Goal: Task Accomplishment & Management: Manage account settings

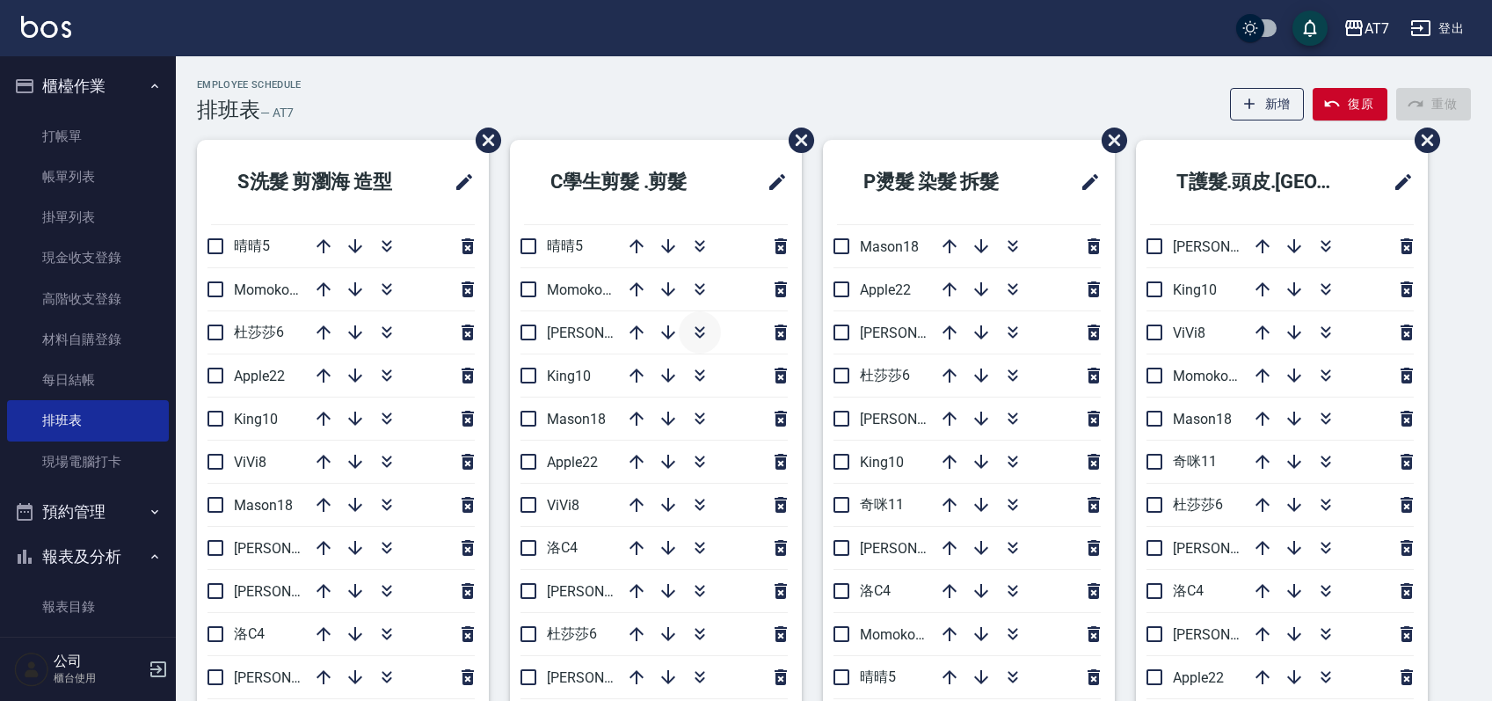
scroll to position [88, 0]
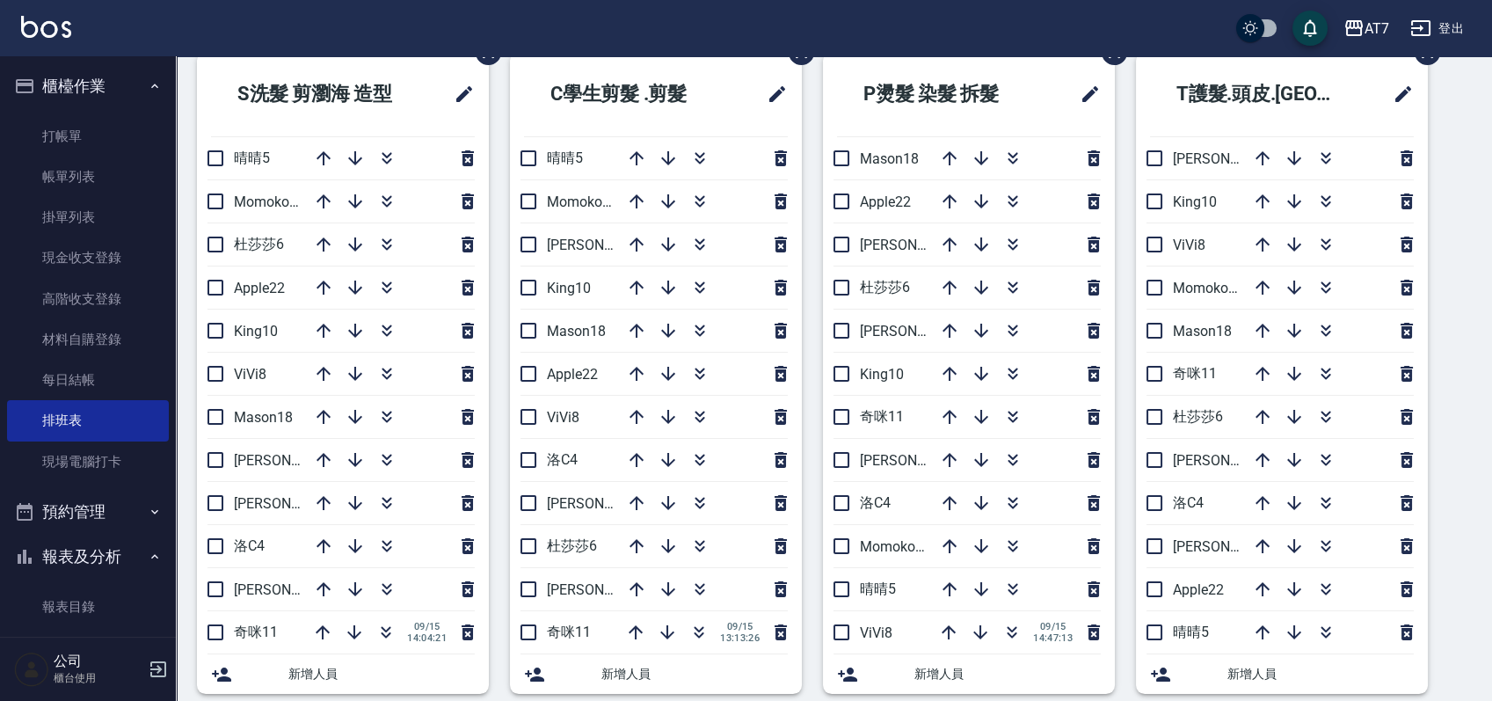
click at [1456, 330] on div "S洗髮 剪瀏海 造型 晴晴5 Momoko12 杜莎莎6 Apple22 King10 ViVi8 Mason18 郭郭9 泰拉7 洛C4 伊蕾2 奇咪11 …" at bounding box center [823, 715] width 1295 height 1326
click at [91, 171] on link "帳單列表" at bounding box center [88, 177] width 162 height 40
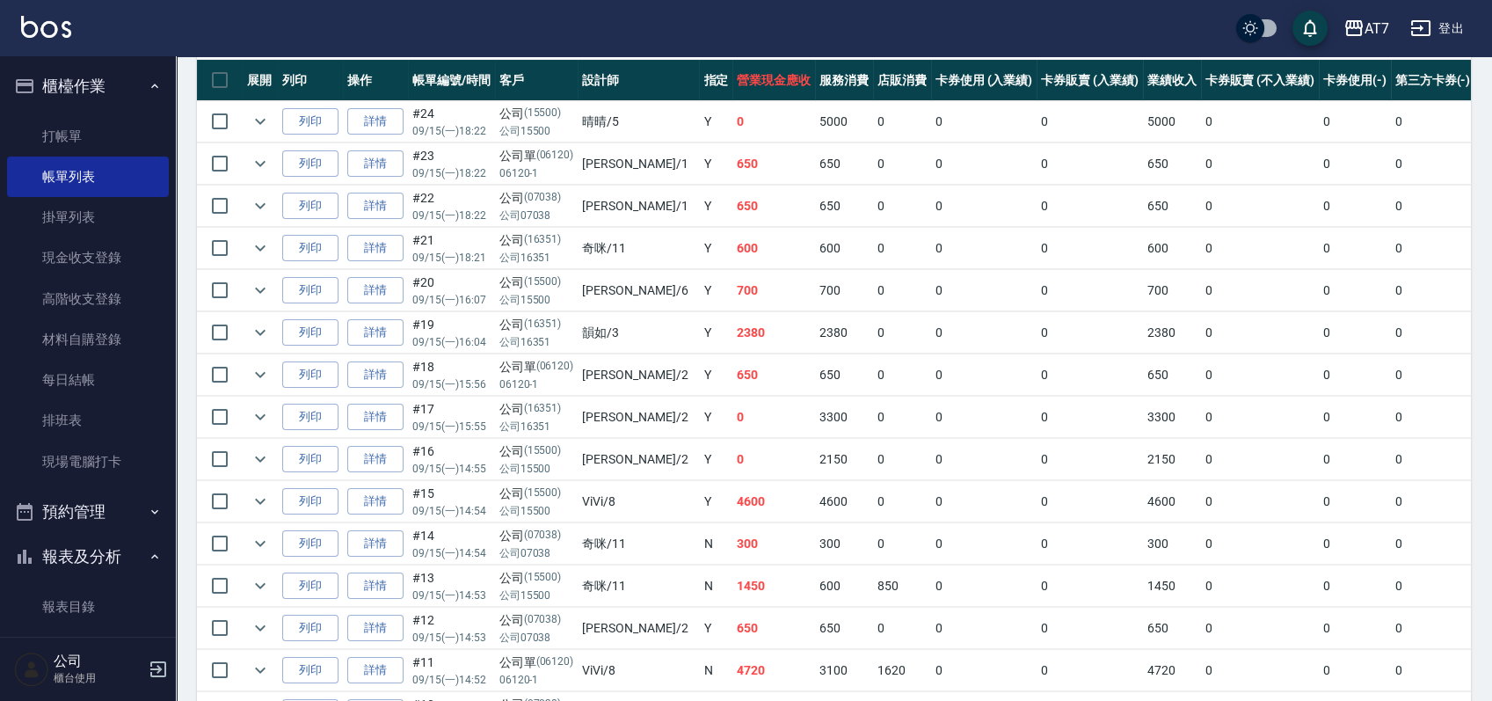
scroll to position [117, 0]
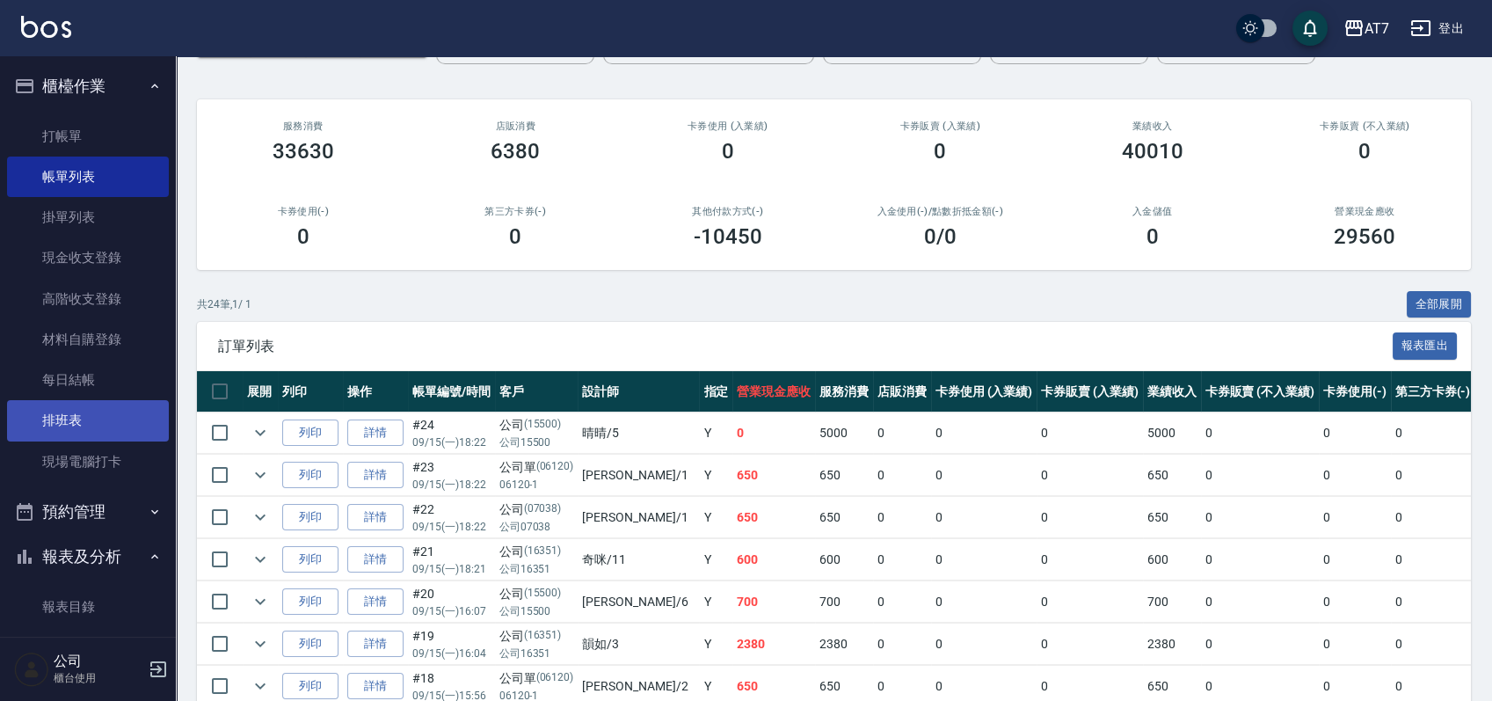
click at [71, 418] on link "排班表" at bounding box center [88, 420] width 162 height 40
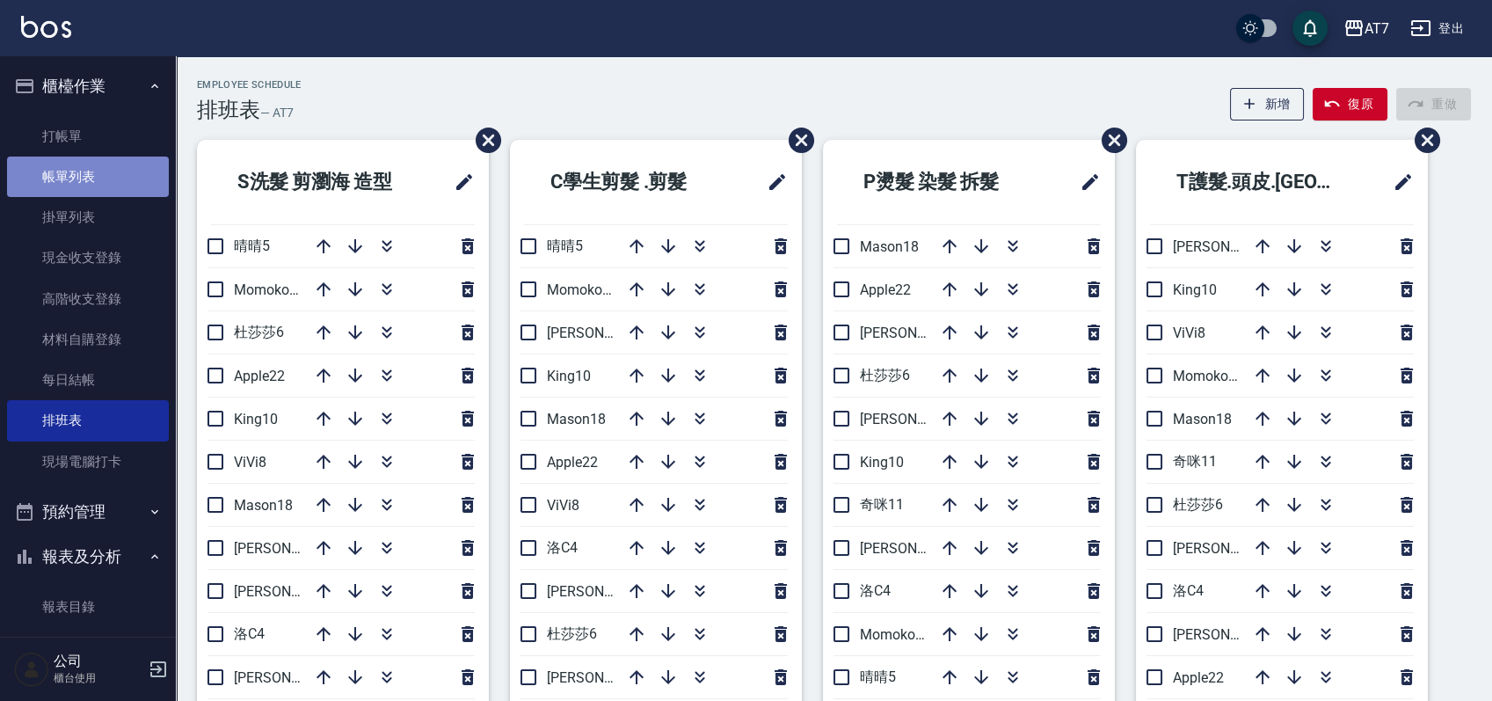
click at [102, 179] on link "帳單列表" at bounding box center [88, 177] width 162 height 40
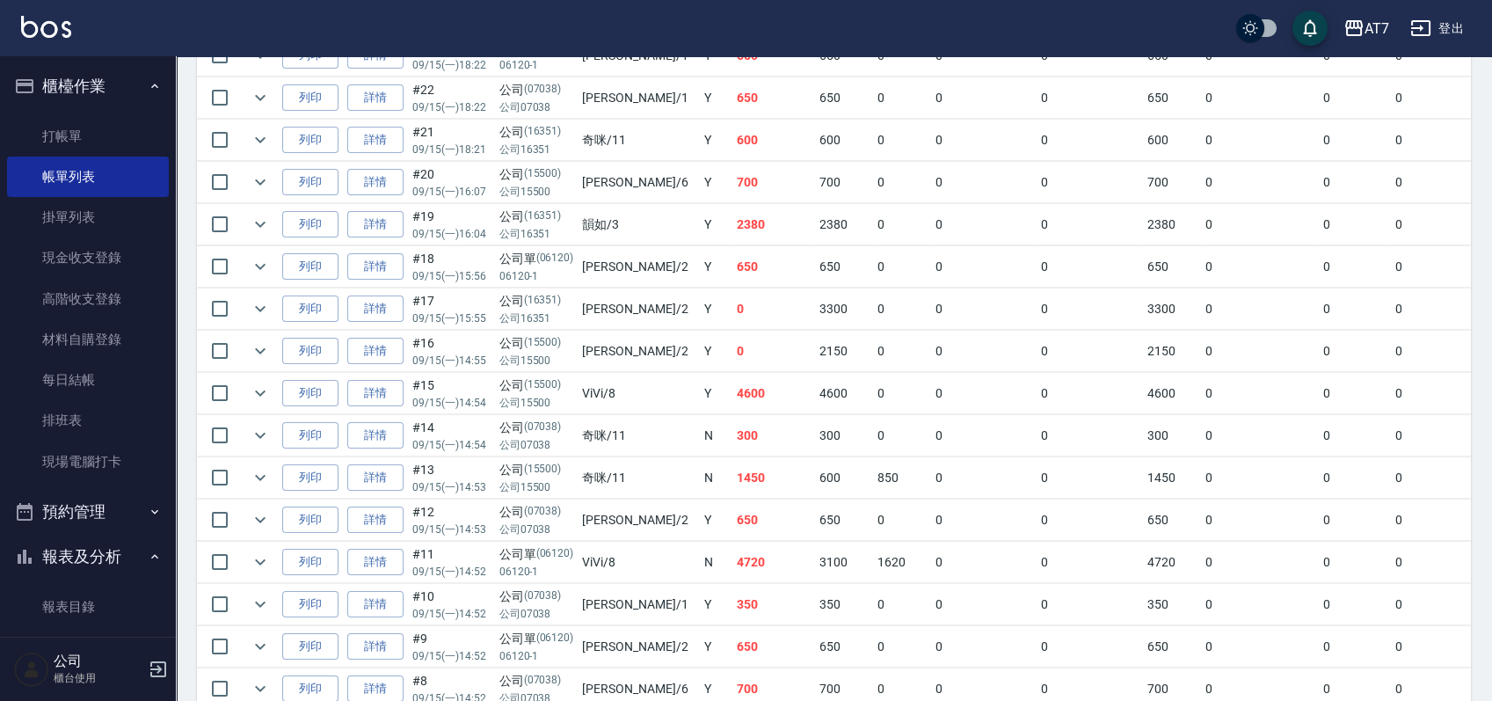
scroll to position [654, 0]
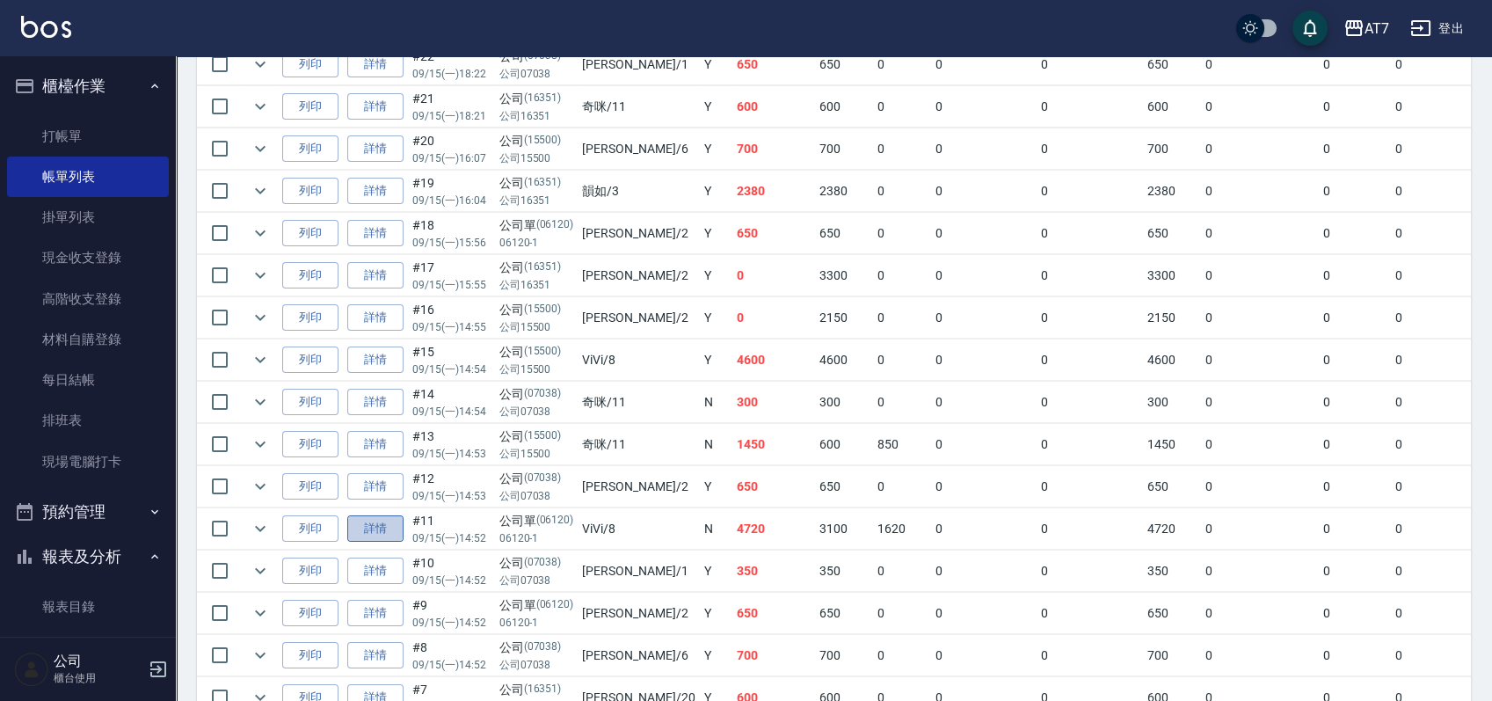
click at [358, 519] on link "詳情" at bounding box center [375, 528] width 56 height 27
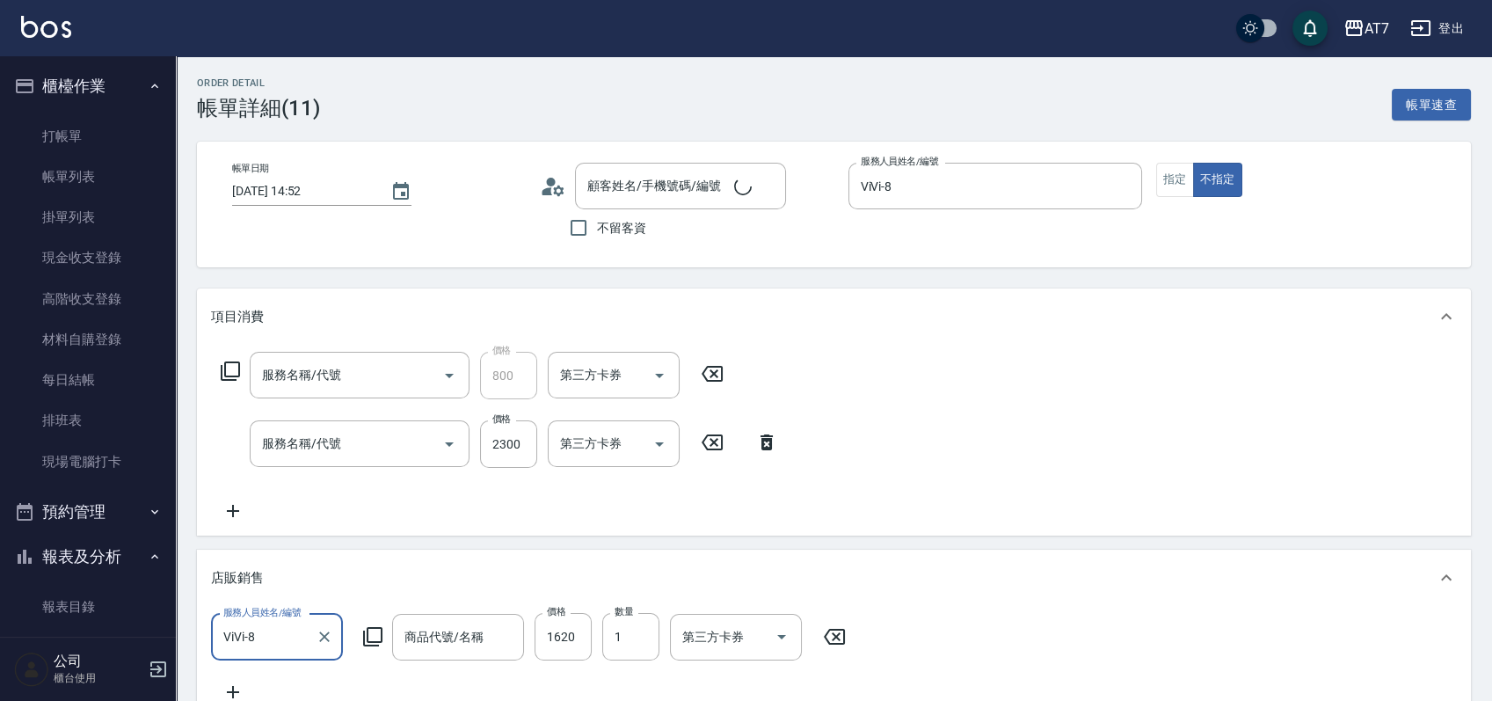
type input "2025/09/15 14:52"
type input "ViVi-8"
type input "470"
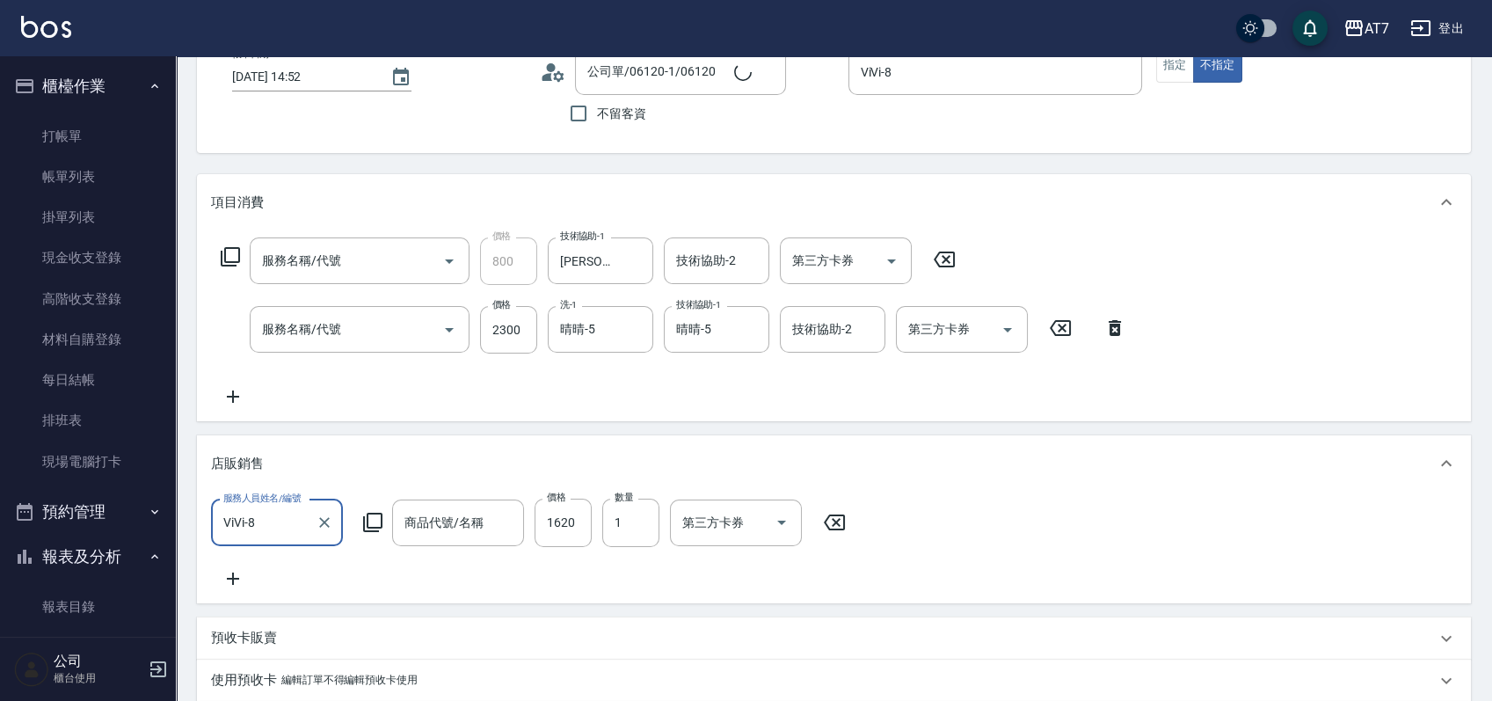
type input "公司單/06120-1/06120"
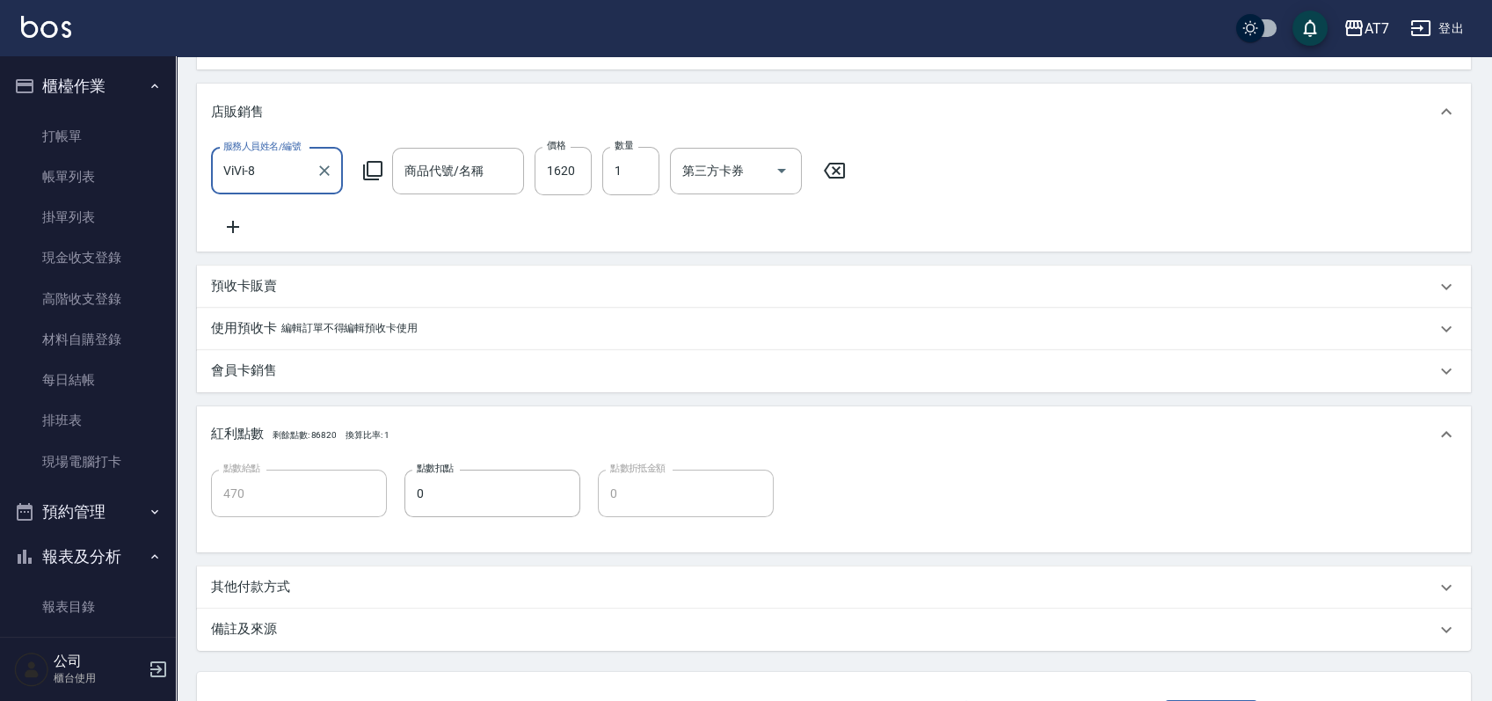
type input "艾巴 鍵位深層修護霜-大"
type input "TKO護髮（助(603)"
type input "染髮(互助)(401)"
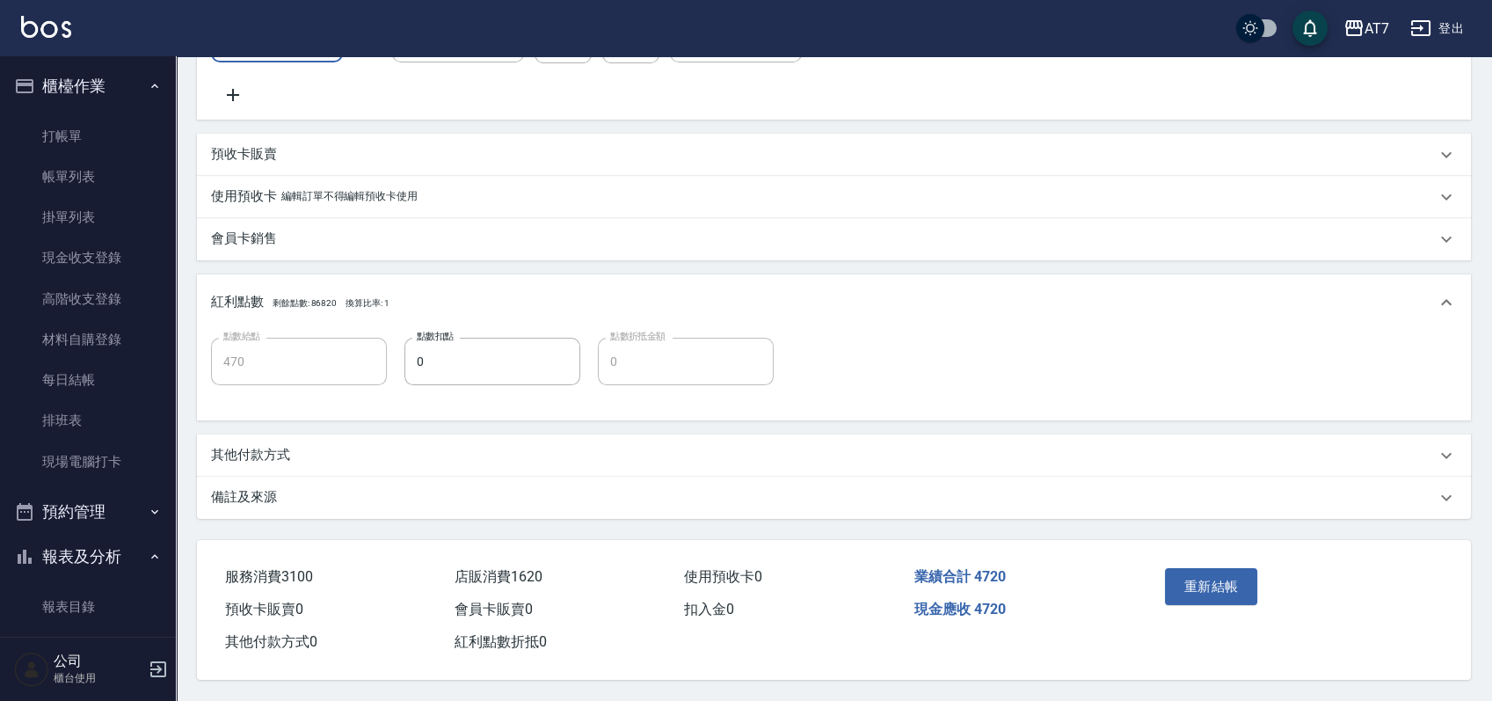
click at [506, 453] on div "其他付款方式" at bounding box center [823, 455] width 1225 height 18
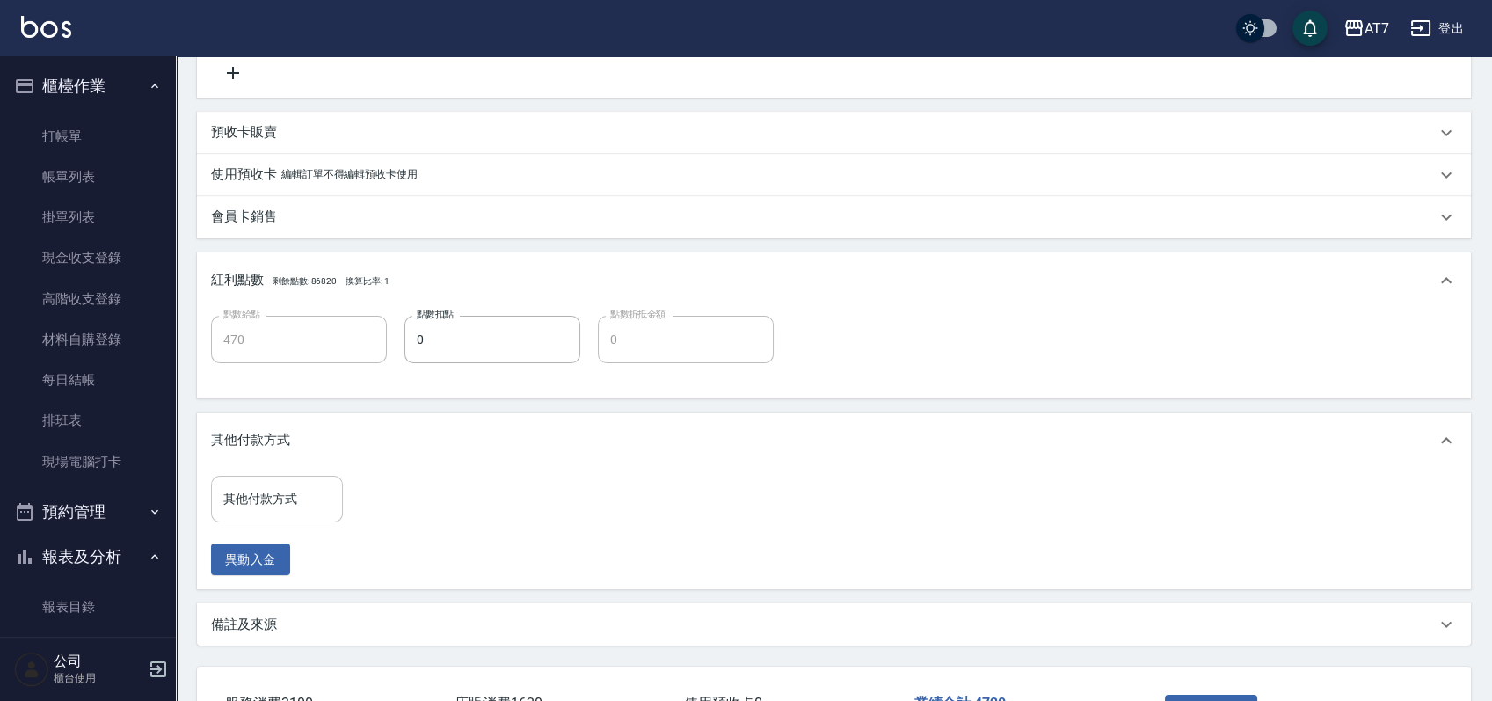
click at [295, 513] on input "其他付款方式" at bounding box center [277, 499] width 116 height 31
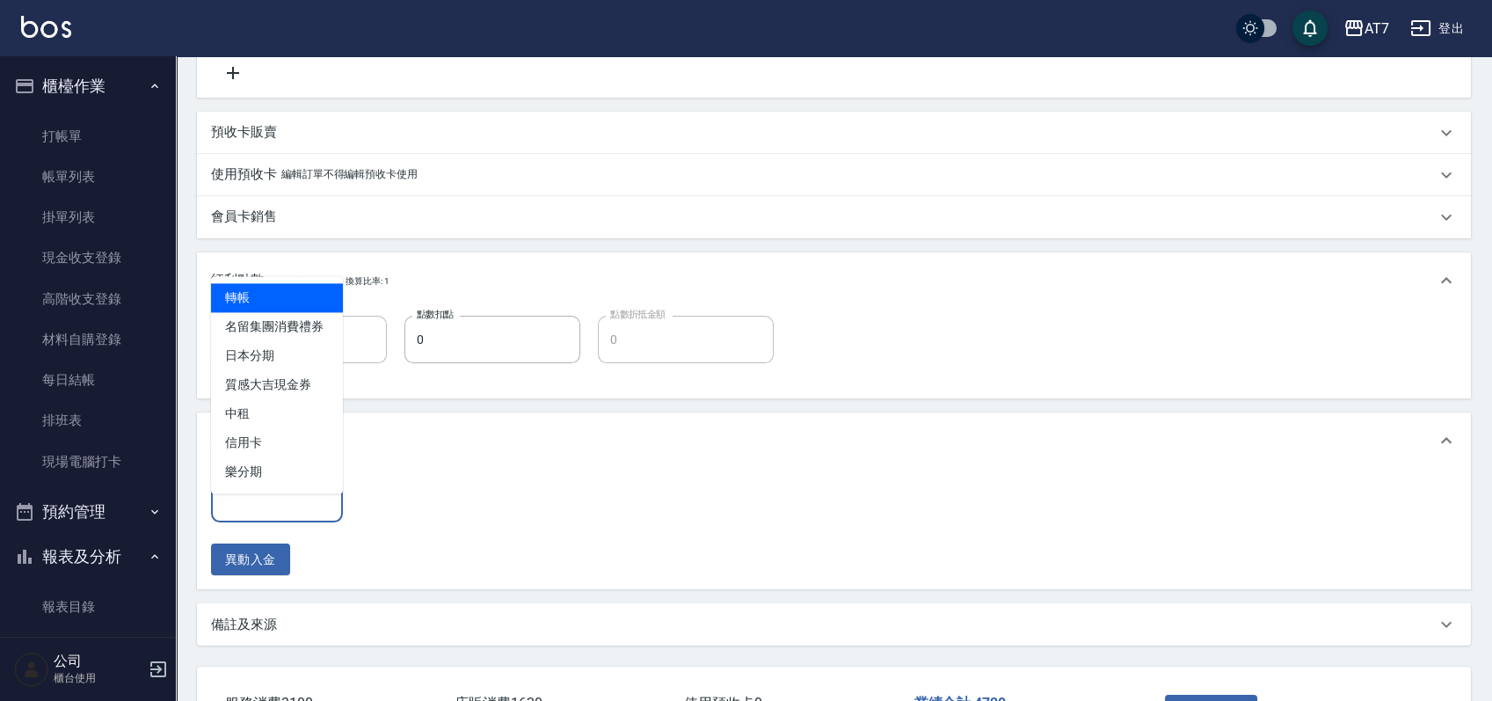
click at [285, 285] on span "轉帳" at bounding box center [277, 297] width 132 height 29
type input "轉帳"
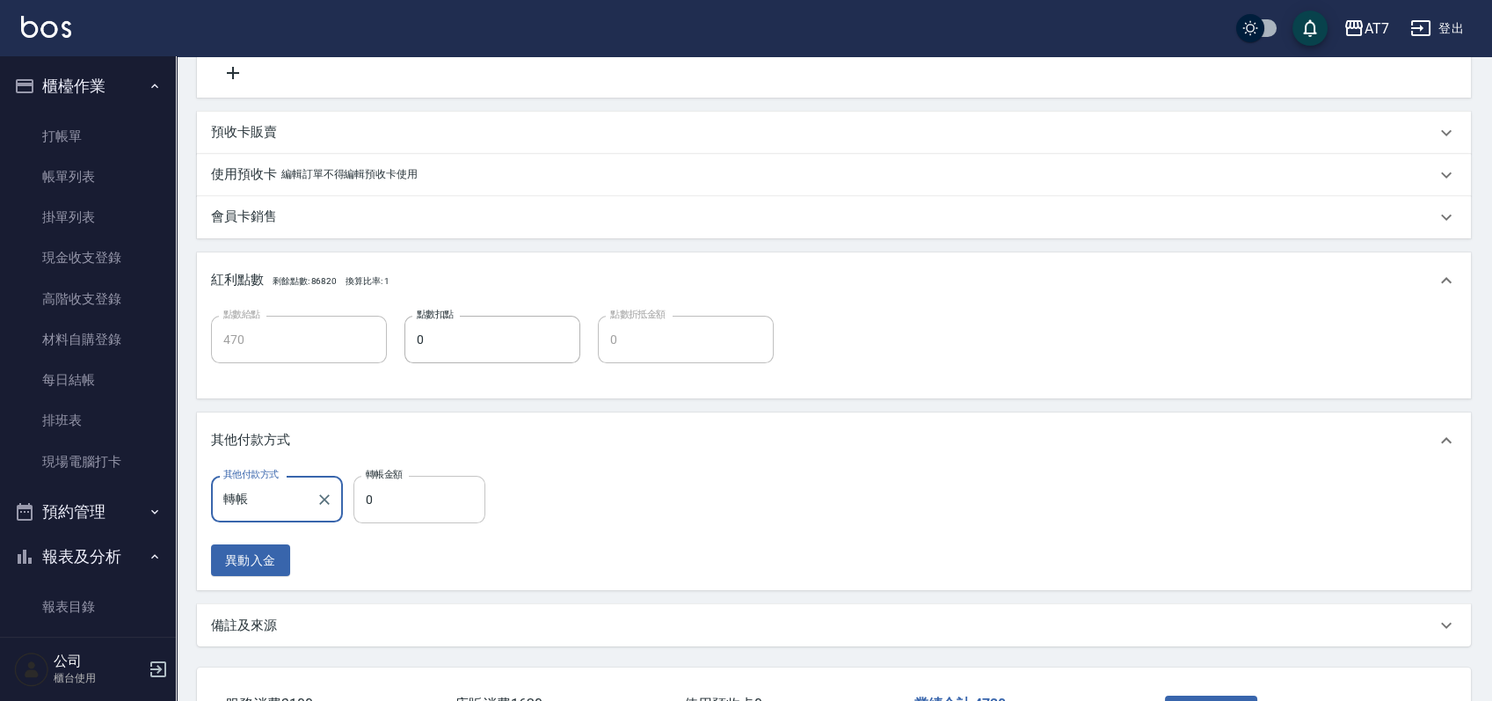
click at [358, 521] on input "0" at bounding box center [419, 499] width 132 height 47
type input "47"
type input "460"
type input "472"
type input "420"
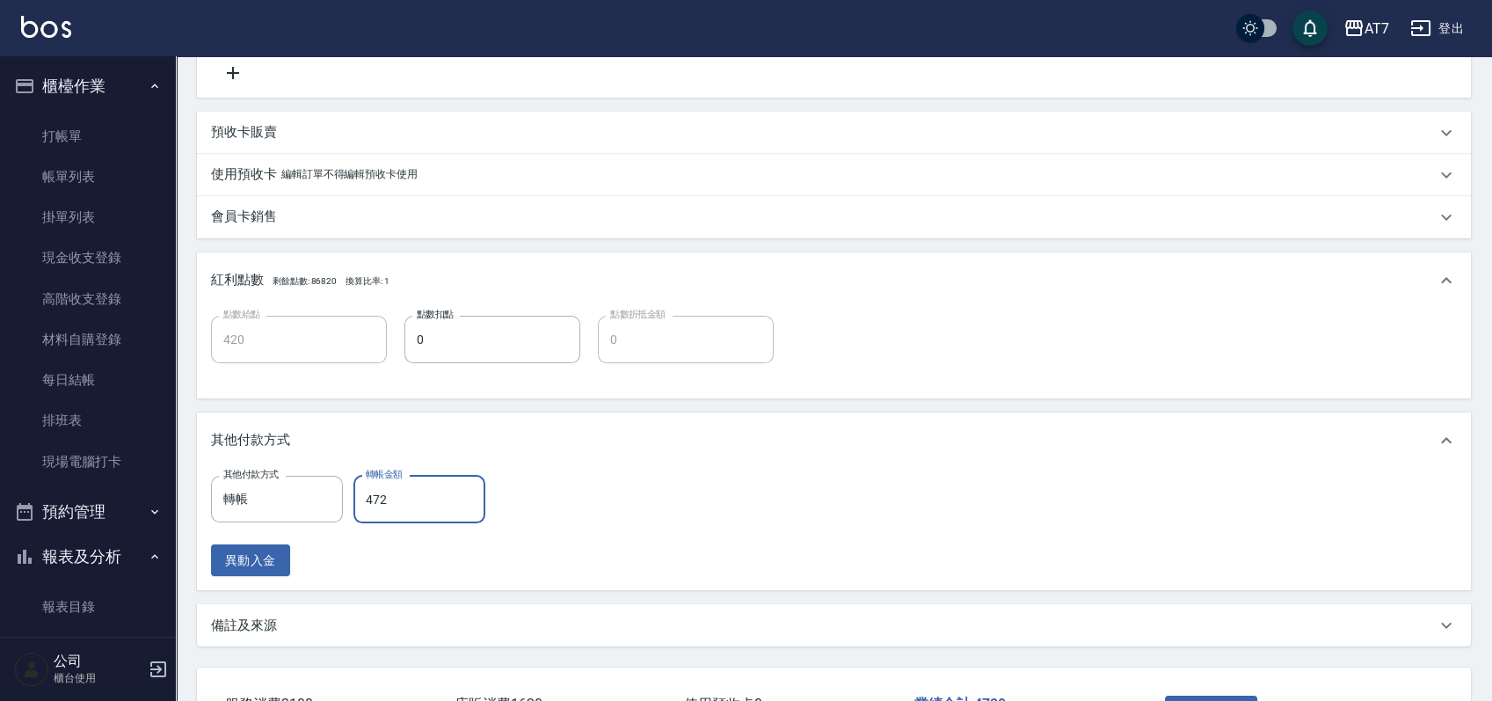
type input "4720"
type input "0"
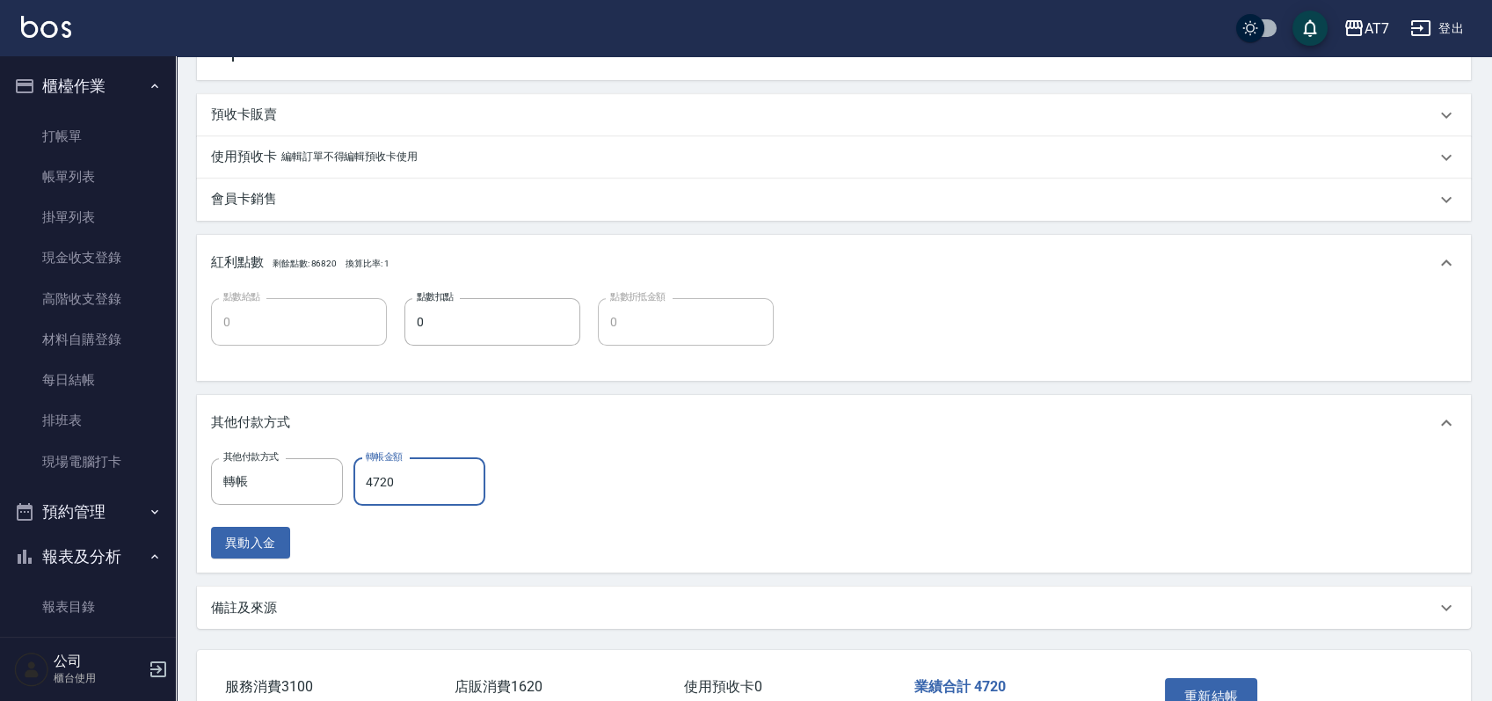
scroll to position [770, 0]
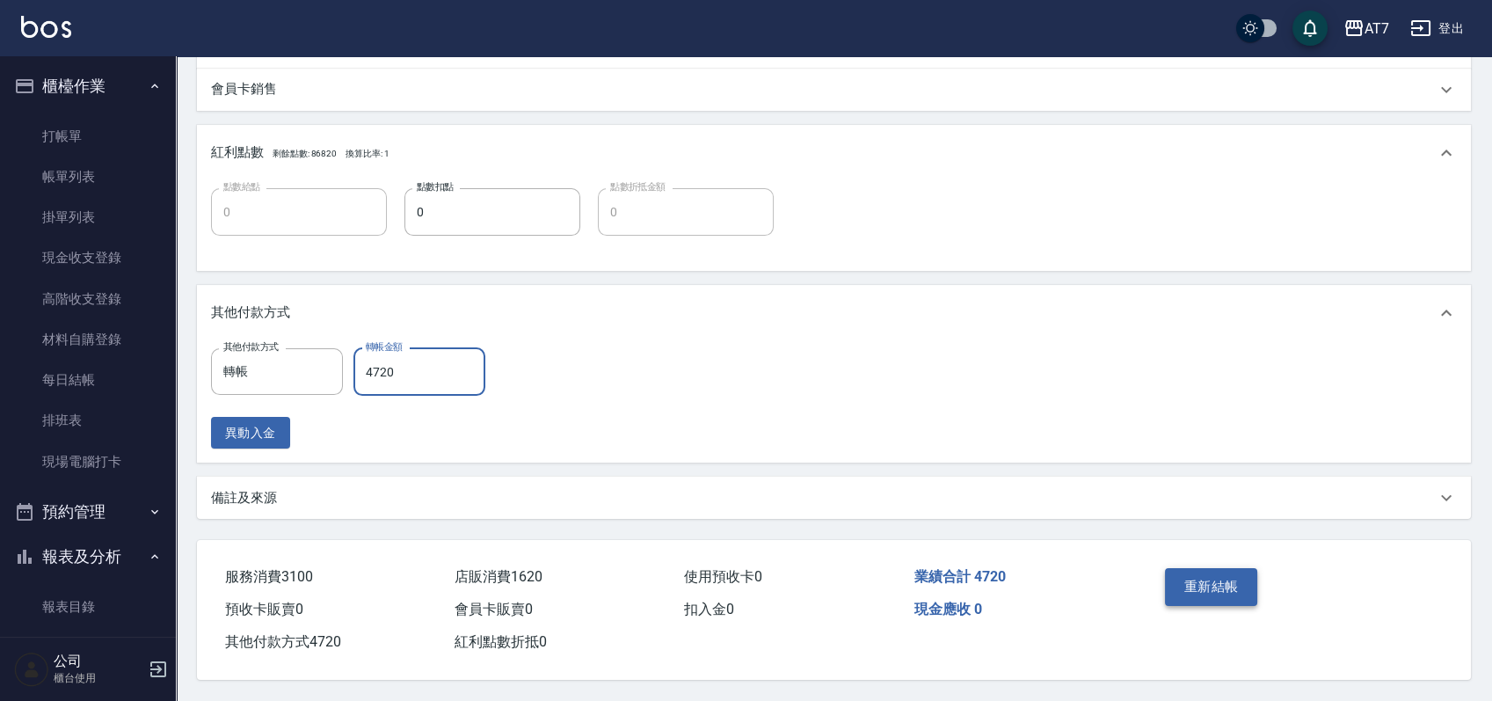
type input "4720"
click at [1233, 589] on button "重新結帳" at bounding box center [1211, 586] width 93 height 37
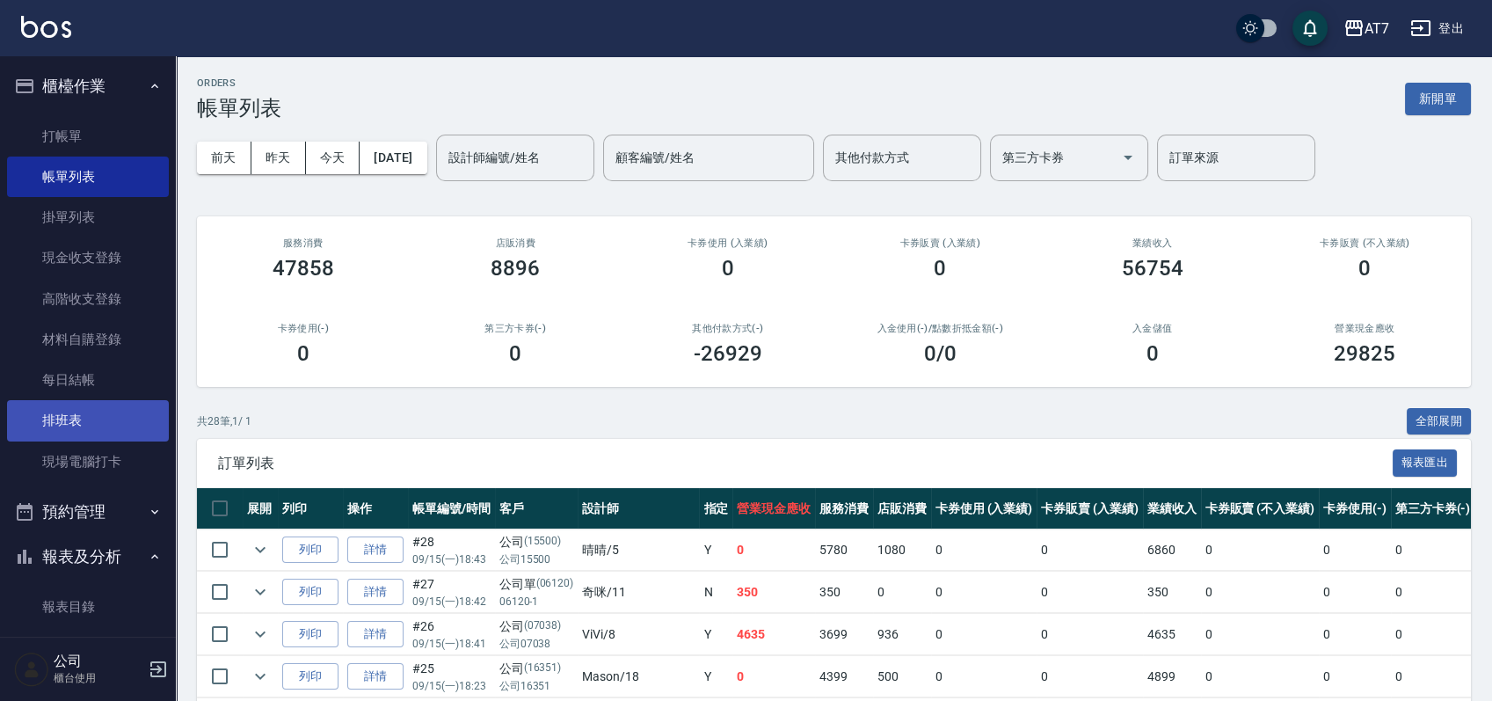
click at [122, 404] on link "排班表" at bounding box center [88, 420] width 162 height 40
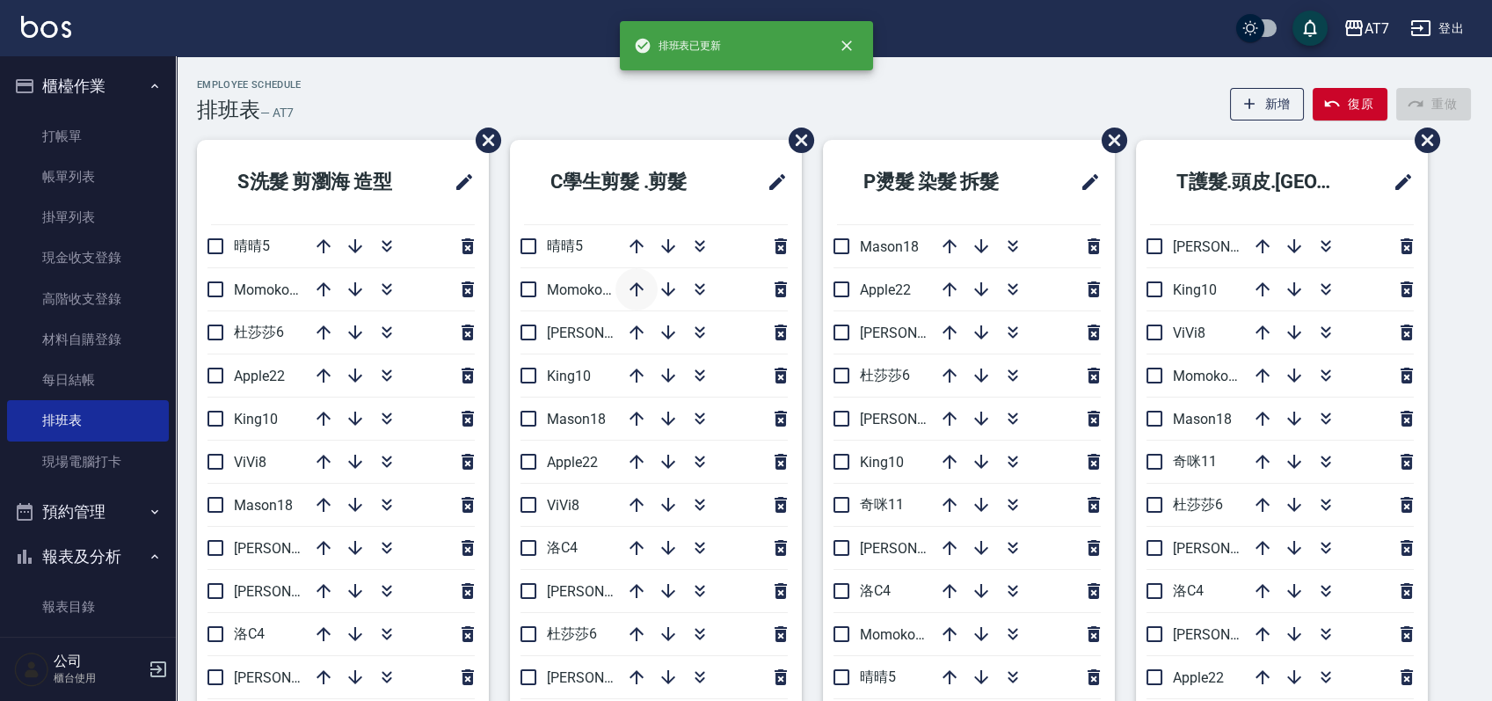
scroll to position [117, 0]
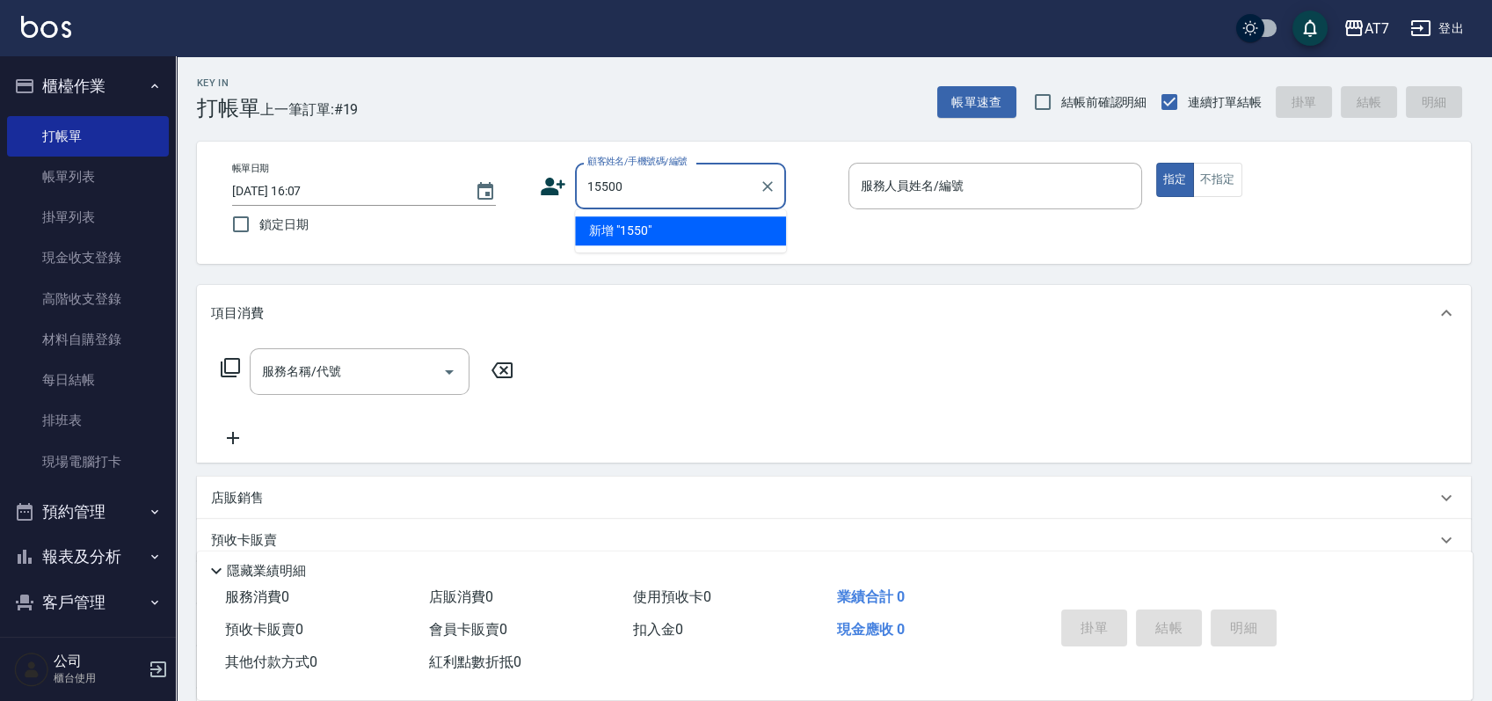
type input "15500"
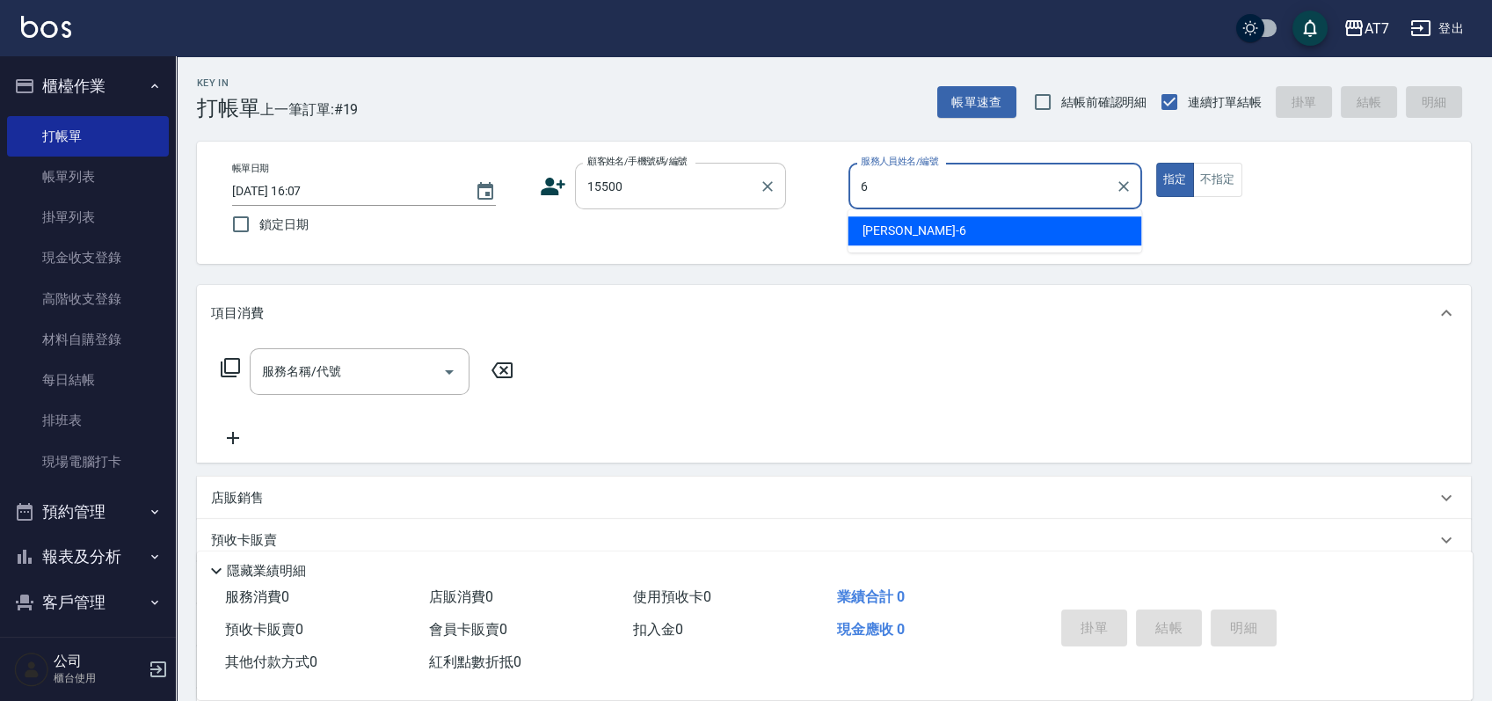
type input "[PERSON_NAME]-6"
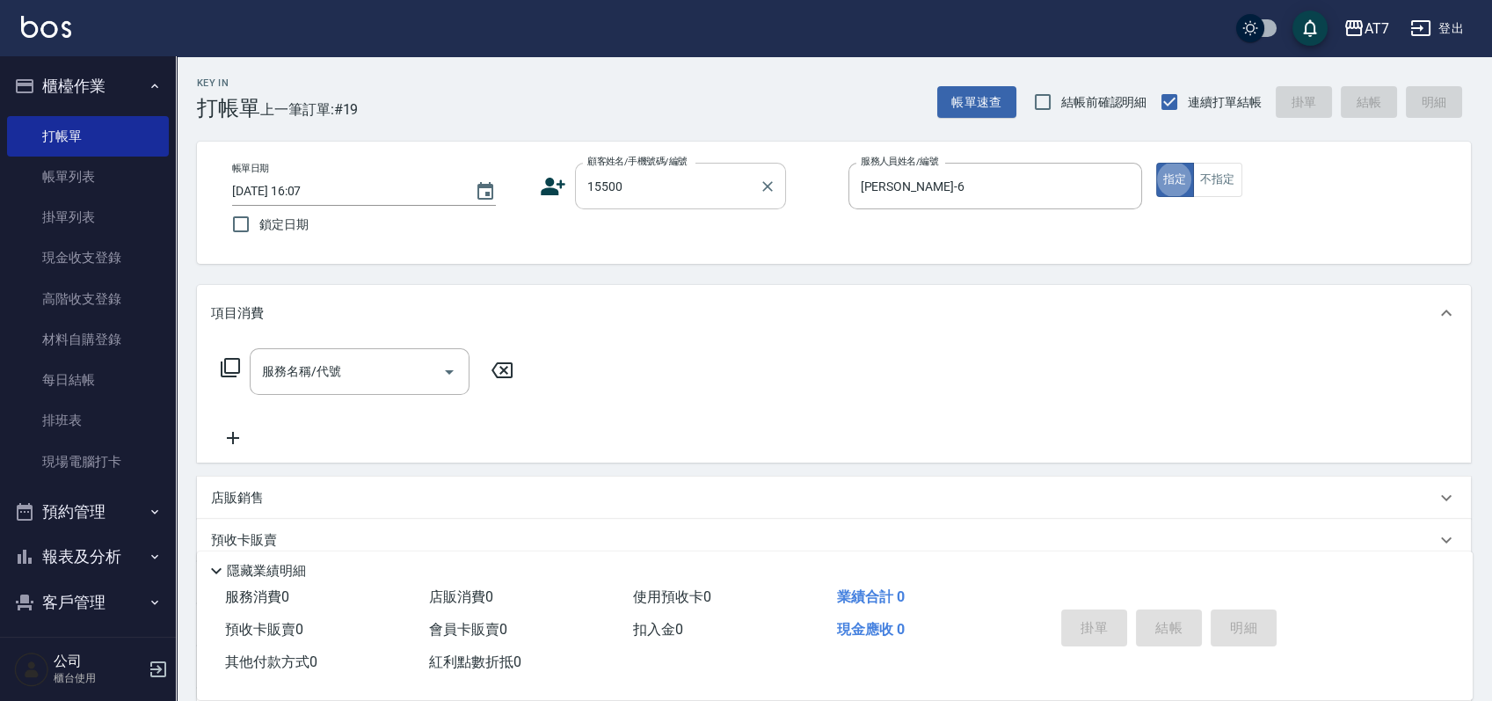
type button "true"
type input "50"
type input "公司/公司15500/15500"
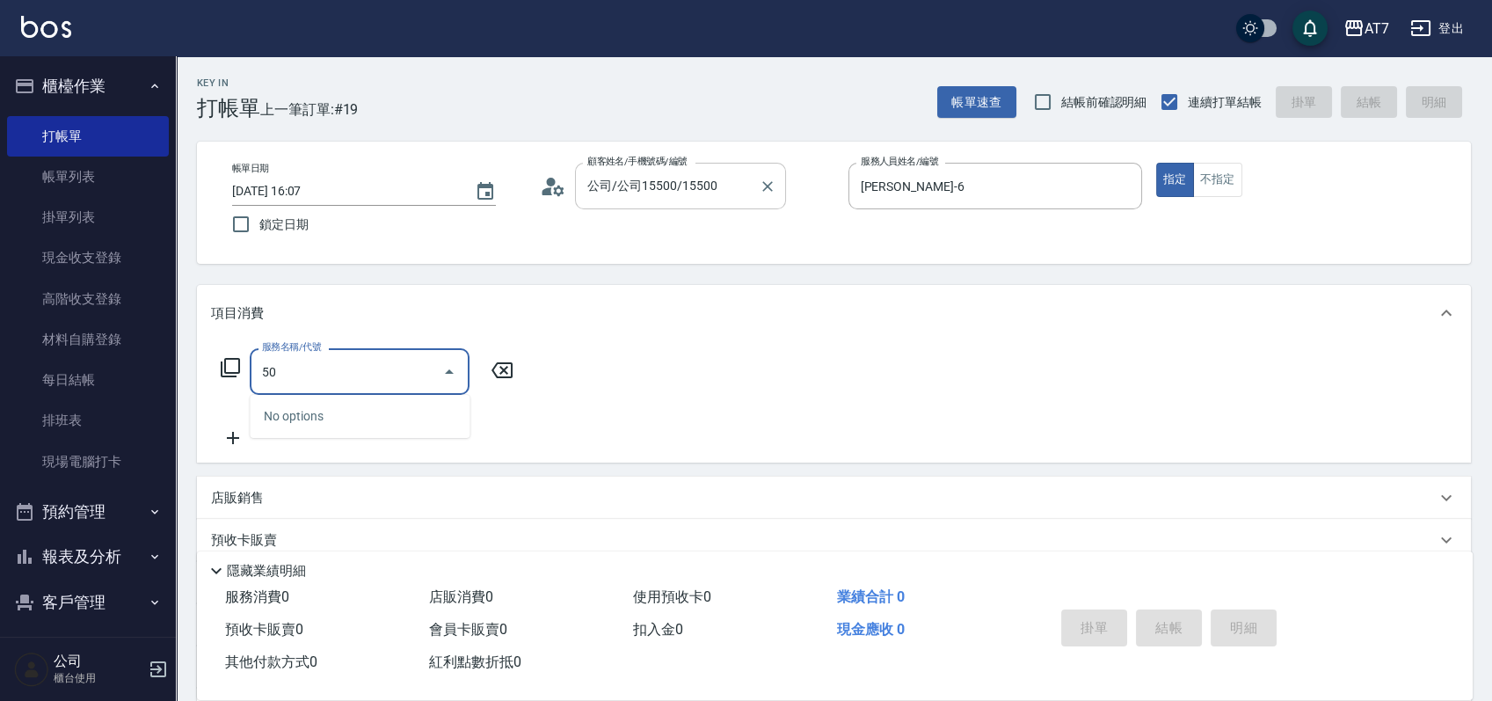
type input "500"
type input "30"
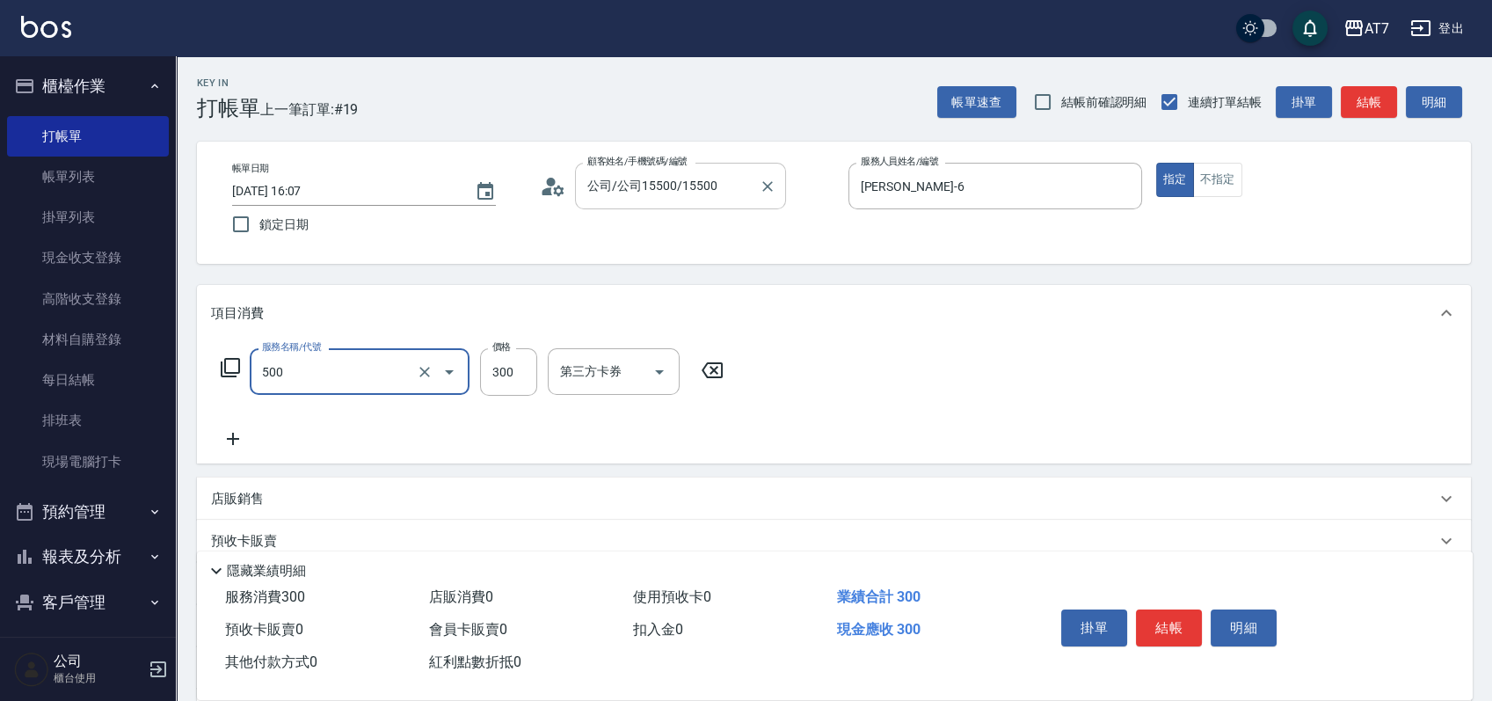
type input "洗髮(500)"
type input "0"
type input "250"
type input "20"
type input "250"
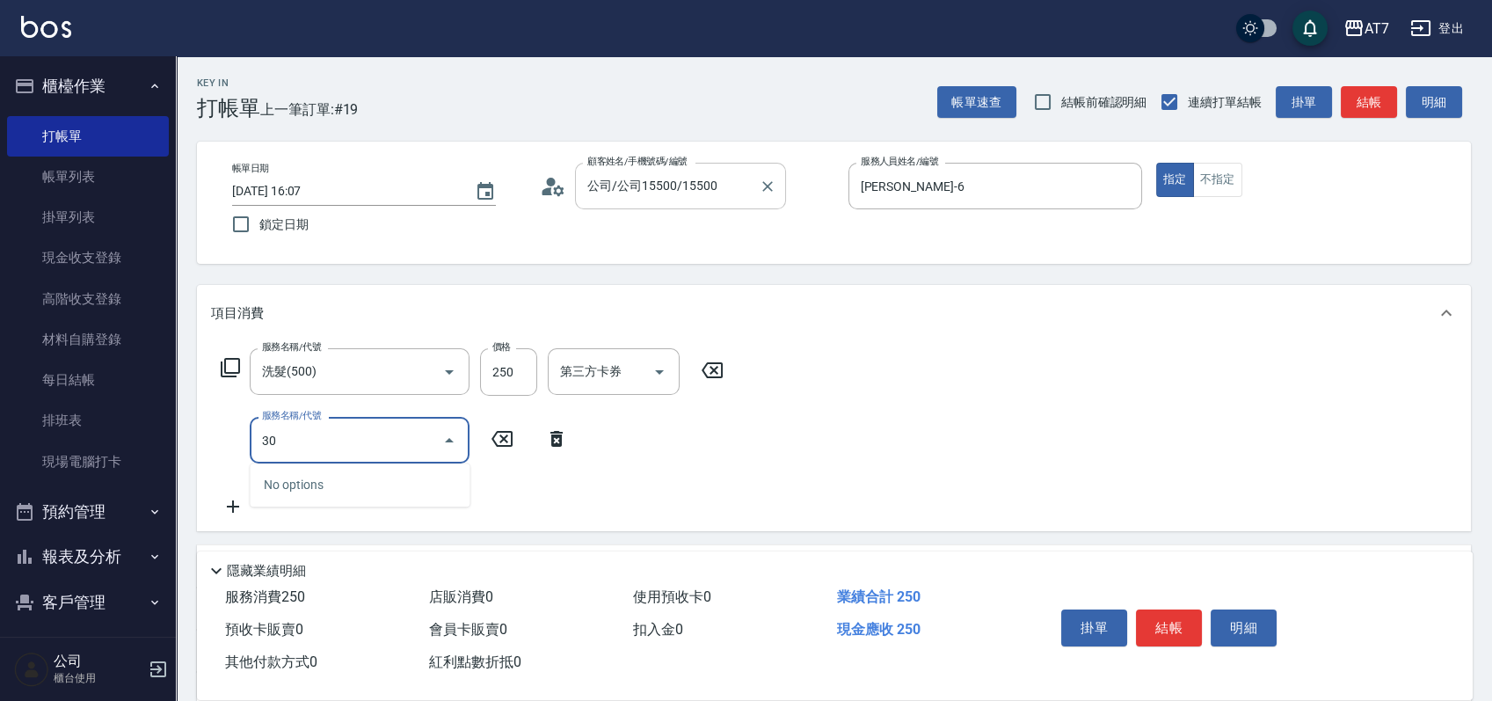
type input "304"
type input "70"
type input "A+級剪髮(304)"
click at [1174, 622] on button "結帳" at bounding box center [1169, 627] width 66 height 37
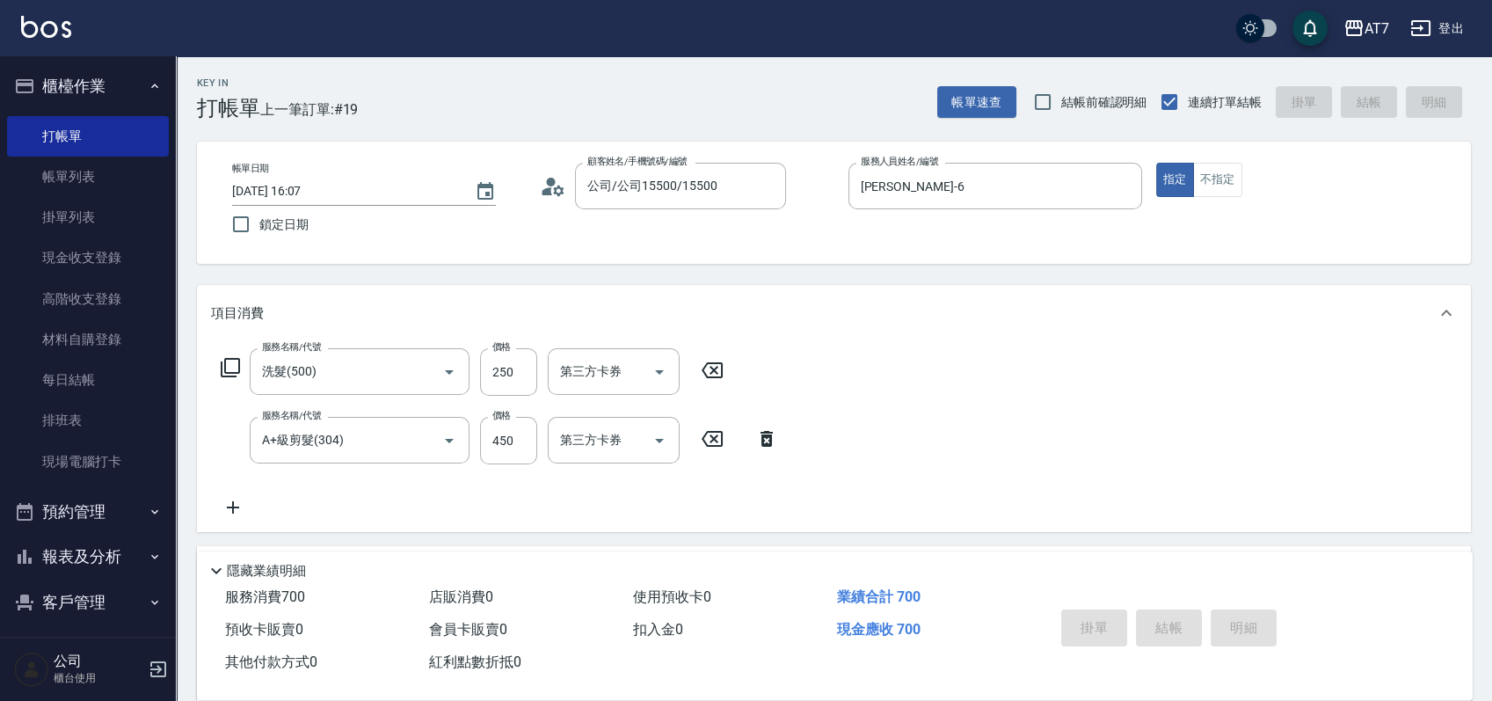
type input "[DATE] 18:21"
type input "0"
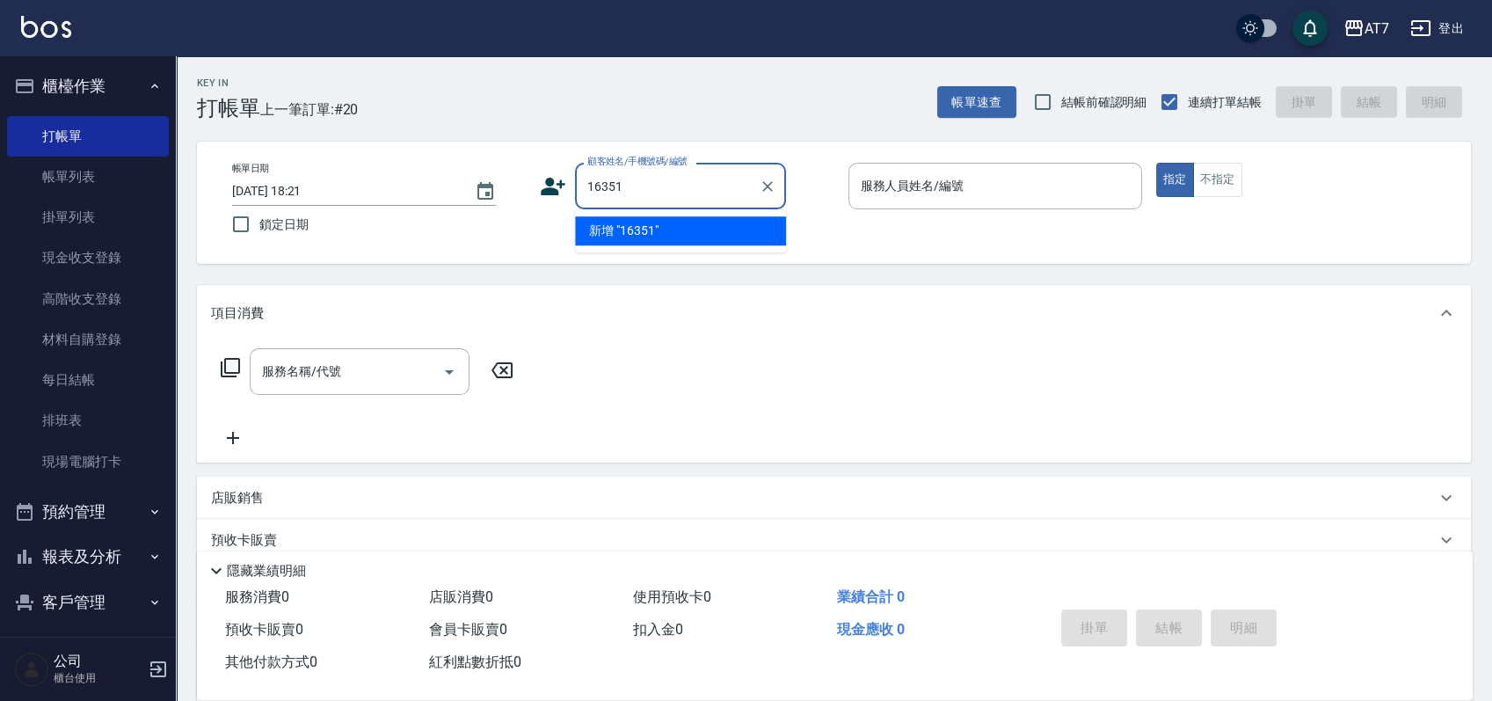
type input "16351"
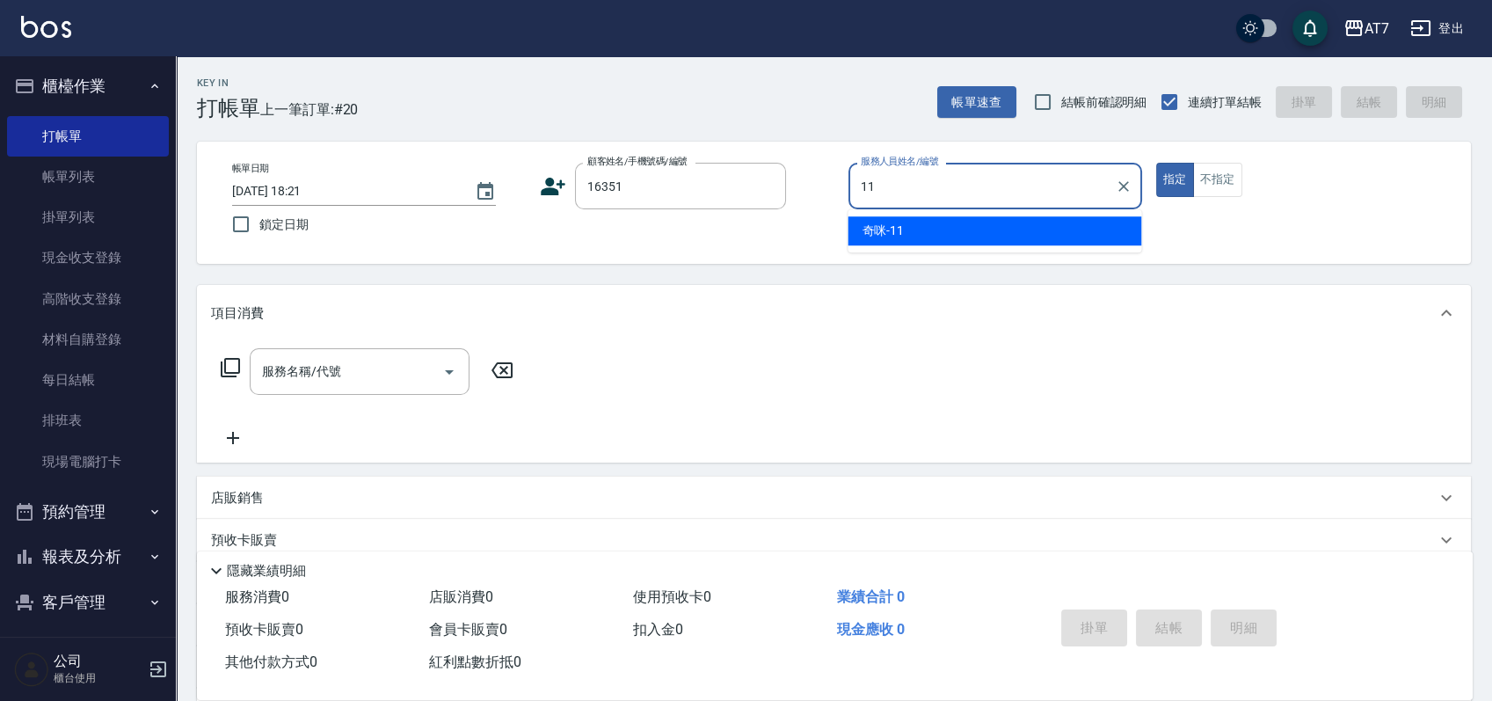
type input "奇咪-11"
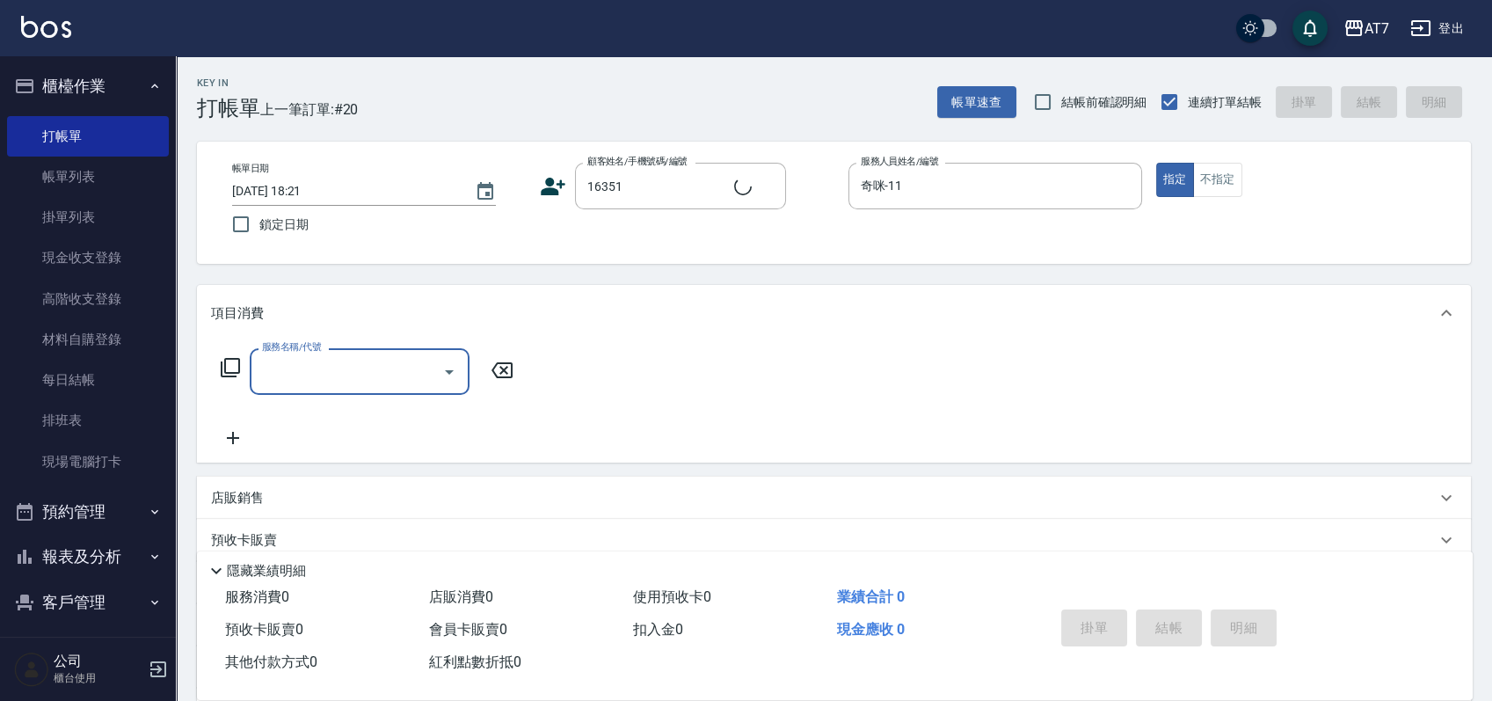
type input "5"
type input "公司/公司16351/16351"
type input "500"
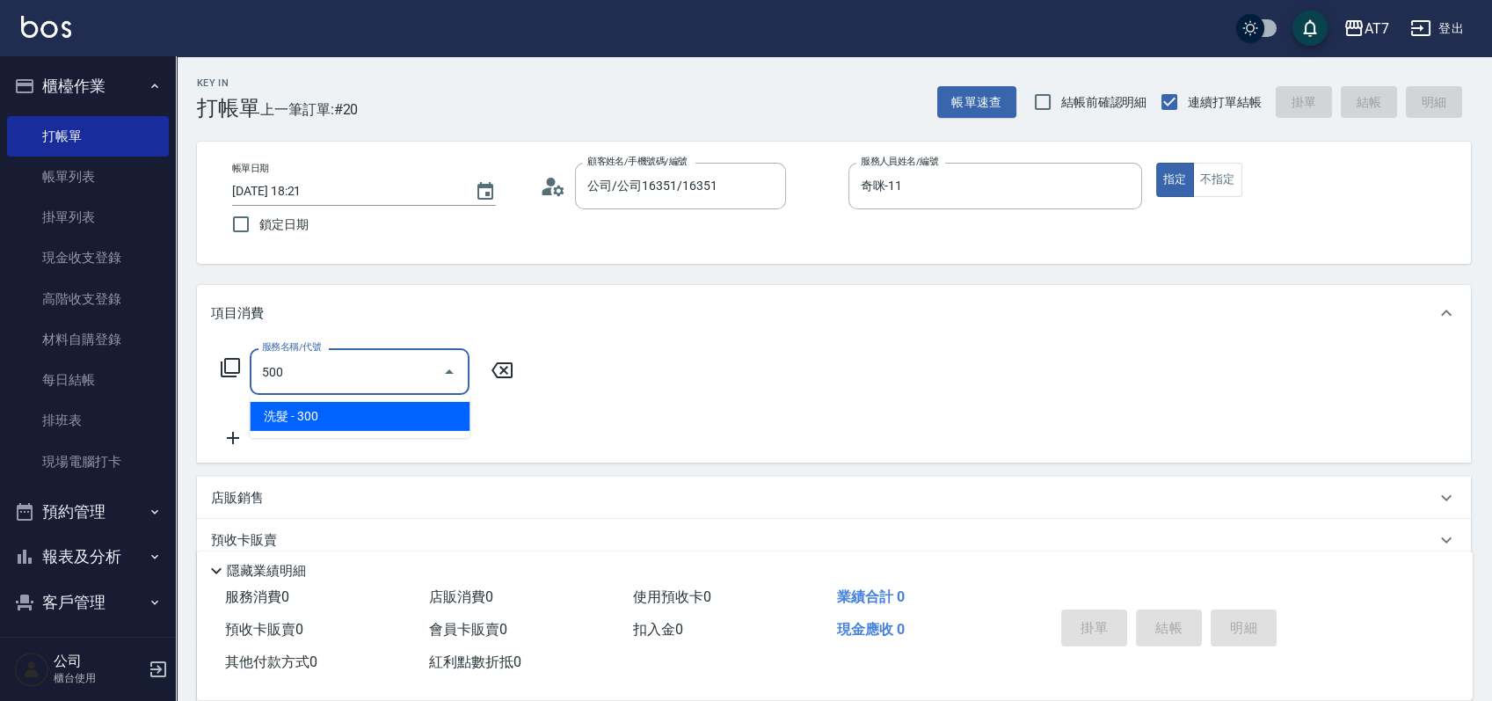
type input "30"
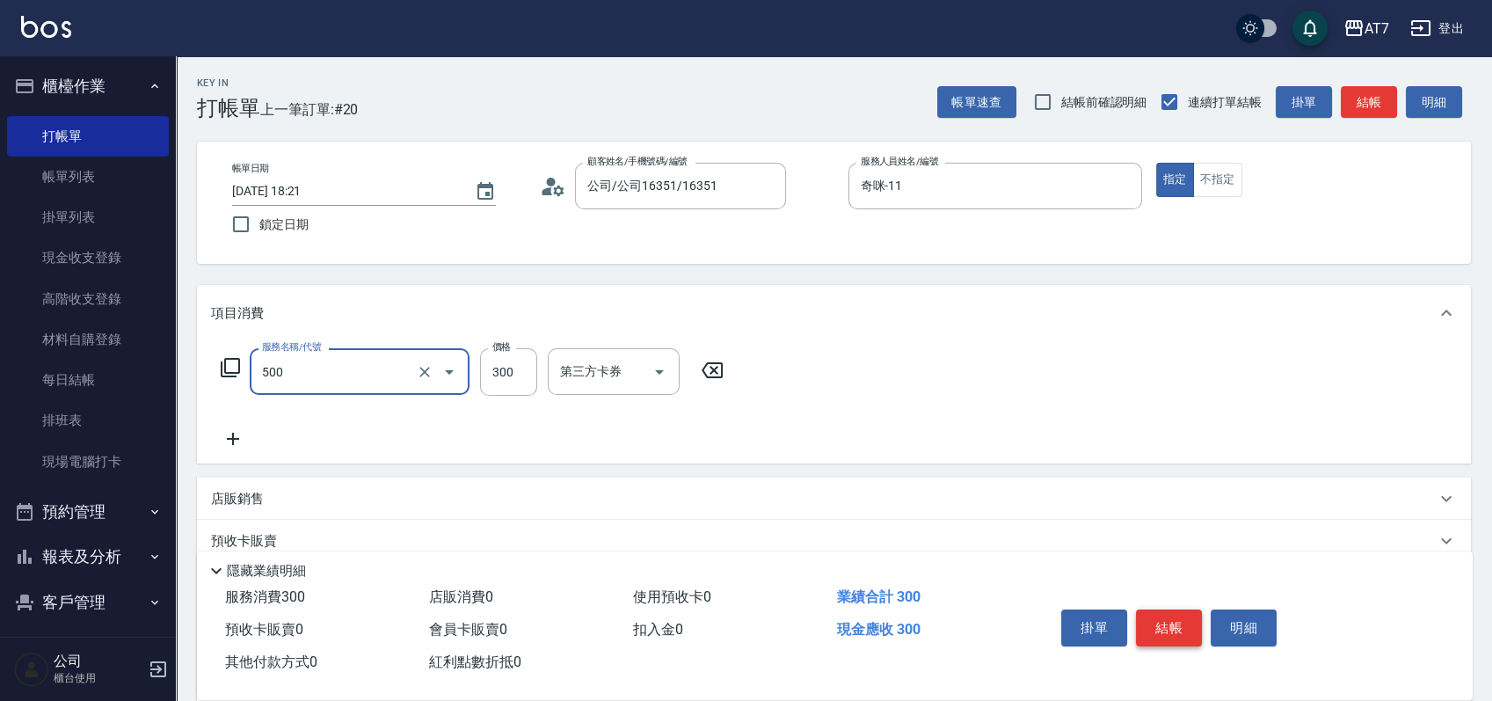
type input "洗髮(500)"
type input "2"
type input "0"
type input "25"
type input "20"
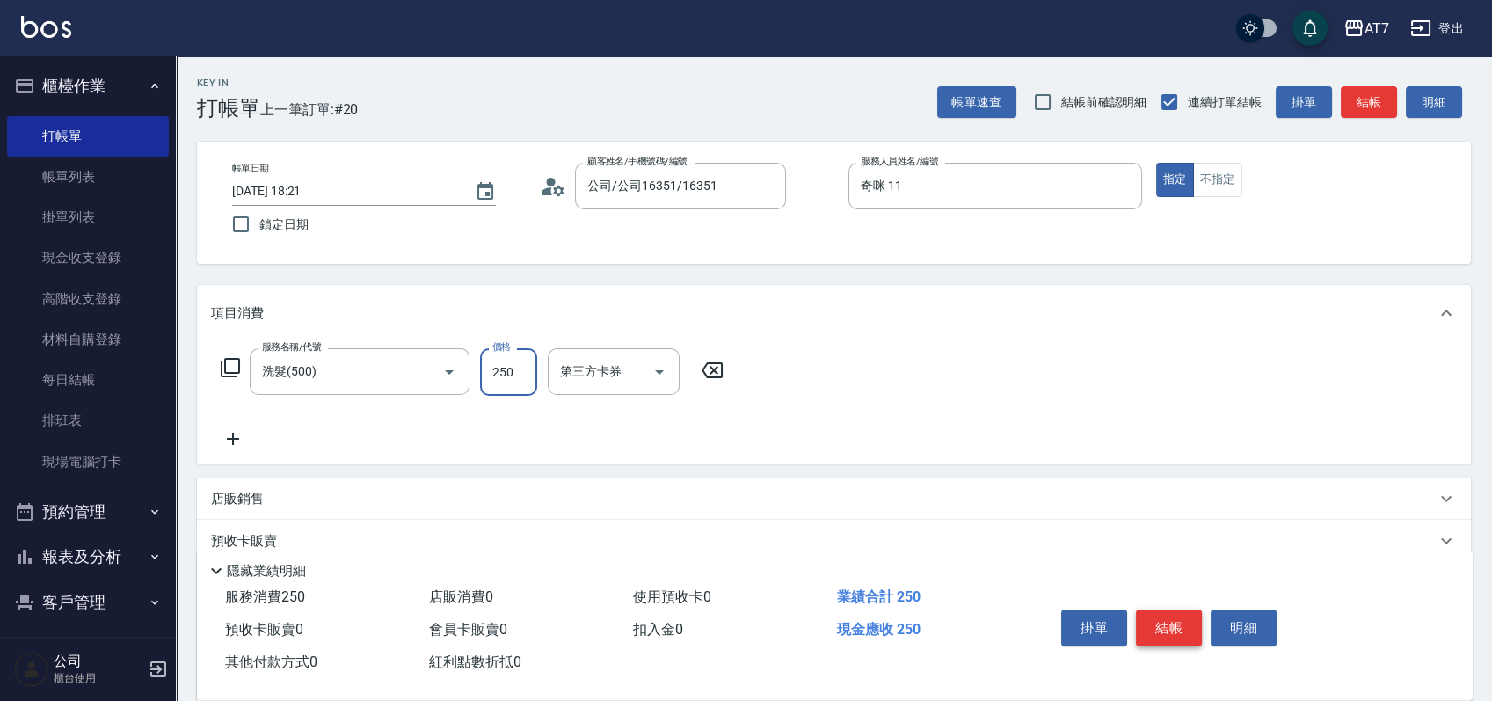
type input "250"
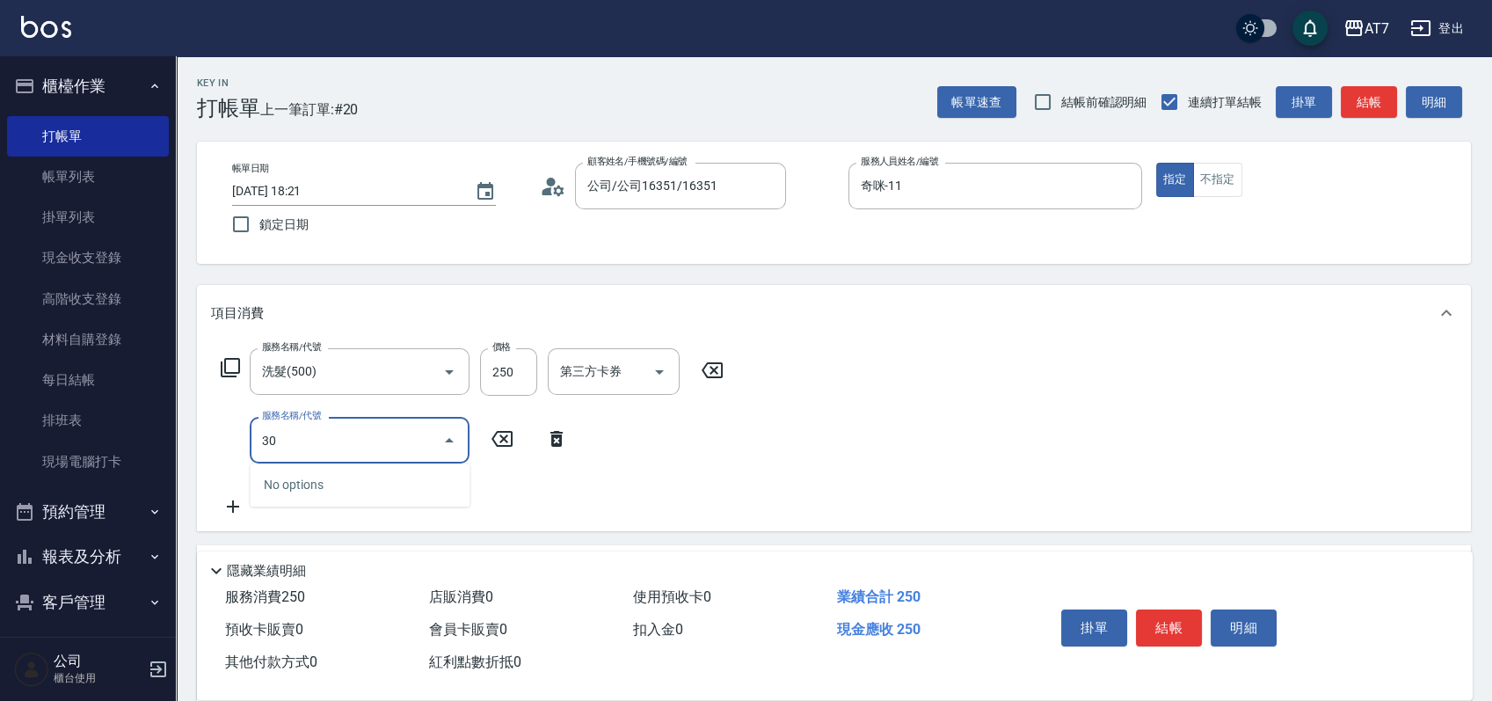
type input "302"
type input "60"
type input "剪髮(302)"
click at [1166, 625] on button "結帳" at bounding box center [1169, 627] width 66 height 37
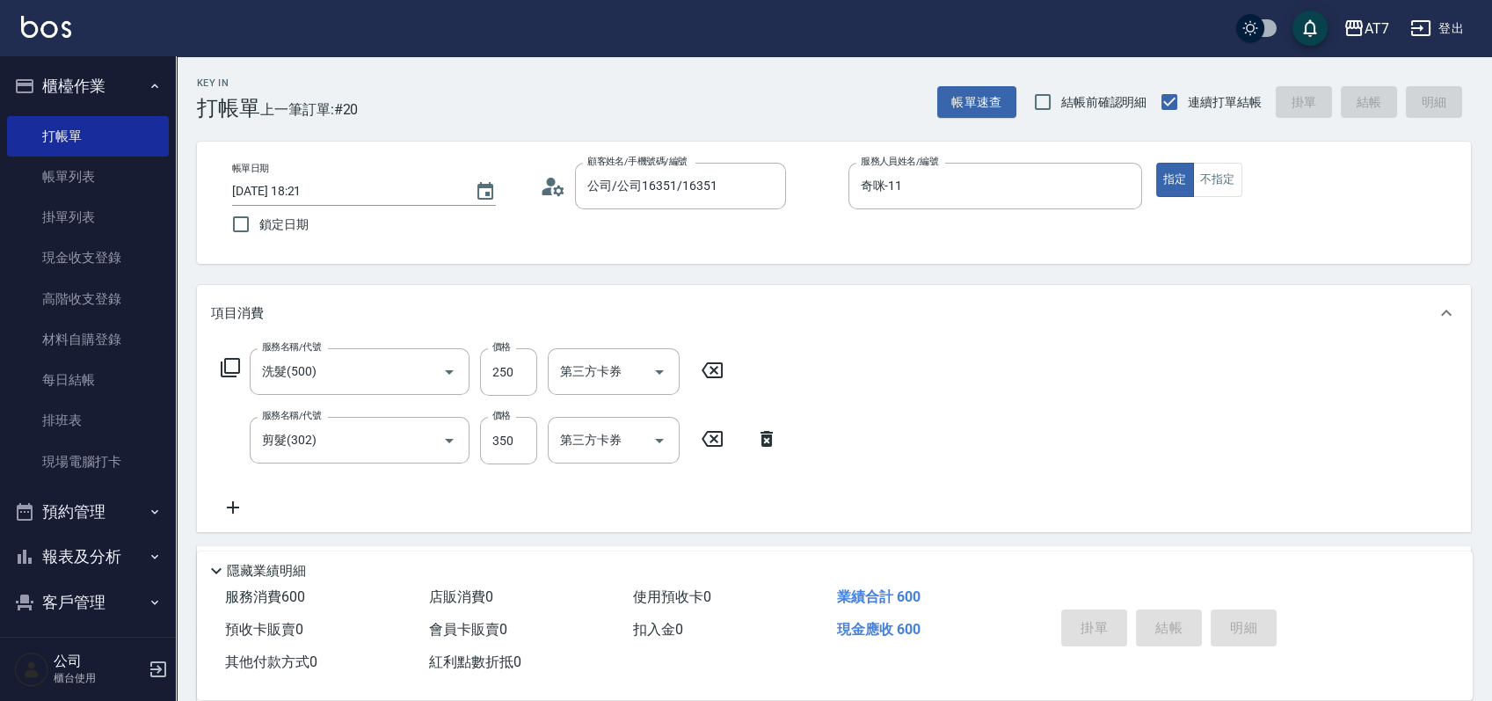
type input "[DATE] 18:22"
type input "0"
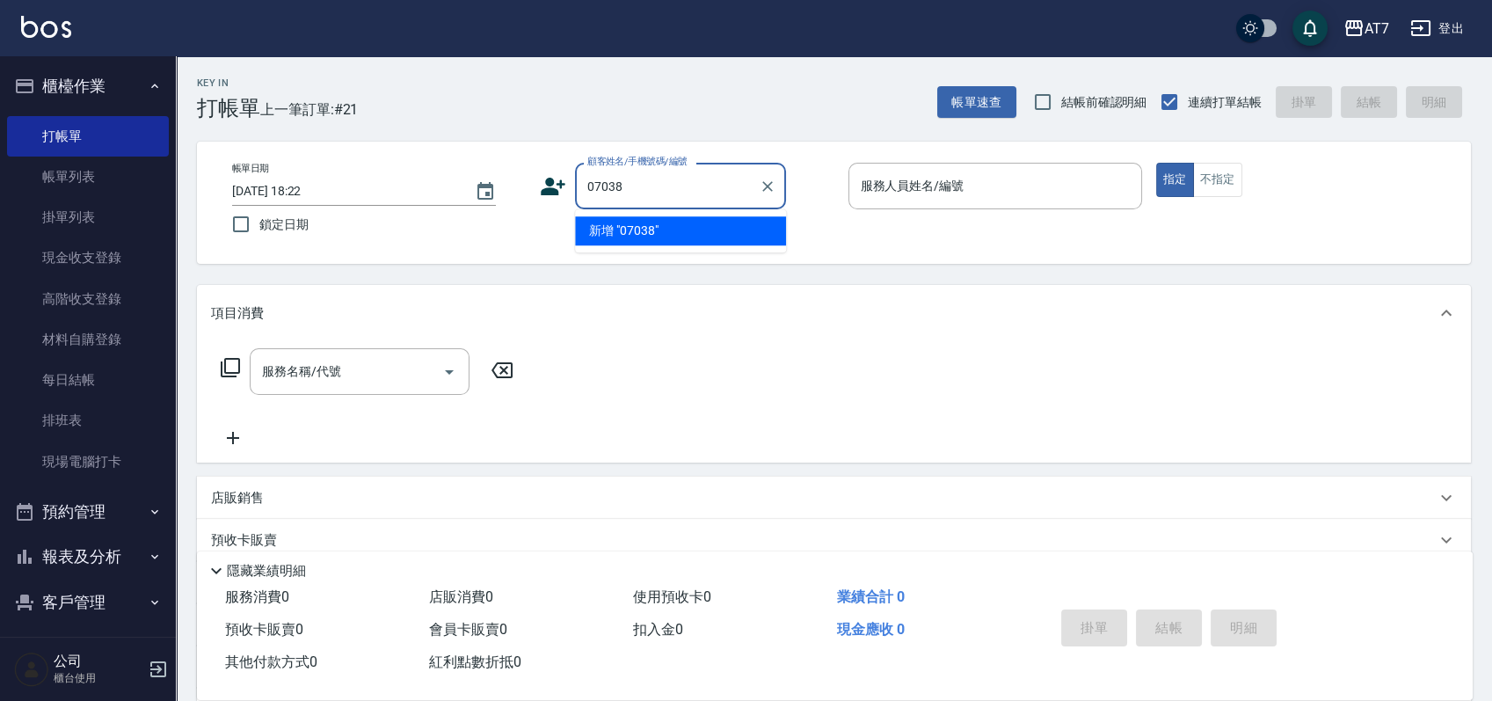
type input "07038"
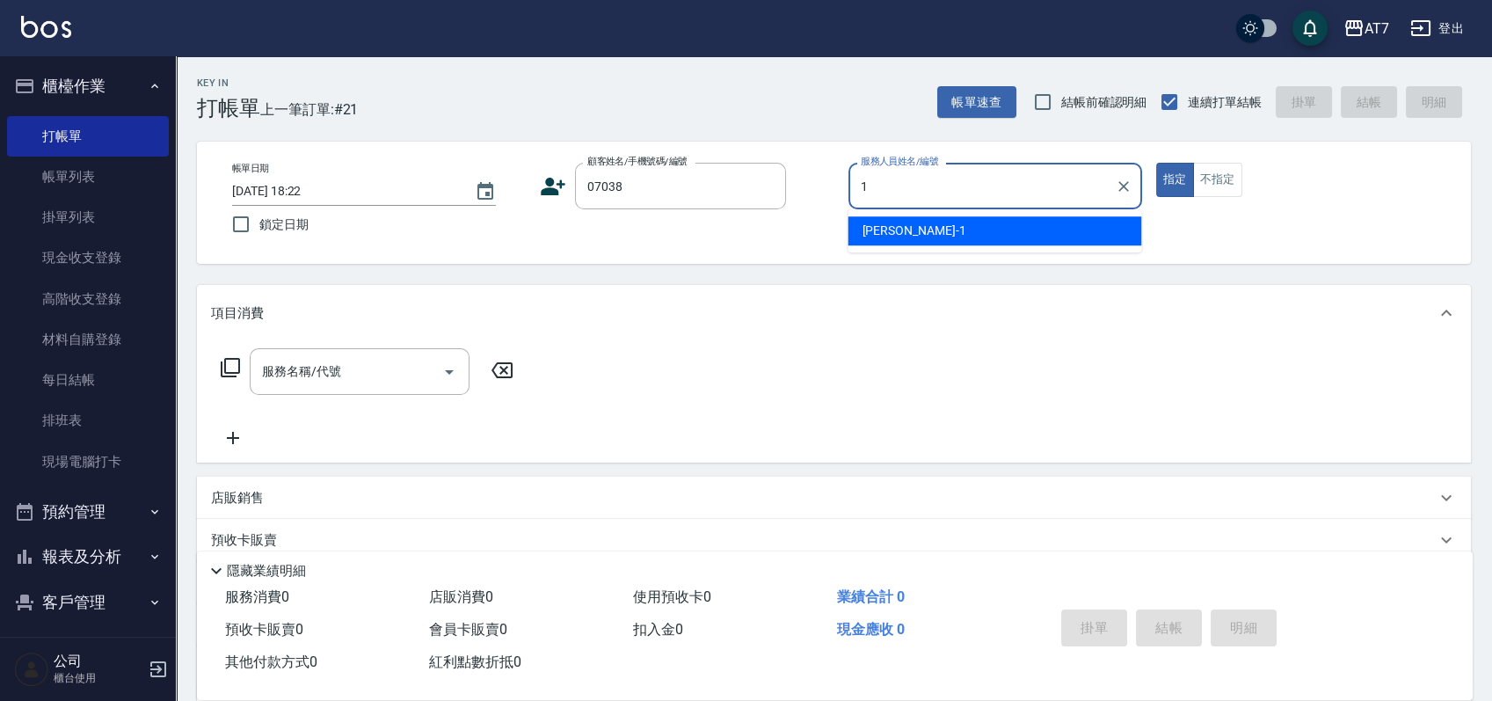
type input "[PERSON_NAME]-1"
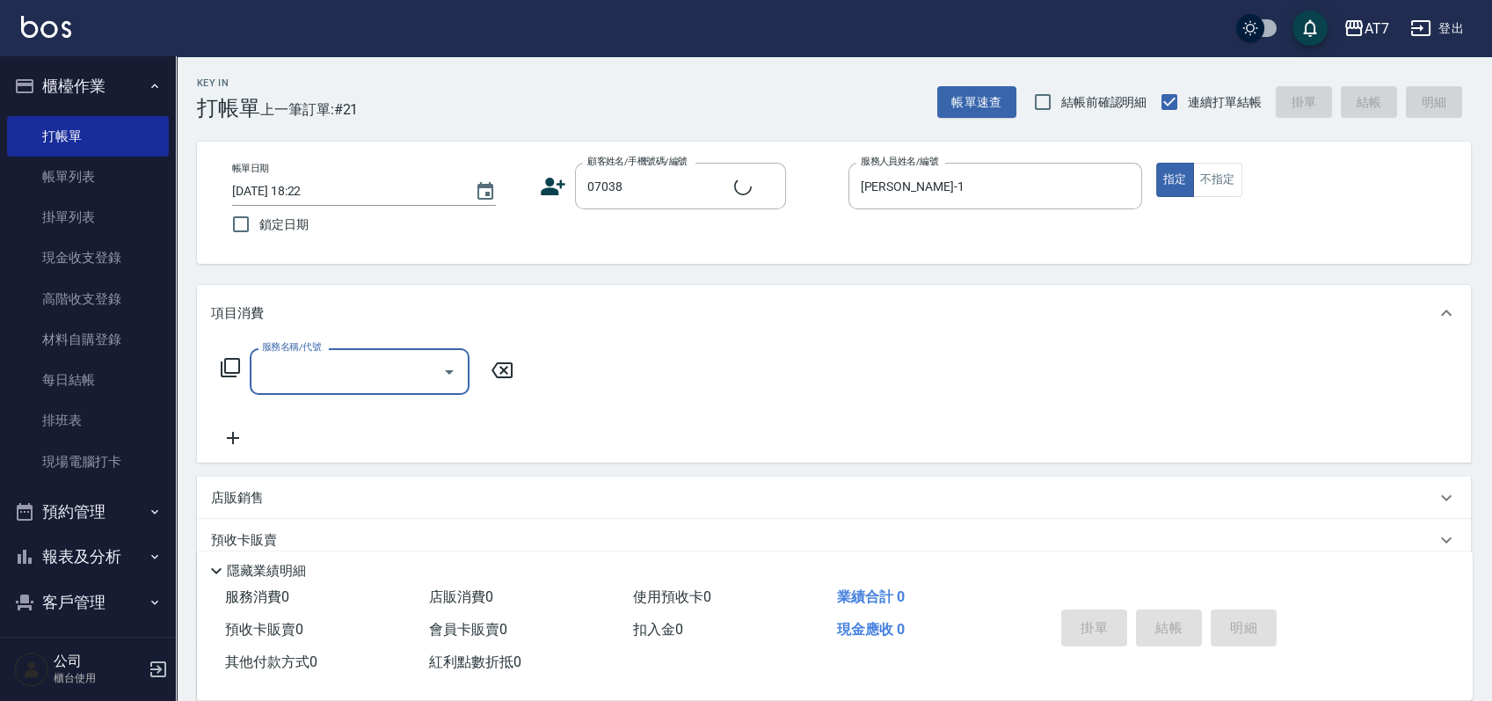
type input "公司/公司07038/07038"
type input "305"
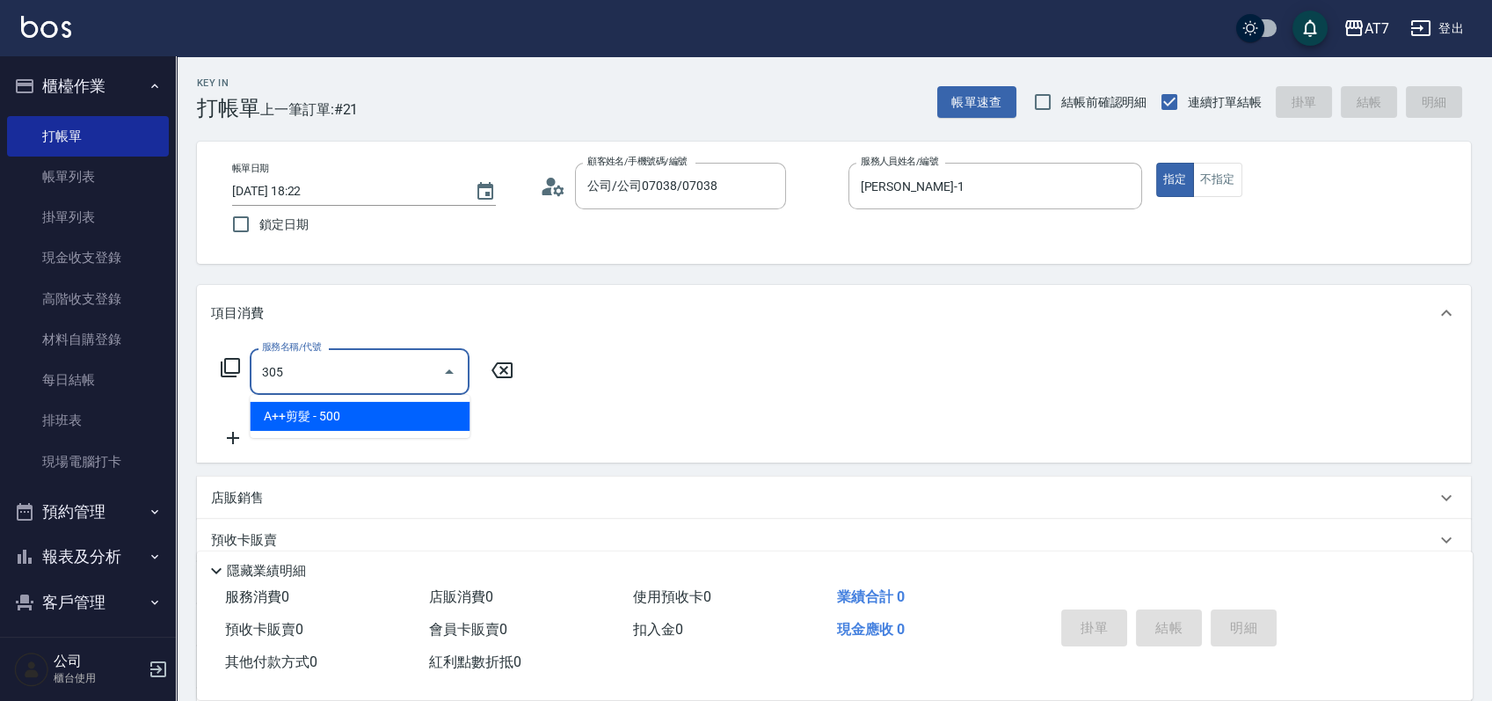
type input "50"
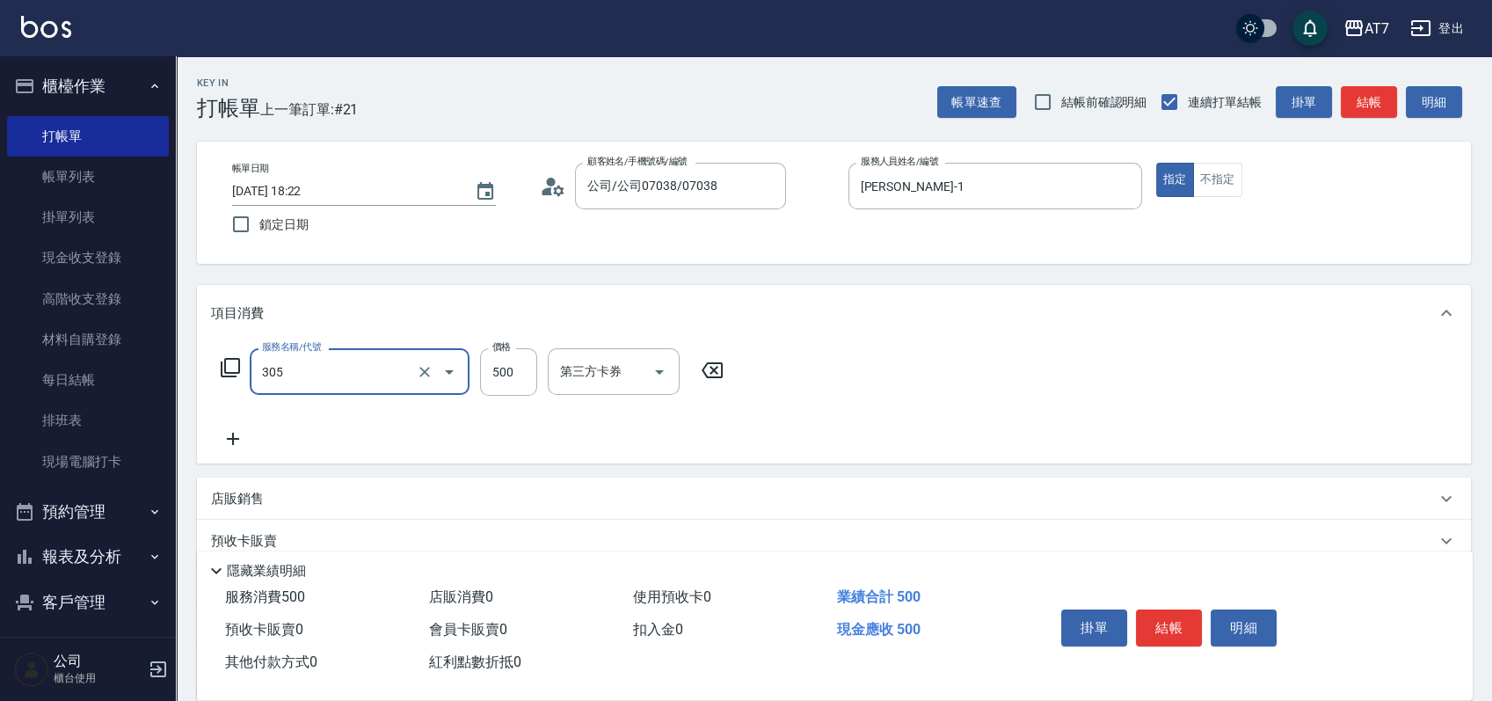
type input "A++剪髮(305)"
type input "0"
type input "650"
type input "60"
type input "650"
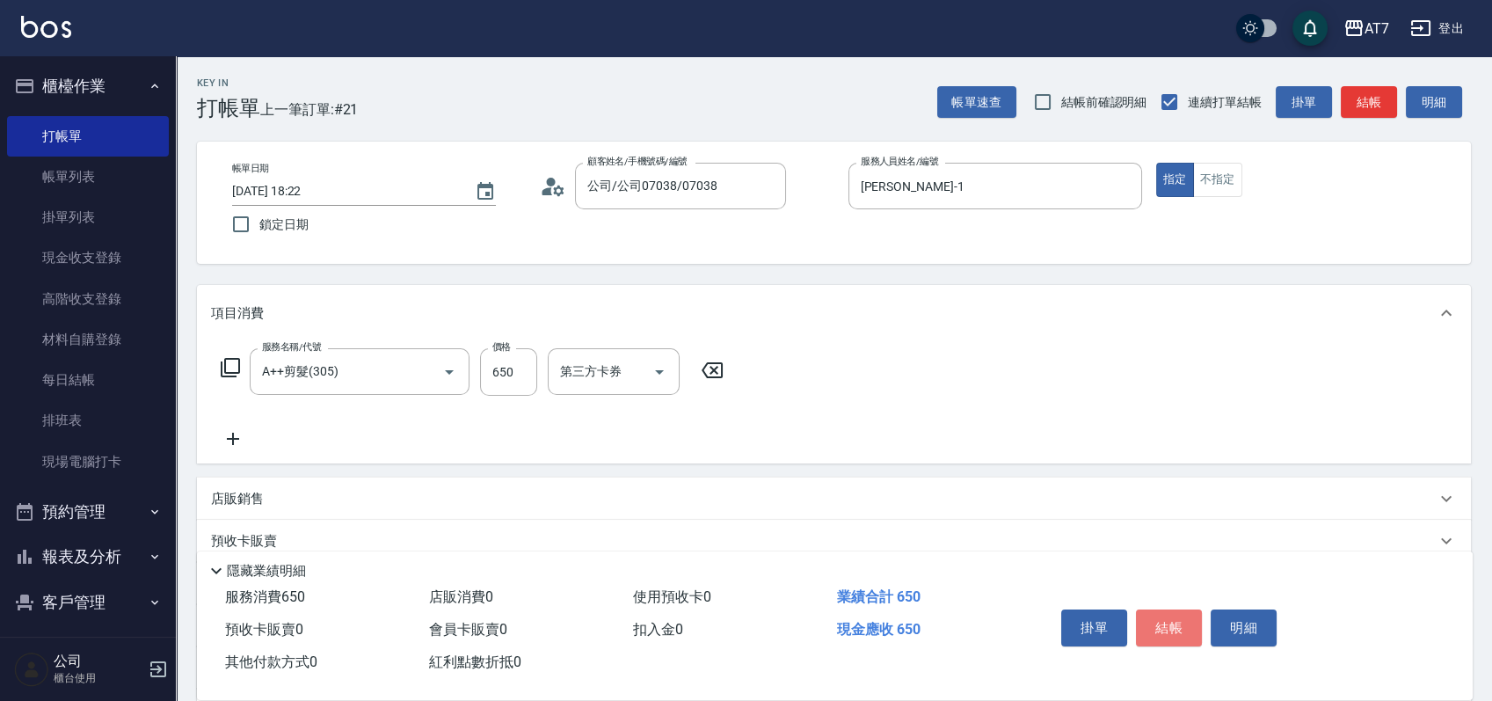
click at [1165, 629] on button "結帳" at bounding box center [1169, 627] width 66 height 37
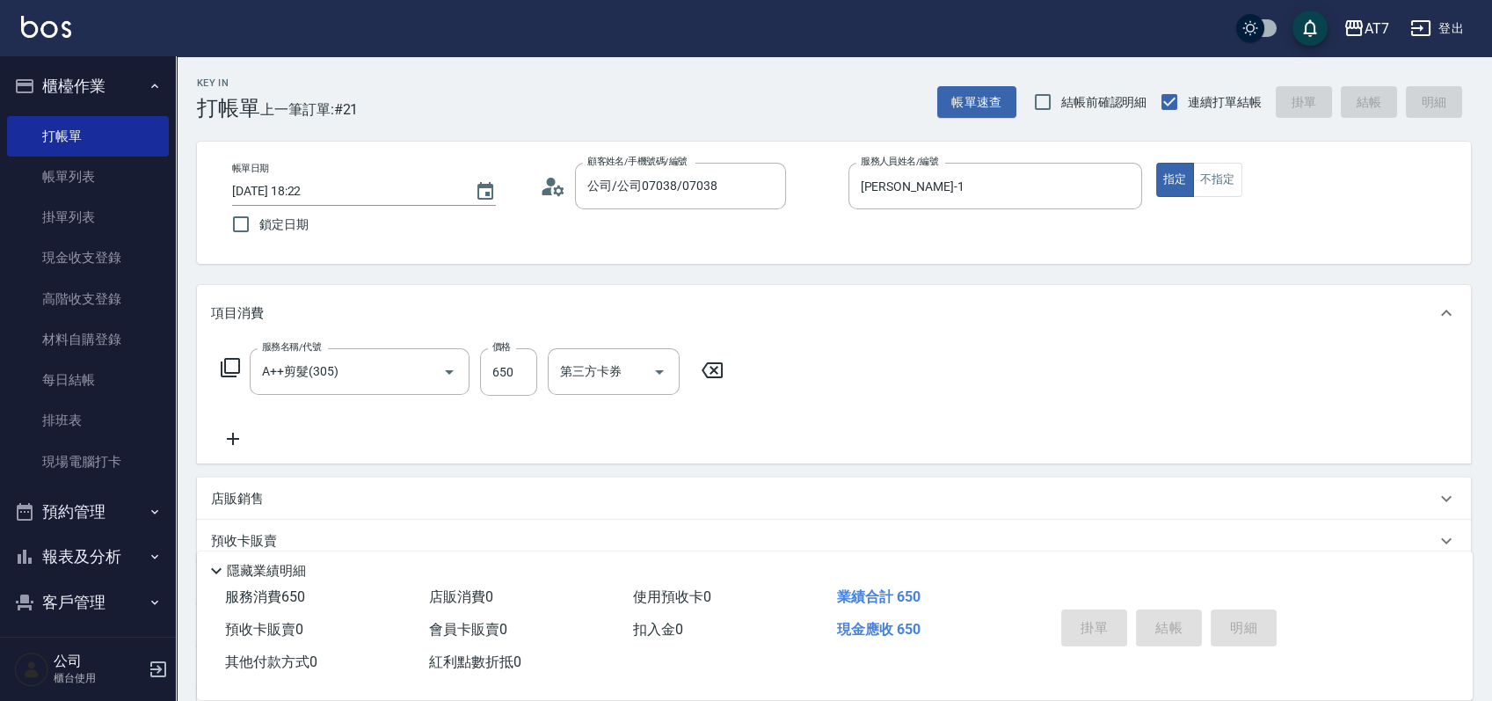
type input "0"
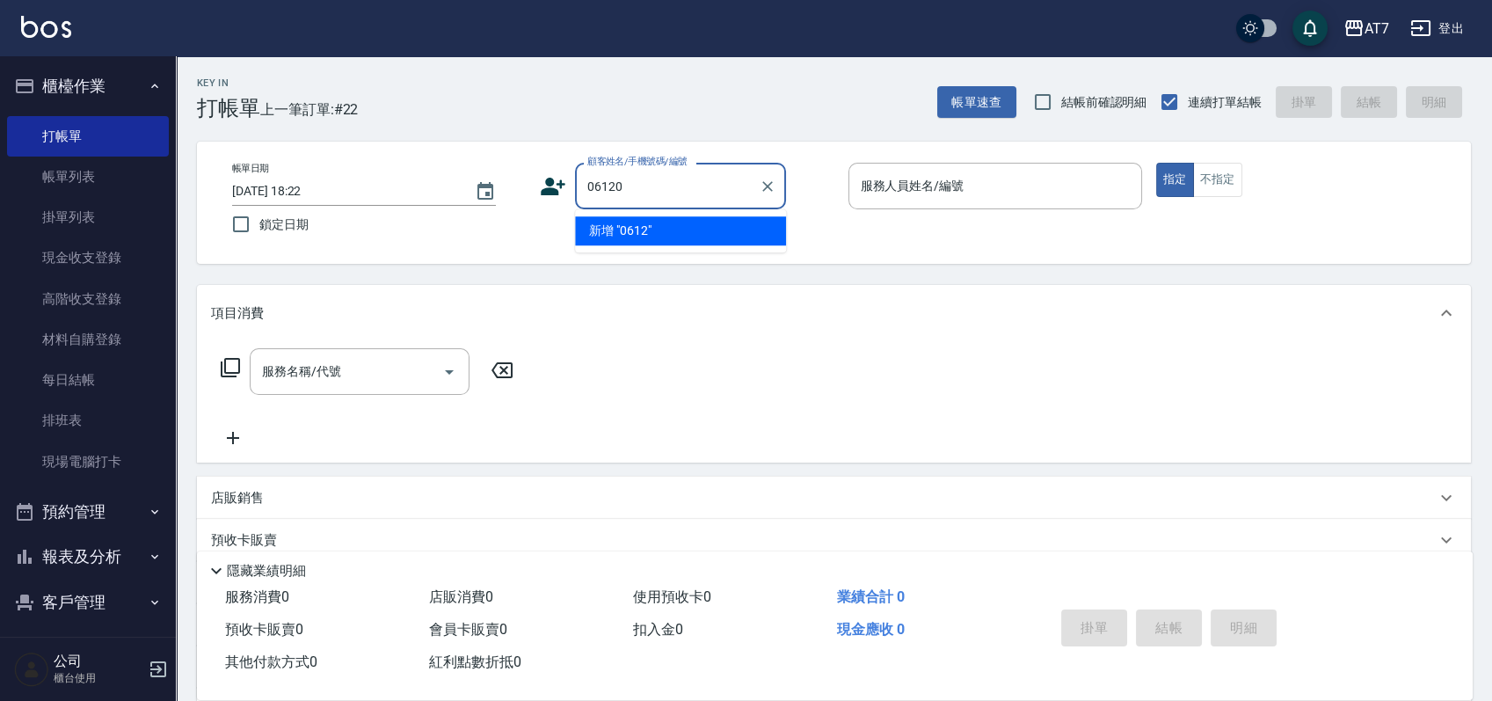
type input "06120"
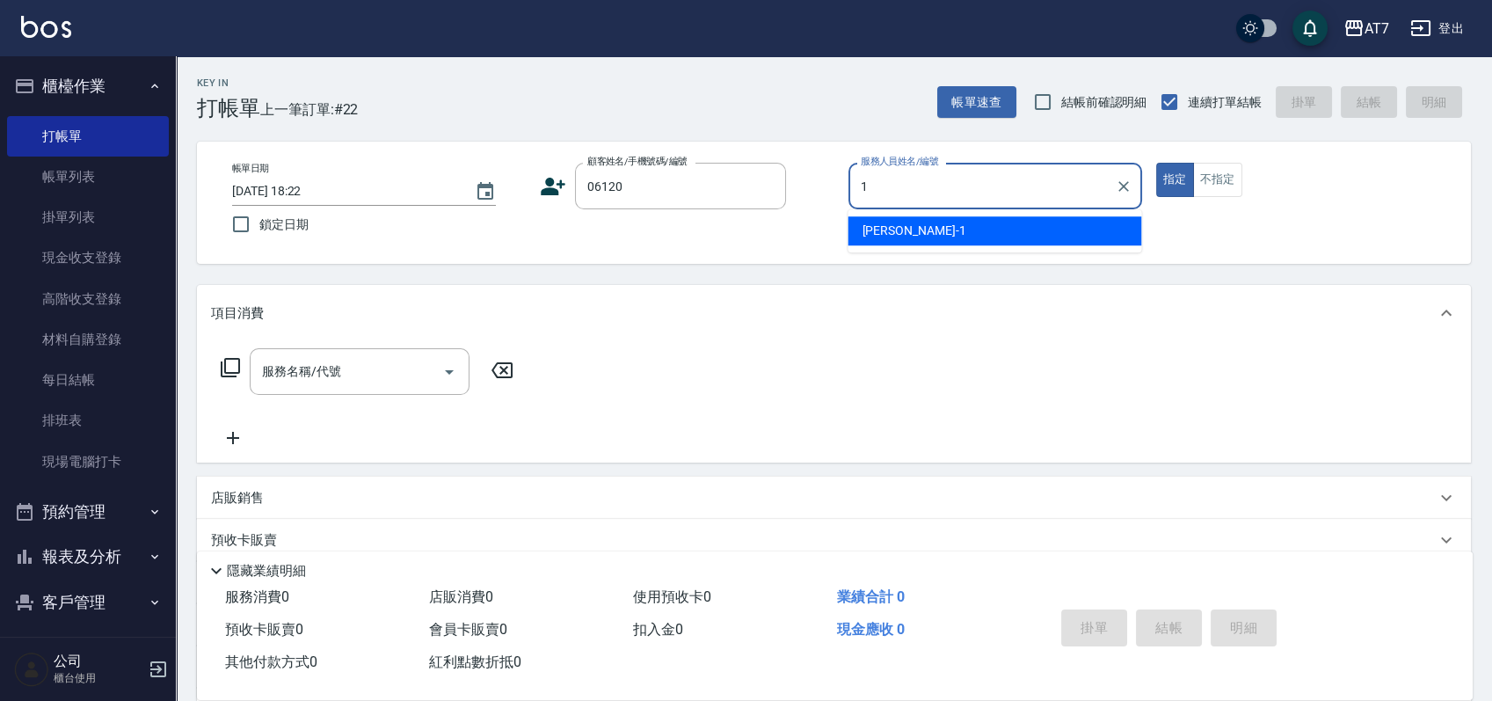
type input "[PERSON_NAME]-1"
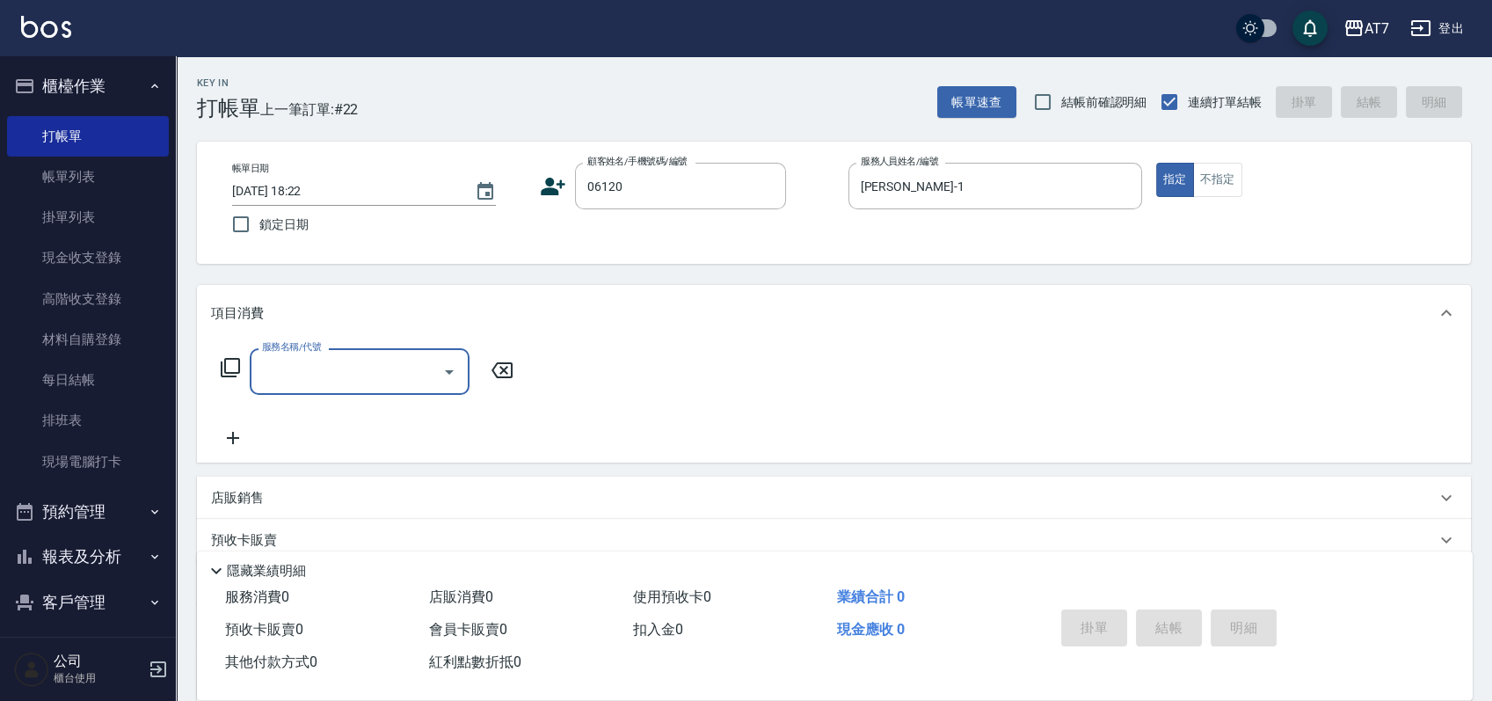
type input "公司單/06120-1/06120"
type input "305"
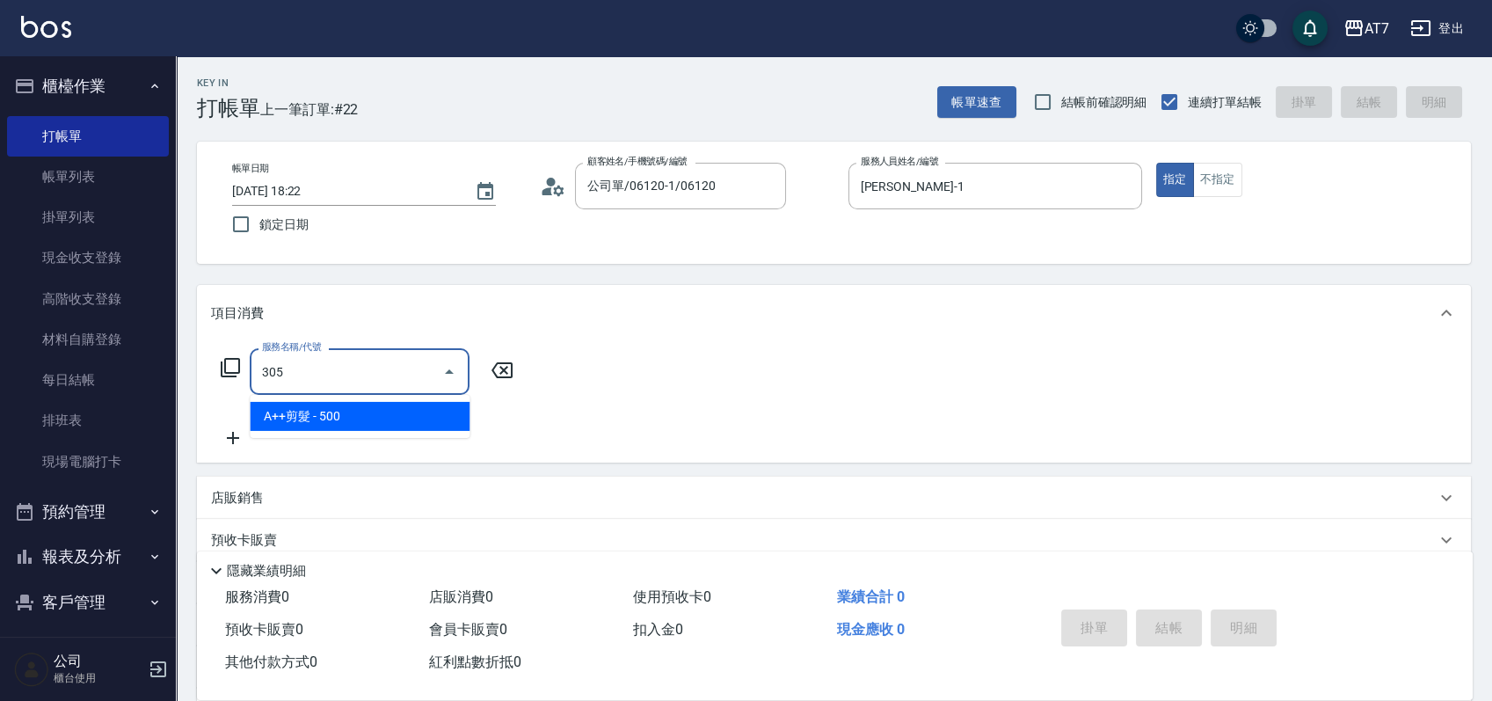
type input "50"
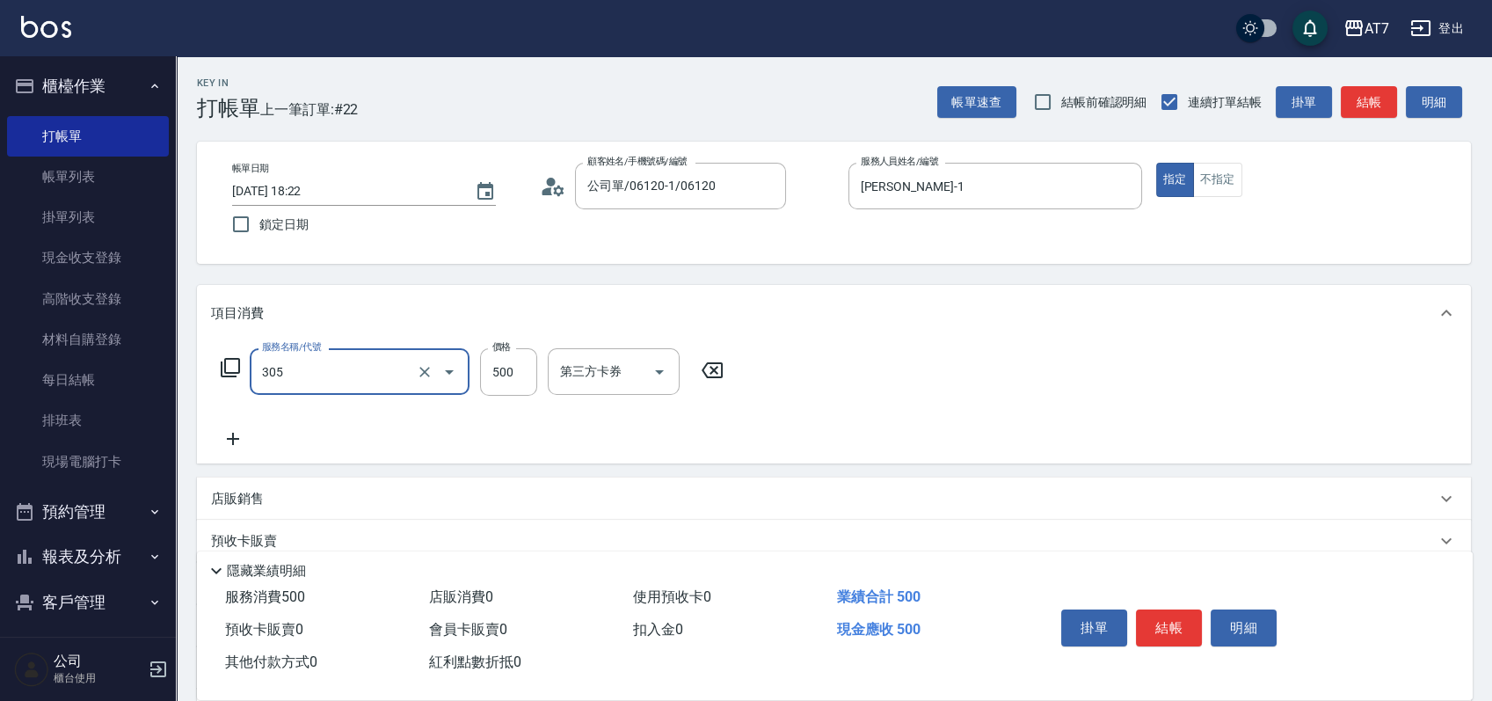
type input "A++剪髮(305)"
type input "0"
type input "65"
type input "60"
type input "650"
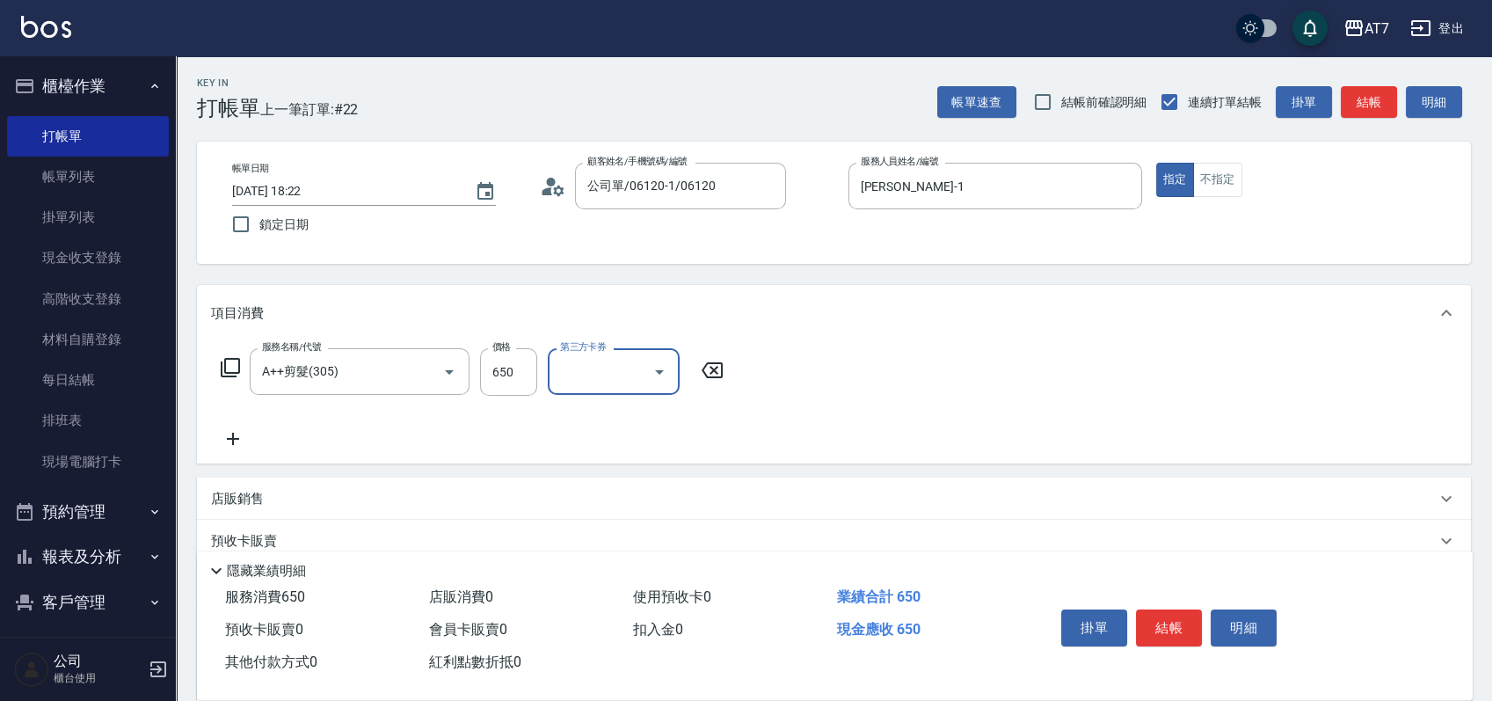
click at [1165, 629] on button "結帳" at bounding box center [1169, 627] width 66 height 37
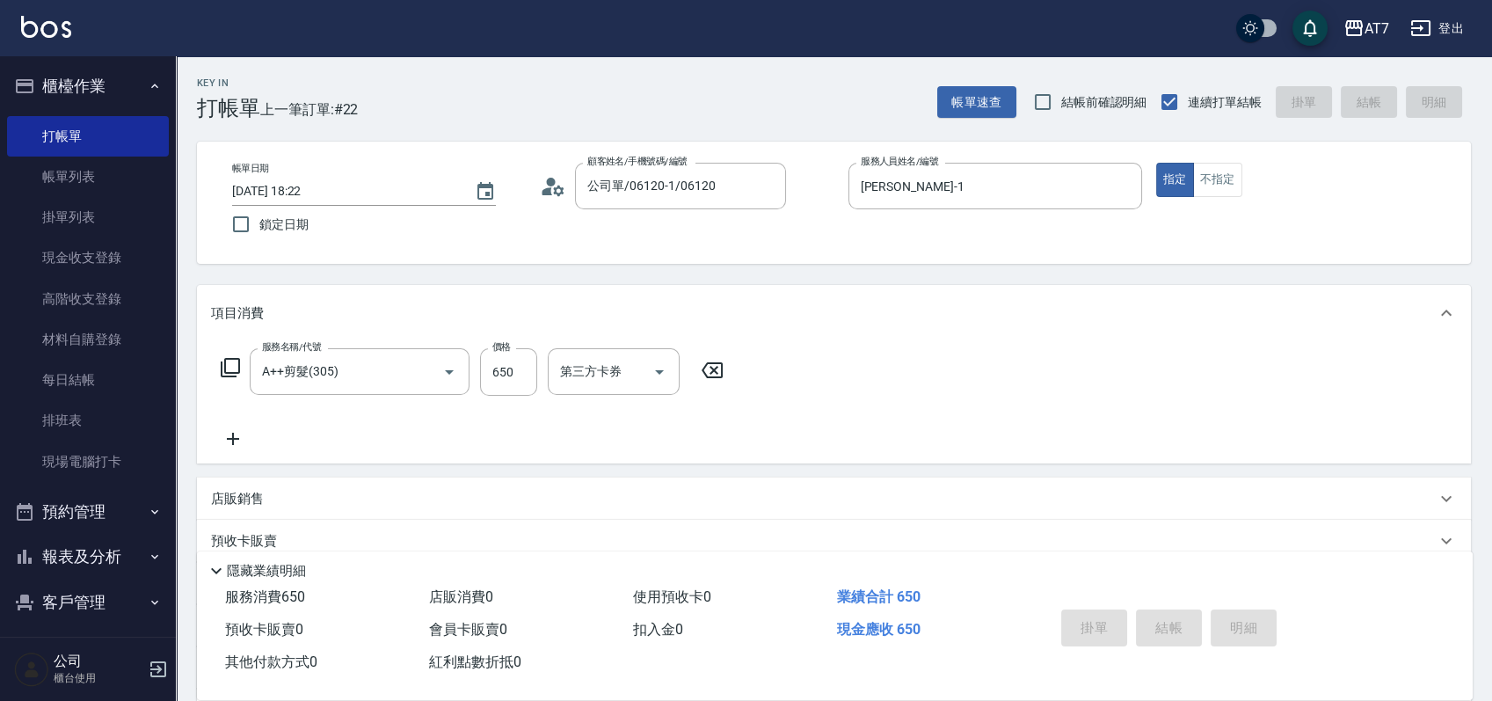
type input "0"
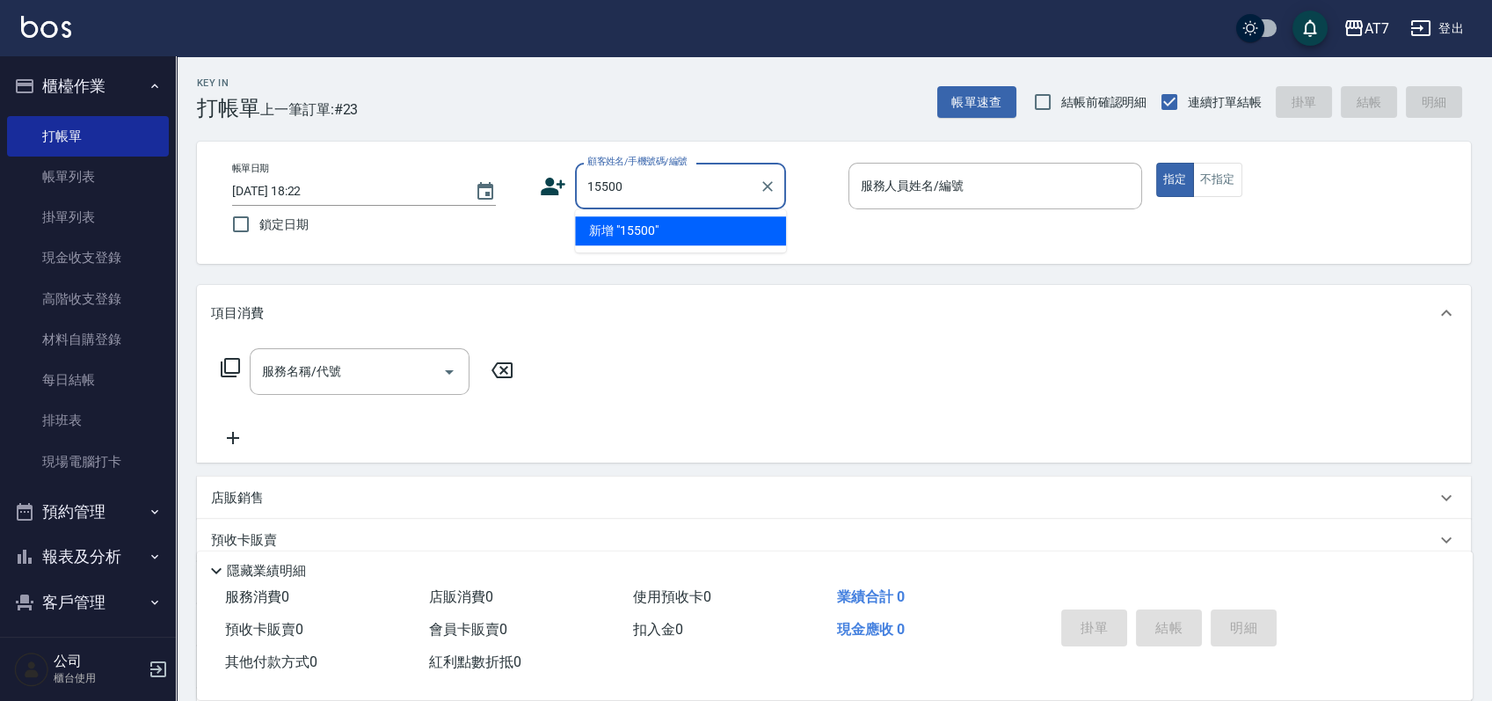
type input "15500"
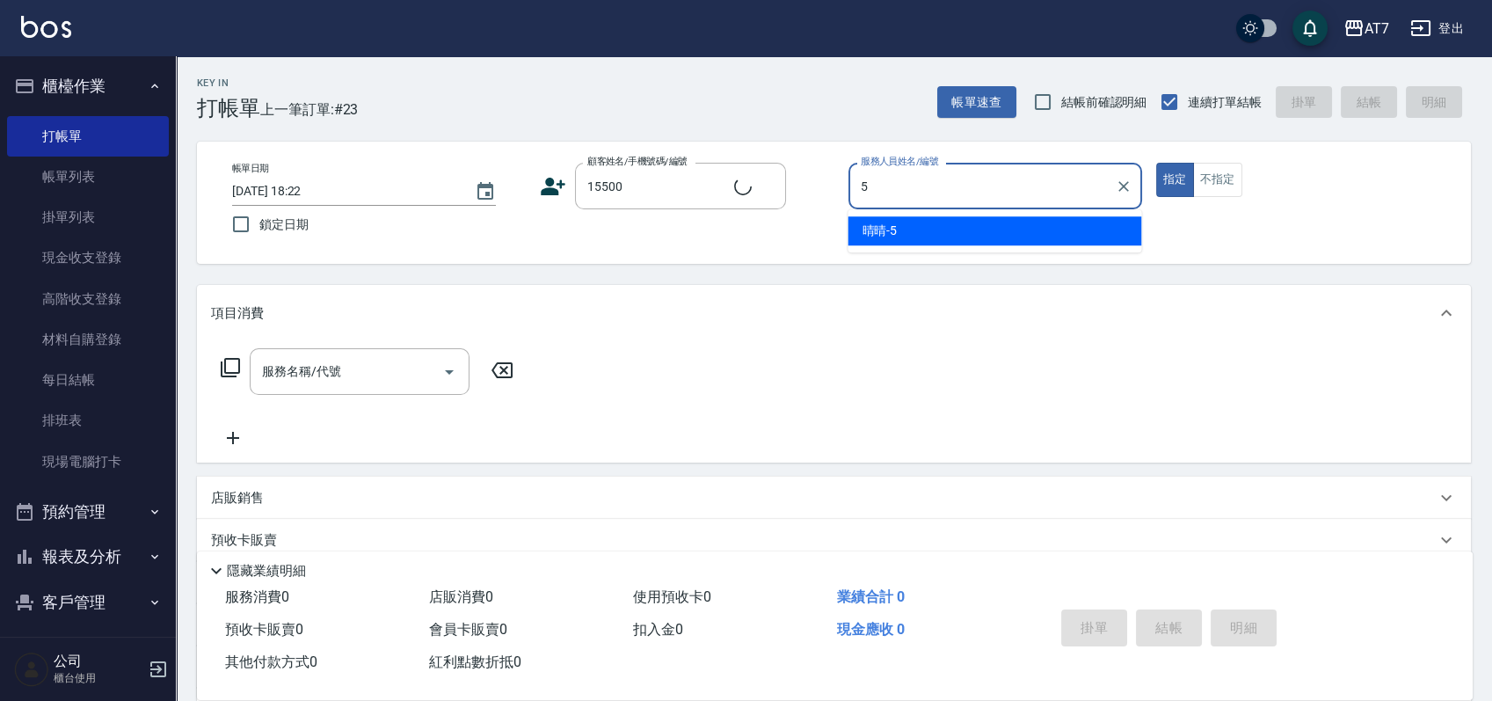
type input "5"
type input "公司/公司15500/15500"
type input "晴晴-5"
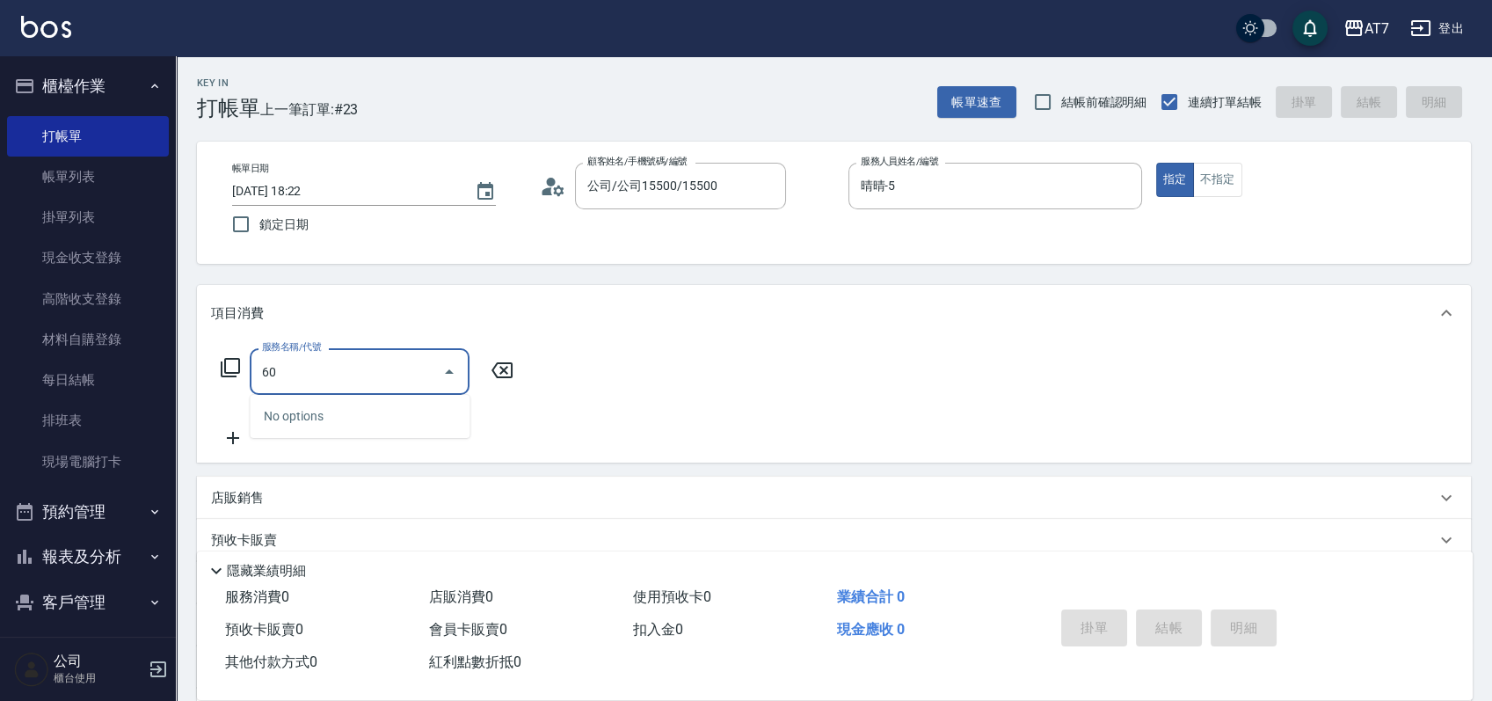
type input "605"
type input "100"
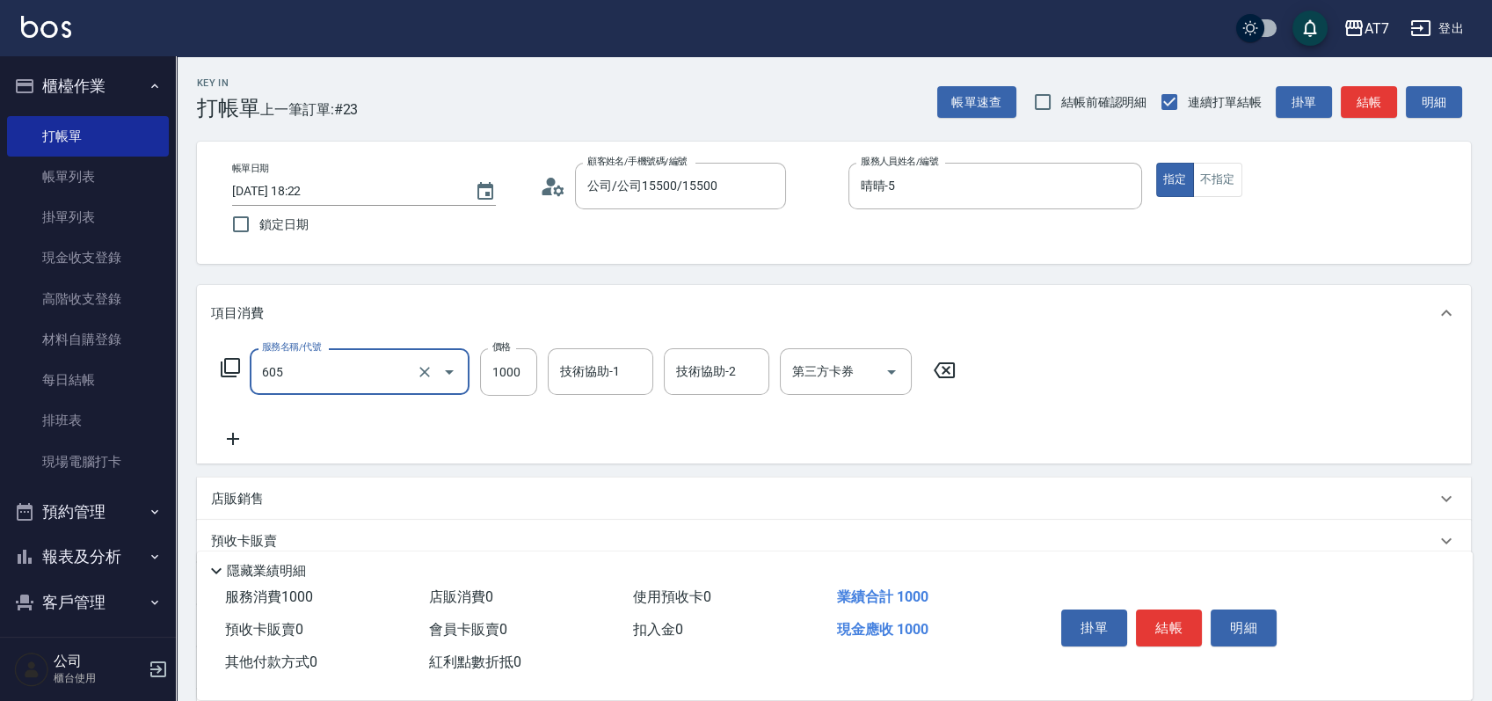
type input "順子護髮(助(605)"
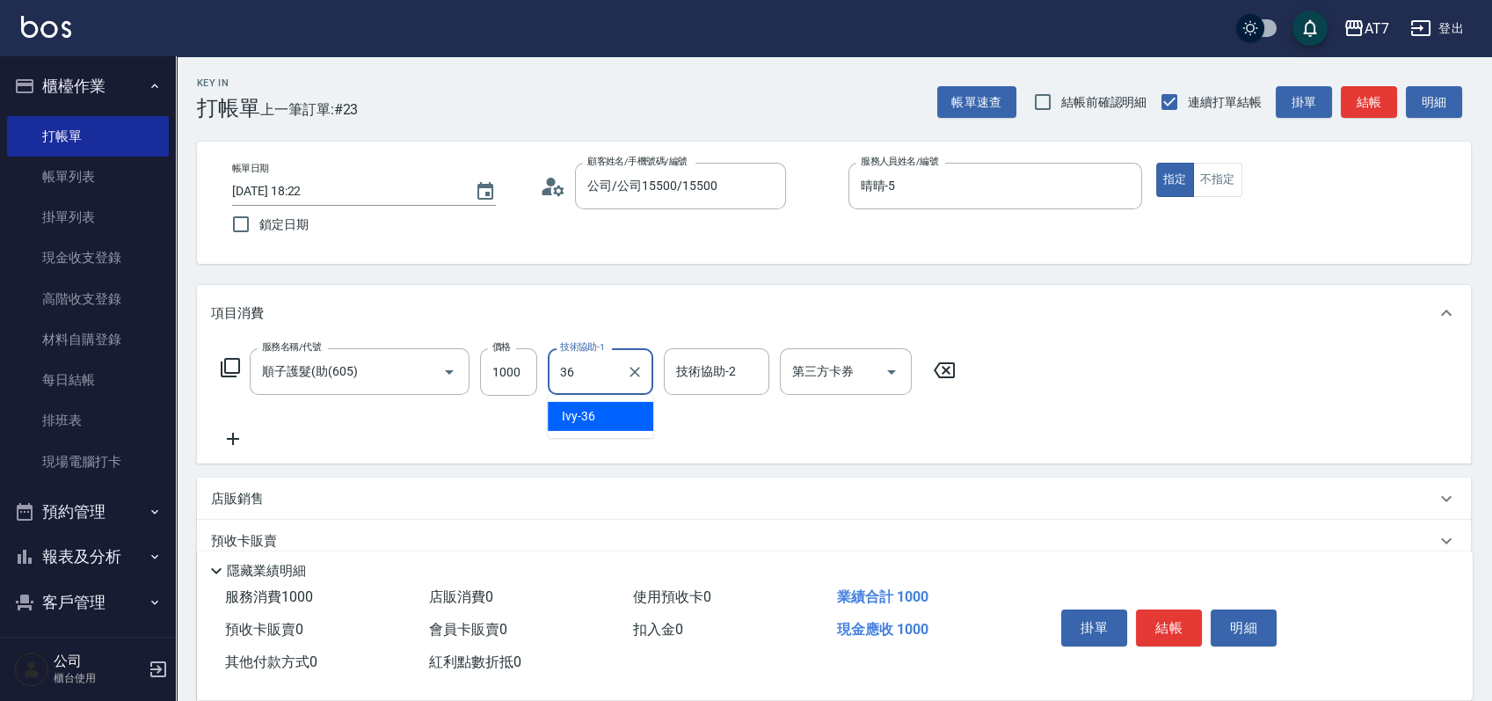
type input "Ivy-36"
click at [244, 365] on div "服務名稱/代號 順子護髮(助(605) 服務名稱/代號 價格 1000 價格 技術協助-1 Ivy-36 技術協助-1 技術協助-2 技術協助-2 第三方卡券…" at bounding box center [588, 371] width 755 height 47
click at [229, 370] on icon at bounding box center [230, 367] width 21 height 21
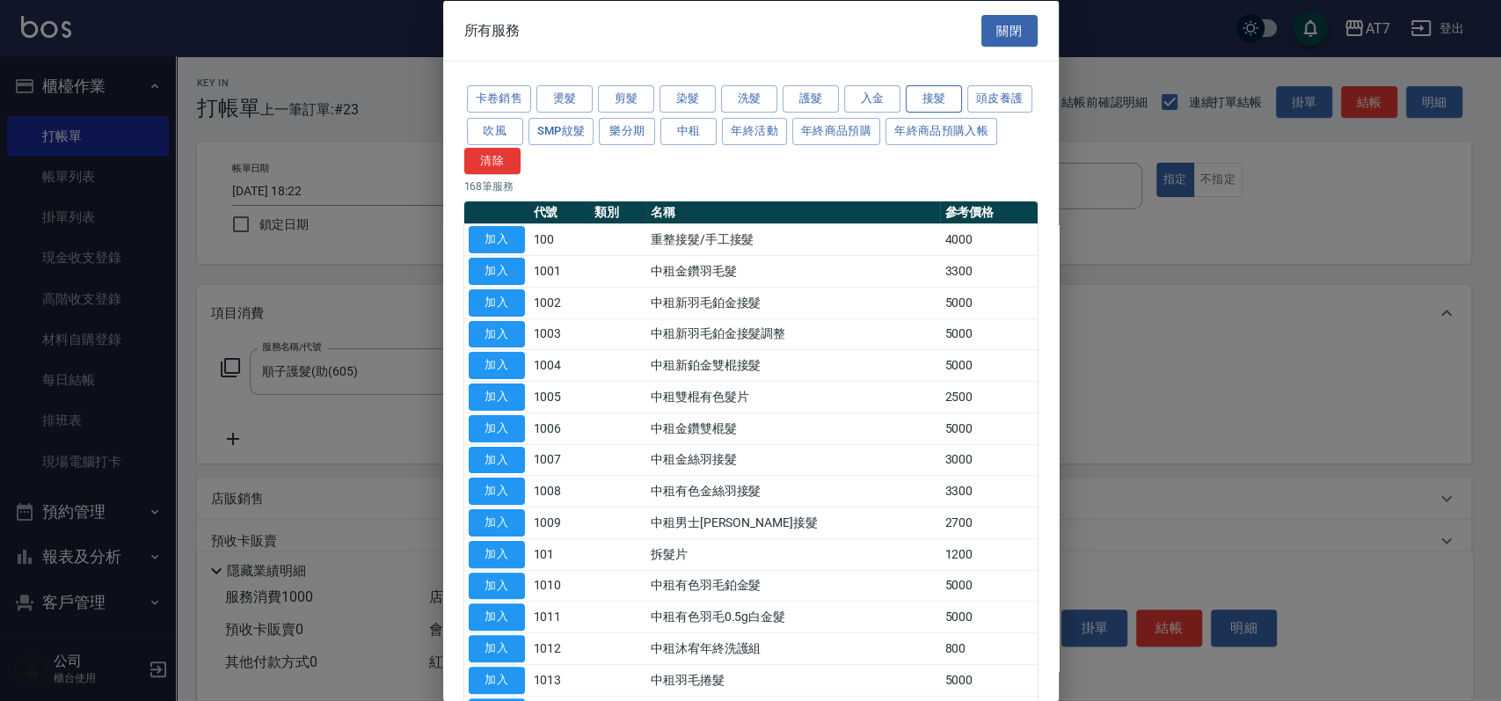
click at [936, 95] on button "接髮" at bounding box center [934, 98] width 56 height 27
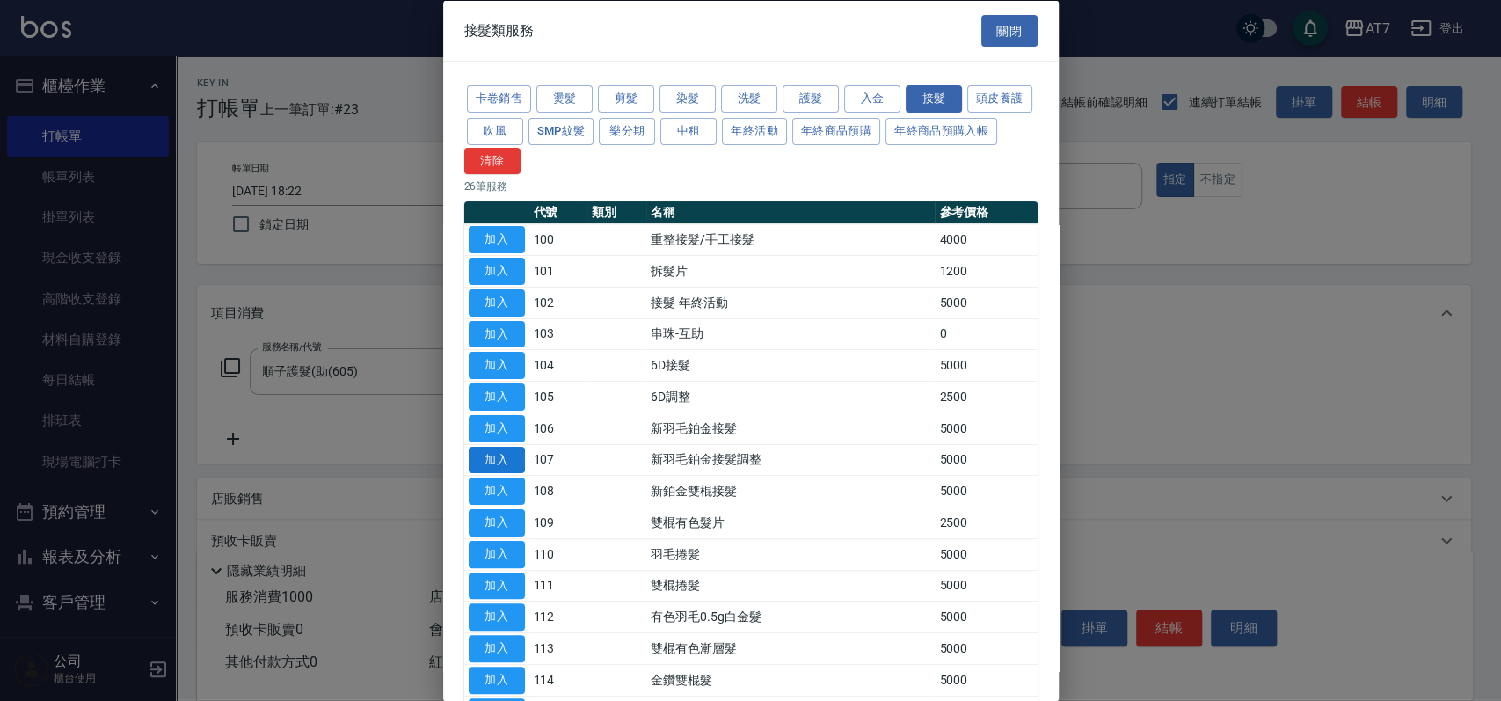
click at [500, 462] on button "加入" at bounding box center [497, 459] width 56 height 27
type input "600"
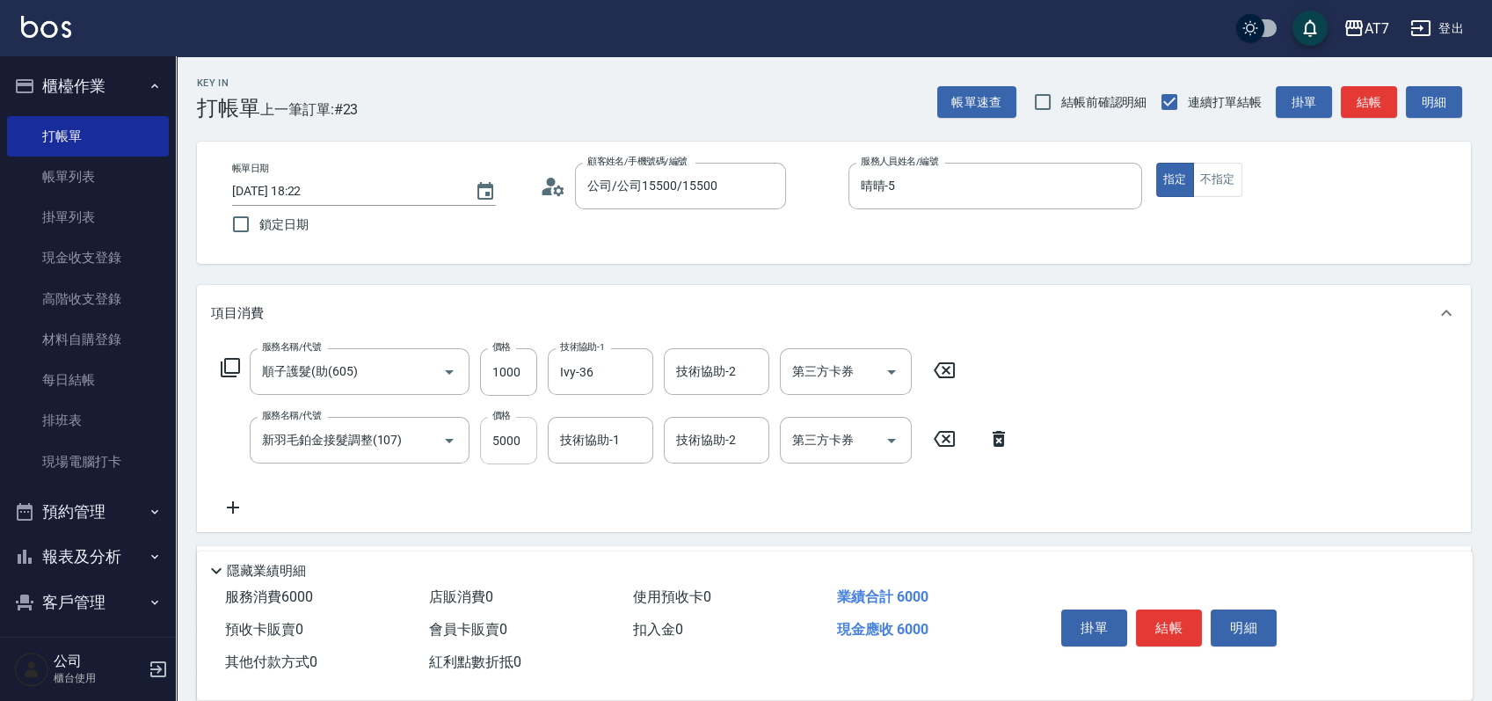
click at [513, 444] on input "5000" at bounding box center [508, 440] width 57 height 47
type input "4"
type input "100"
type input "400"
type input "140"
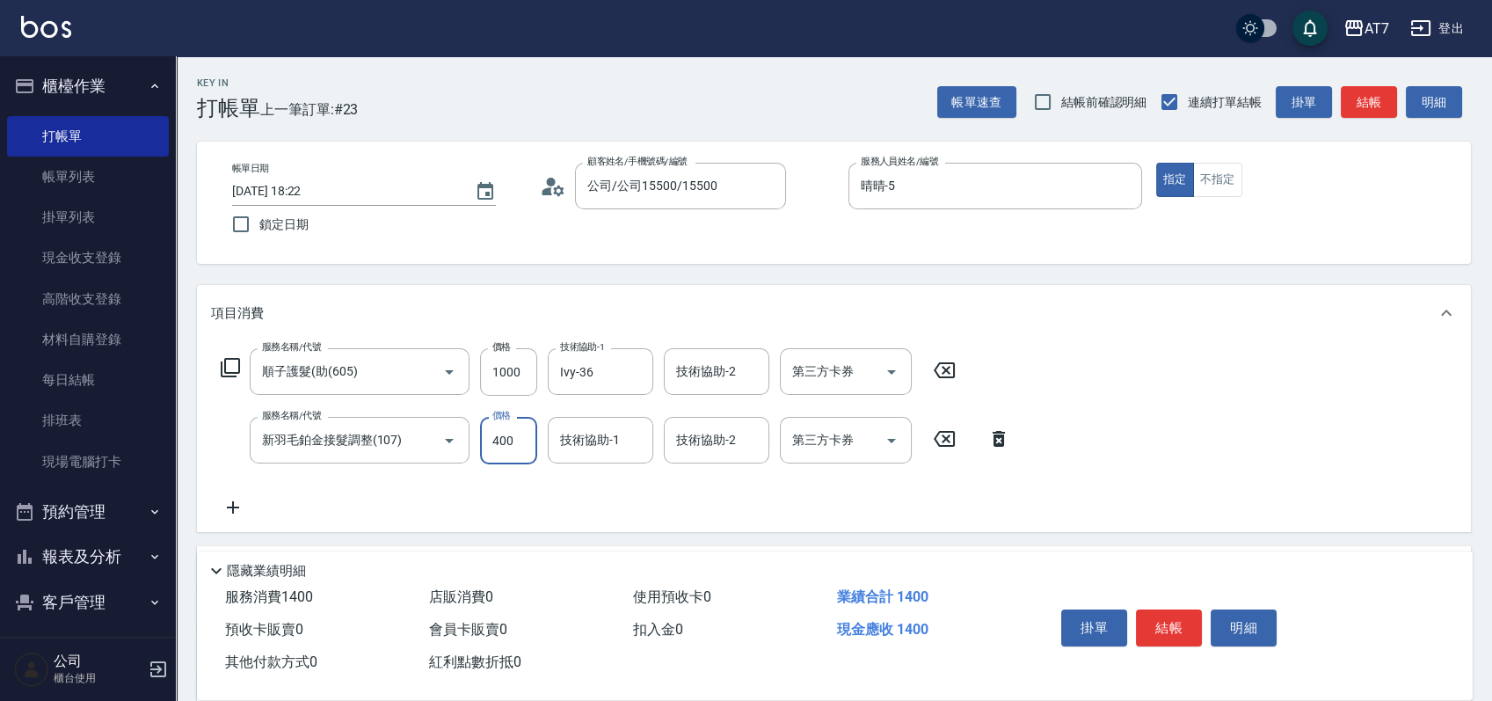
type input "4000"
type input "500"
type input "4000"
click at [229, 369] on icon at bounding box center [230, 367] width 21 height 21
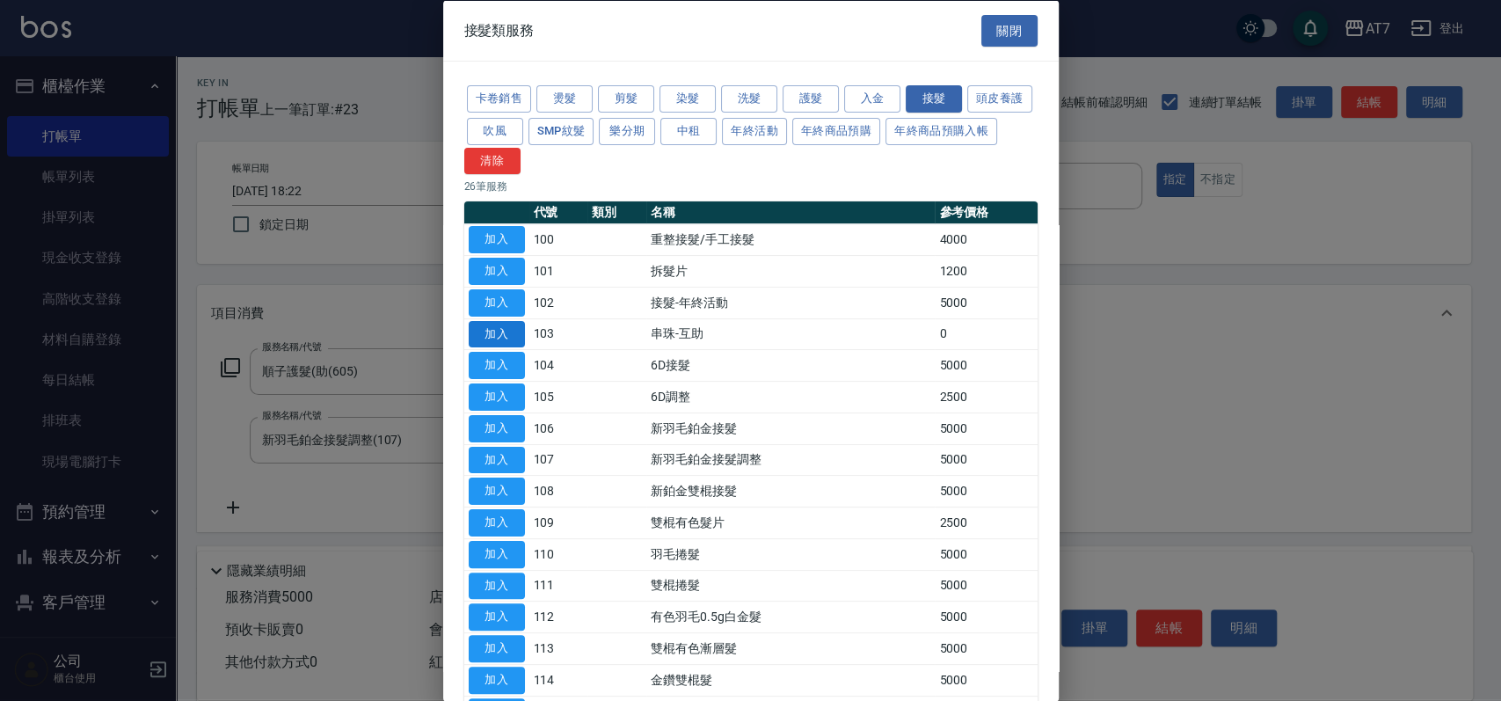
click at [506, 327] on button "加入" at bounding box center [497, 333] width 56 height 27
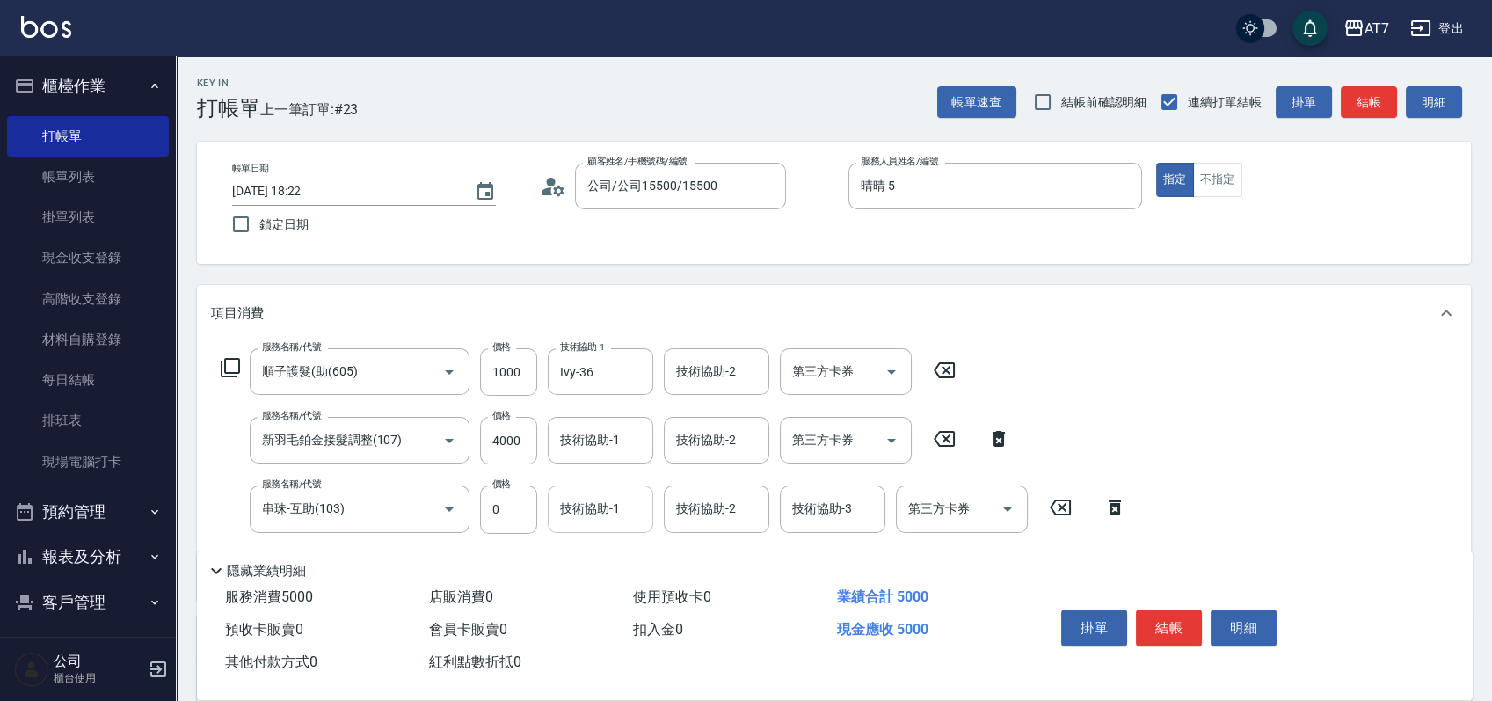
click at [586, 520] on input "技術協助-1" at bounding box center [601, 508] width 90 height 31
type input "Ivy-36"
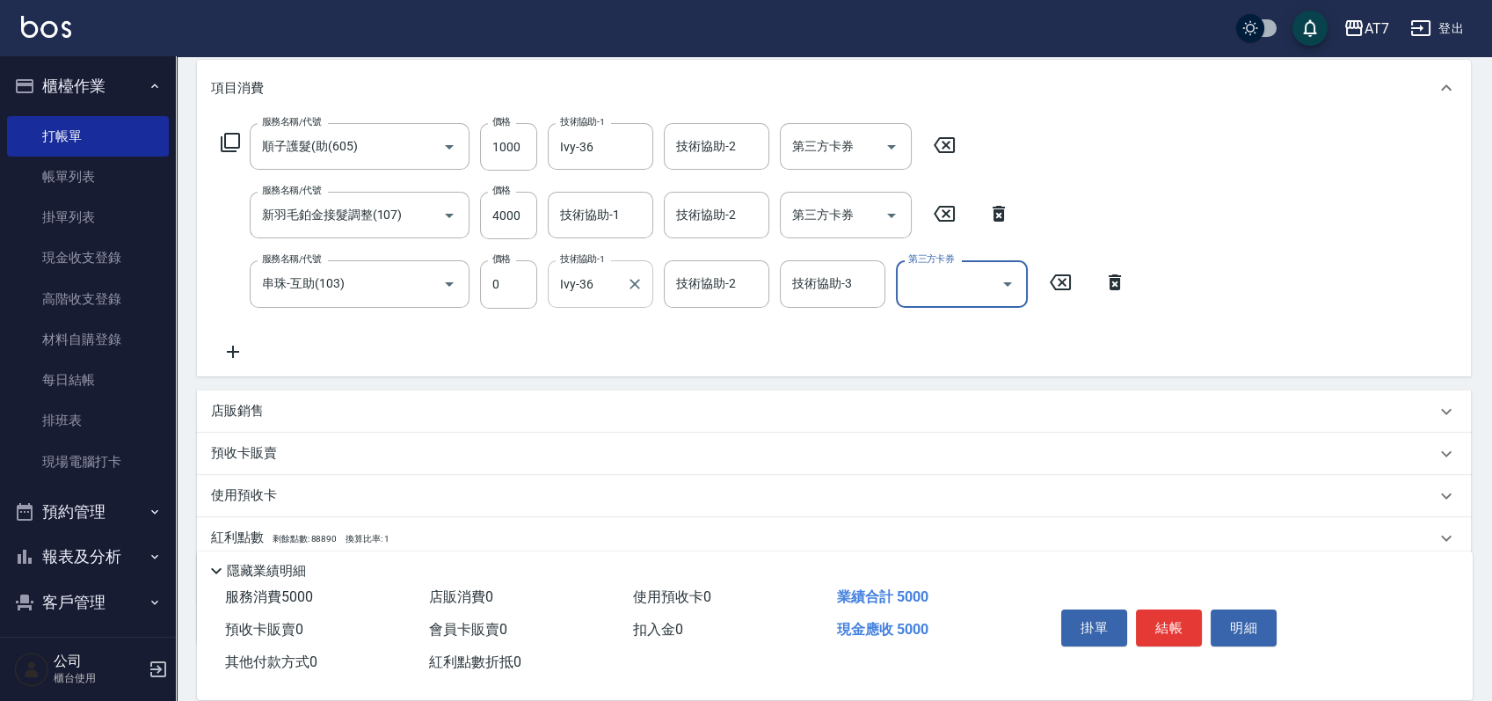
scroll to position [234, 0]
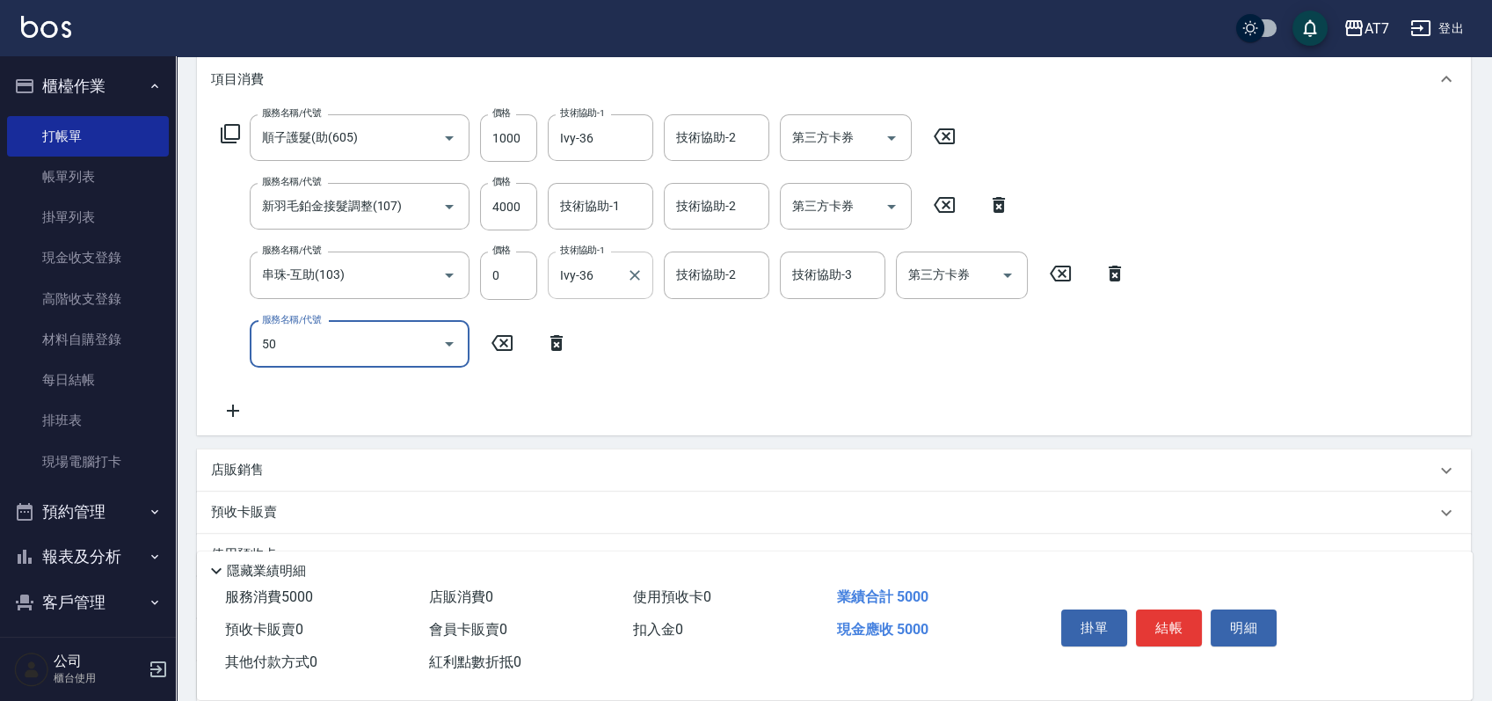
type input "501"
type input "530"
type input "洗髮(互助)(501)"
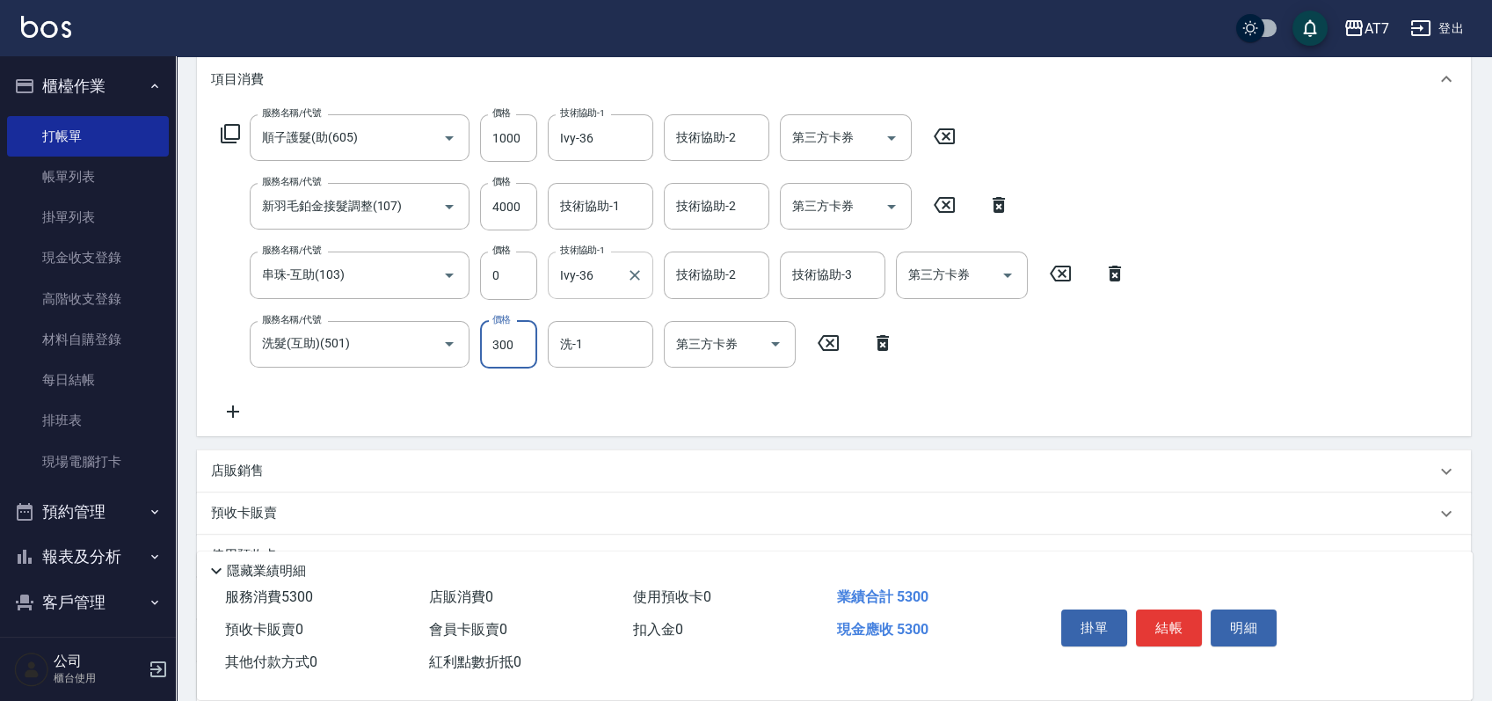
type input "2"
type input "500"
type input "200"
type input "520"
type input "200"
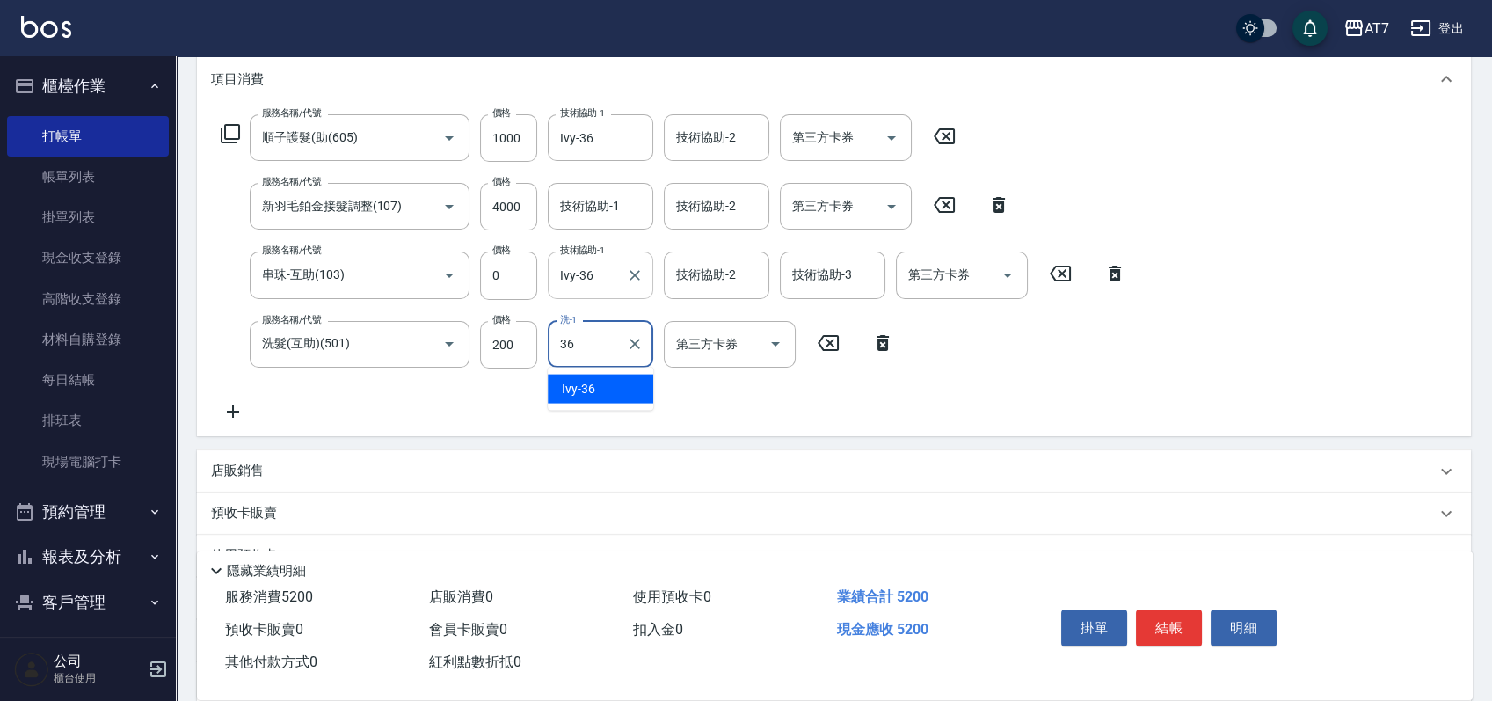
type input "Ivy-36"
click at [515, 149] on input "1000" at bounding box center [508, 137] width 57 height 47
click at [514, 135] on input "1000" at bounding box center [508, 137] width 57 height 47
type input "8"
type input "420"
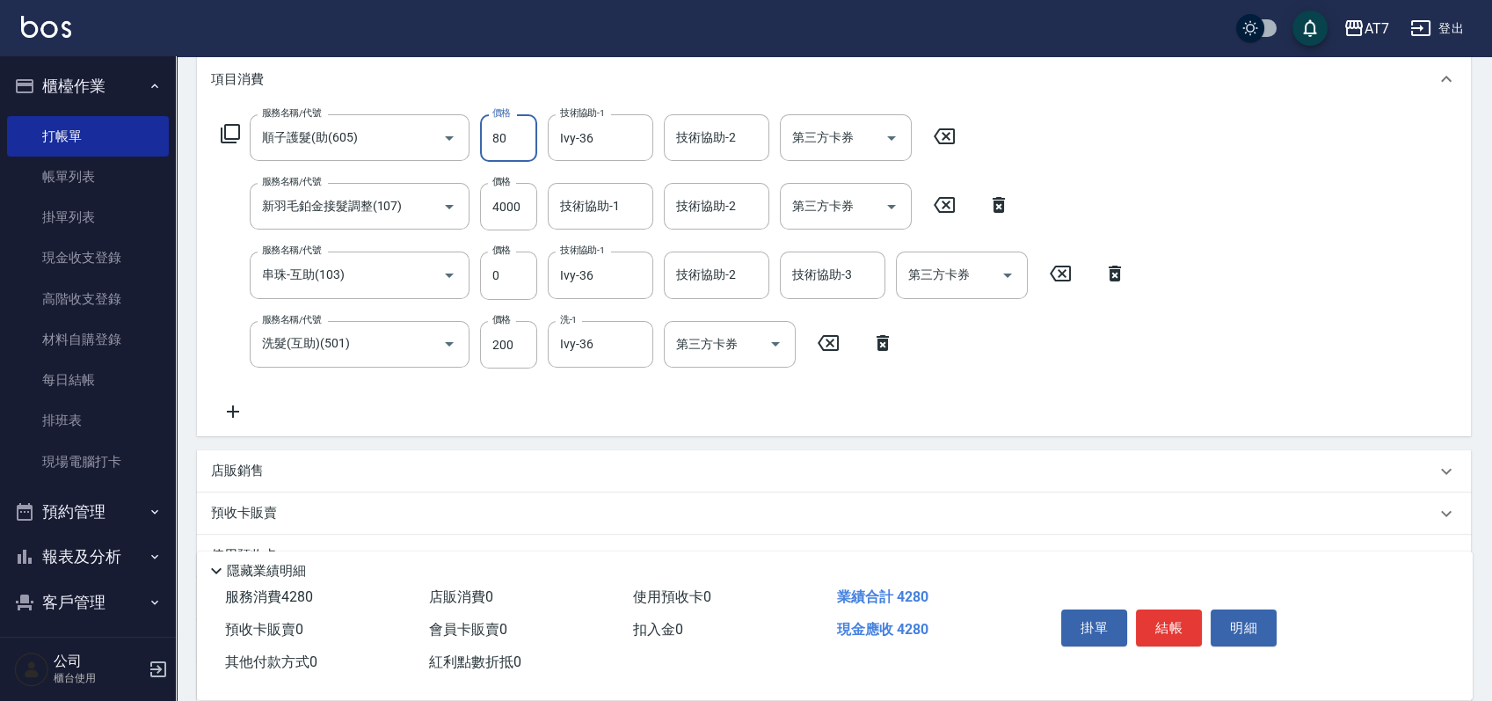
type input "800"
type input "500"
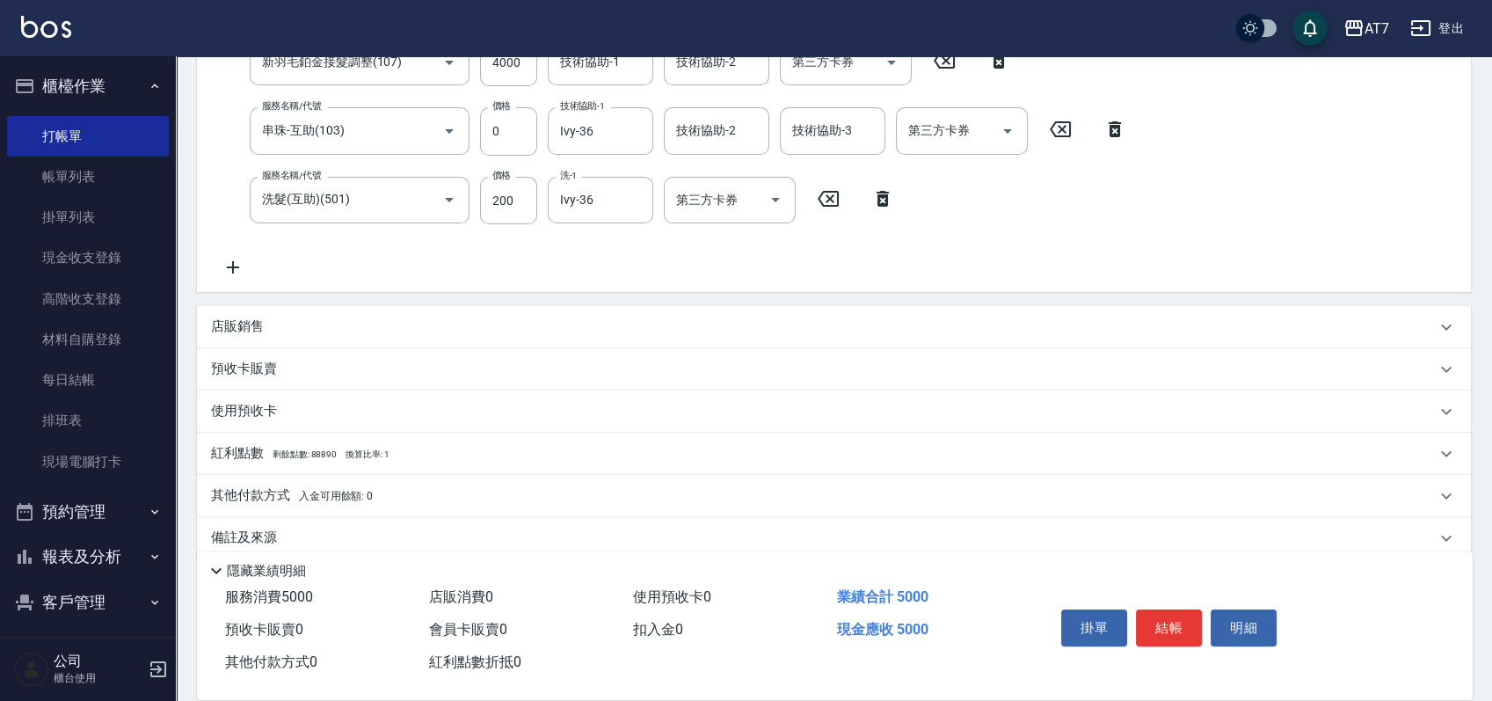
scroll to position [401, 0]
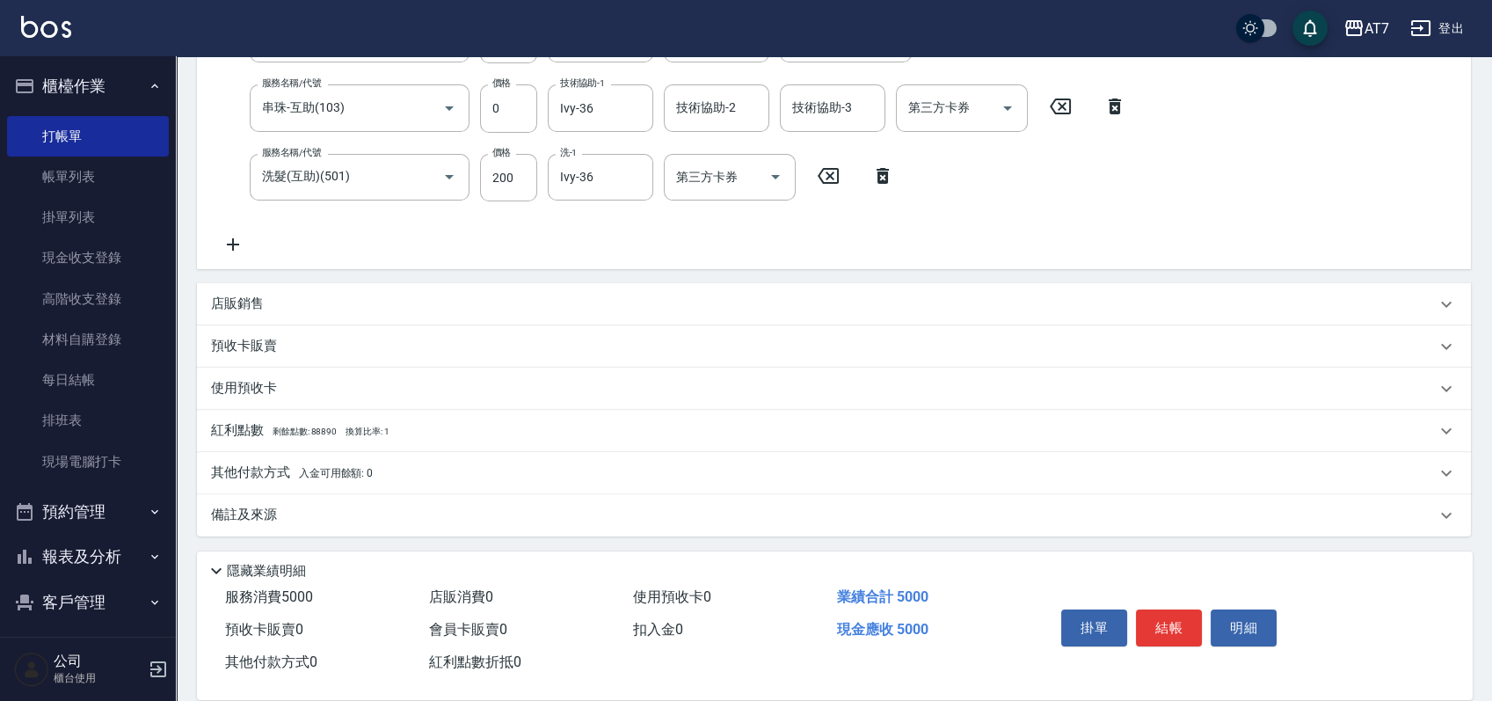
type input "800"
click at [607, 466] on div "其他付款方式 入金可用餘額: 0" at bounding box center [823, 472] width 1225 height 19
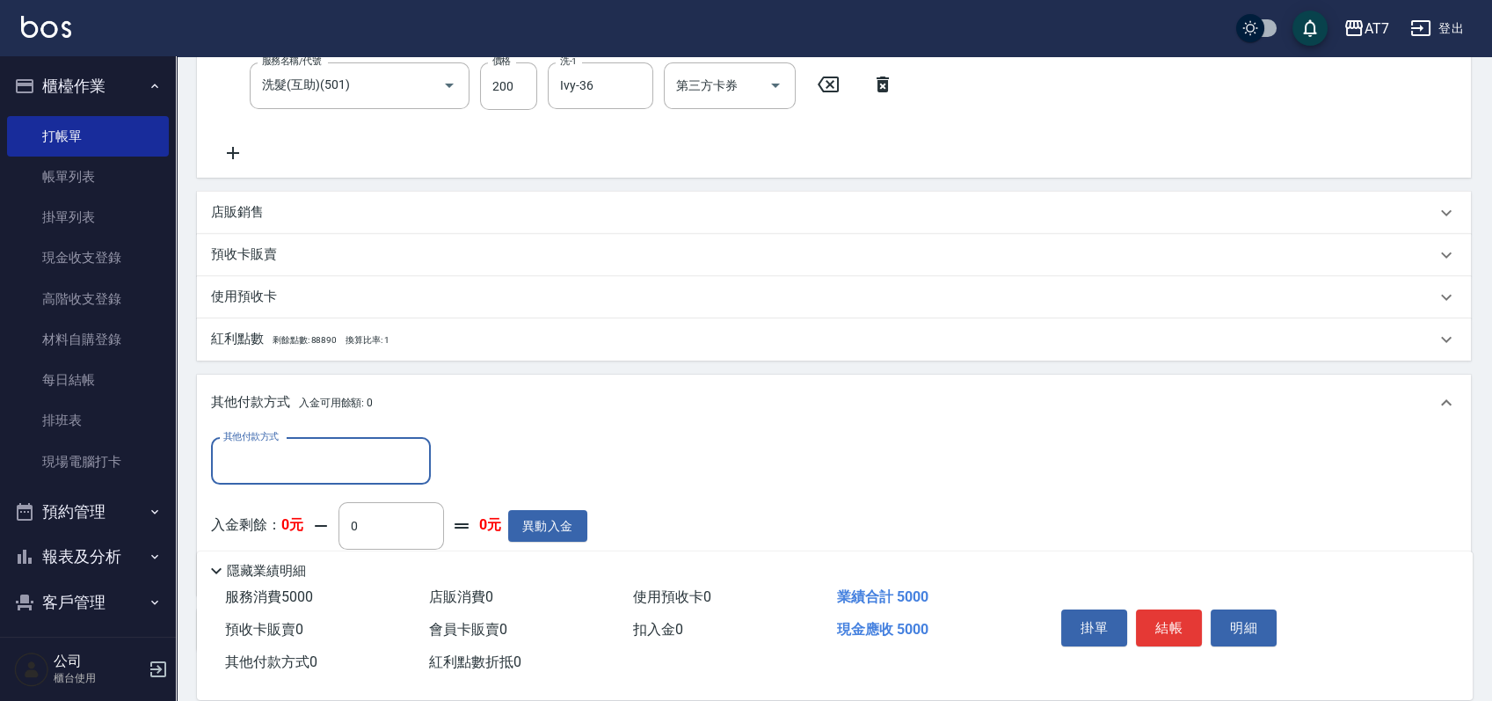
scroll to position [608, 0]
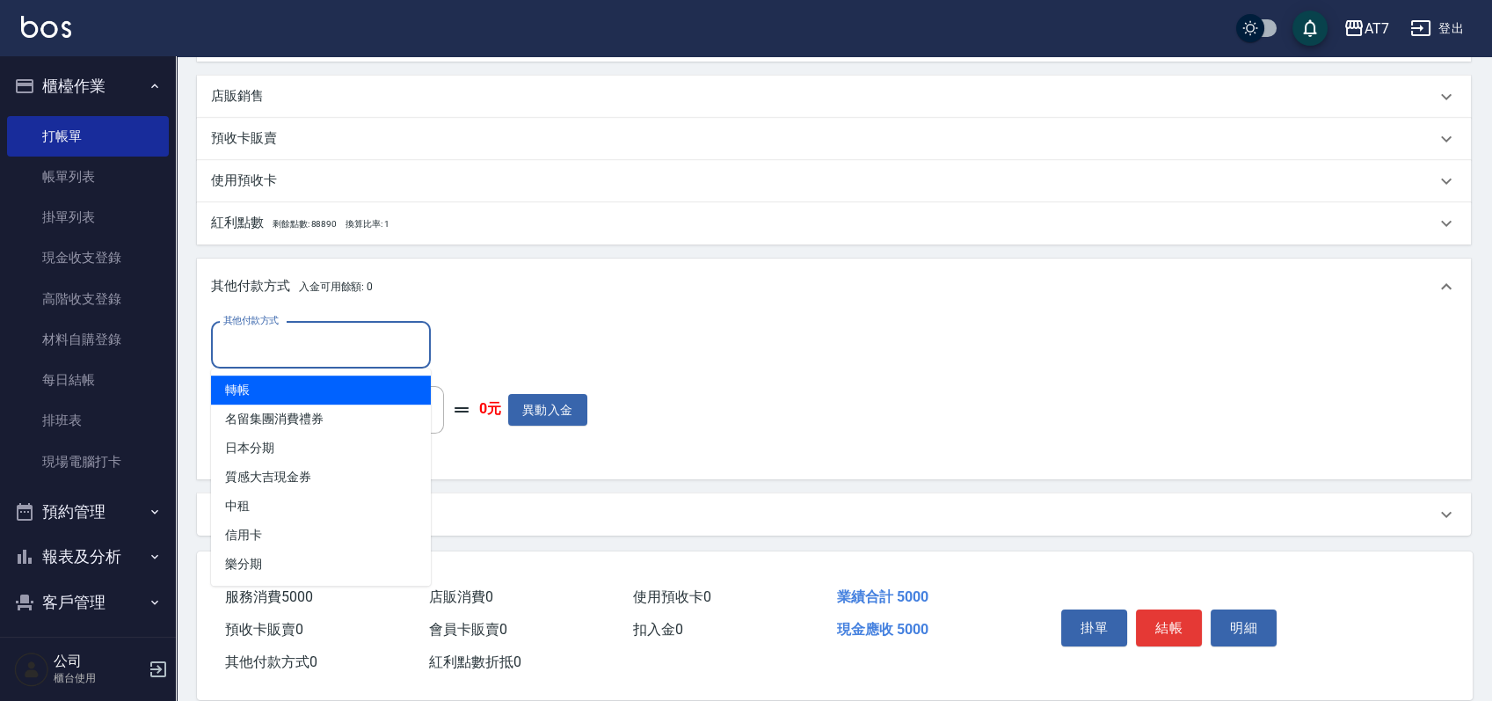
click at [319, 340] on input "其他付款方式" at bounding box center [321, 345] width 204 height 31
click at [317, 390] on span "轉帳" at bounding box center [321, 389] width 220 height 29
type input "轉帳"
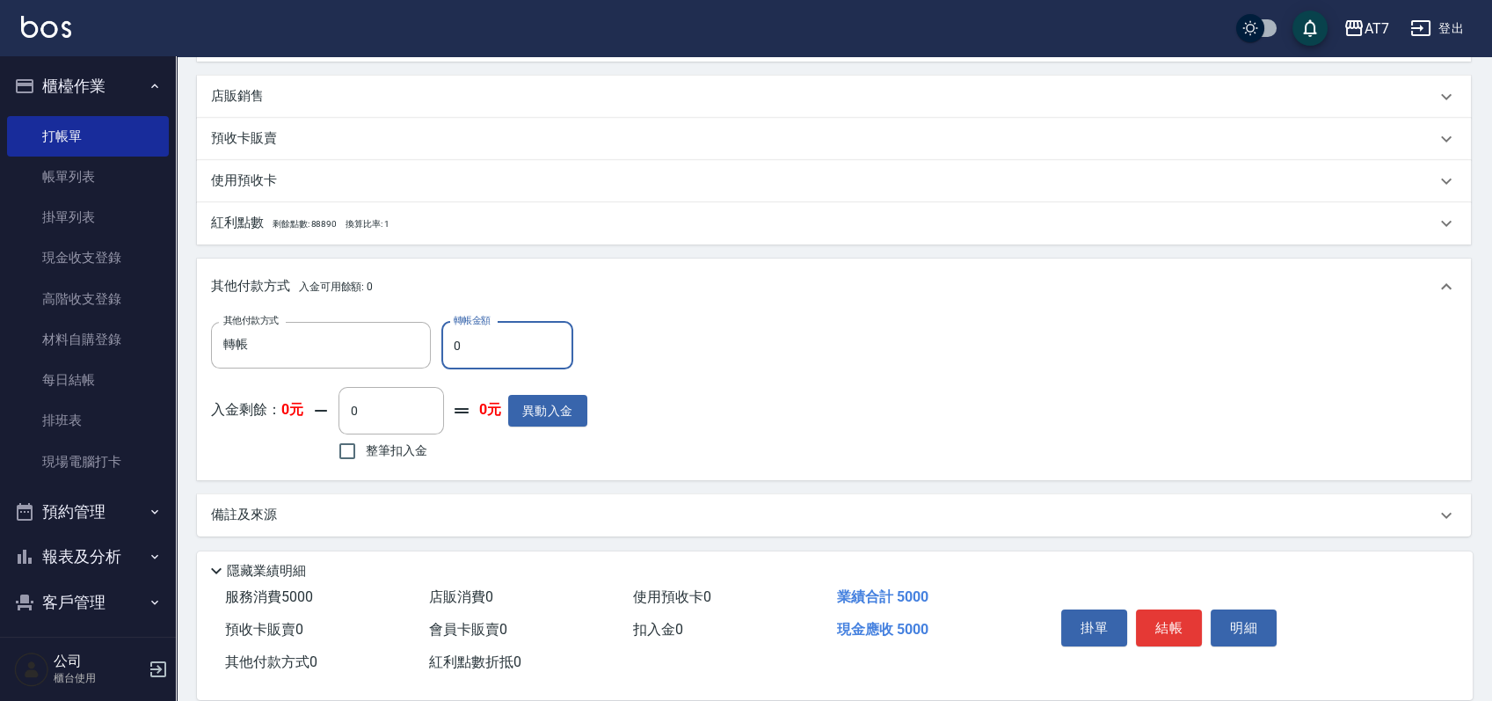
type input "50"
type input "490"
type input "500"
type input "450"
type input "5000"
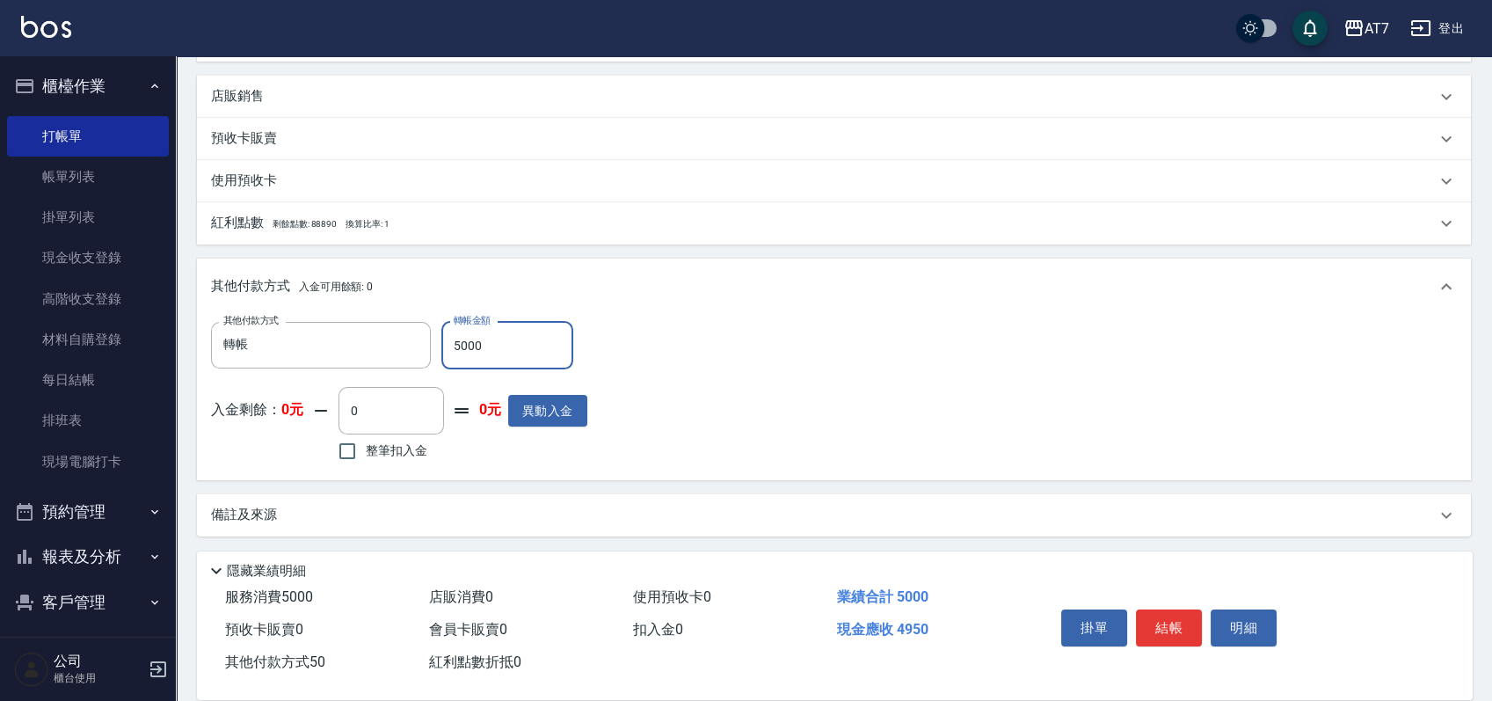
type input "0"
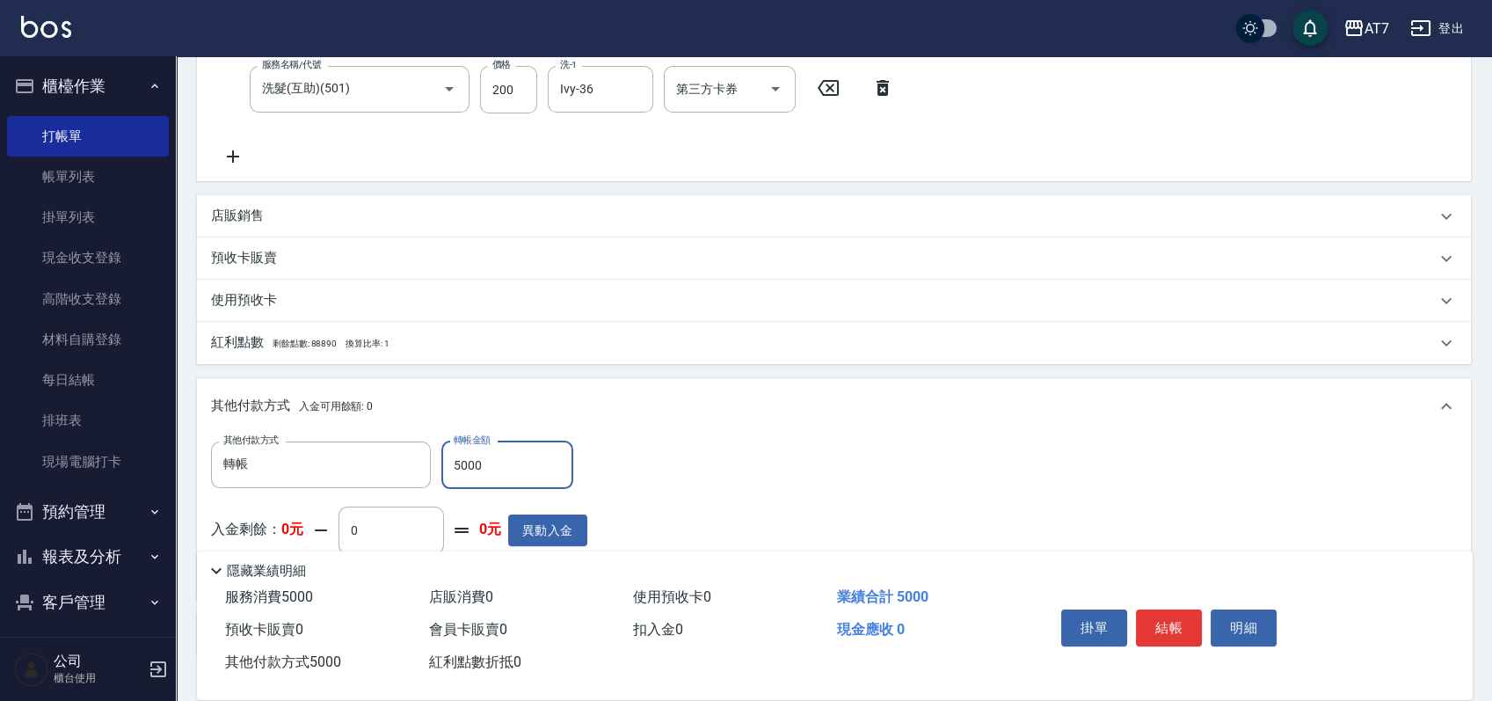
scroll to position [491, 0]
type input "5000"
click at [1167, 621] on button "結帳" at bounding box center [1169, 627] width 66 height 37
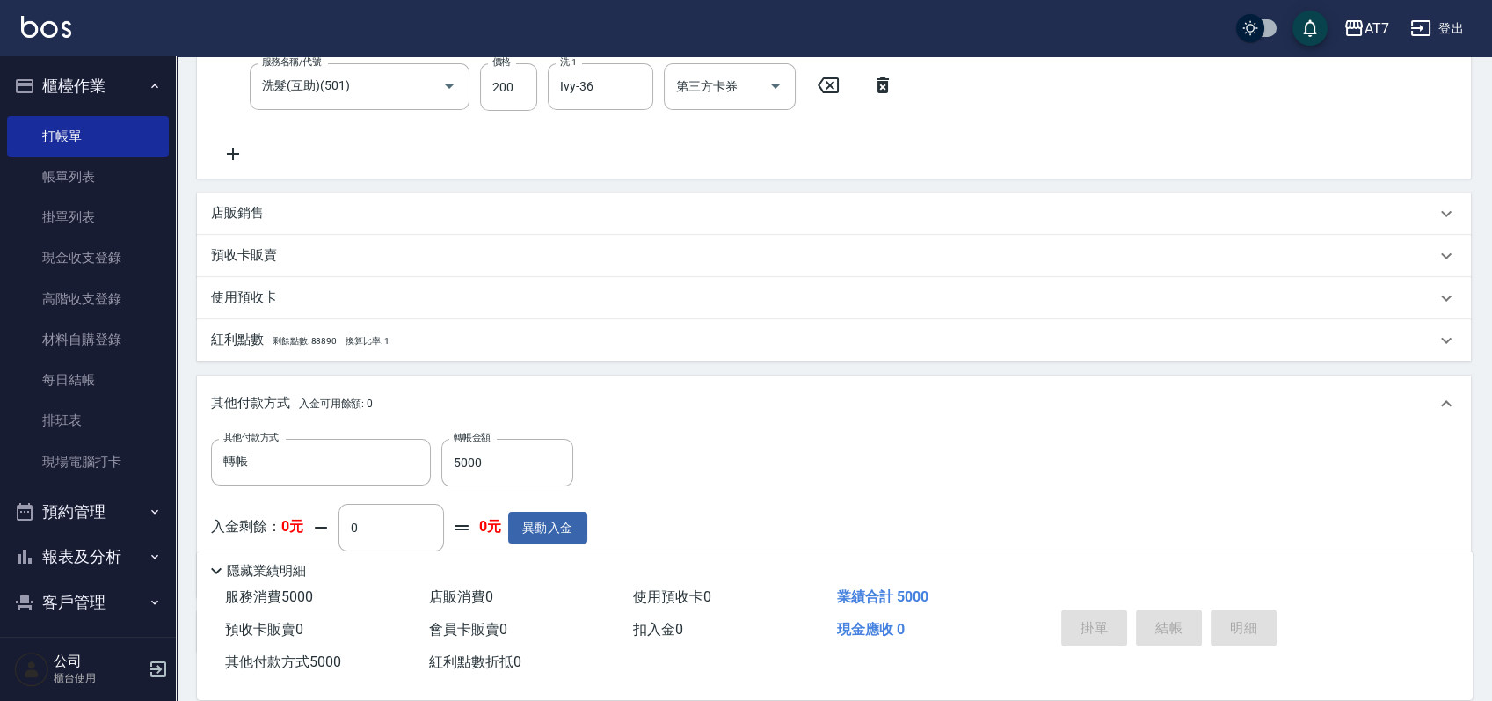
type input "[DATE] 18:23"
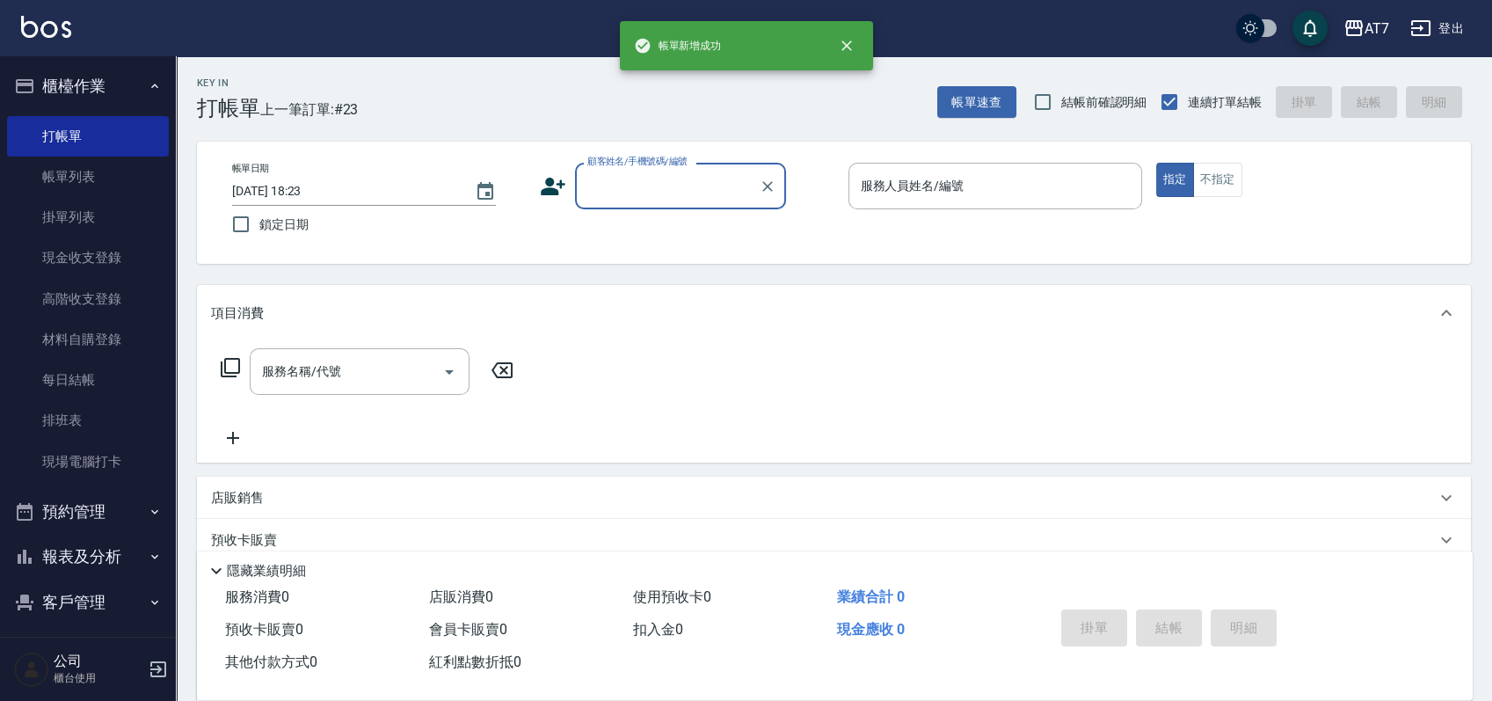
scroll to position [0, 0]
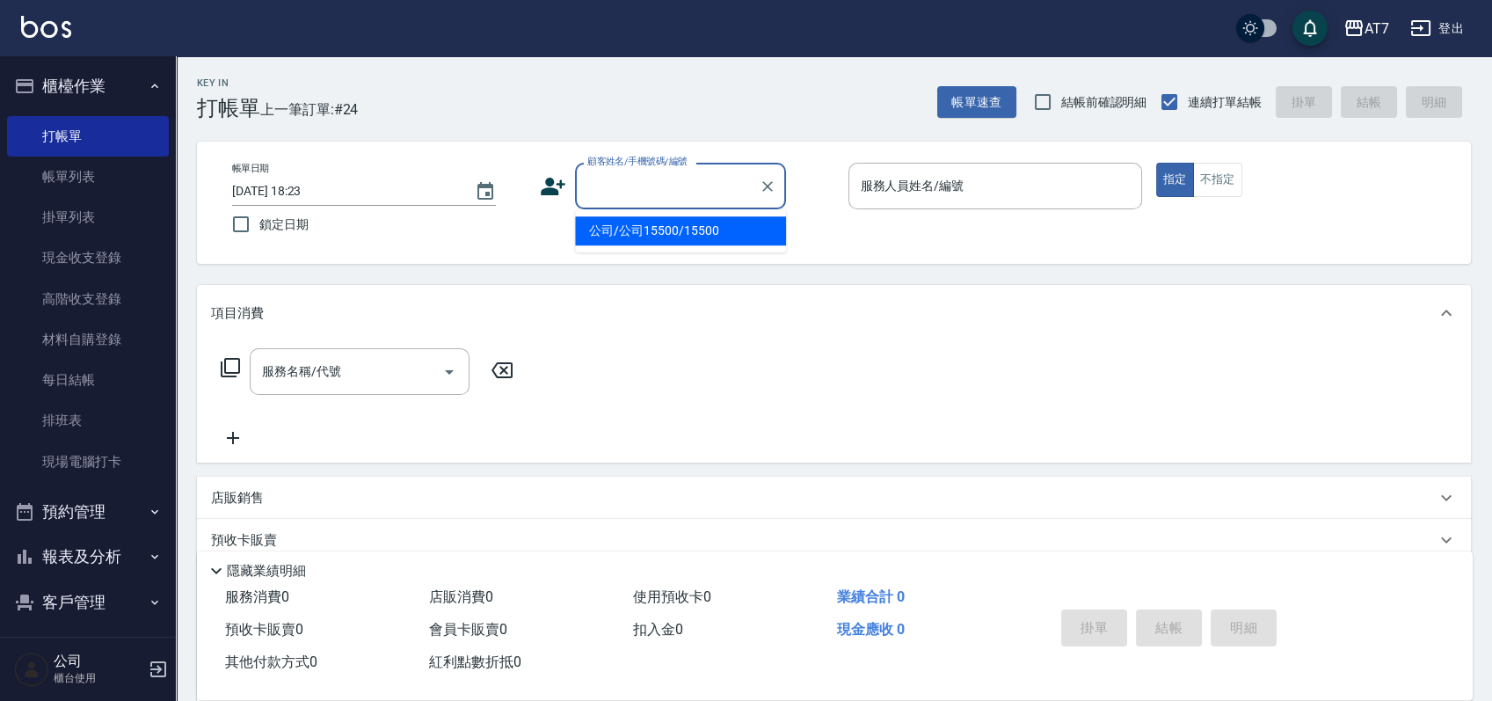
click at [692, 193] on input "顧客姓名/手機號碼/編號" at bounding box center [667, 186] width 169 height 31
type input "16351"
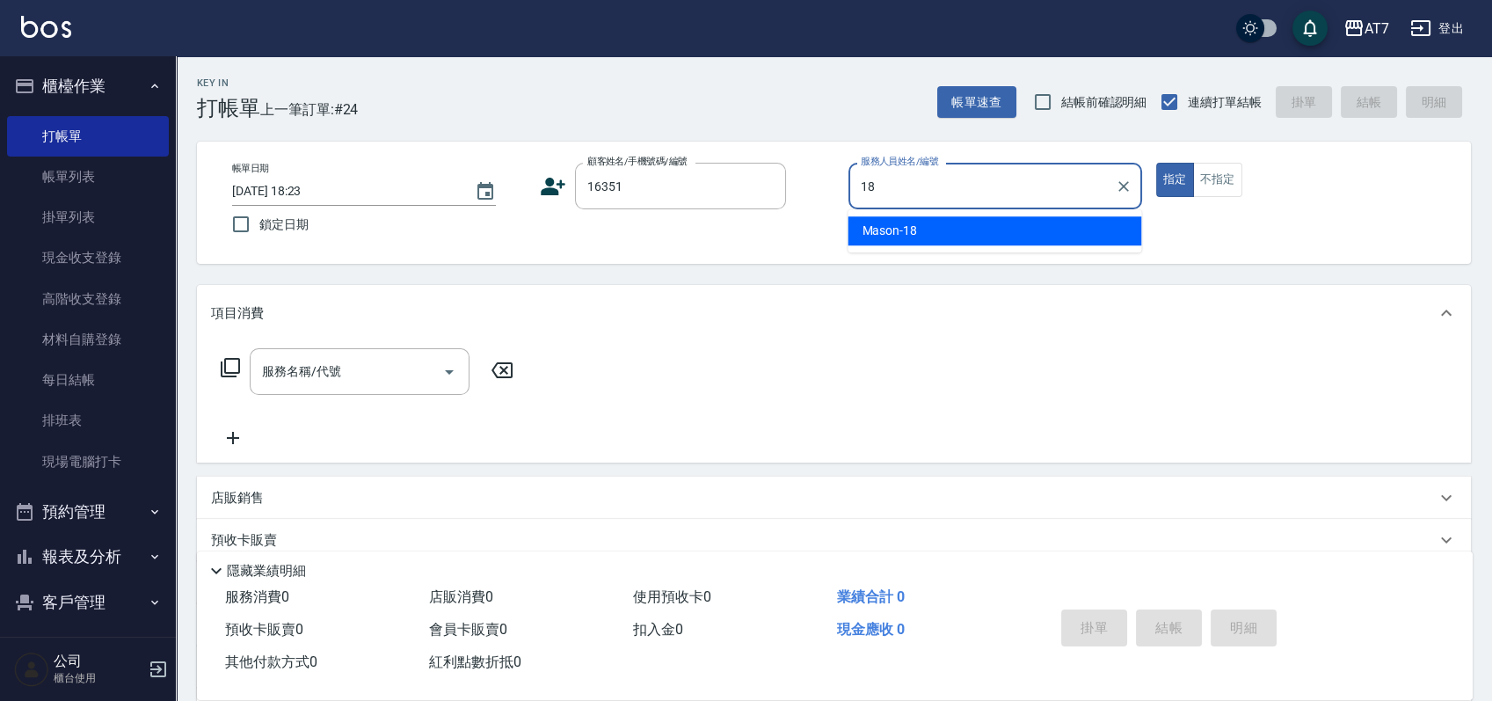
type input "Mason-18"
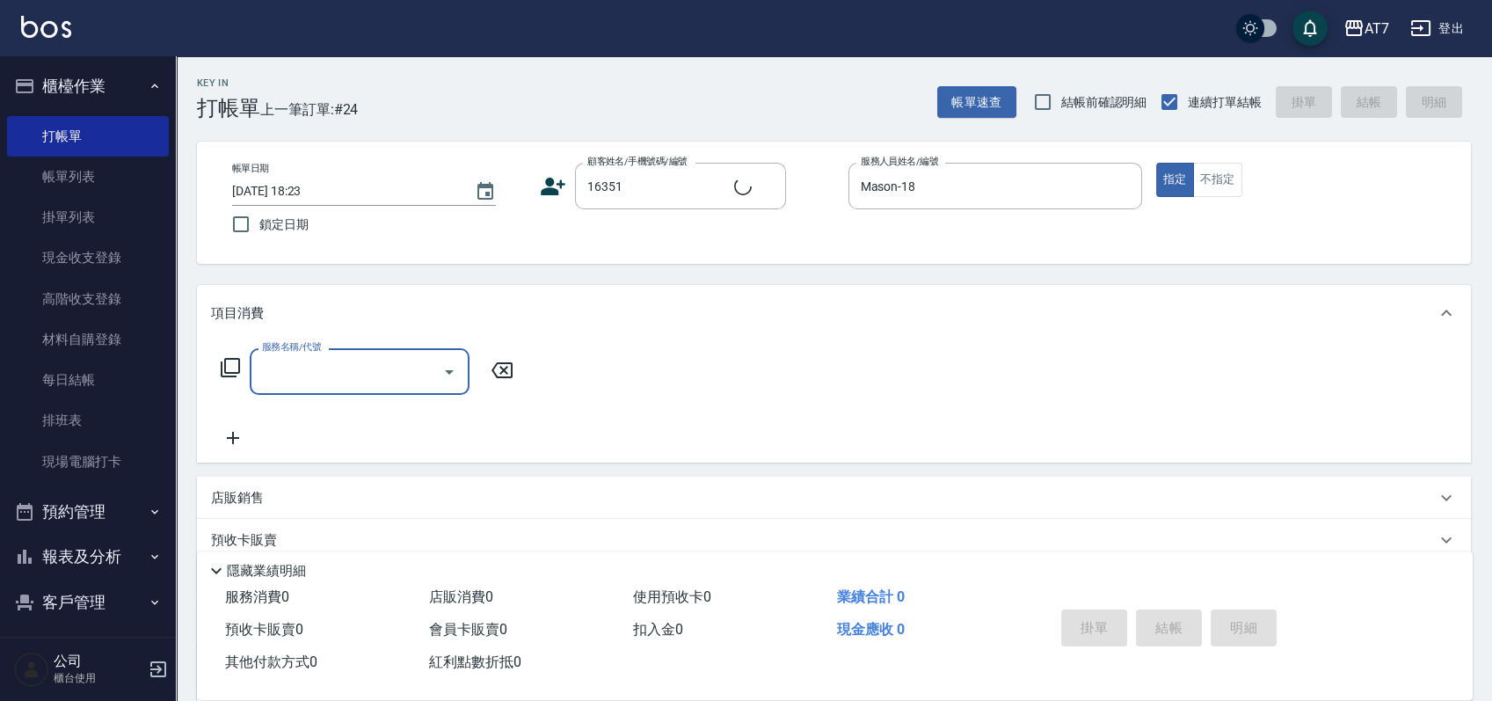
type input "公司/公司16351/16351"
type input "401"
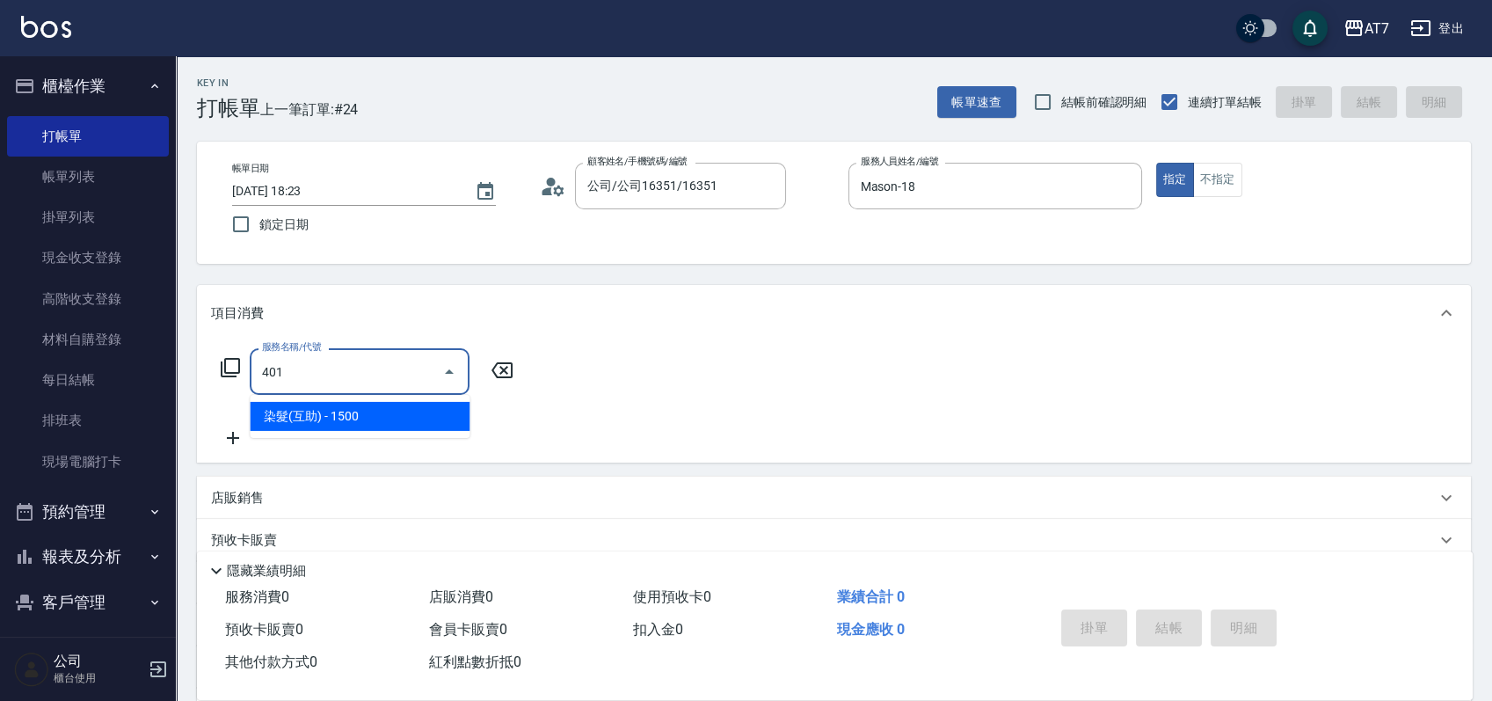
type input "150"
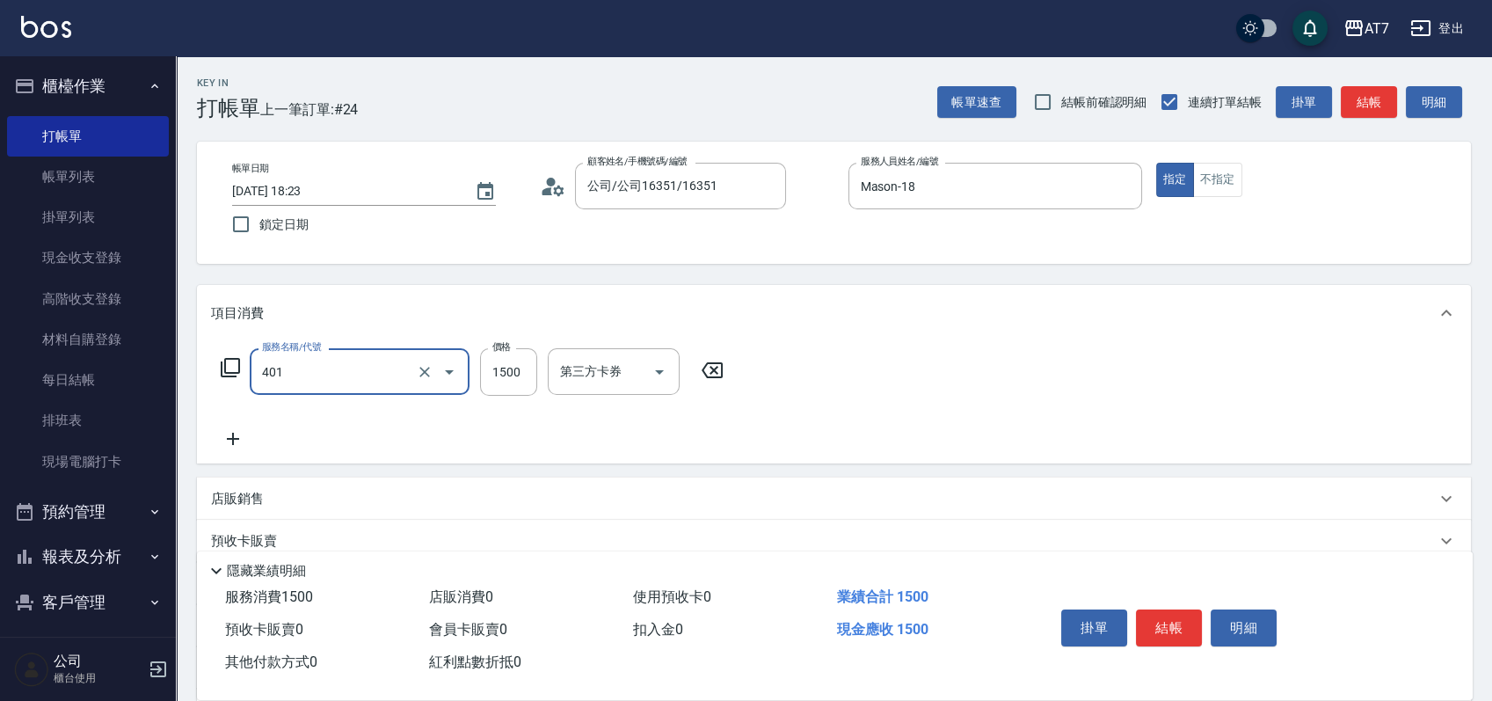
type input "染髮(互助)(401)"
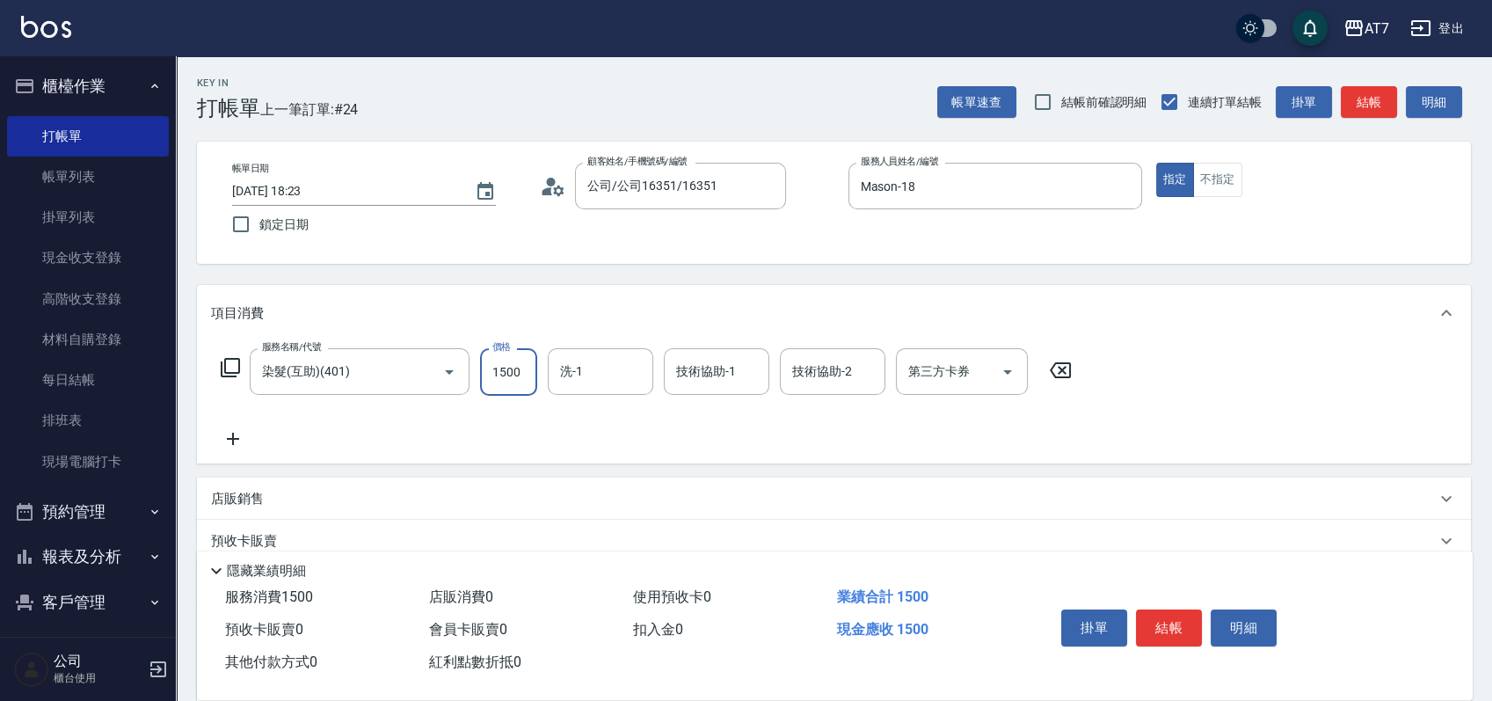
type input "2"
type input "0"
type input "239"
type input "20"
type input "2399"
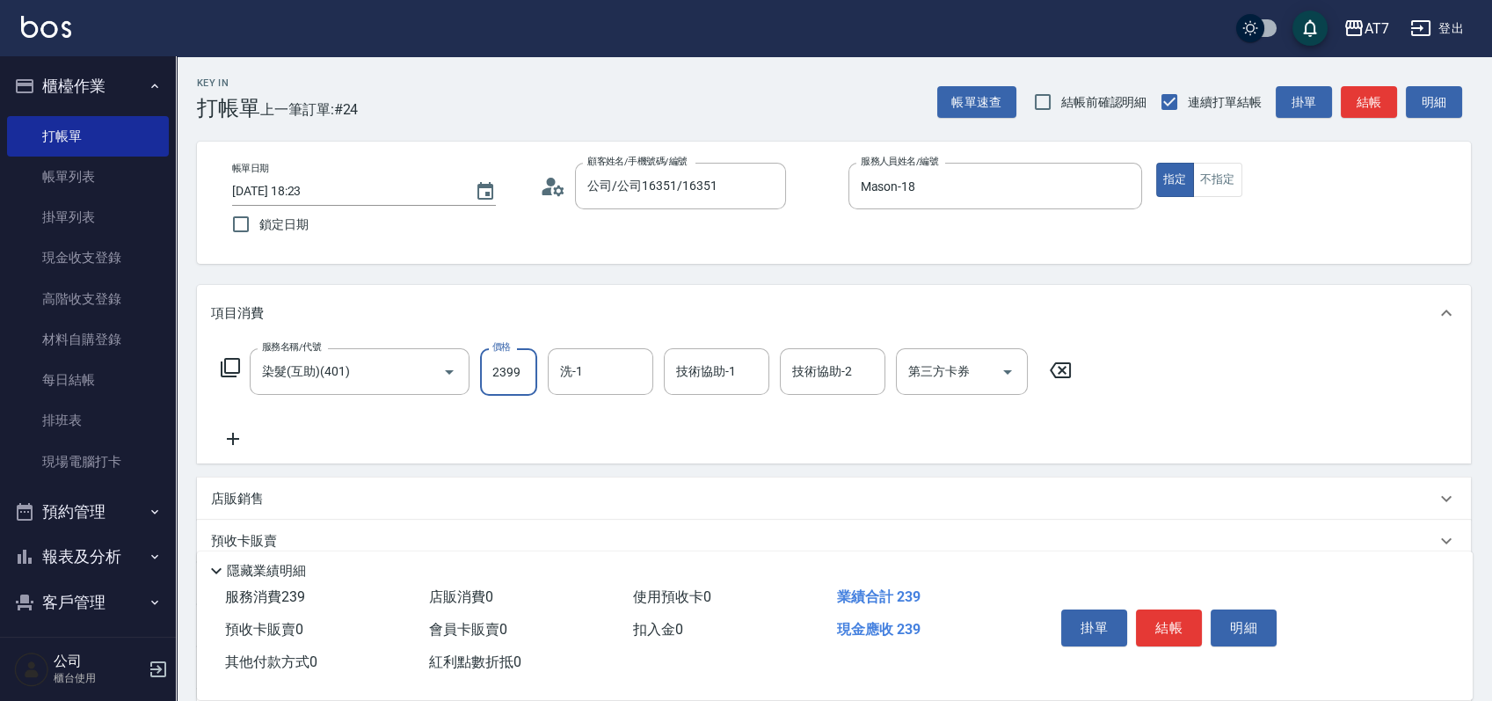
type input "230"
type input "2399"
type input "[PERSON_NAME]-38"
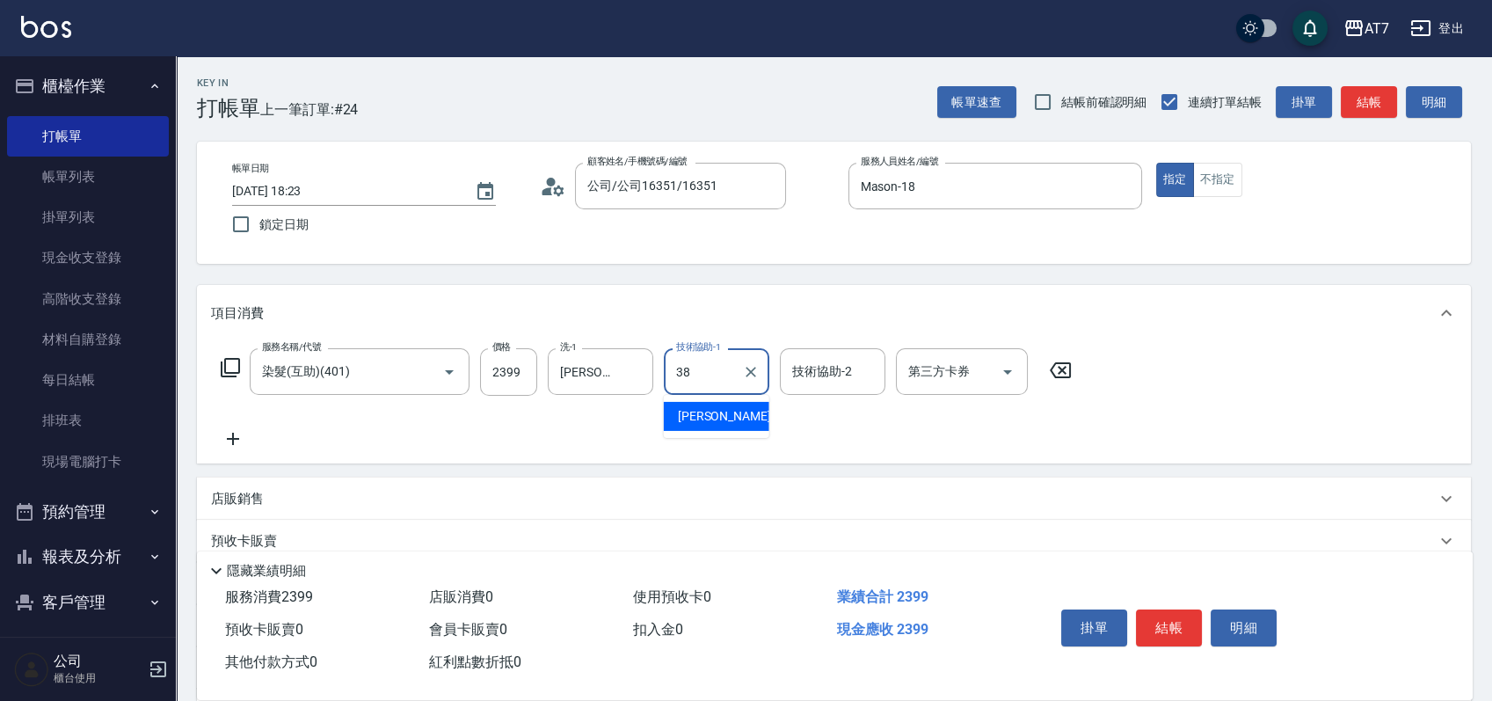
type input "[PERSON_NAME]-38"
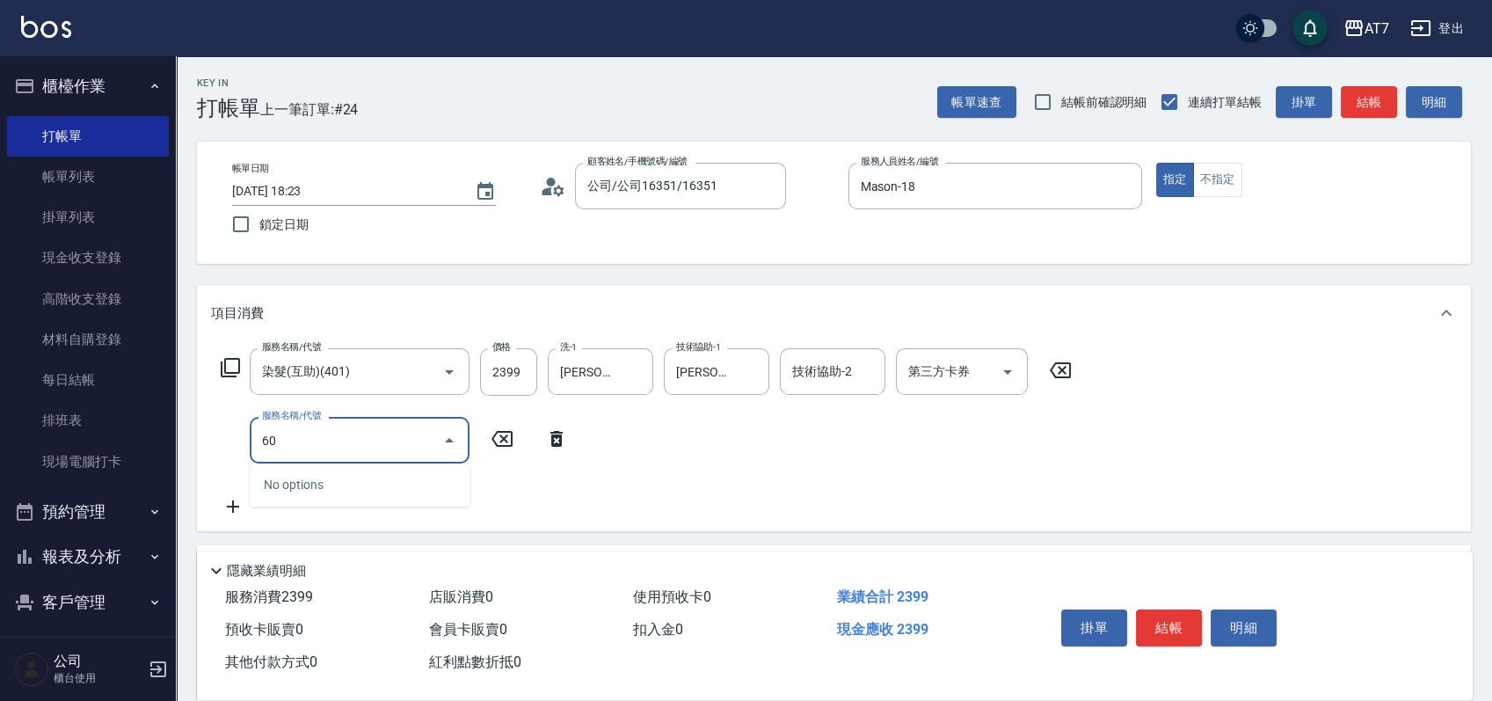
type input "608"
type input "430"
type input "鉑金護髮S（自領(608)"
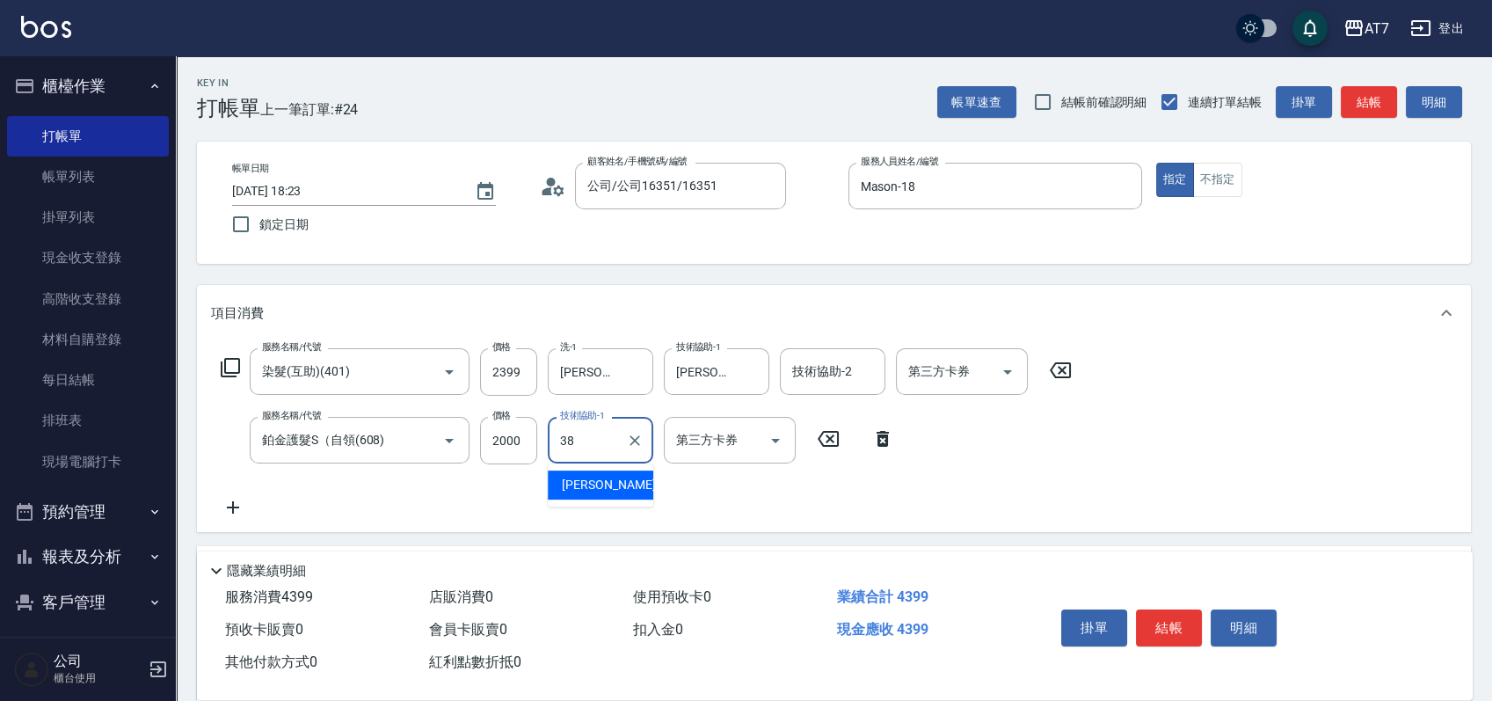
type input "[PERSON_NAME]-38"
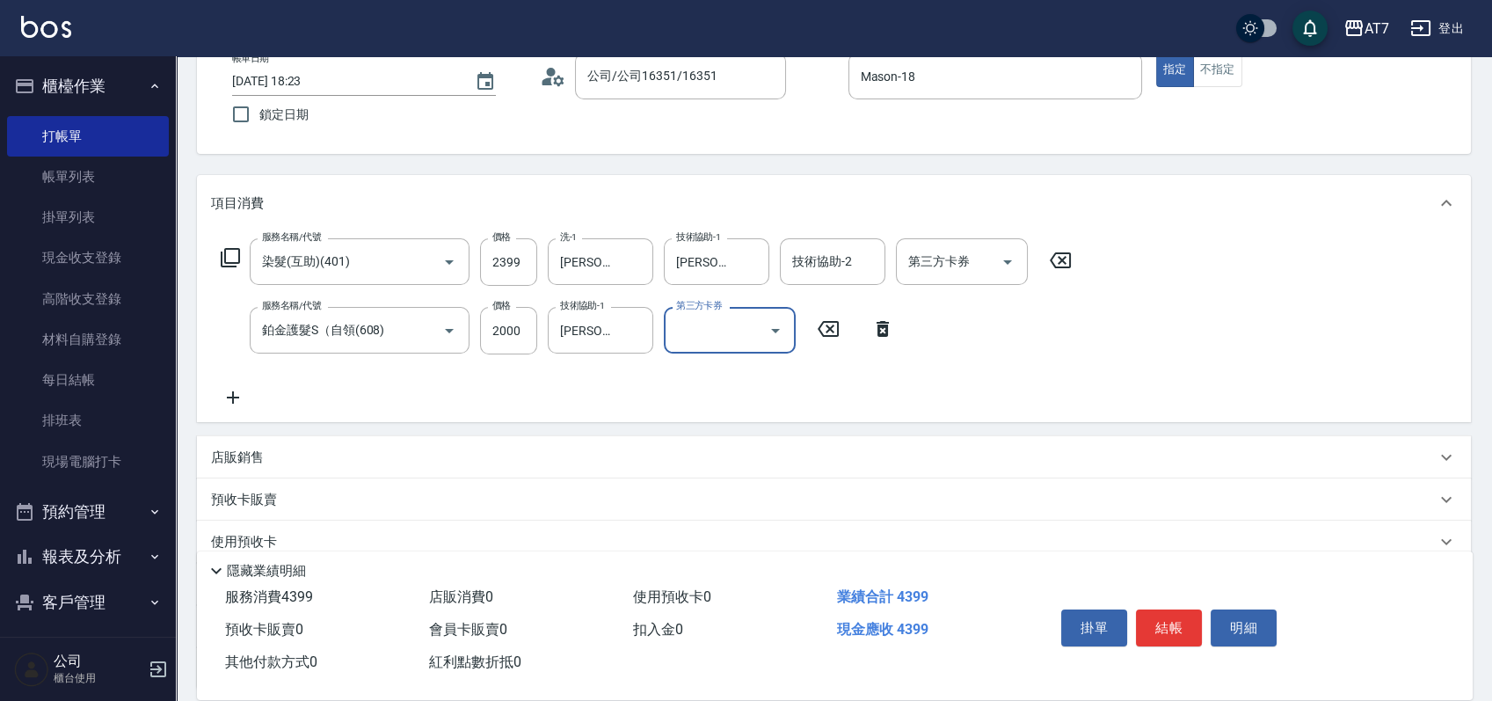
scroll to position [234, 0]
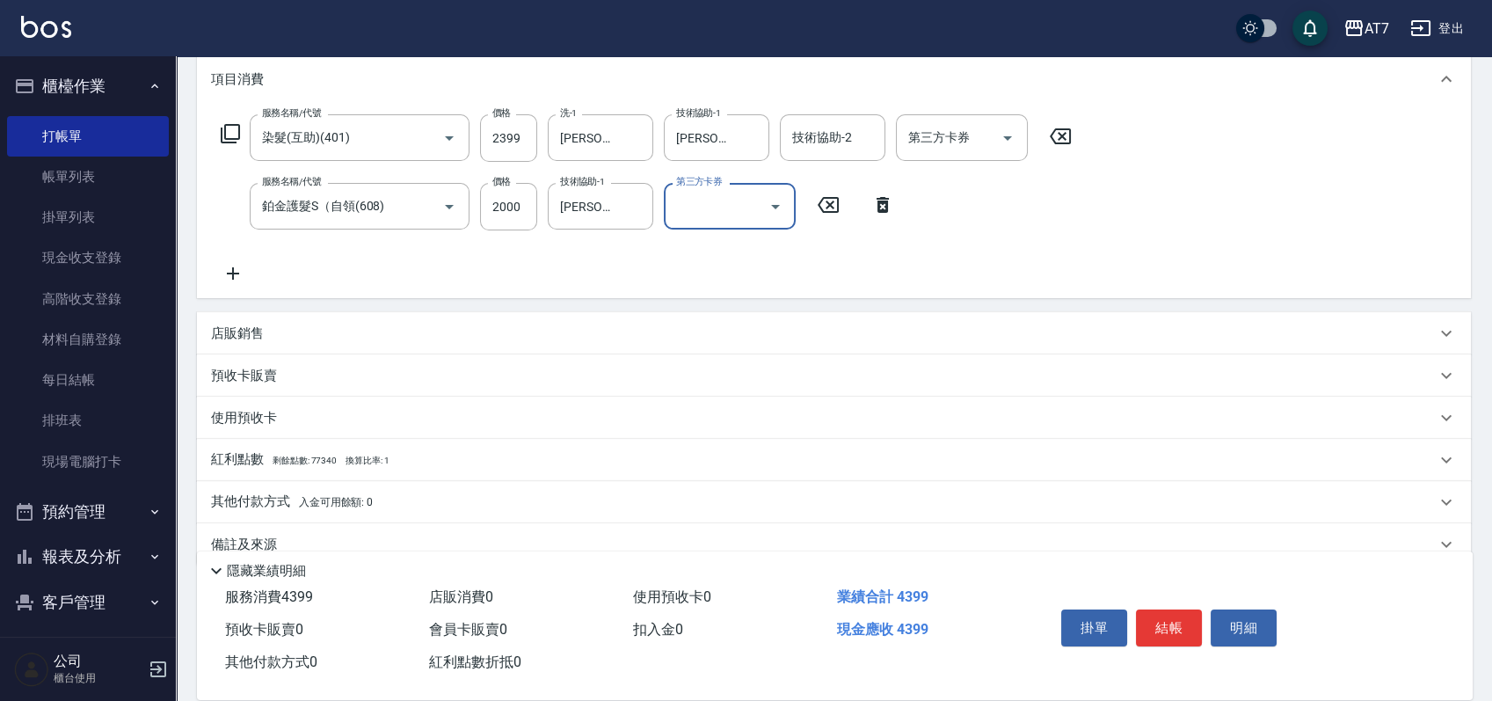
click at [514, 334] on div "店販銷售" at bounding box center [823, 333] width 1225 height 18
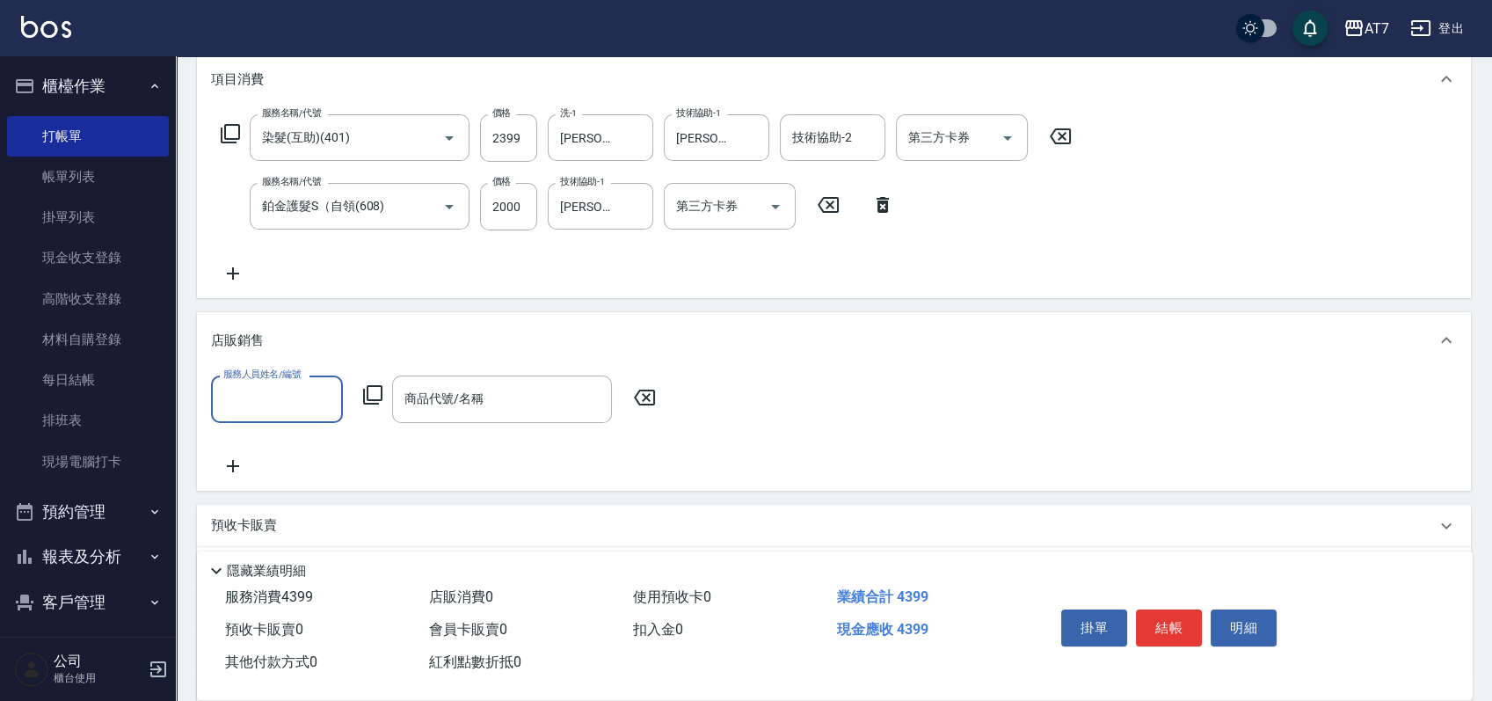
scroll to position [0, 0]
type input "Mason-18"
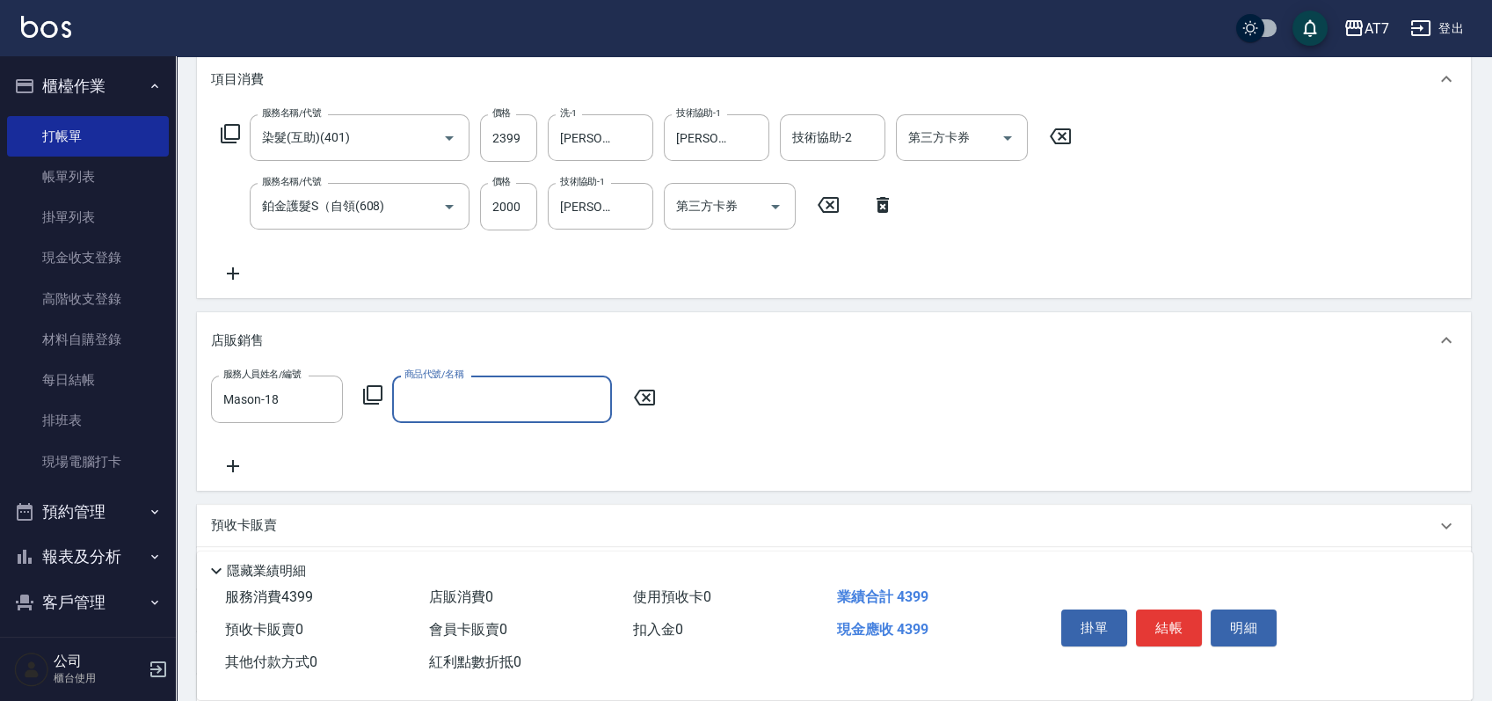
type input "z"
type input "艾巴 奇蹟復活霜"
type input "480"
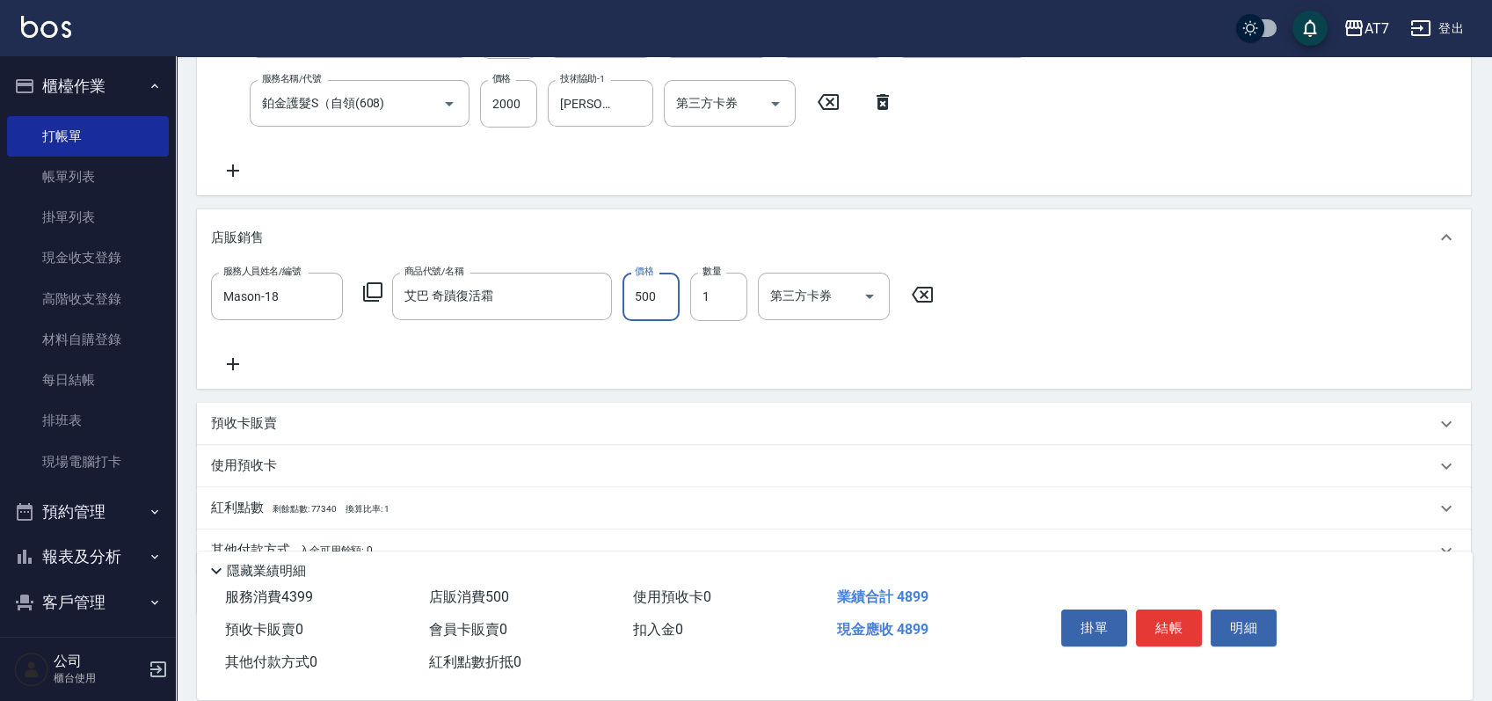
scroll to position [415, 0]
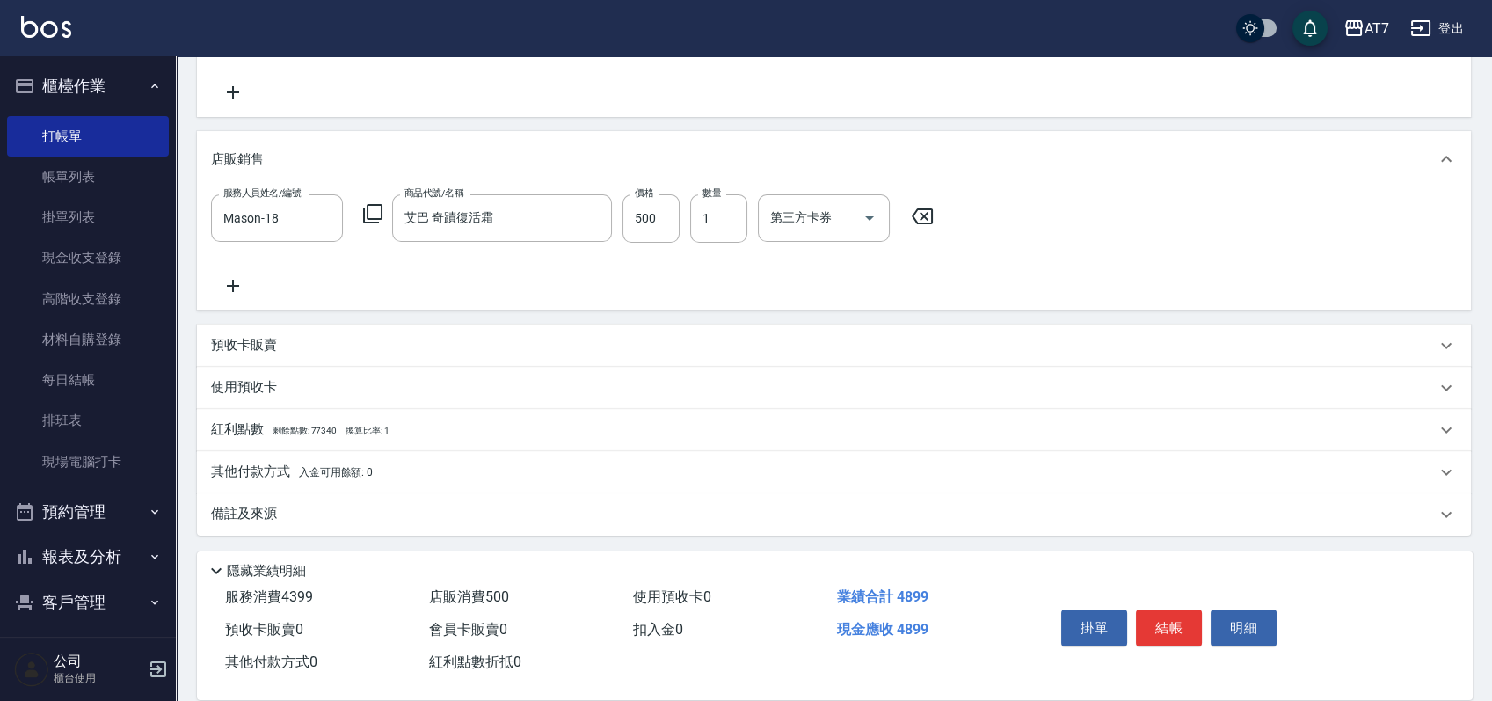
click at [472, 471] on div "其他付款方式 入金可用餘額: 0" at bounding box center [823, 471] width 1225 height 19
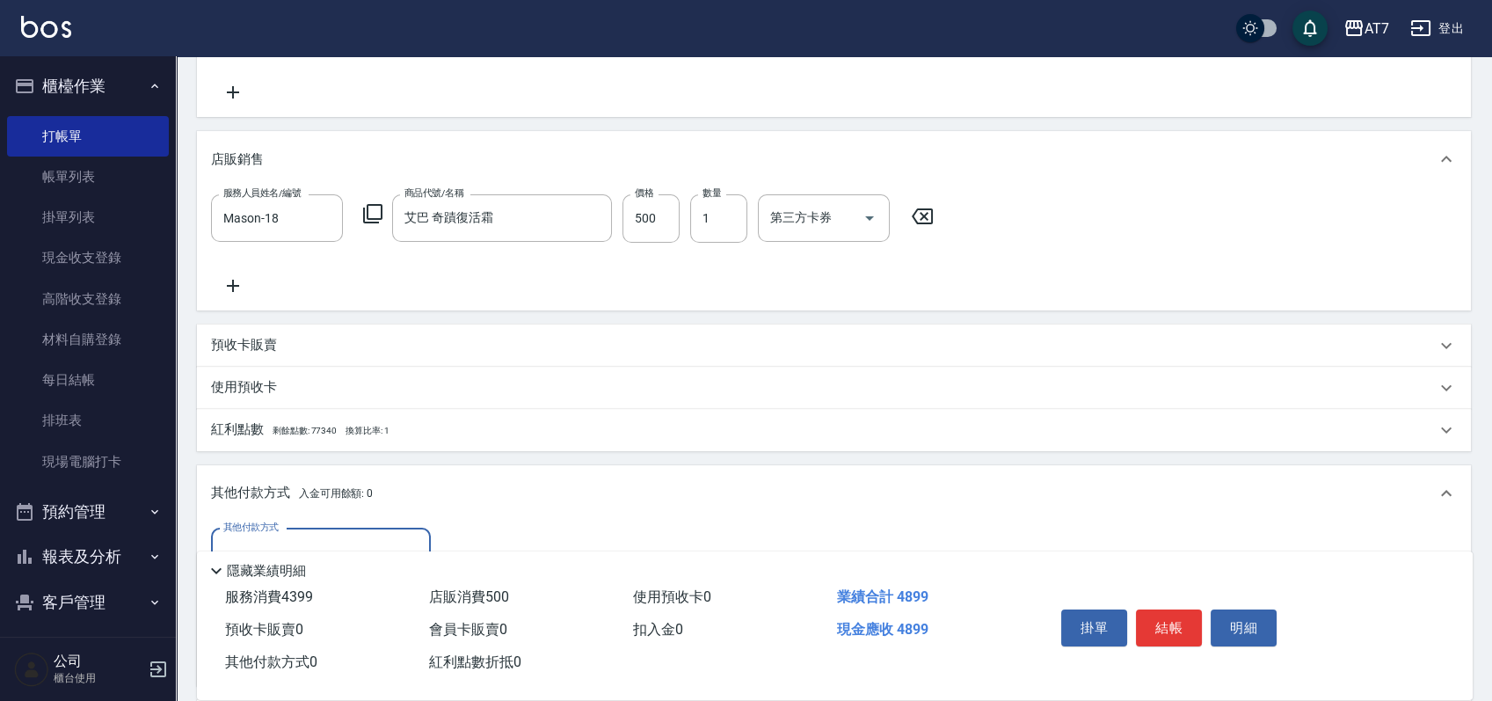
scroll to position [622, 0]
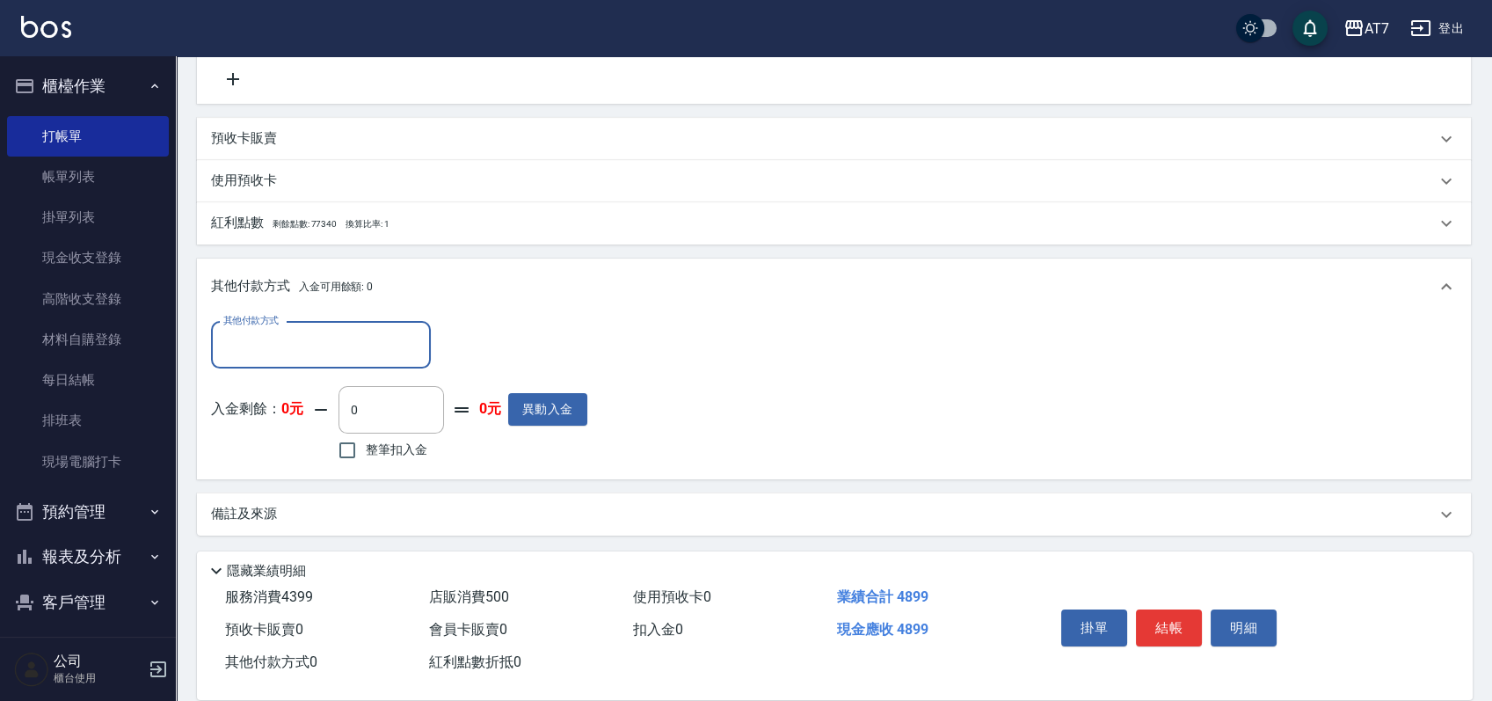
click at [279, 345] on input "其他付款方式" at bounding box center [321, 345] width 204 height 31
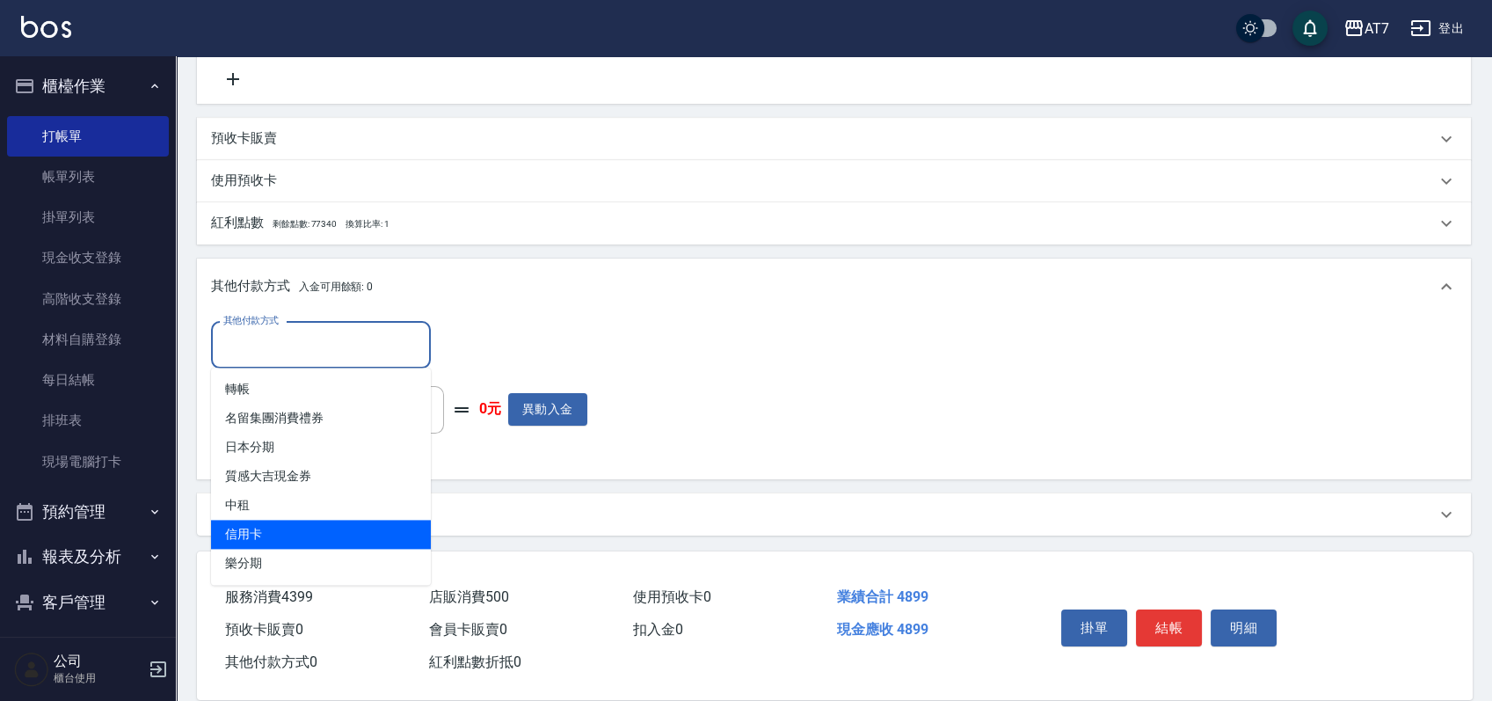
click at [280, 534] on span "信用卡" at bounding box center [321, 534] width 220 height 29
type input "信用卡"
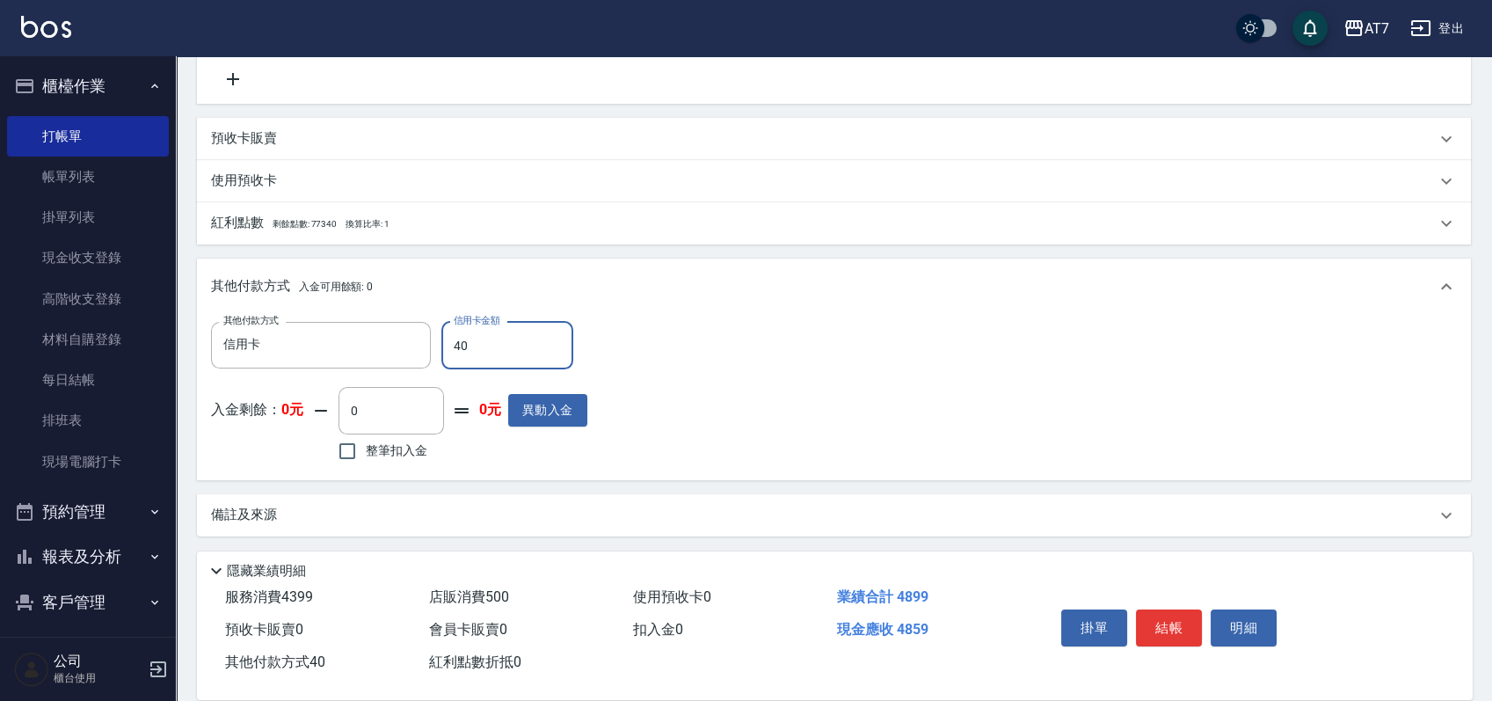
type input "480"
type input "440"
type input "4890"
type input "0"
type input "489"
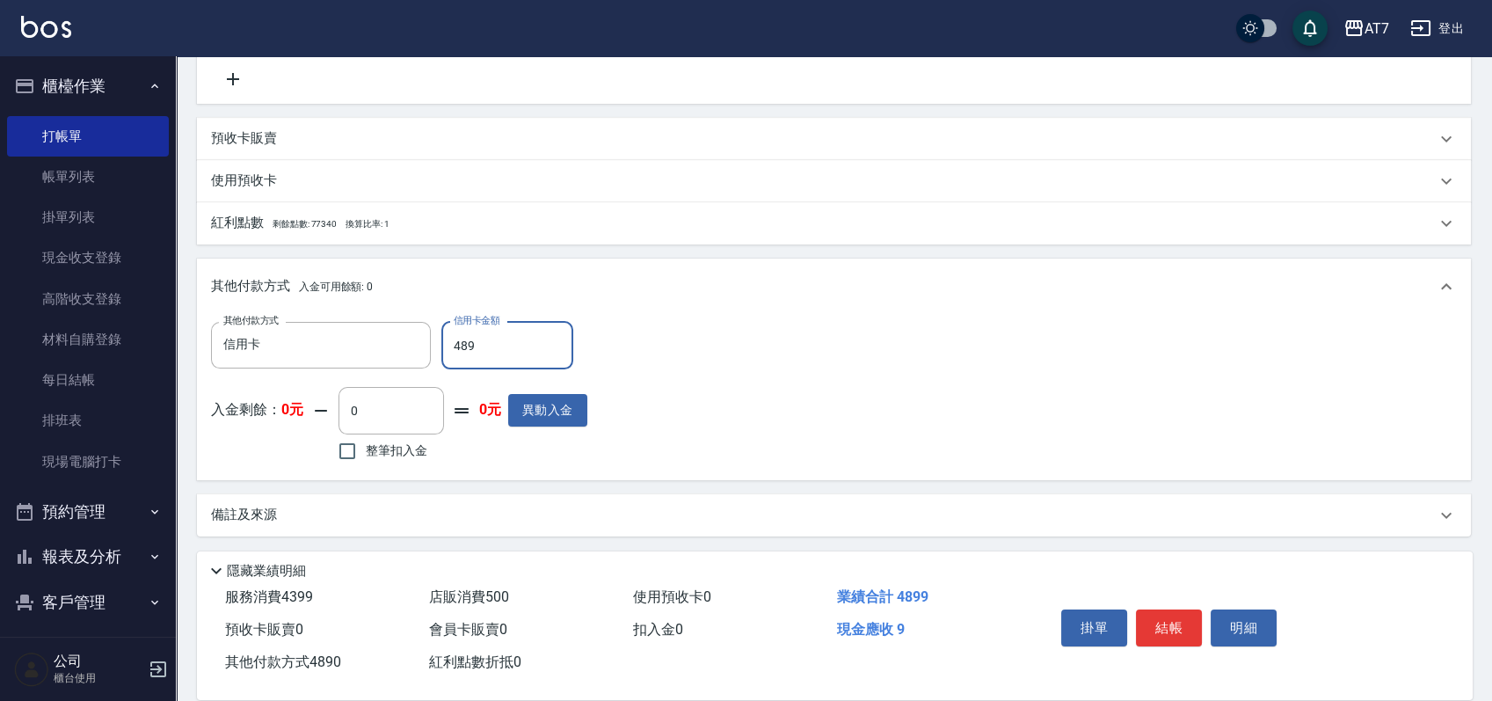
type input "440"
type input "4899"
type input "0"
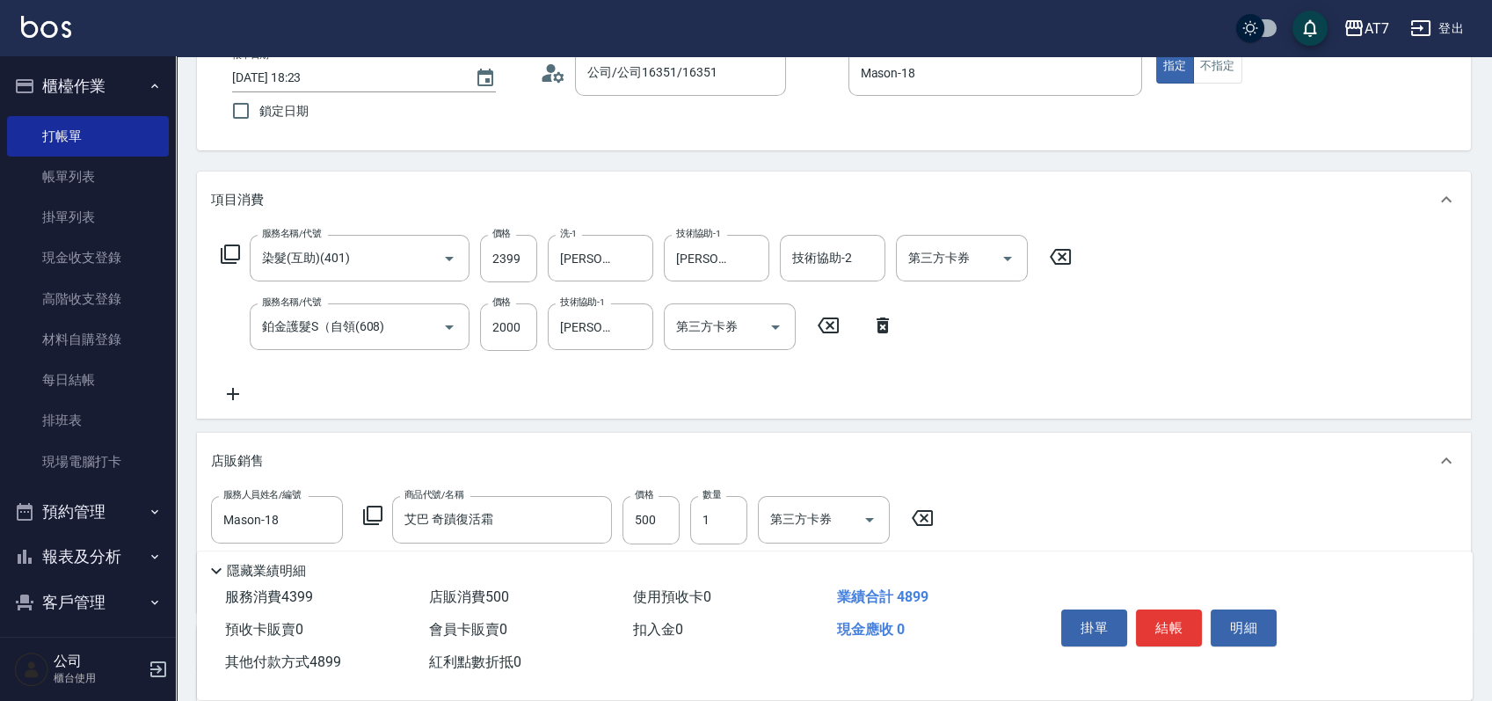
scroll to position [0, 0]
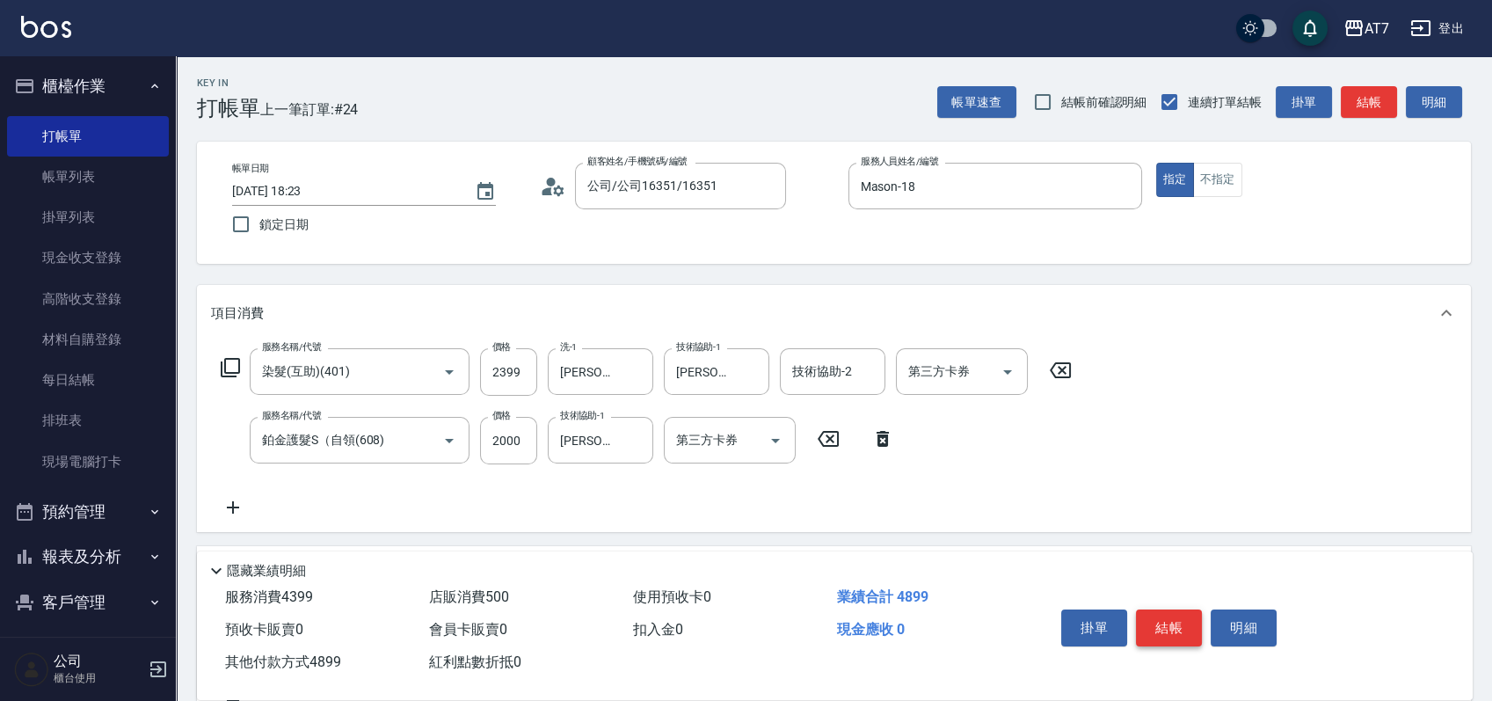
type input "4899"
click at [1161, 615] on button "結帳" at bounding box center [1169, 627] width 66 height 37
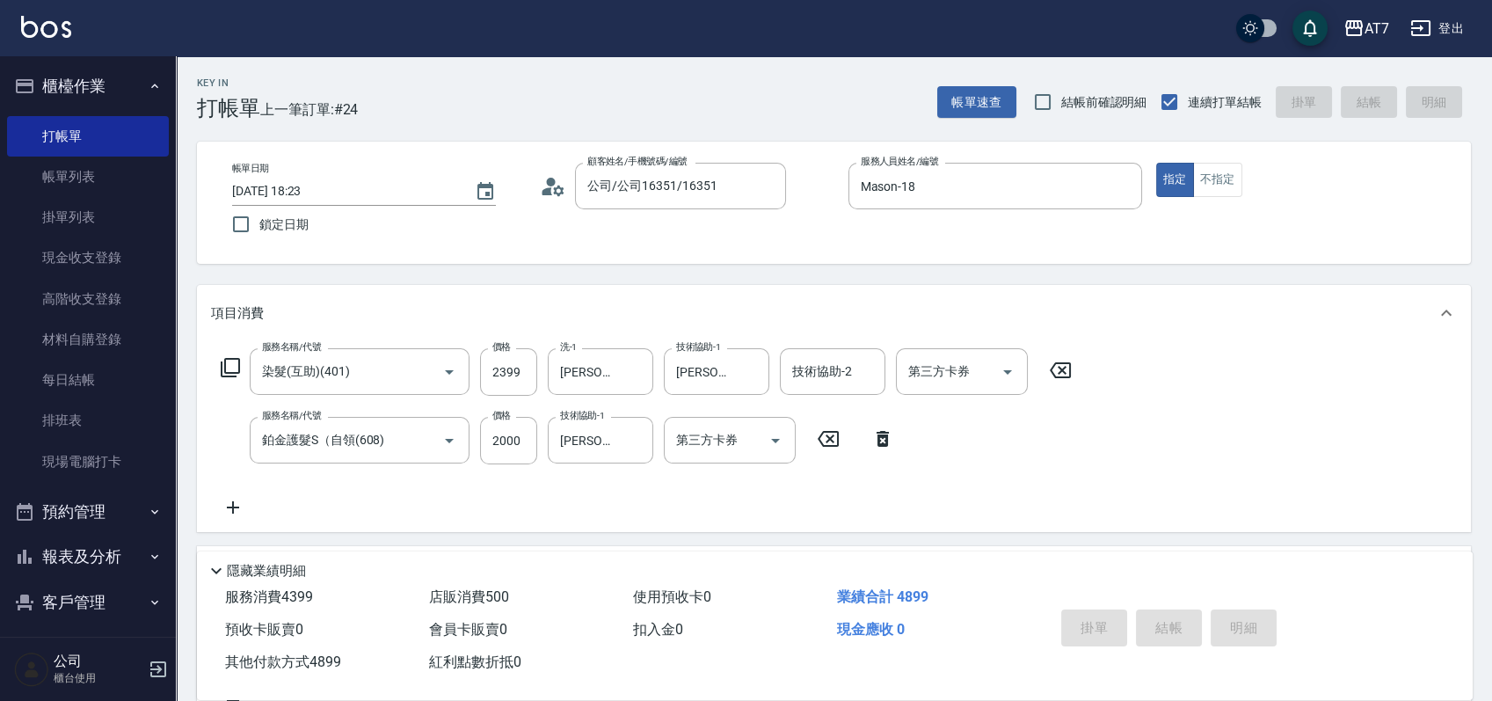
type input "[DATE] 18:40"
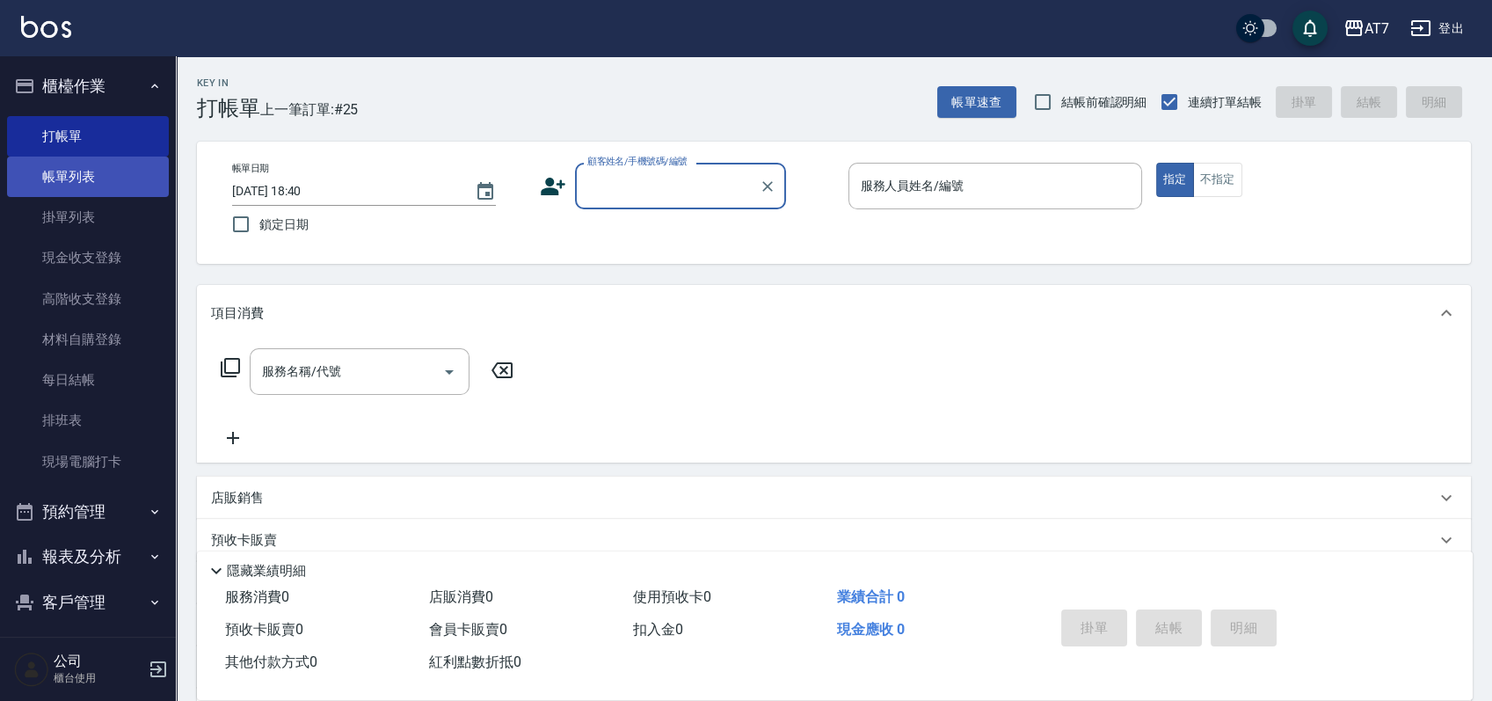
click at [94, 180] on link "帳單列表" at bounding box center [88, 177] width 162 height 40
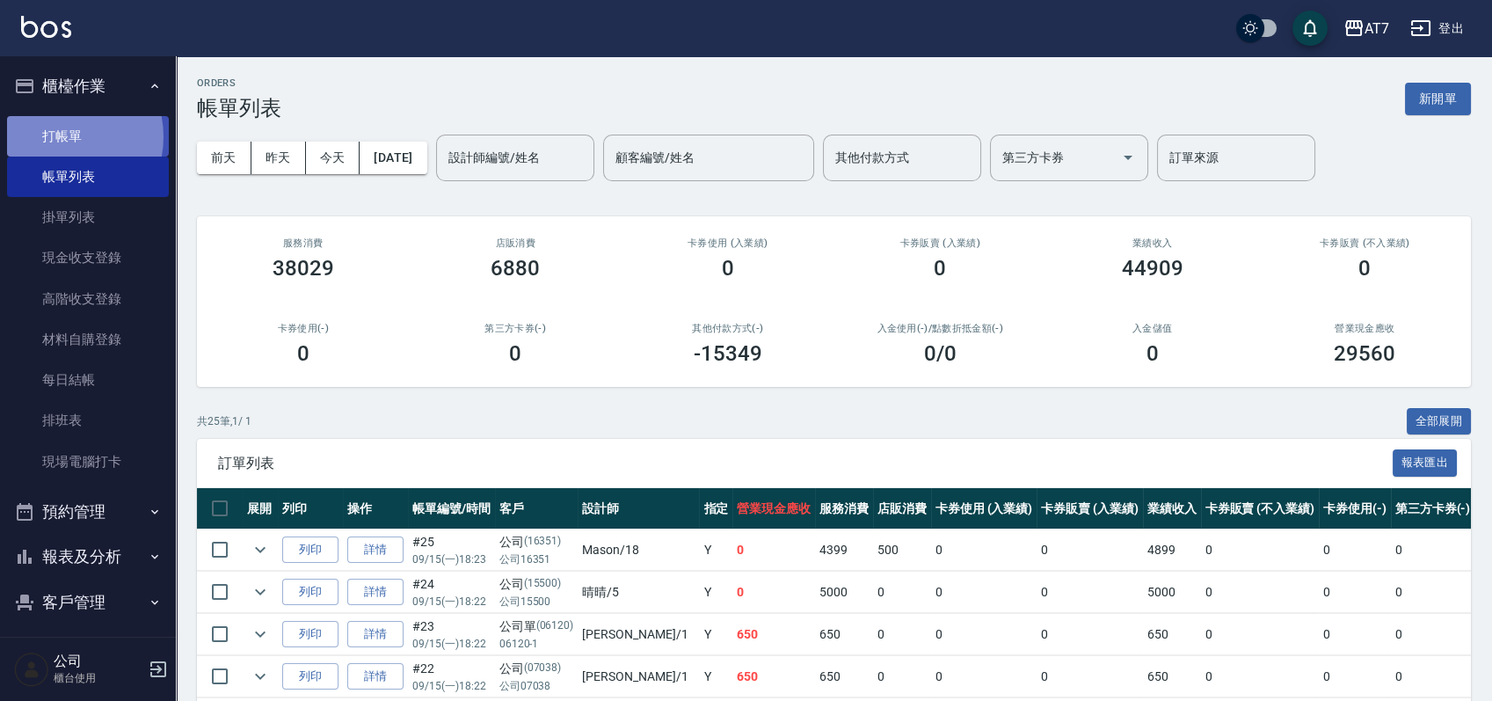
click at [57, 136] on link "打帳單" at bounding box center [88, 136] width 162 height 40
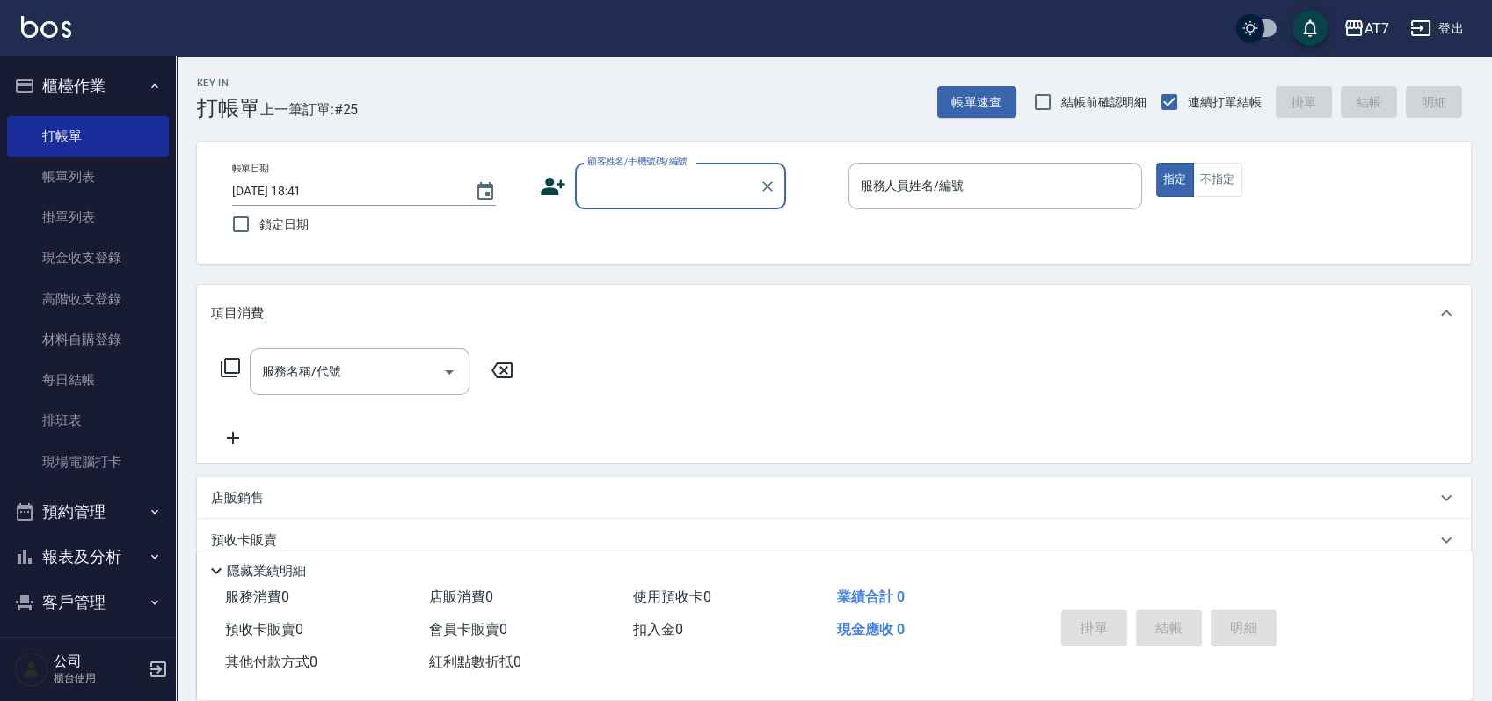
click at [665, 186] on input "顧客姓名/手機號碼/編號" at bounding box center [667, 186] width 169 height 31
type input "公司/公司07038/07038"
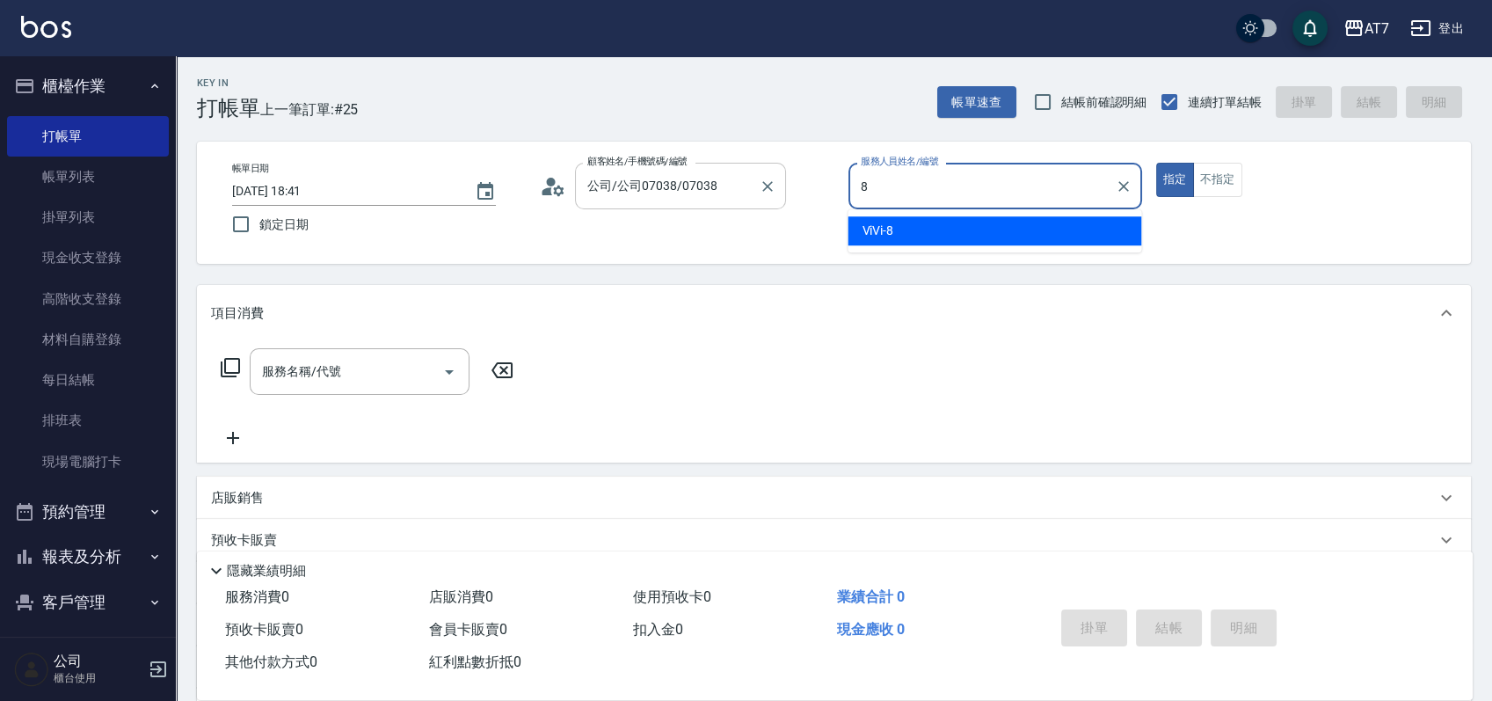
type input "ViVi-8"
type button "true"
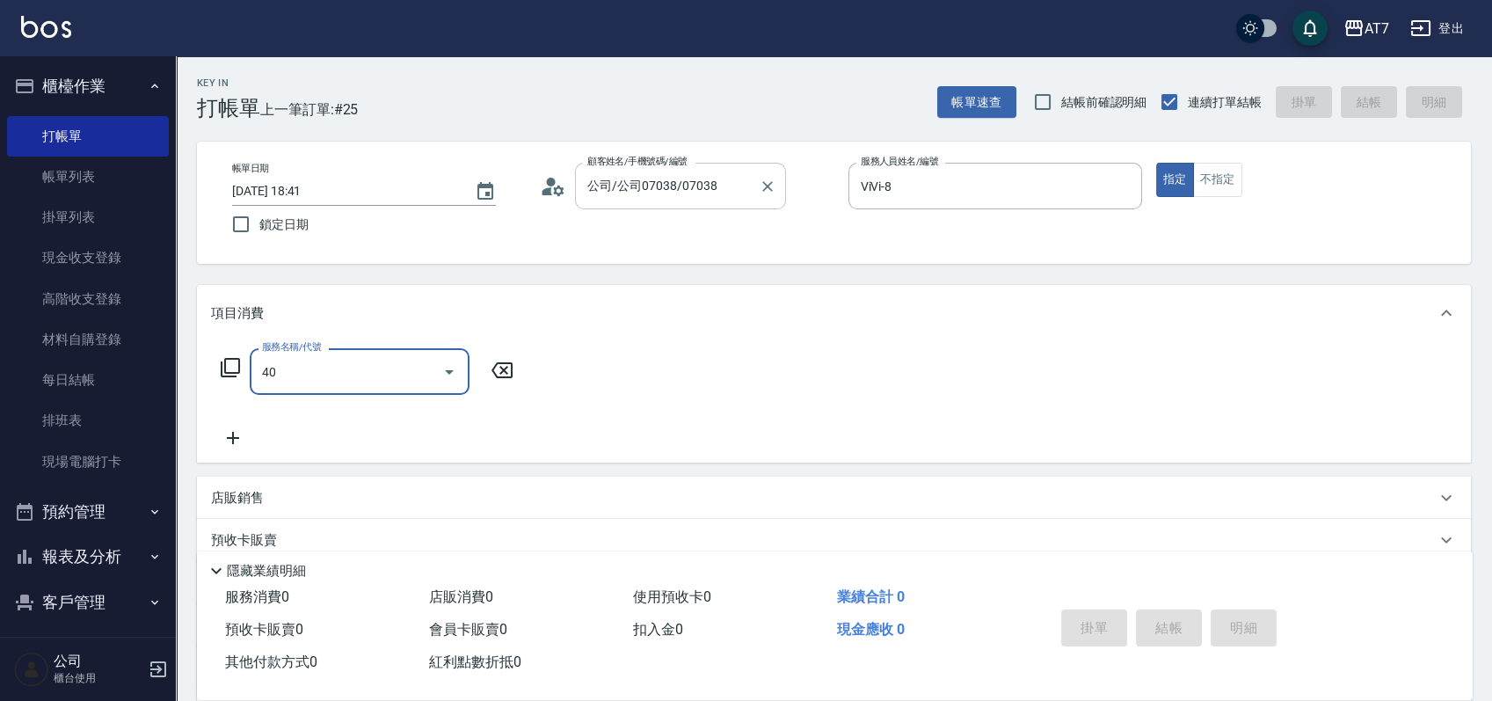
type input "401"
type input "150"
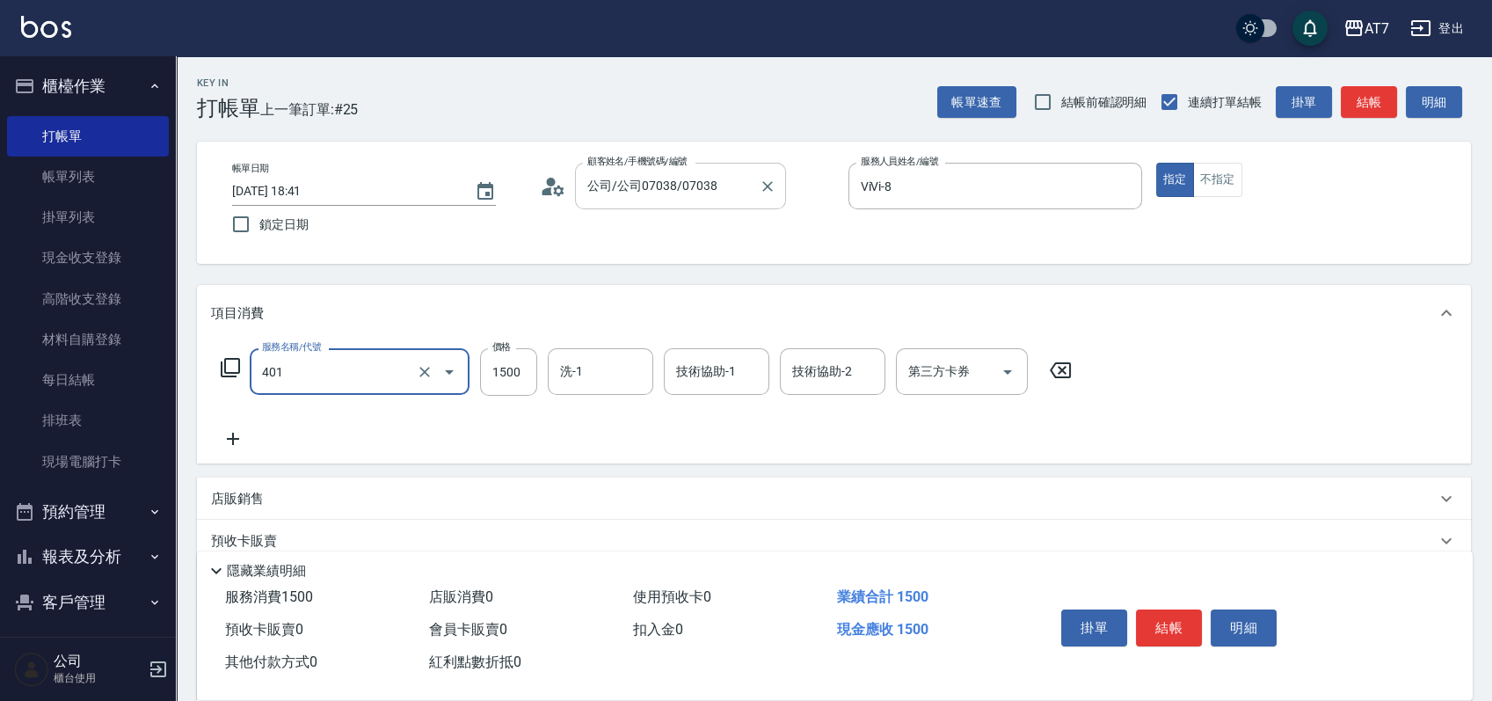
type input "染髮(互助)(401)"
type input "1"
type input "0"
type input "169"
type input "10"
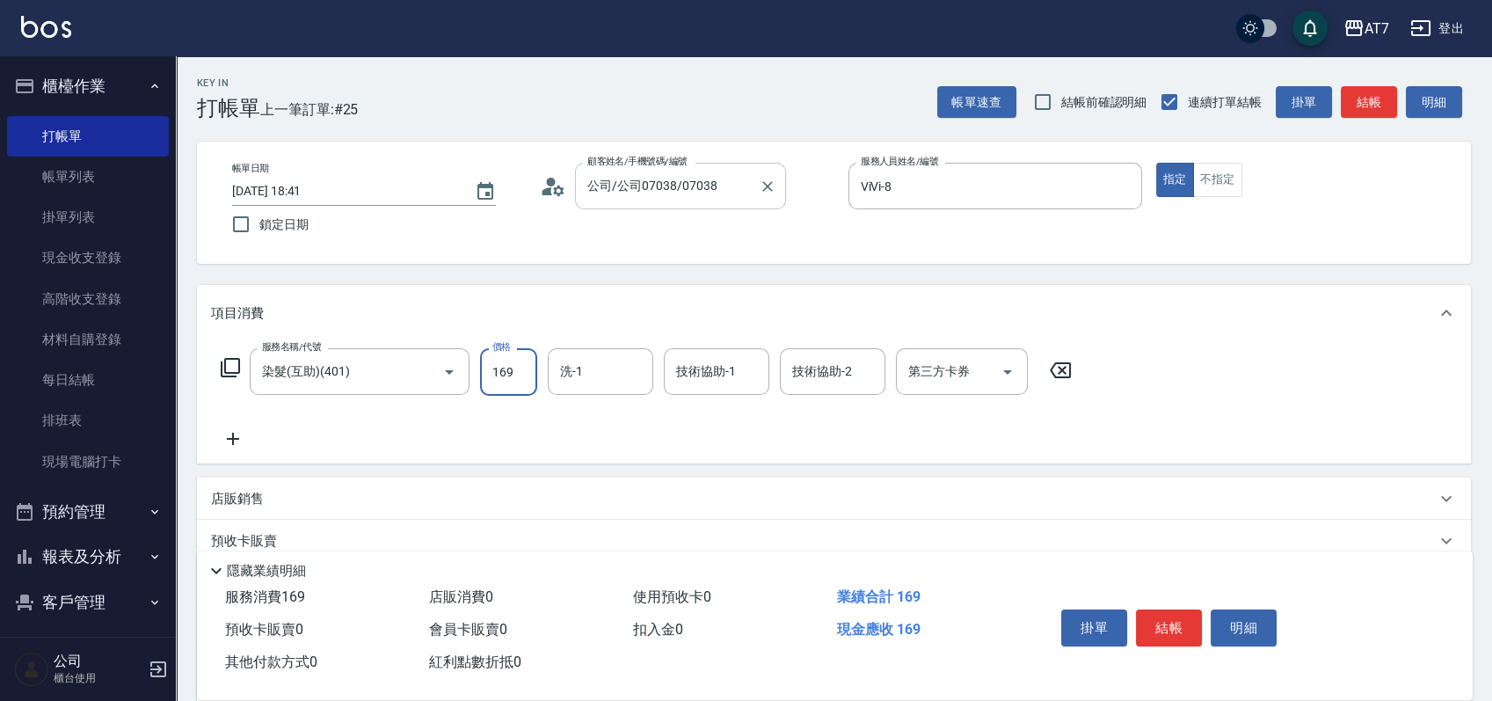
type input "1699"
type input "160"
type input "1699"
type input "晴晴-5"
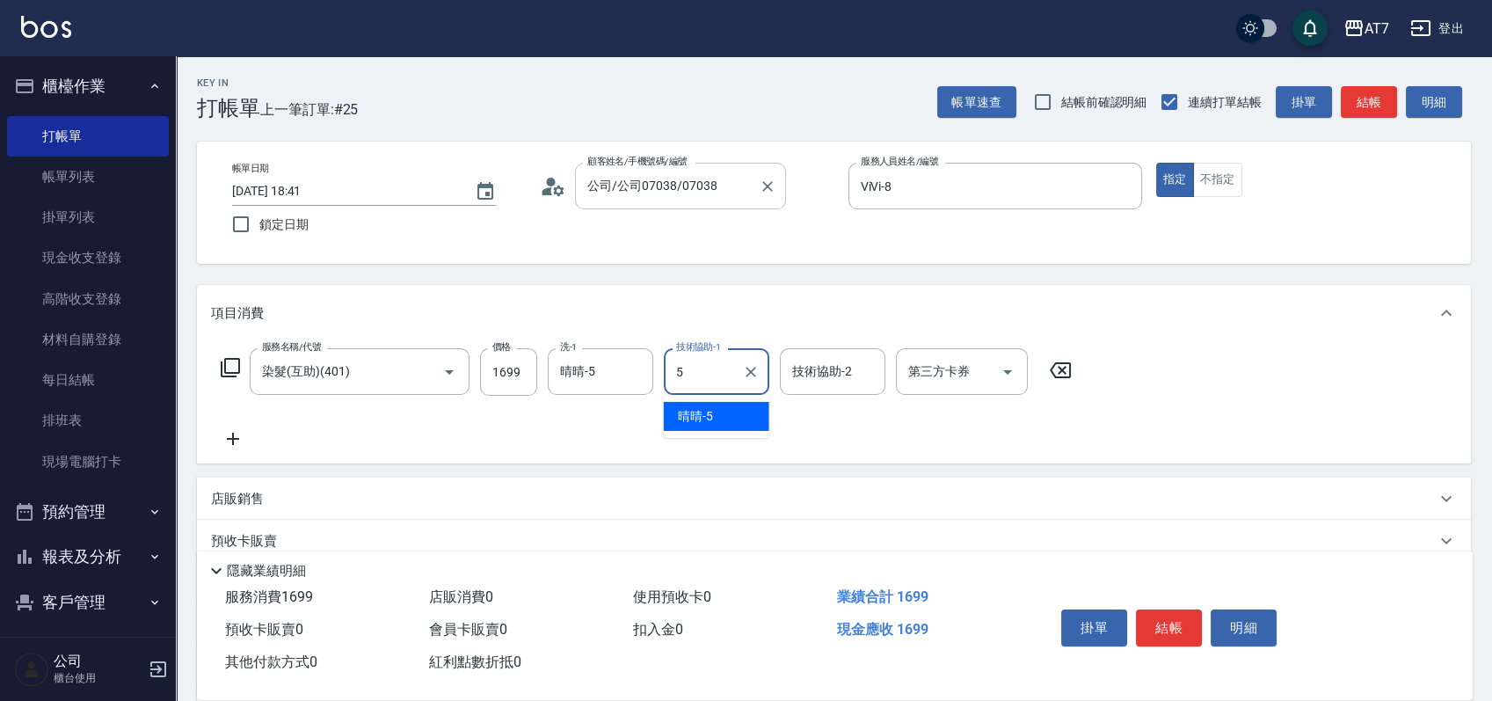
type input "晴晴-5"
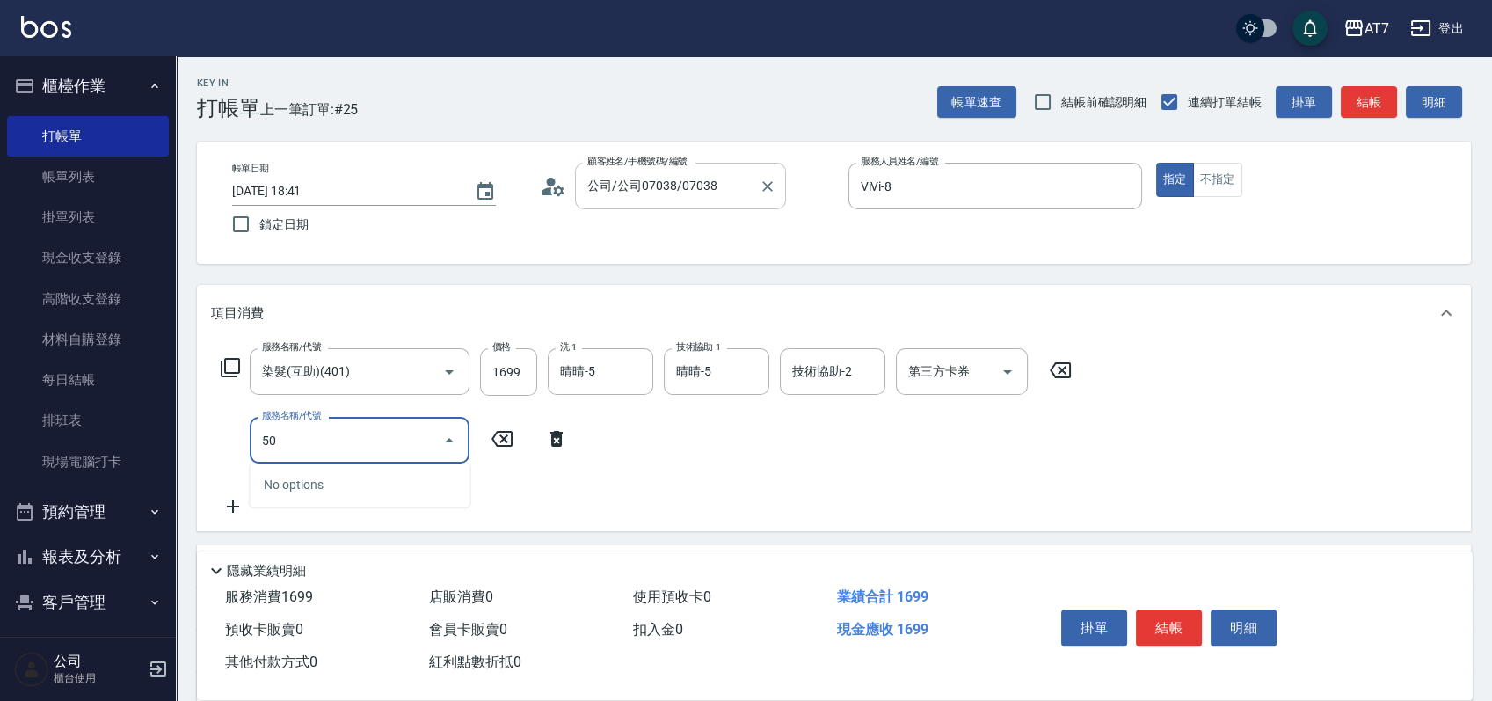
type input "5"
type input "608"
type input "360"
type input "鉑金護髮S（自領(608)"
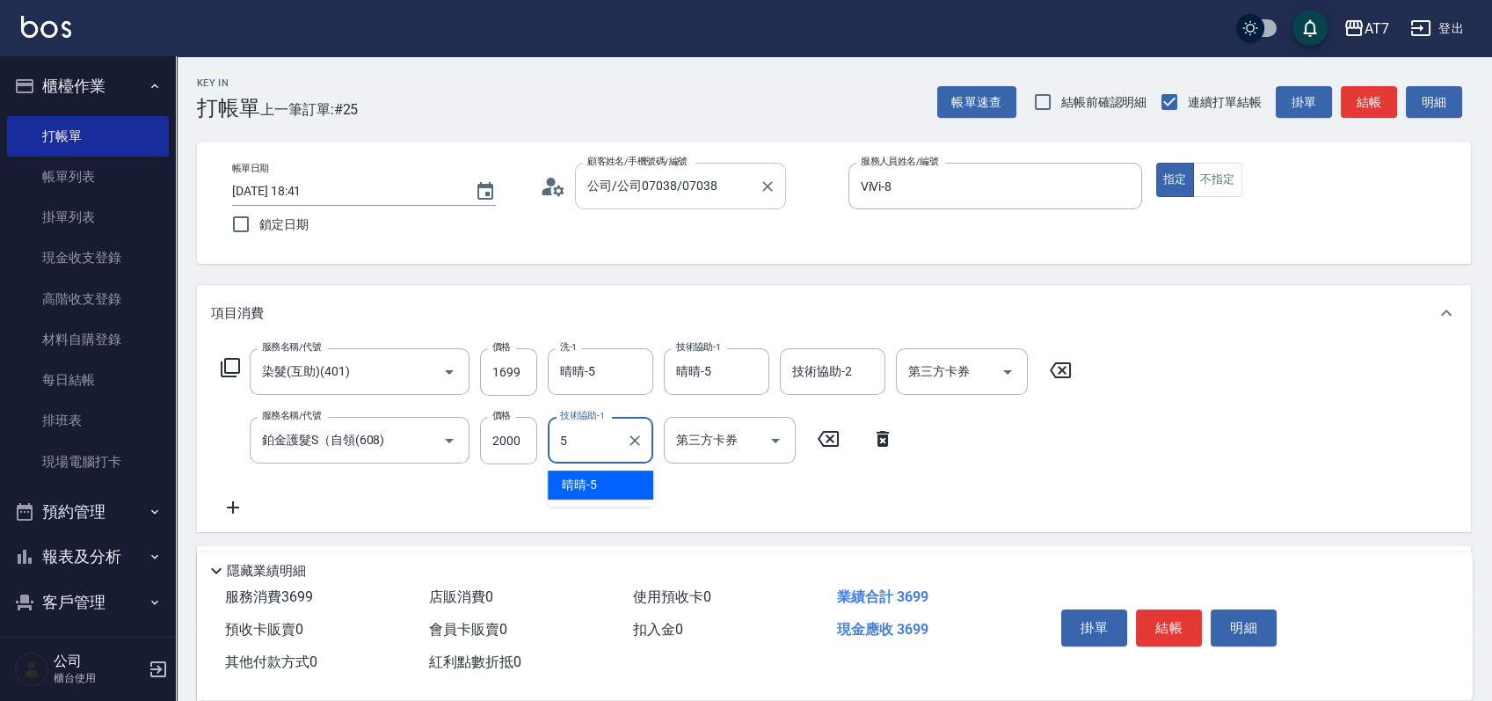
type input "晴晴-5"
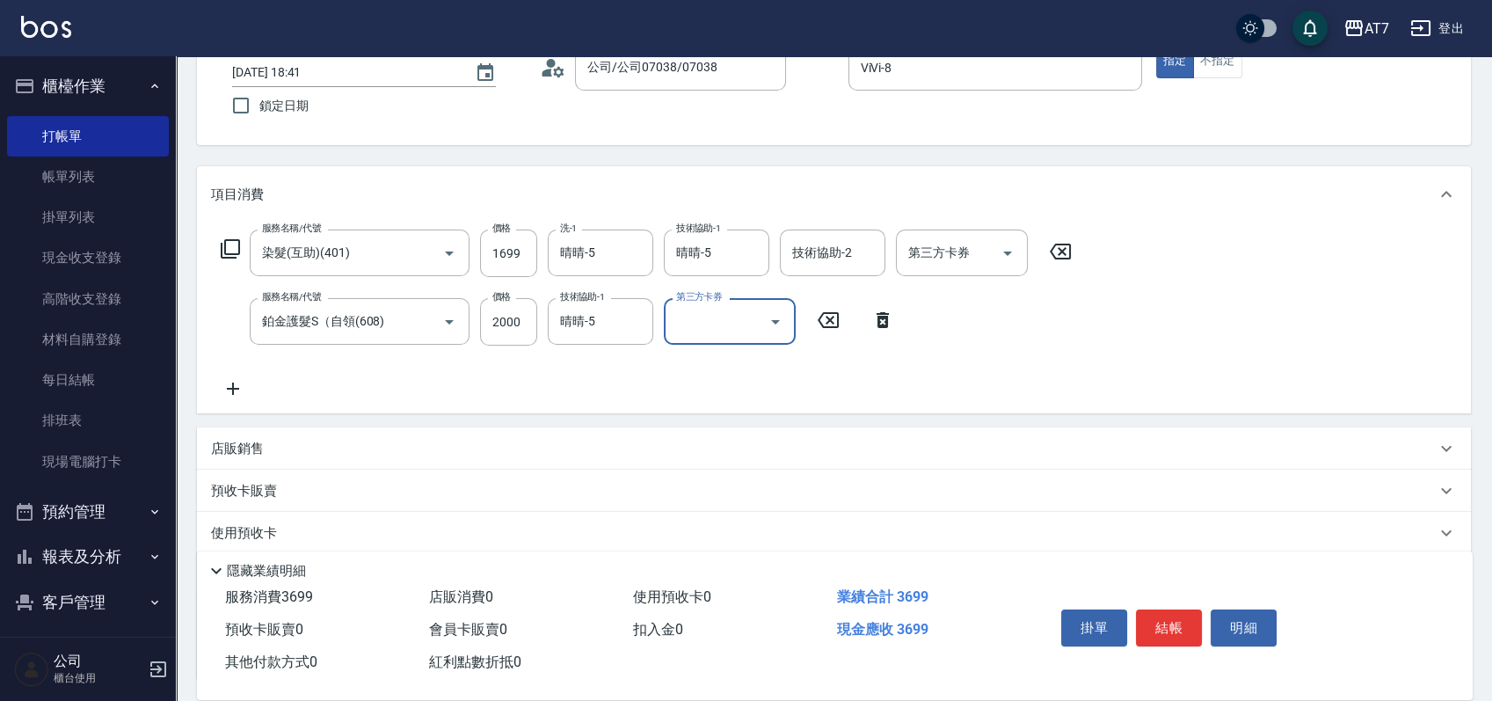
scroll to position [234, 0]
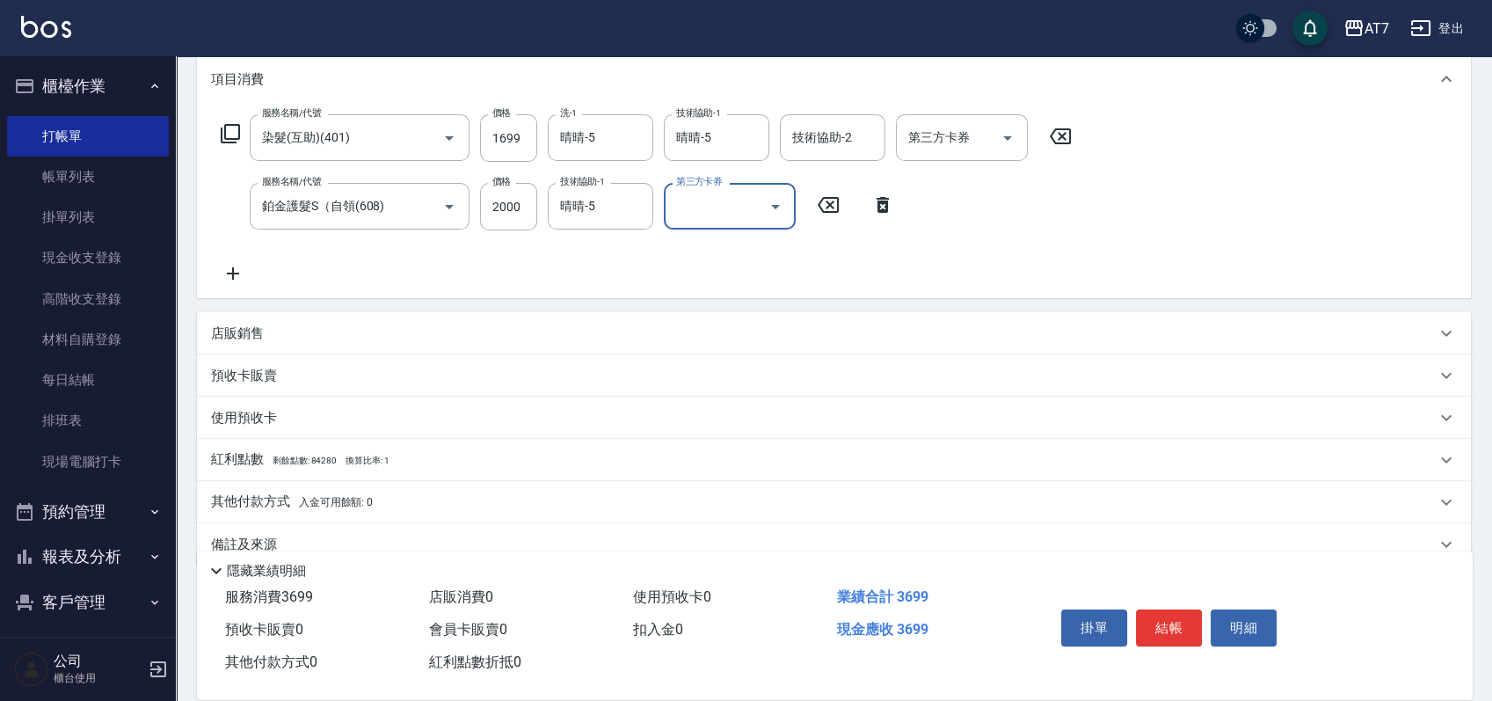
click at [872, 332] on div "店販銷售" at bounding box center [823, 333] width 1225 height 18
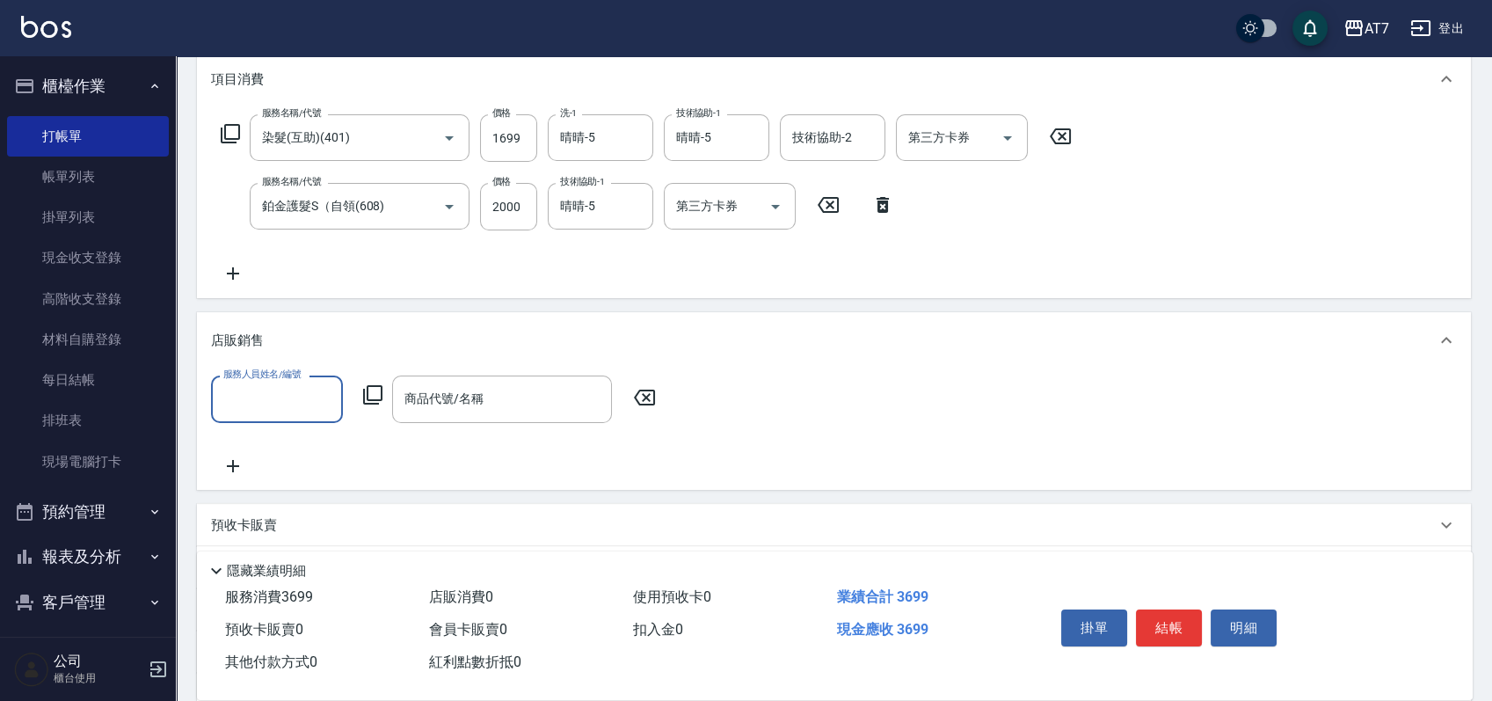
scroll to position [0, 0]
type input "ViVi-8"
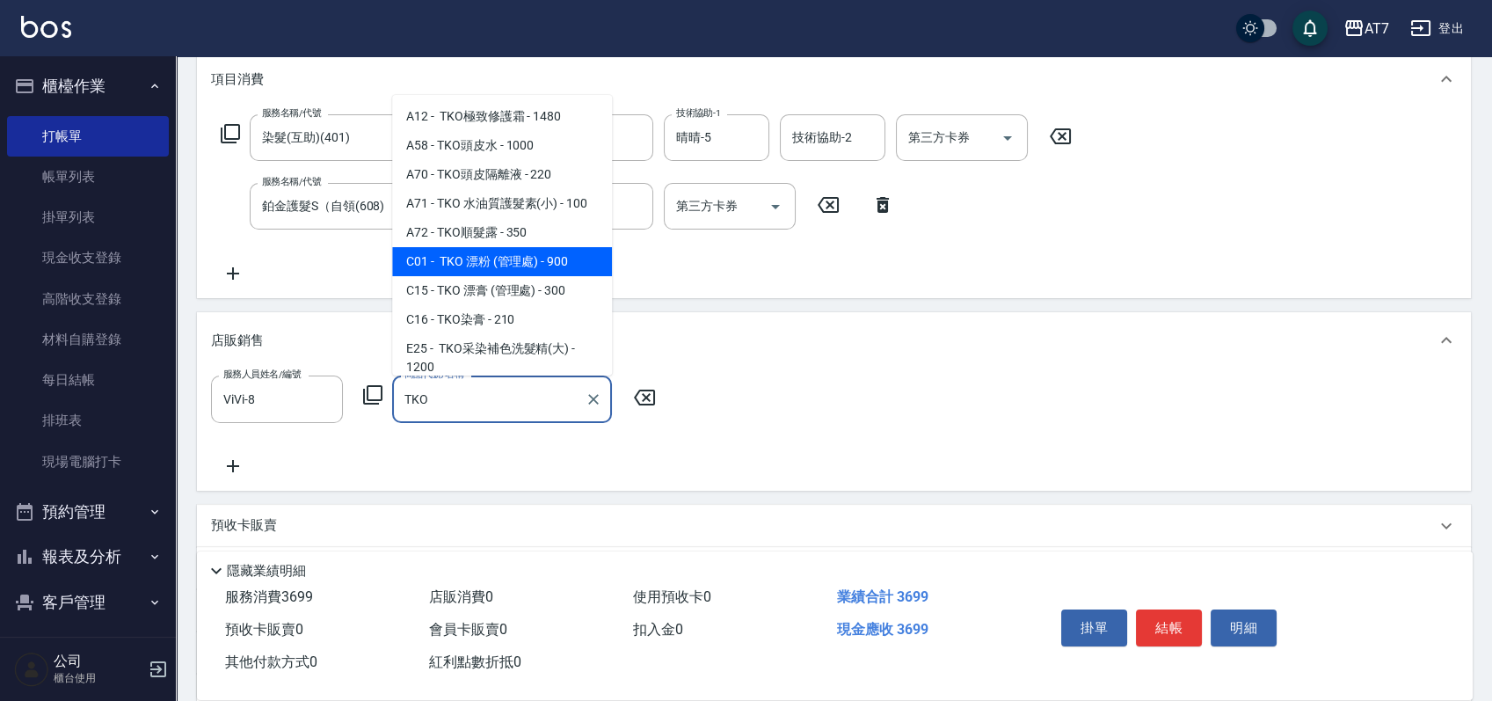
scroll to position [117, 0]
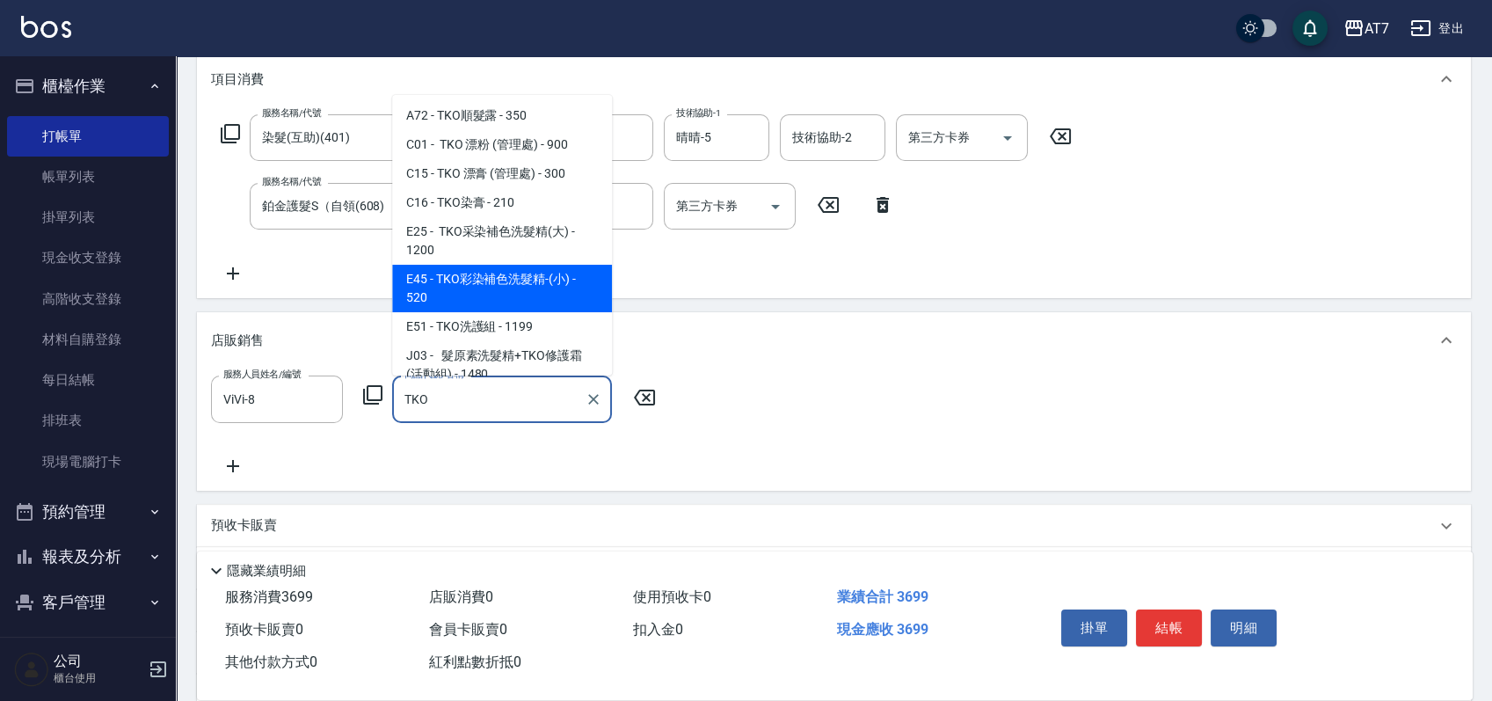
click at [520, 287] on span "E45 - TKO彩染補色洗髮精-(小) - 520" at bounding box center [502, 288] width 220 height 47
type input "TKO彩染補色洗髮精-(小)"
type input "420"
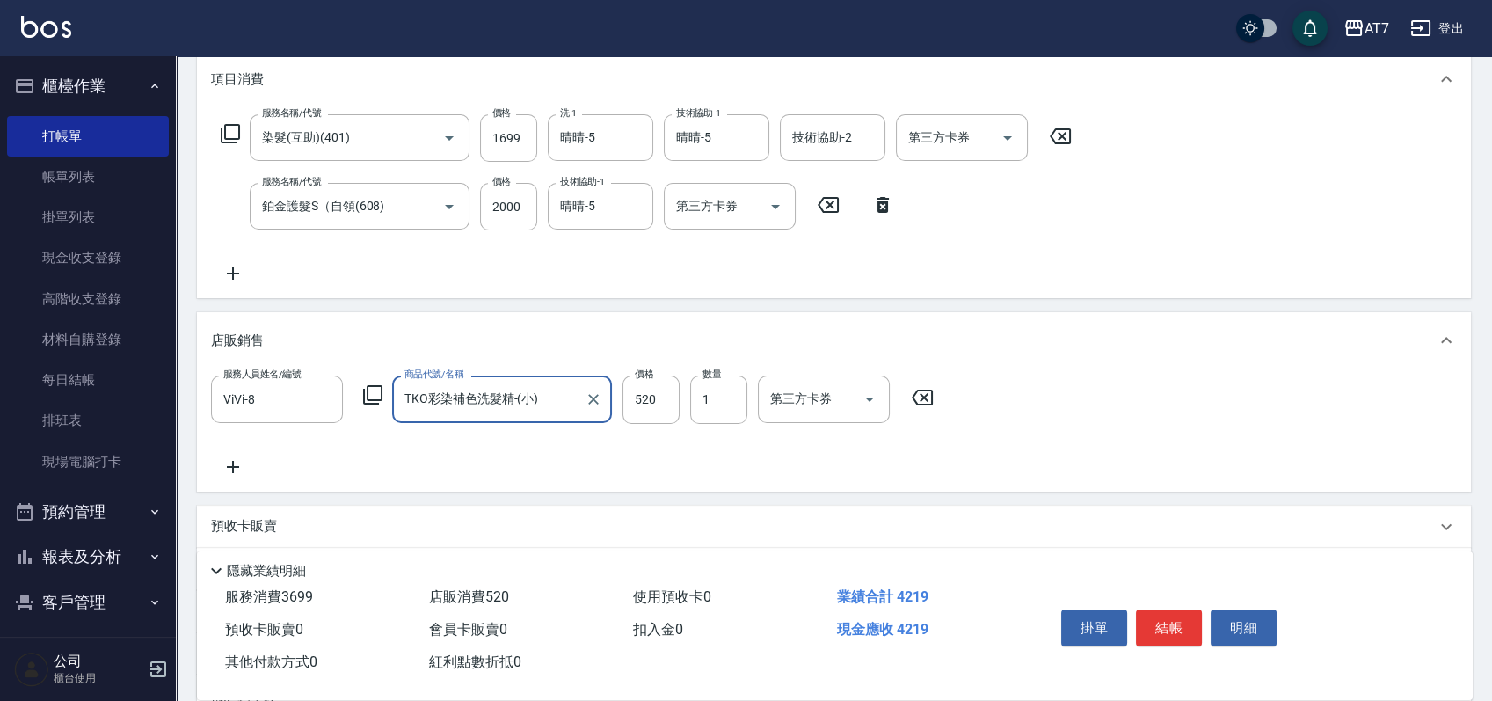
type input "TKO彩染補色洗髮精-(小)"
type input "4"
type input "370"
type input "468"
type input "410"
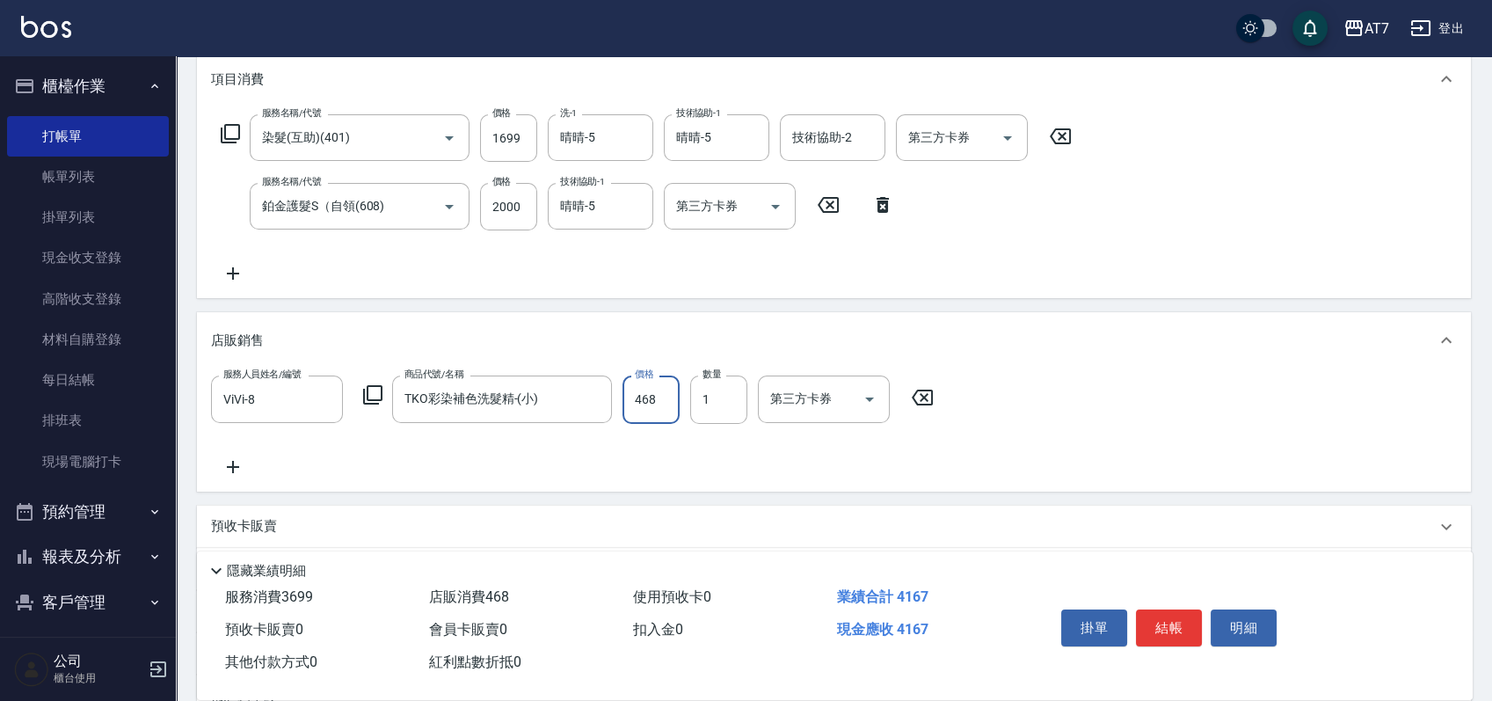
type input "468"
type input "2"
type input "460"
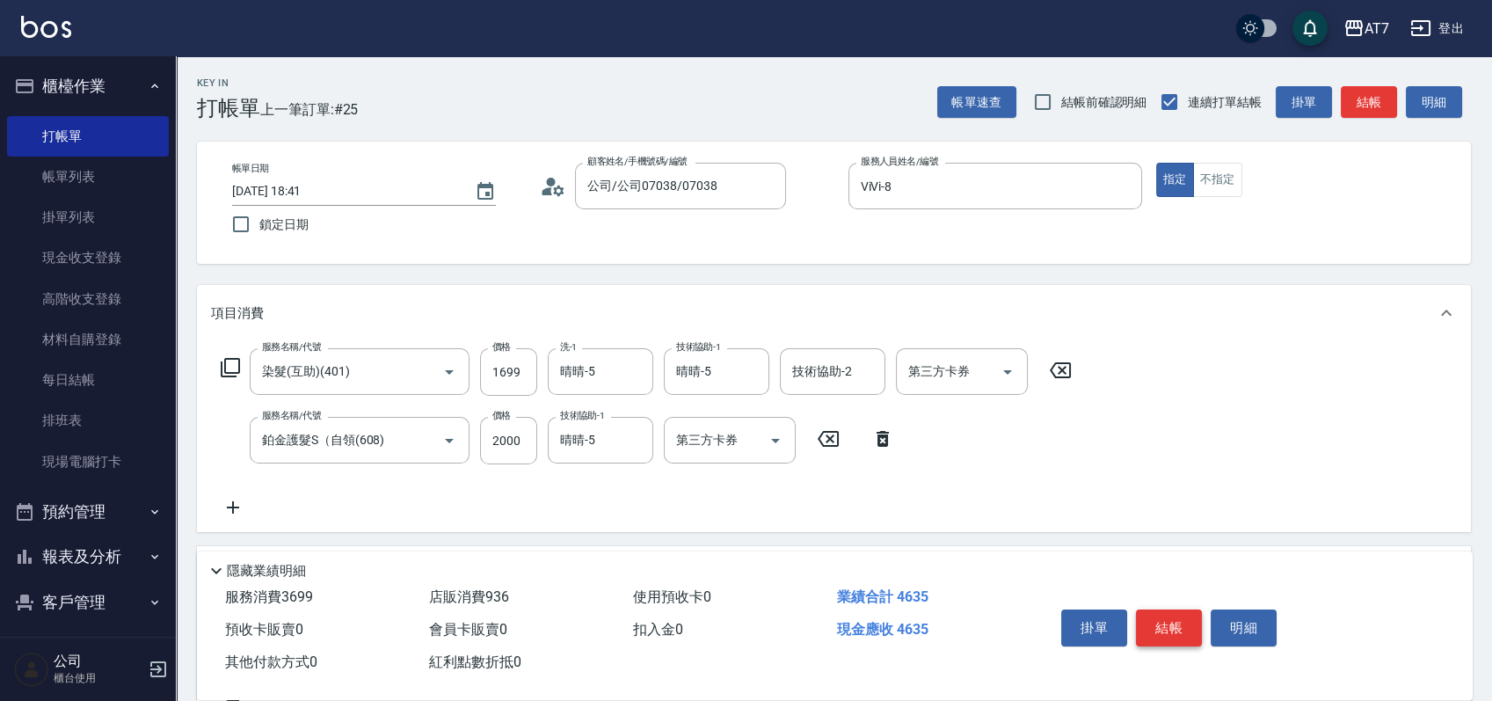
type input "2"
click at [1150, 615] on button "結帳" at bounding box center [1169, 627] width 66 height 37
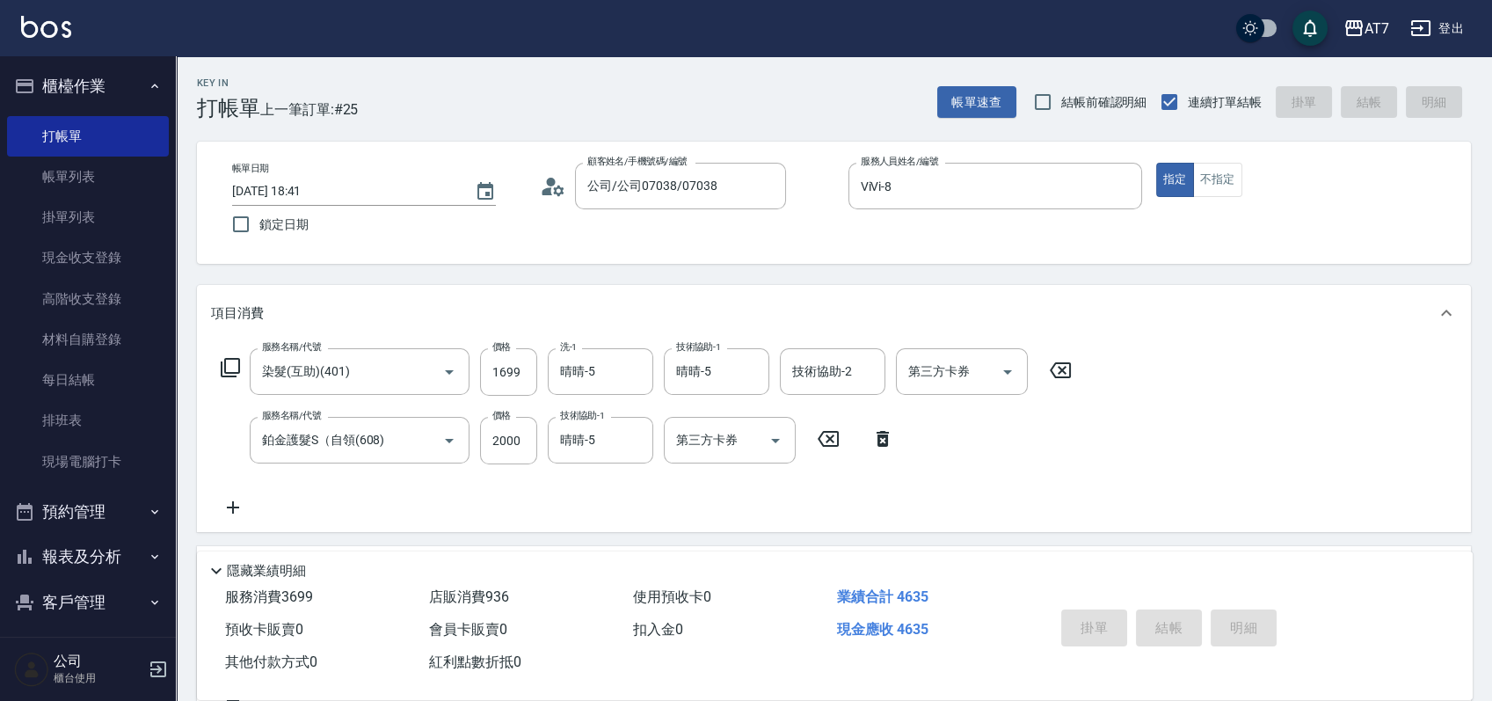
type input "[DATE] 18:42"
type input "0"
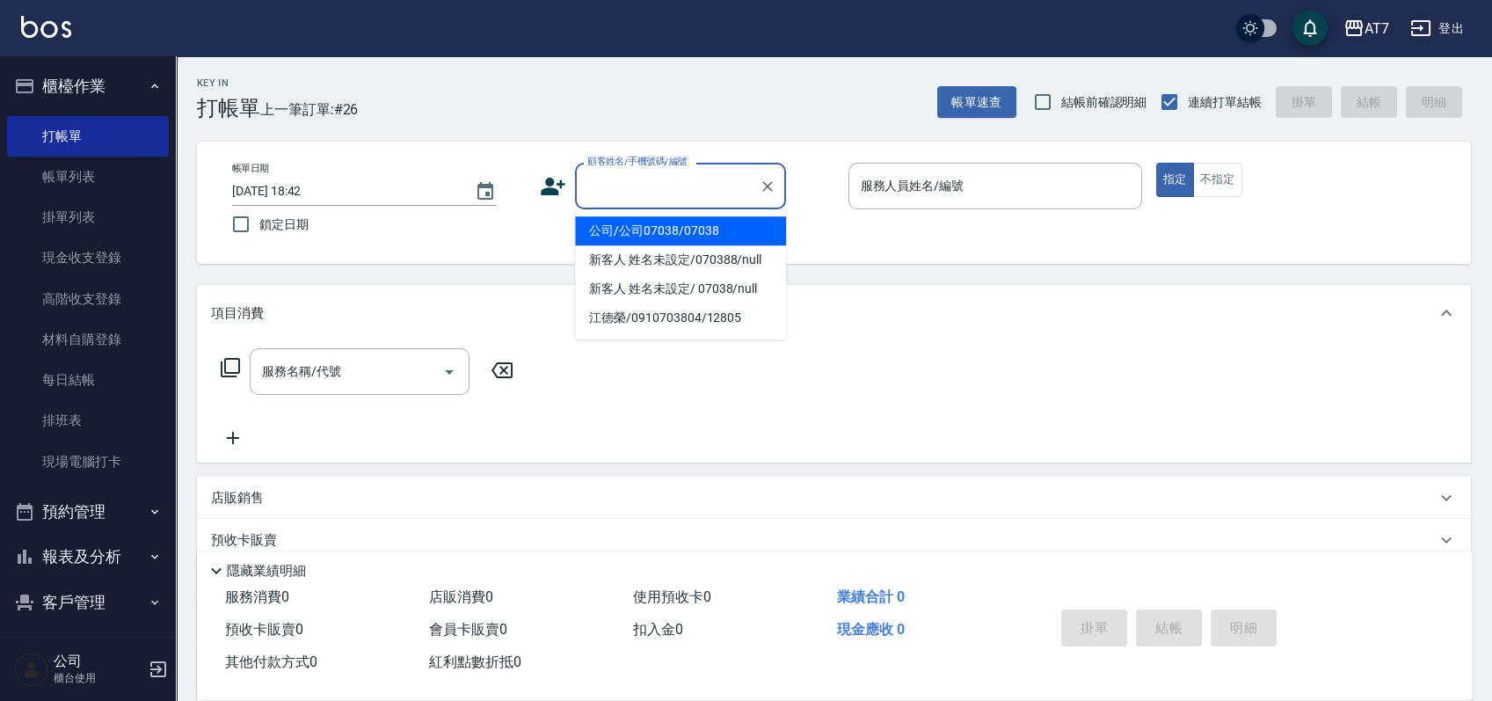
click at [637, 193] on input "顧客姓名/手機號碼/編號" at bounding box center [667, 186] width 169 height 31
type input "公司單/06120-1/06120"
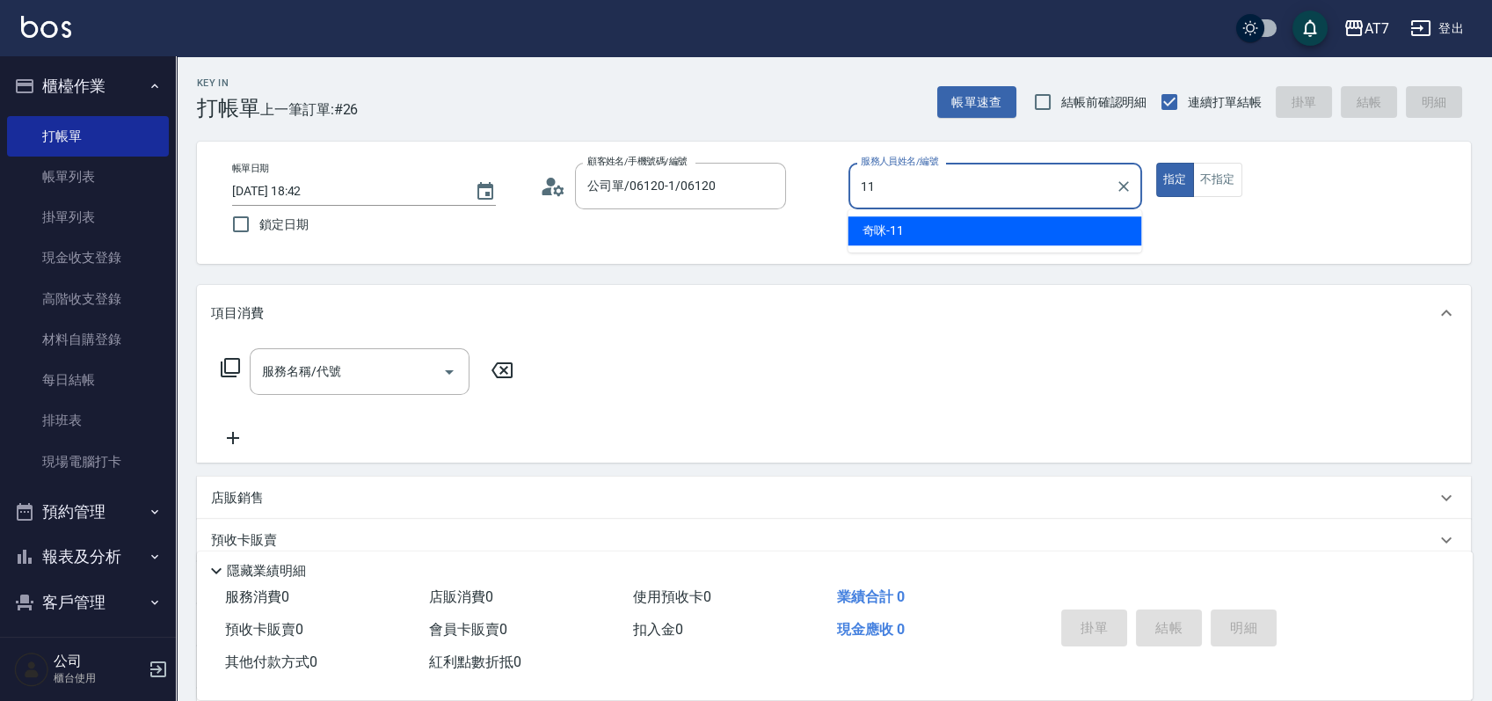
type input "奇咪-11"
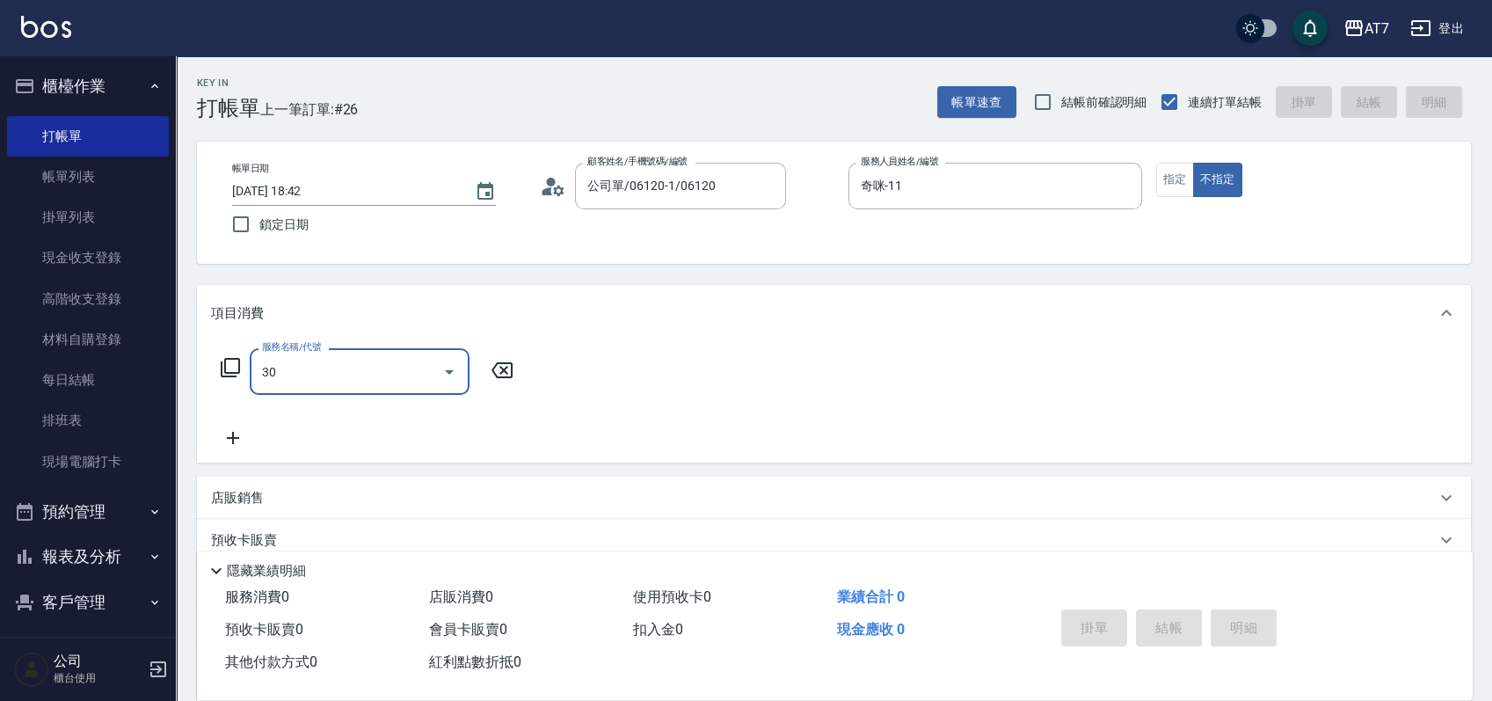
type input "302"
type input "30"
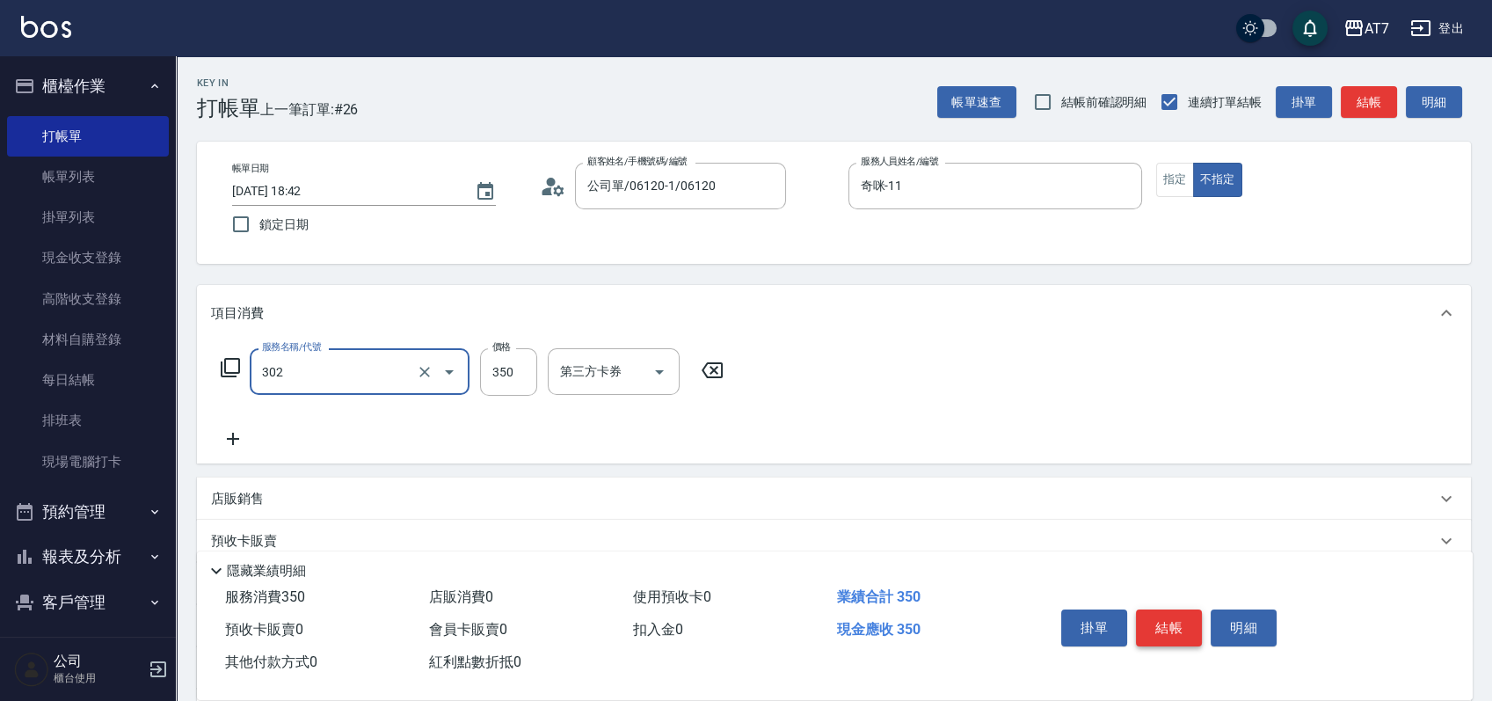
type input "剪髮(302)"
click at [1161, 630] on button "結帳" at bounding box center [1169, 627] width 66 height 37
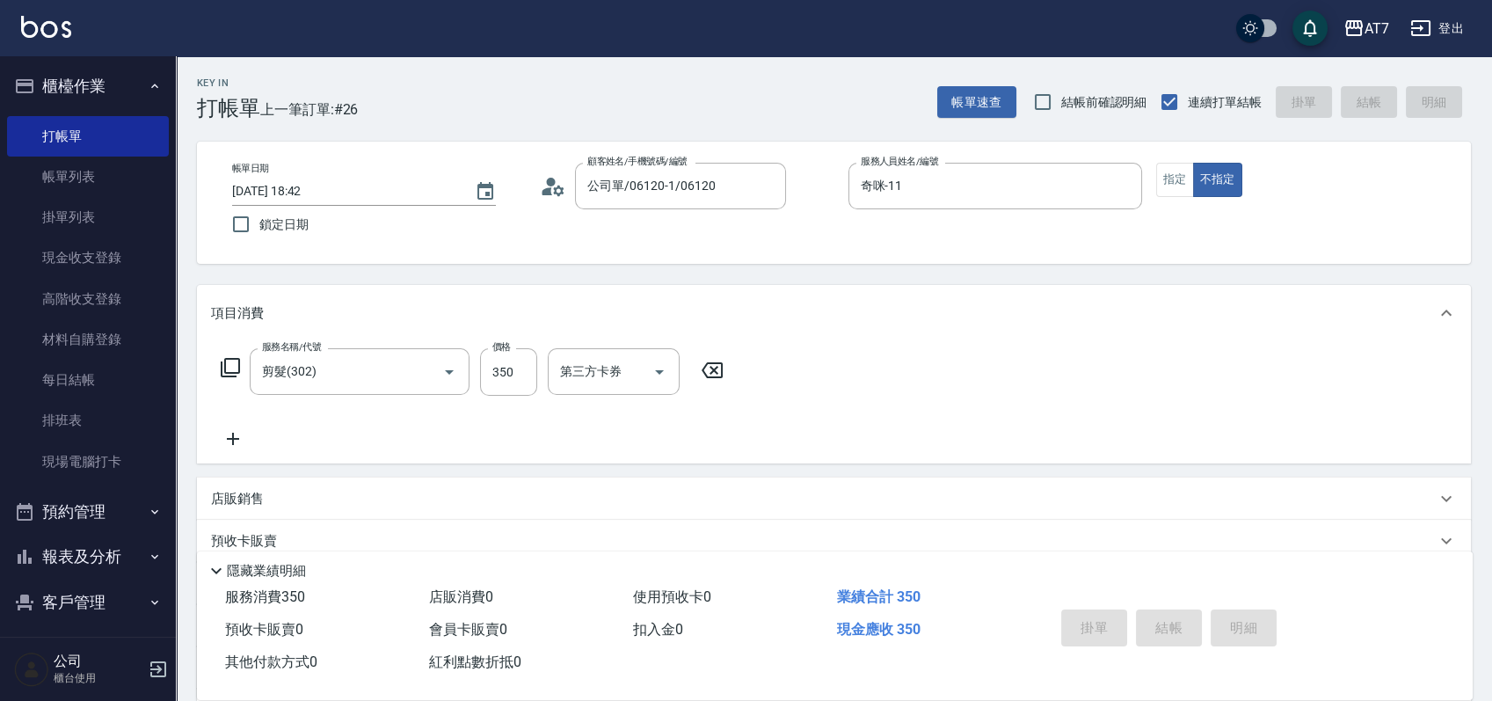
type input "[DATE] 18:43"
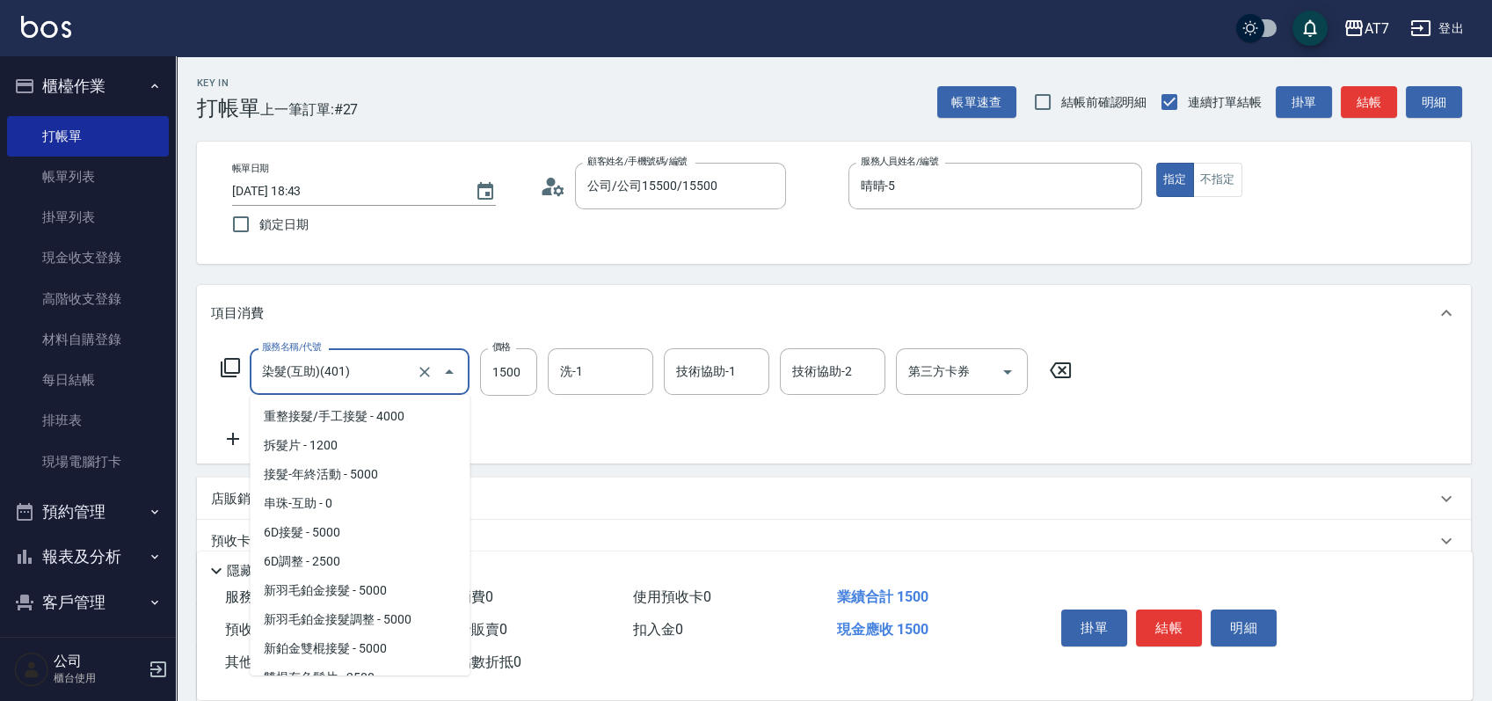
click at [359, 363] on input "染髮(互助)(401)" at bounding box center [335, 371] width 155 height 31
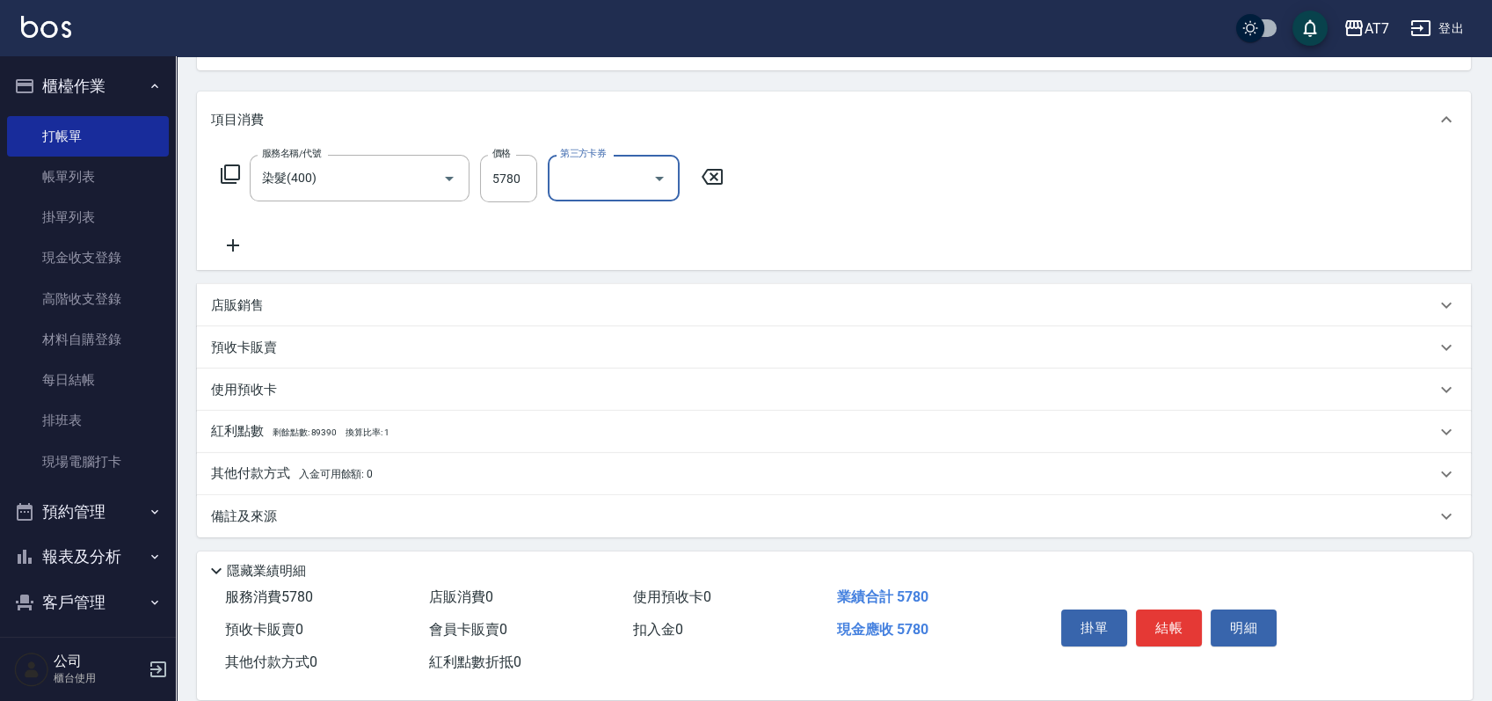
scroll to position [196, 0]
click at [451, 296] on div "店販銷售" at bounding box center [823, 303] width 1225 height 18
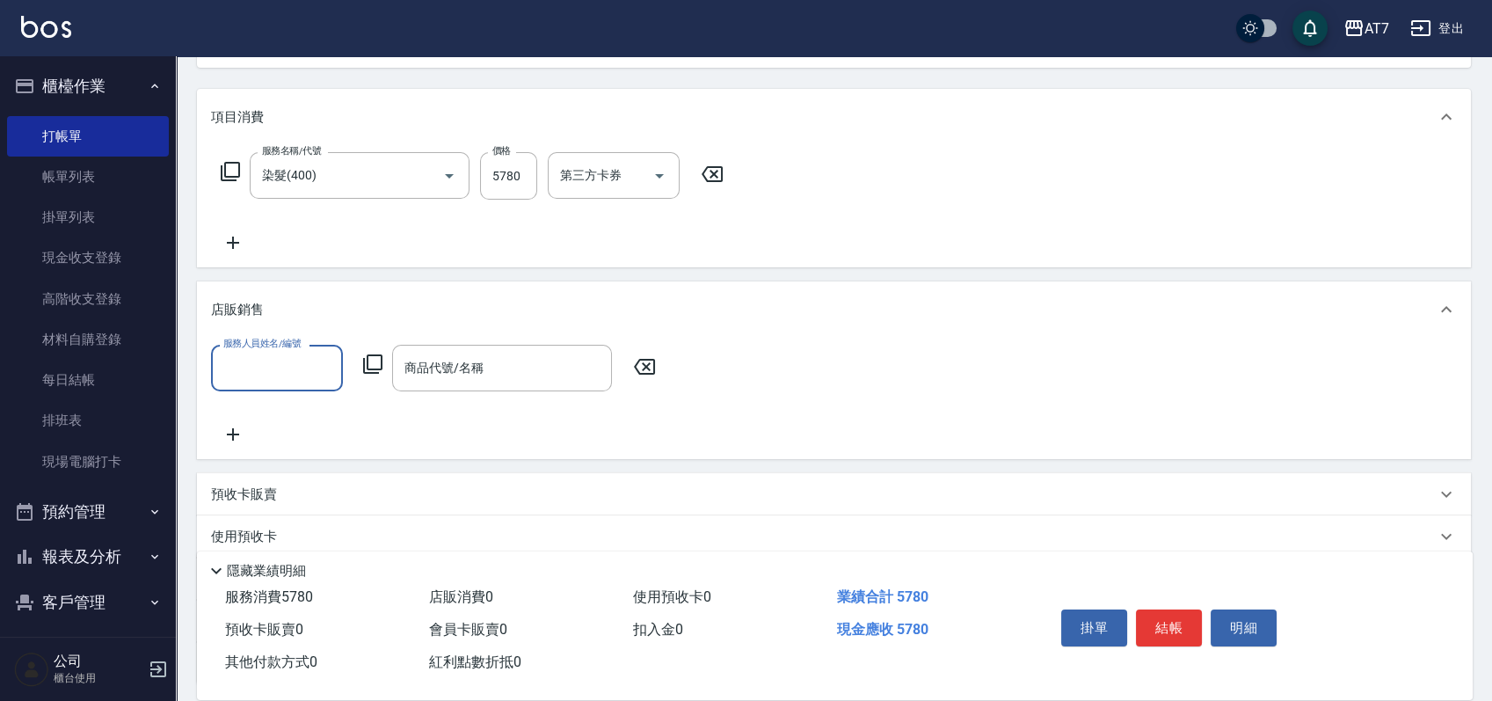
scroll to position [0, 0]
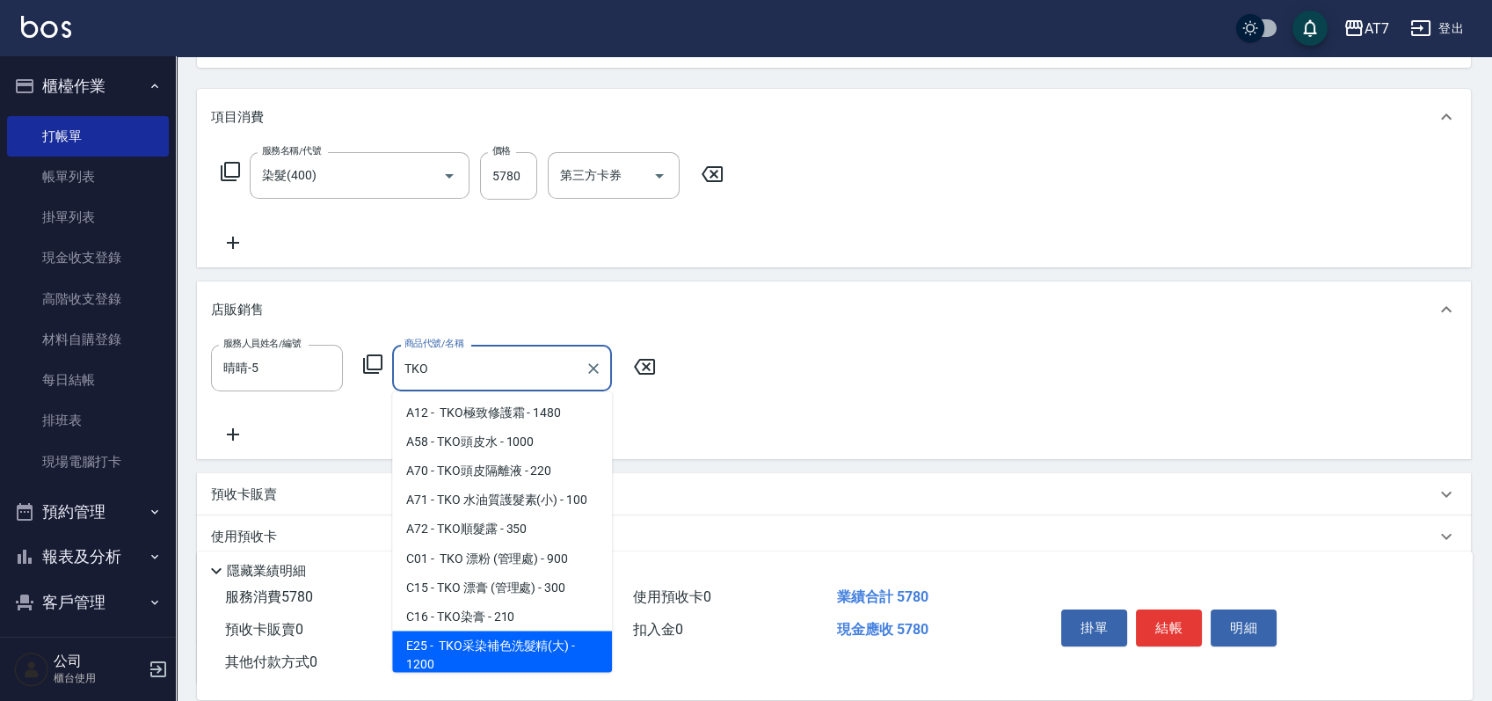
click at [470, 652] on span "E25 - TKO采染補色洗髮精(大) - 1200" at bounding box center [502, 653] width 220 height 47
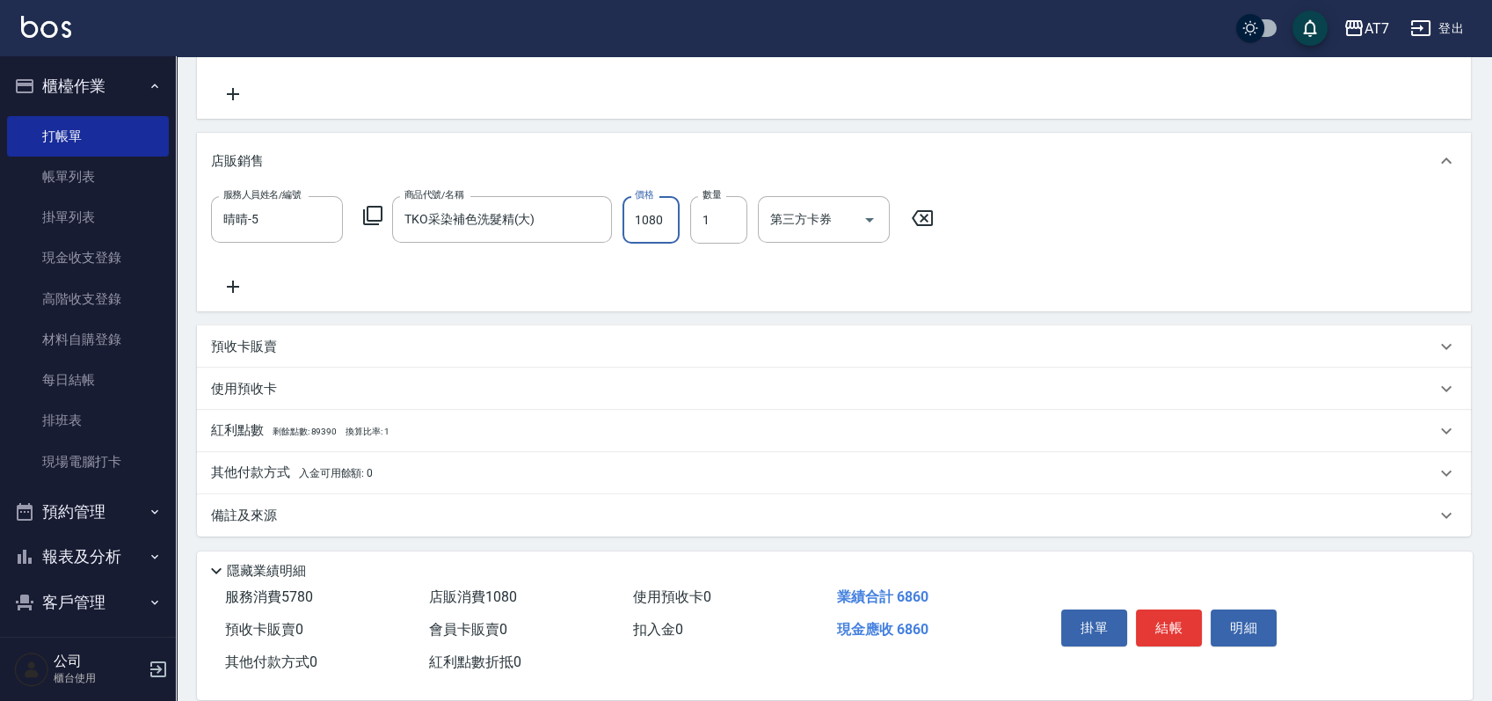
scroll to position [346, 0]
click at [426, 462] on div "其他付款方式 入金可用餘額: 0" at bounding box center [823, 471] width 1225 height 19
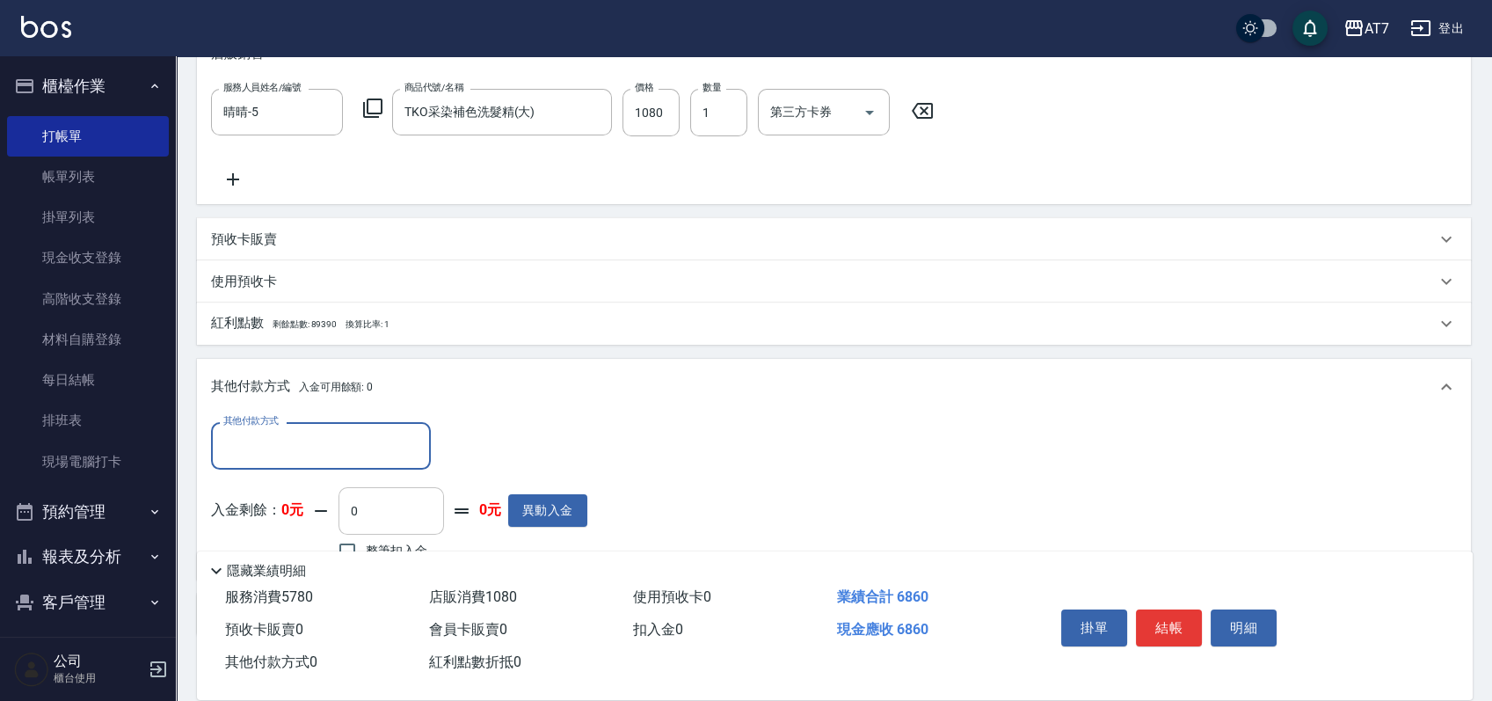
scroll to position [553, 0]
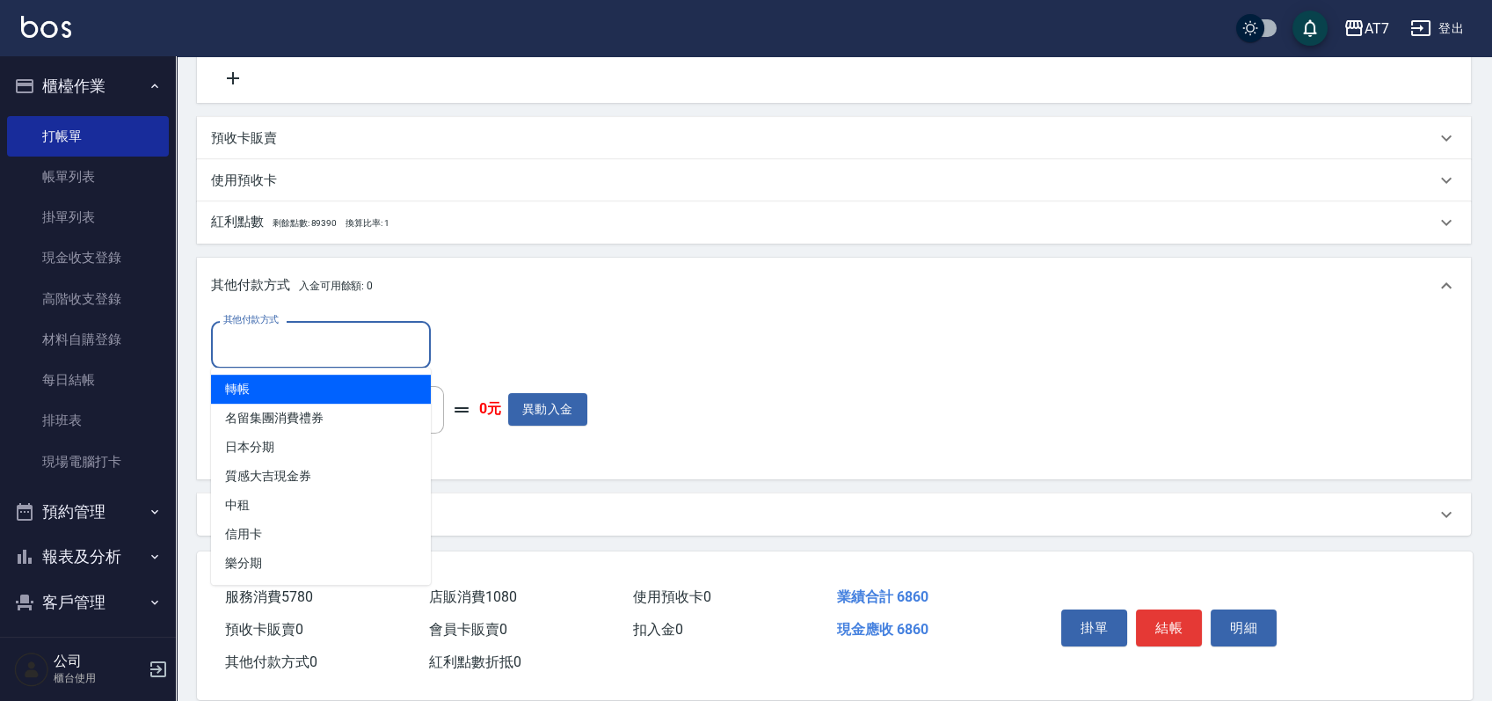
click at [276, 341] on input "其他付款方式" at bounding box center [321, 344] width 204 height 31
click at [278, 388] on span "轉帳" at bounding box center [321, 389] width 220 height 29
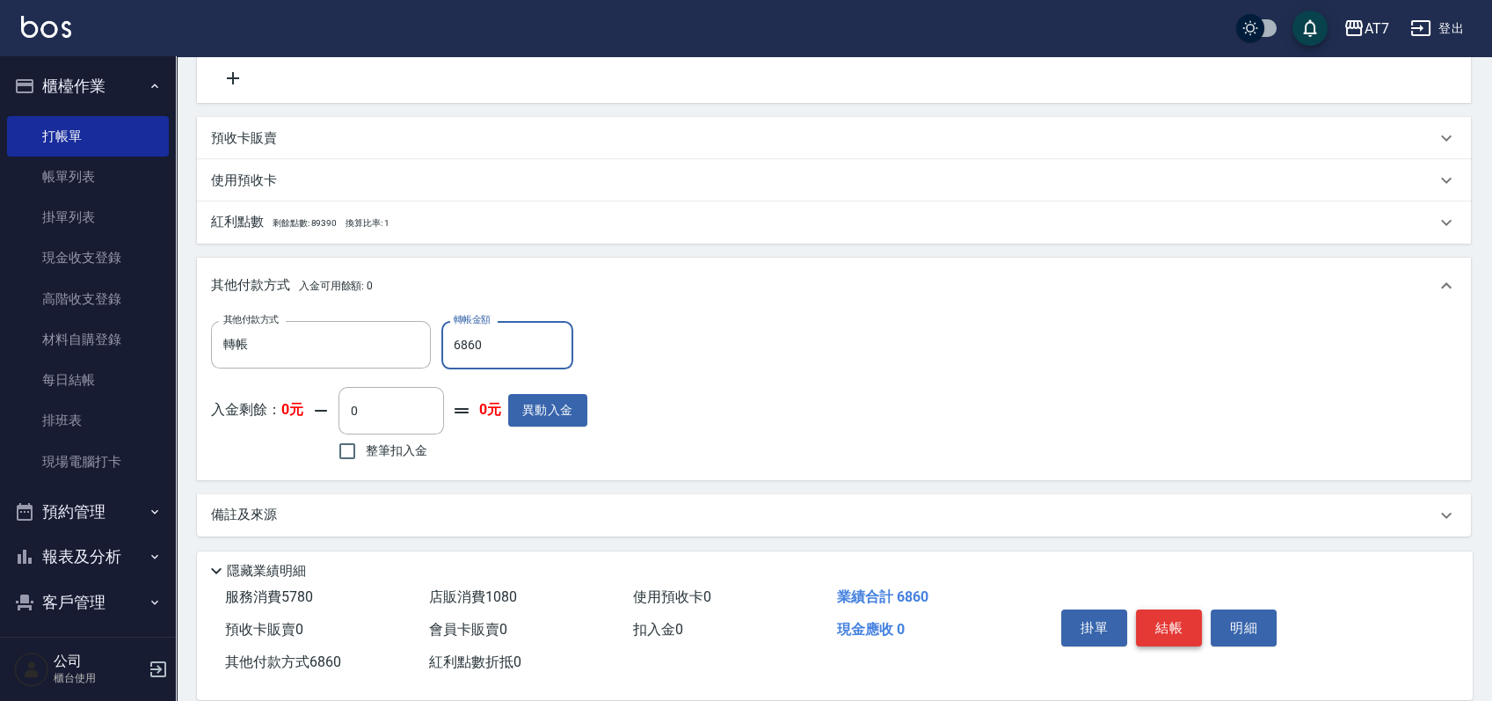
click at [1154, 618] on button "結帳" at bounding box center [1169, 627] width 66 height 37
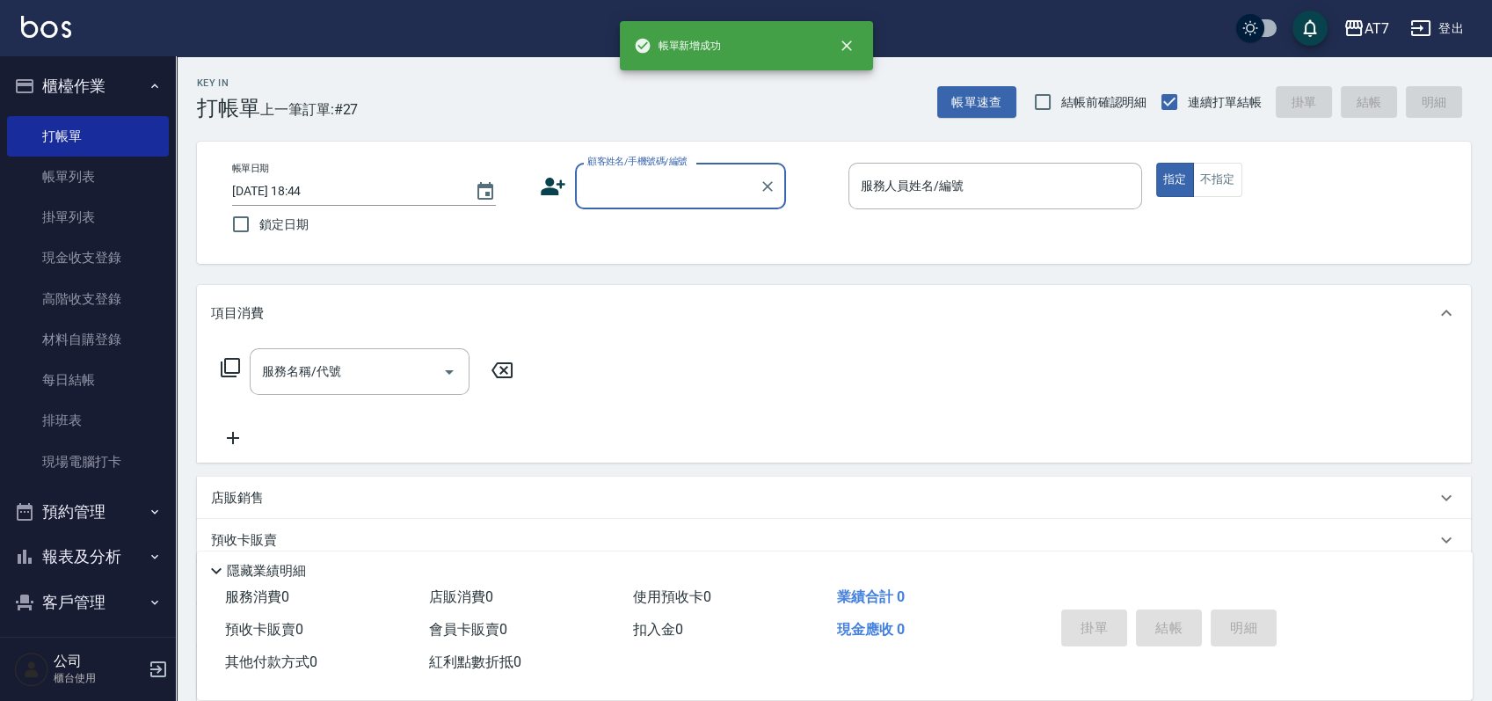
scroll to position [0, 0]
